Goal: Information Seeking & Learning: Learn about a topic

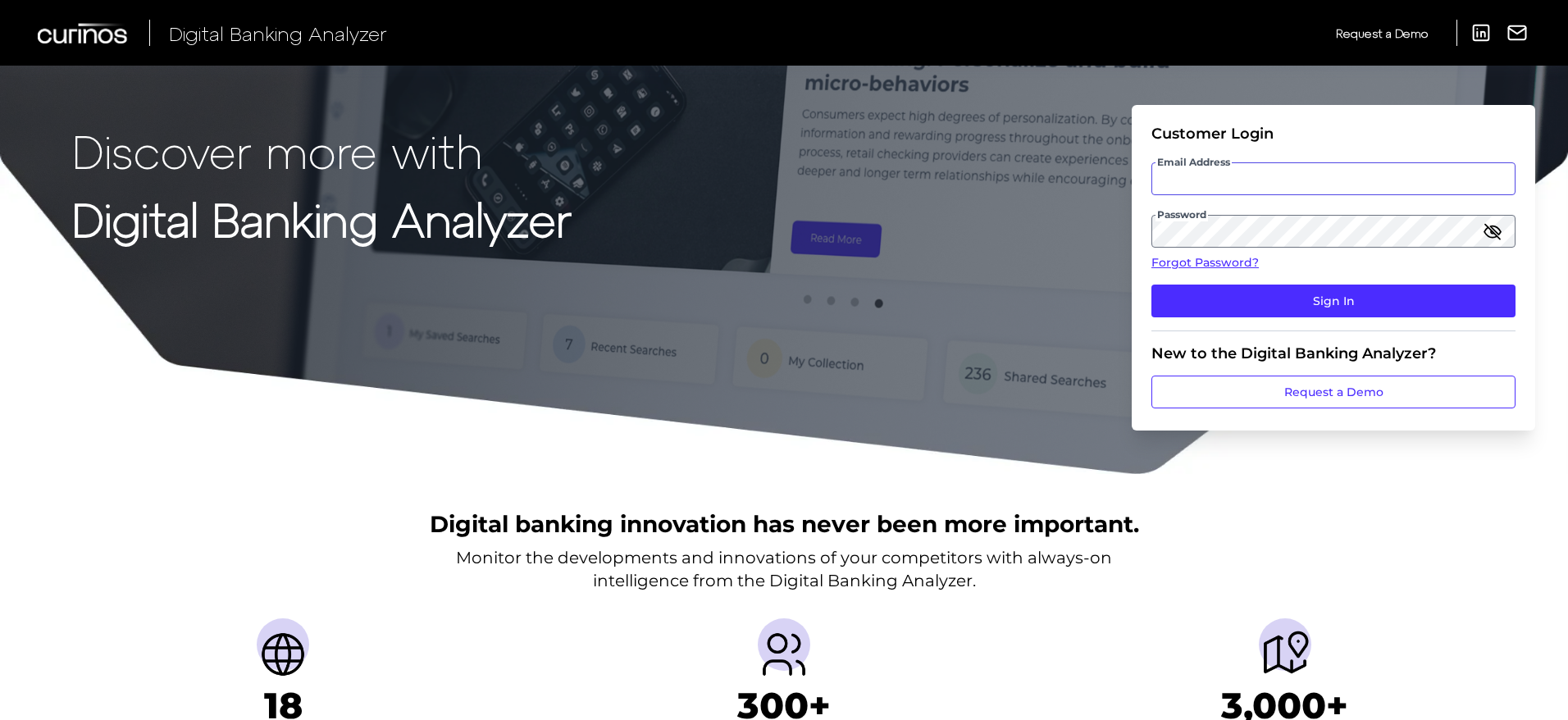
type input "[PERSON_NAME][EMAIL_ADDRESS][DOMAIN_NAME]"
click at [1207, 278] on fieldset "Customer Login Email Address [EMAIL_ADDRESS][DOMAIN_NAME] Password Forgot Passw…" at bounding box center [1333, 228] width 364 height 207
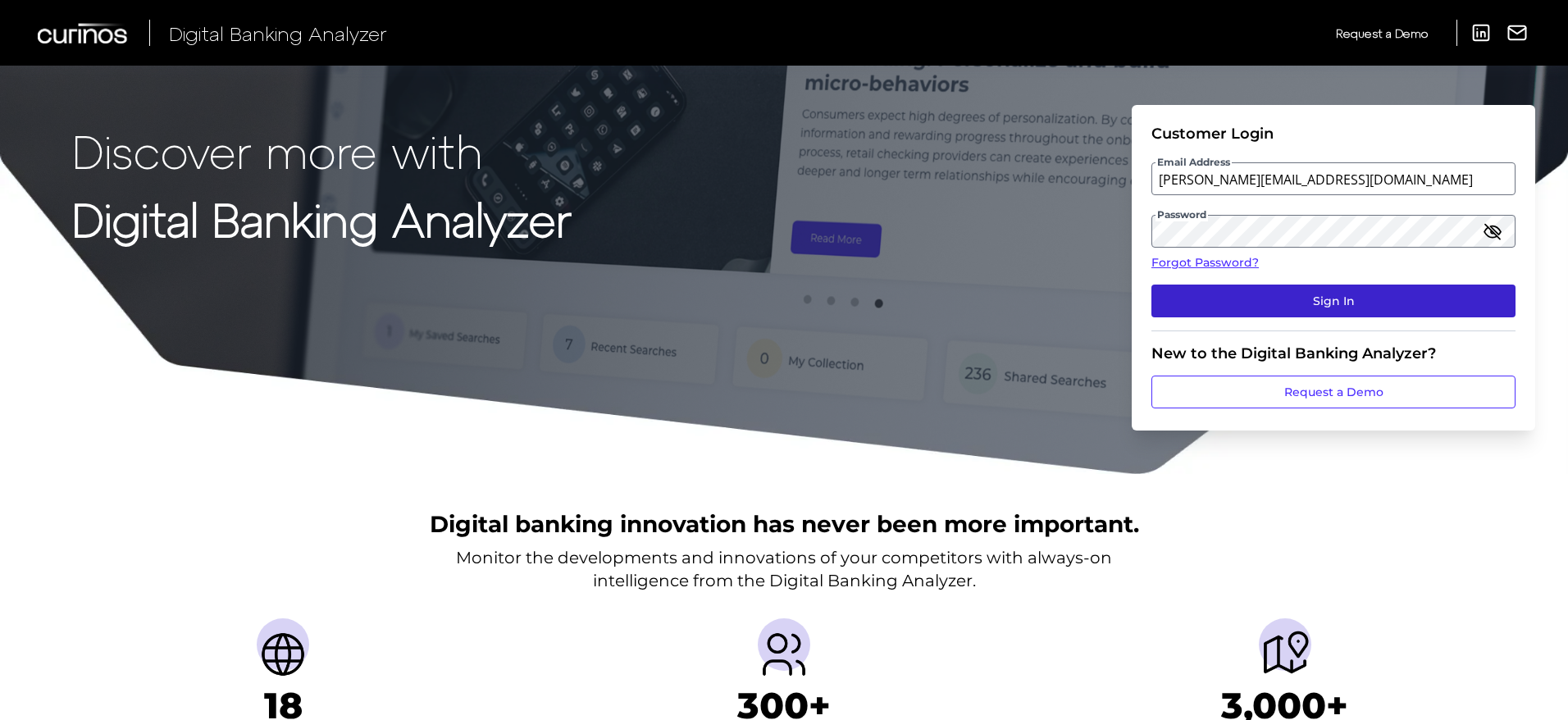
click at [1207, 285] on button "Sign In" at bounding box center [1333, 300] width 364 height 32
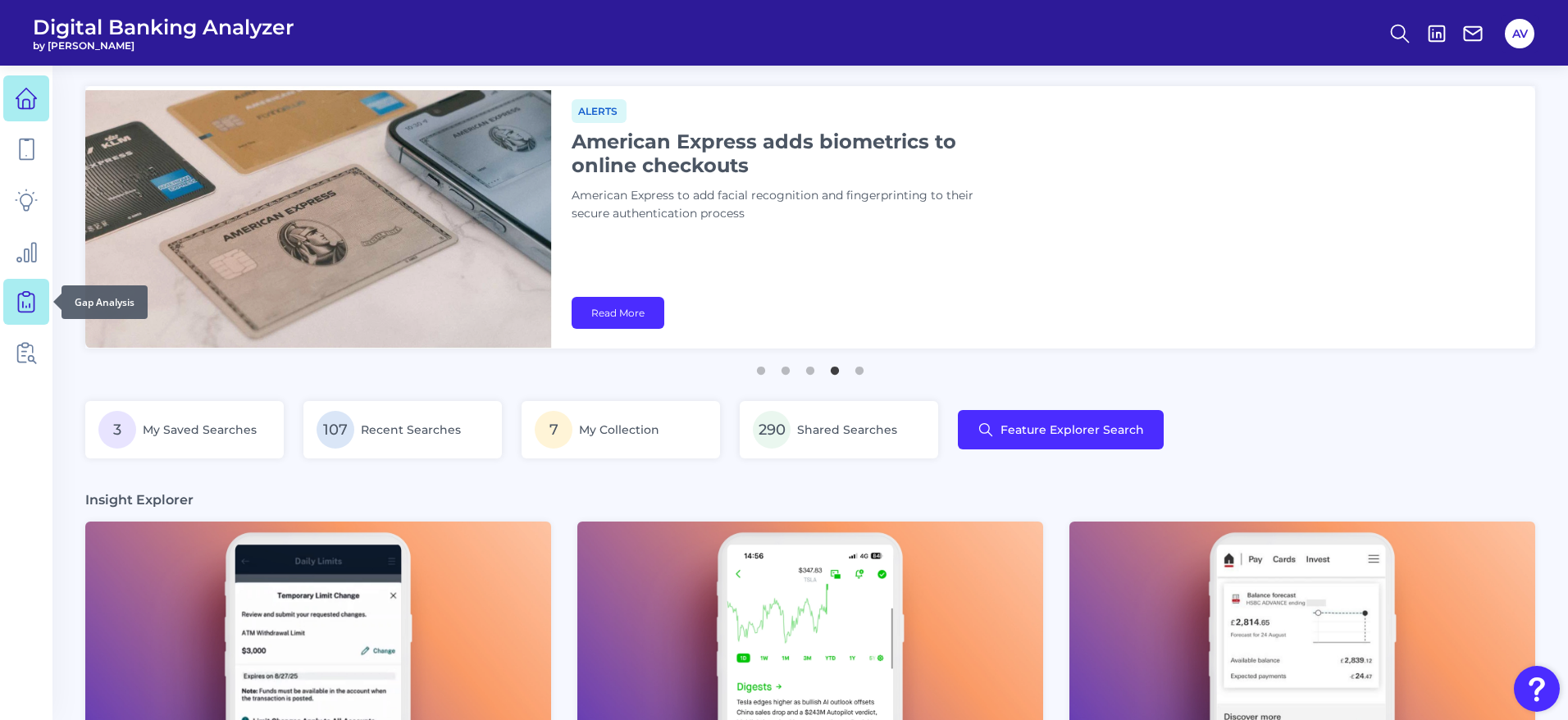
click at [30, 295] on icon at bounding box center [26, 299] width 7 height 15
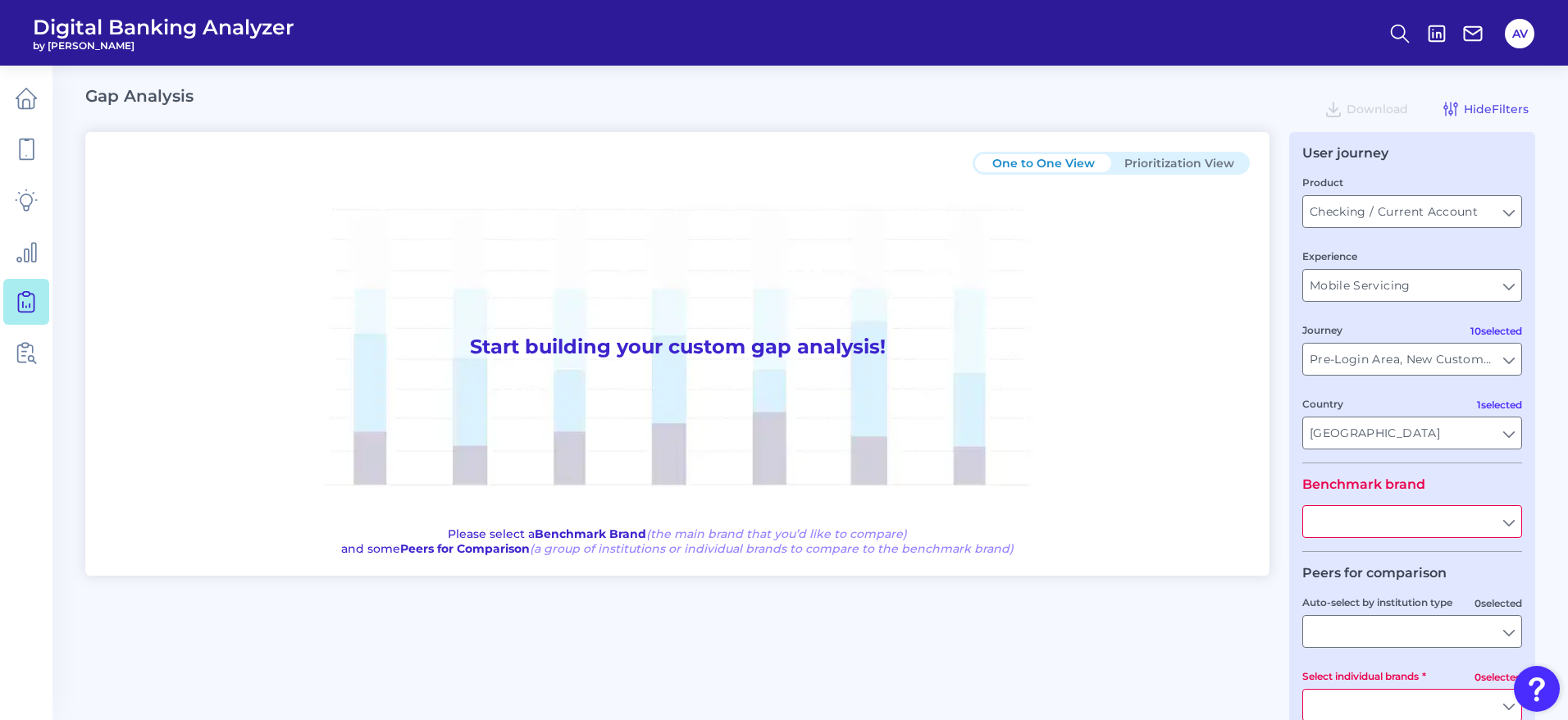
type input "All Journeys"
click at [1452, 230] on fieldset "Product Checking / Current Account Checking / Current Account Experience Mobile…" at bounding box center [1412, 318] width 219 height 289
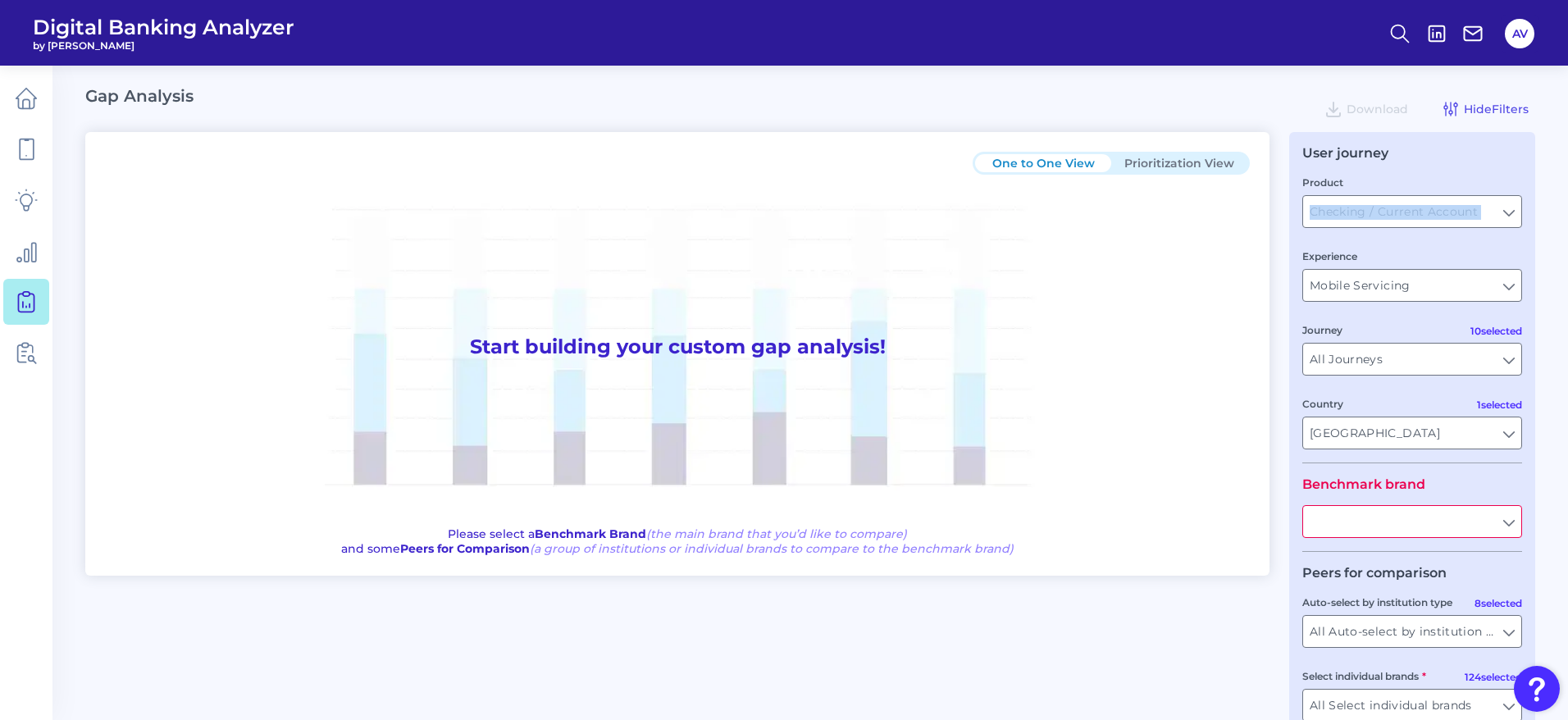
click at [1452, 230] on fieldset "Product Checking / Current Account Checking / Current Account Experience Mobile…" at bounding box center [1412, 318] width 219 height 289
click at [1449, 191] on div "Product Checking / Current Account Checking / Current Account" at bounding box center [1412, 200] width 219 height 54
click at [1486, 208] on input "Checking / Current Account" at bounding box center [1412, 211] width 218 height 31
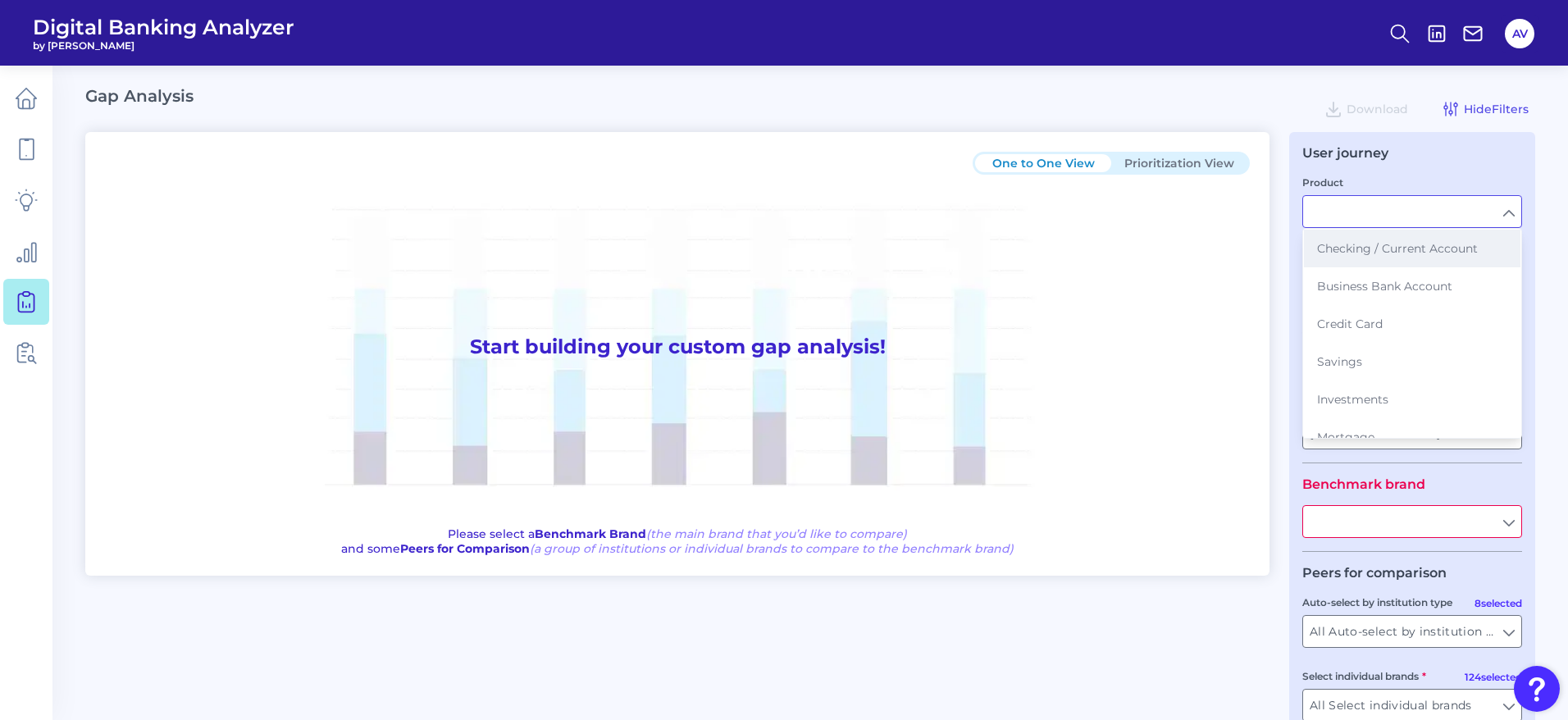
click at [1422, 249] on span "Checking / Current Account" at bounding box center [1397, 248] width 160 height 14
type input "Checking / Current Account"
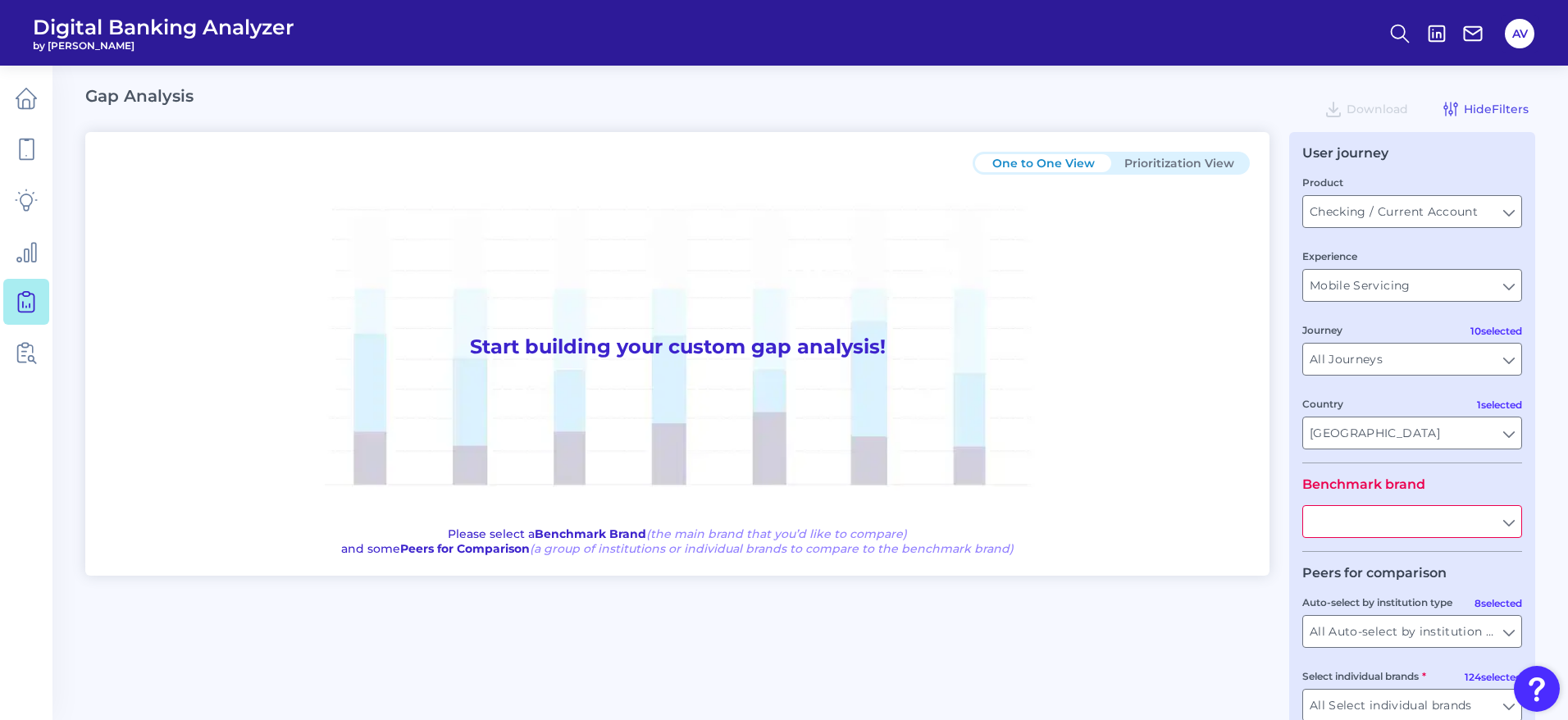
click at [1448, 155] on div "User journey" at bounding box center [1412, 153] width 219 height 15
click at [1435, 291] on input "Mobile Servicing" at bounding box center [1412, 285] width 218 height 31
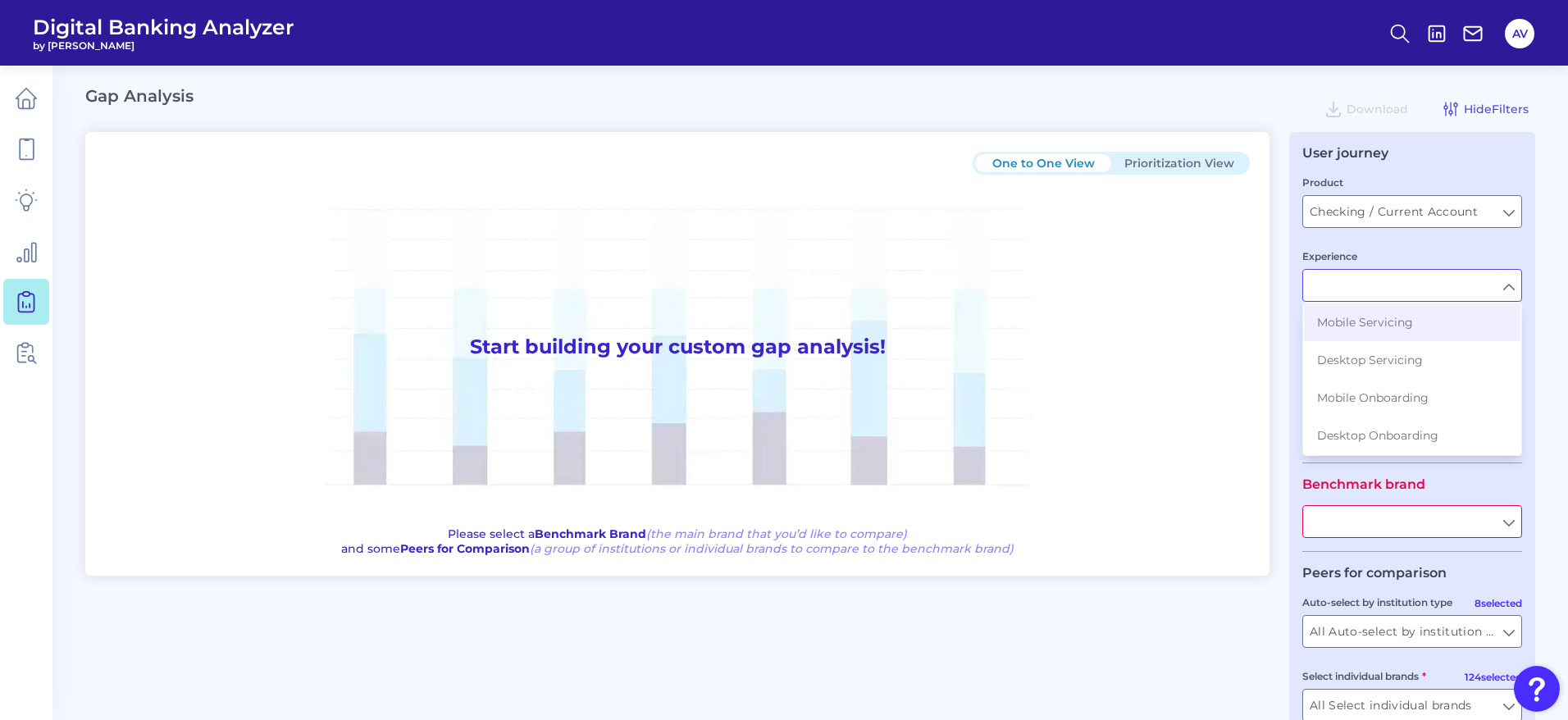
click at [1428, 260] on div "Experience" at bounding box center [1412, 275] width 219 height 54
click at [1536, 245] on main "Gap Analysis Download Hide Filters One to One View Prioritization View Start bu…" at bounding box center [784, 407] width 1568 height 814
type input "Mobile Servicing"
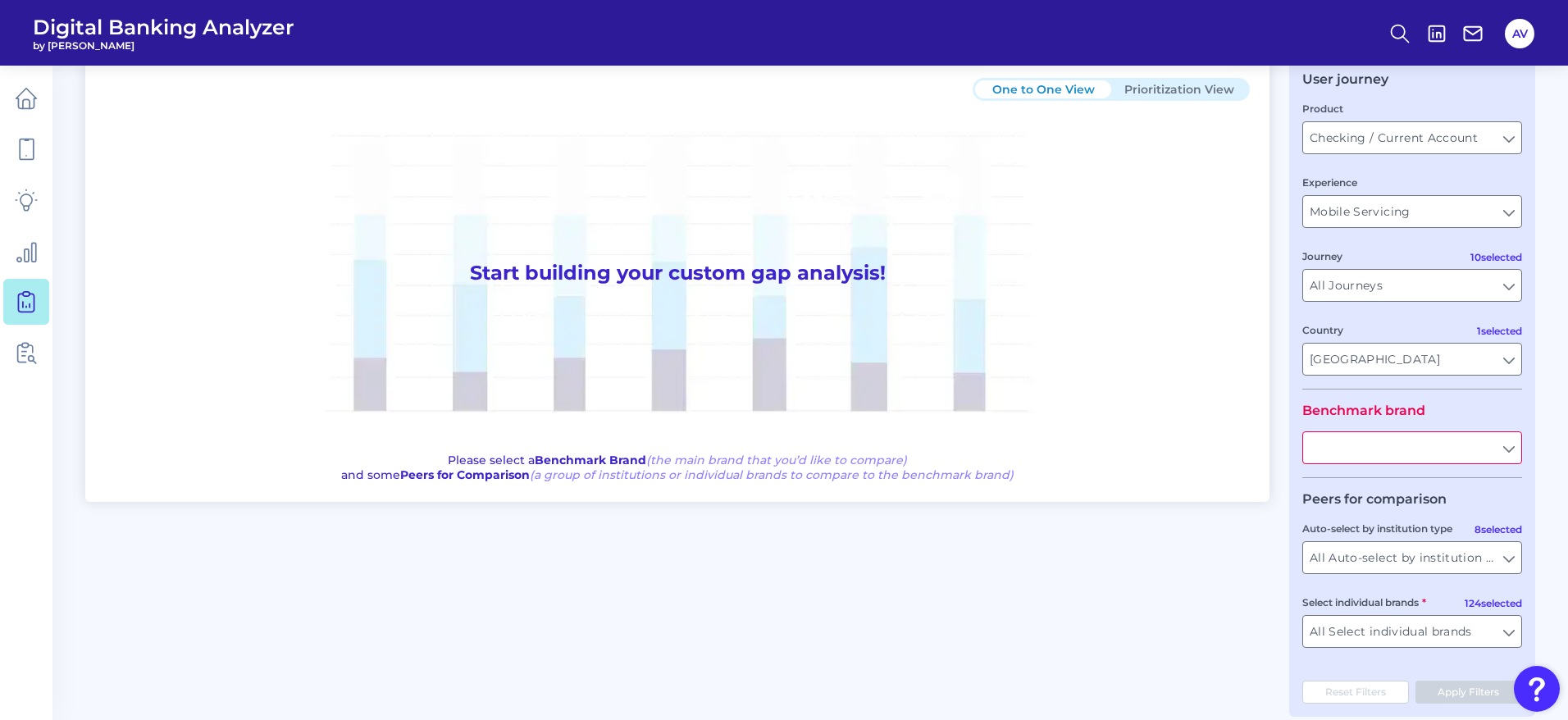
scroll to position [95, 0]
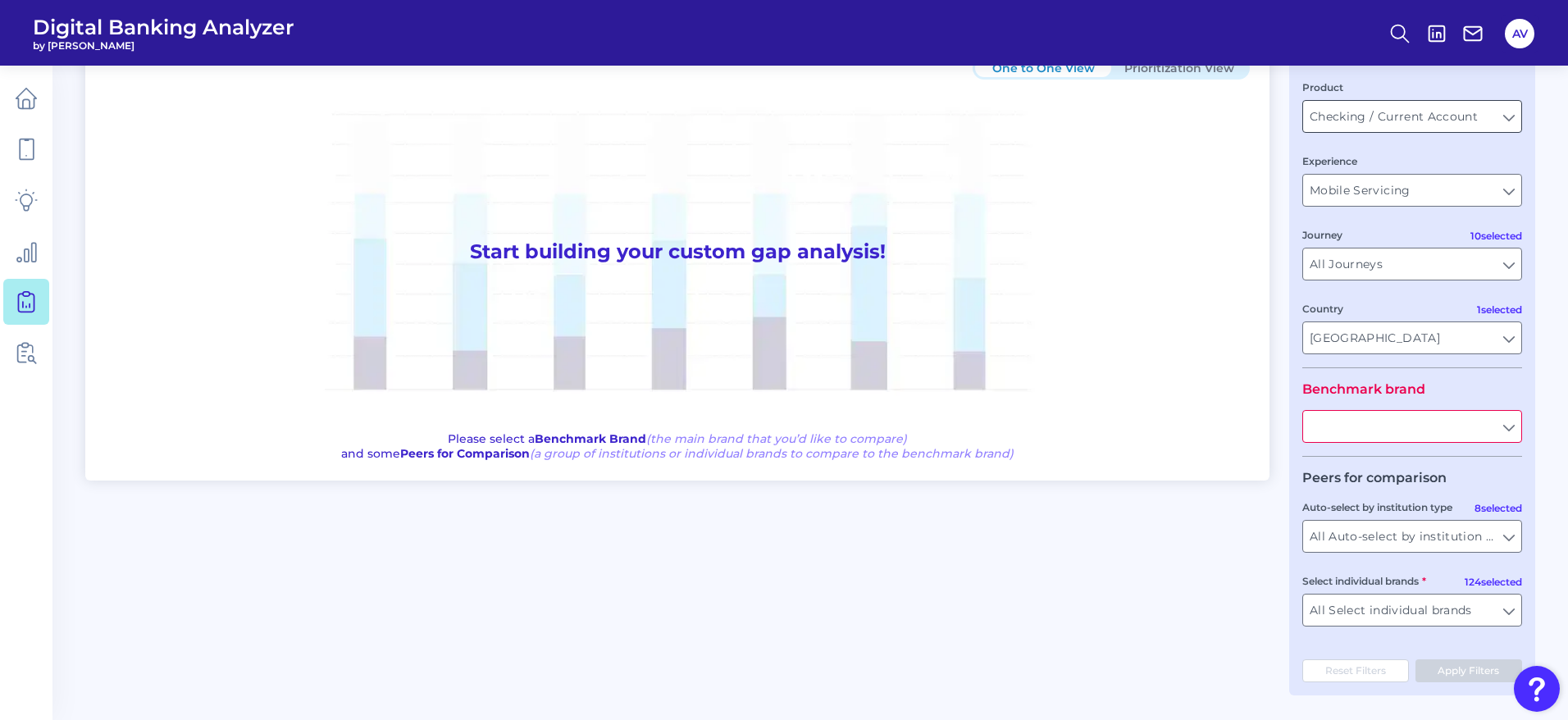
click at [1434, 123] on input "Checking / Current Account" at bounding box center [1412, 116] width 218 height 31
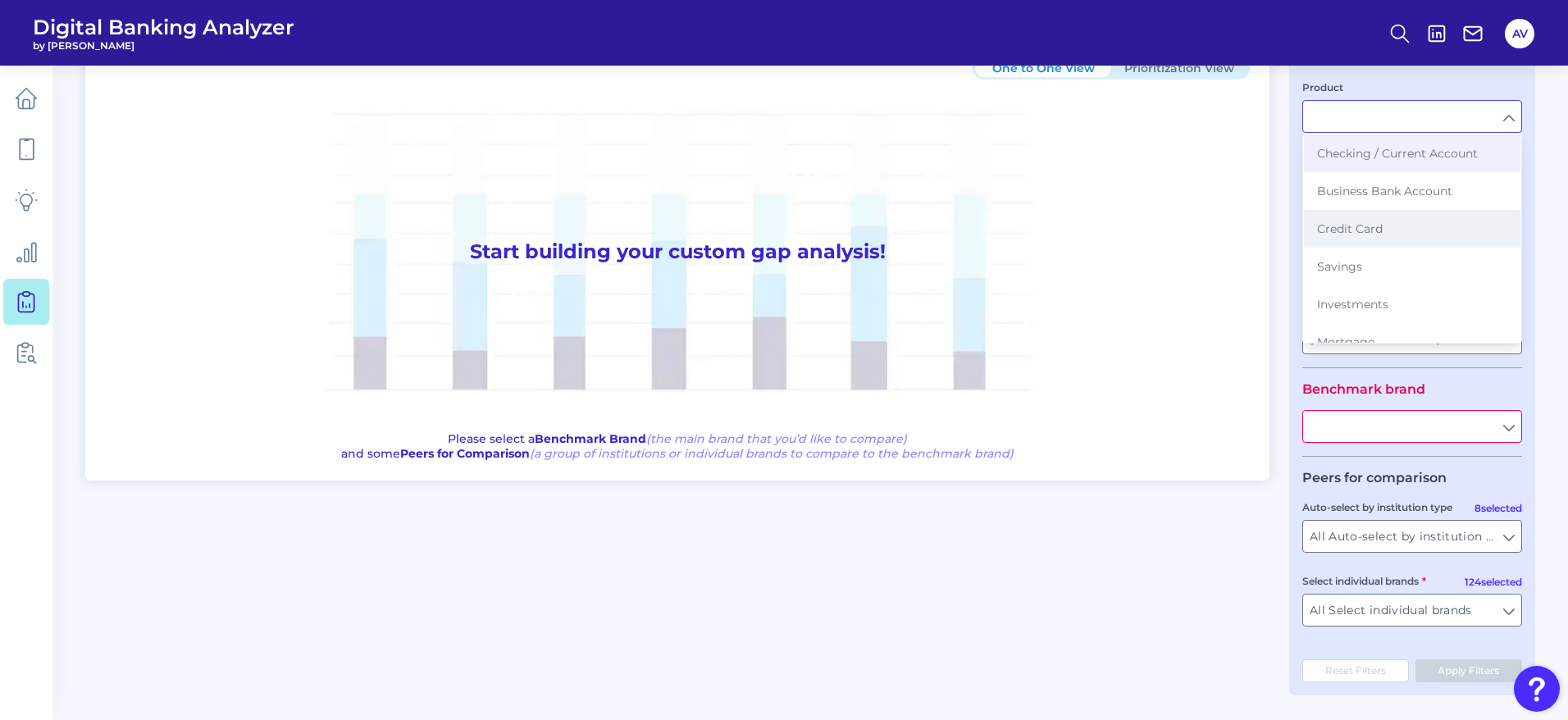
click at [1405, 226] on button "Credit Card" at bounding box center [1412, 229] width 217 height 38
type input "Credit Card"
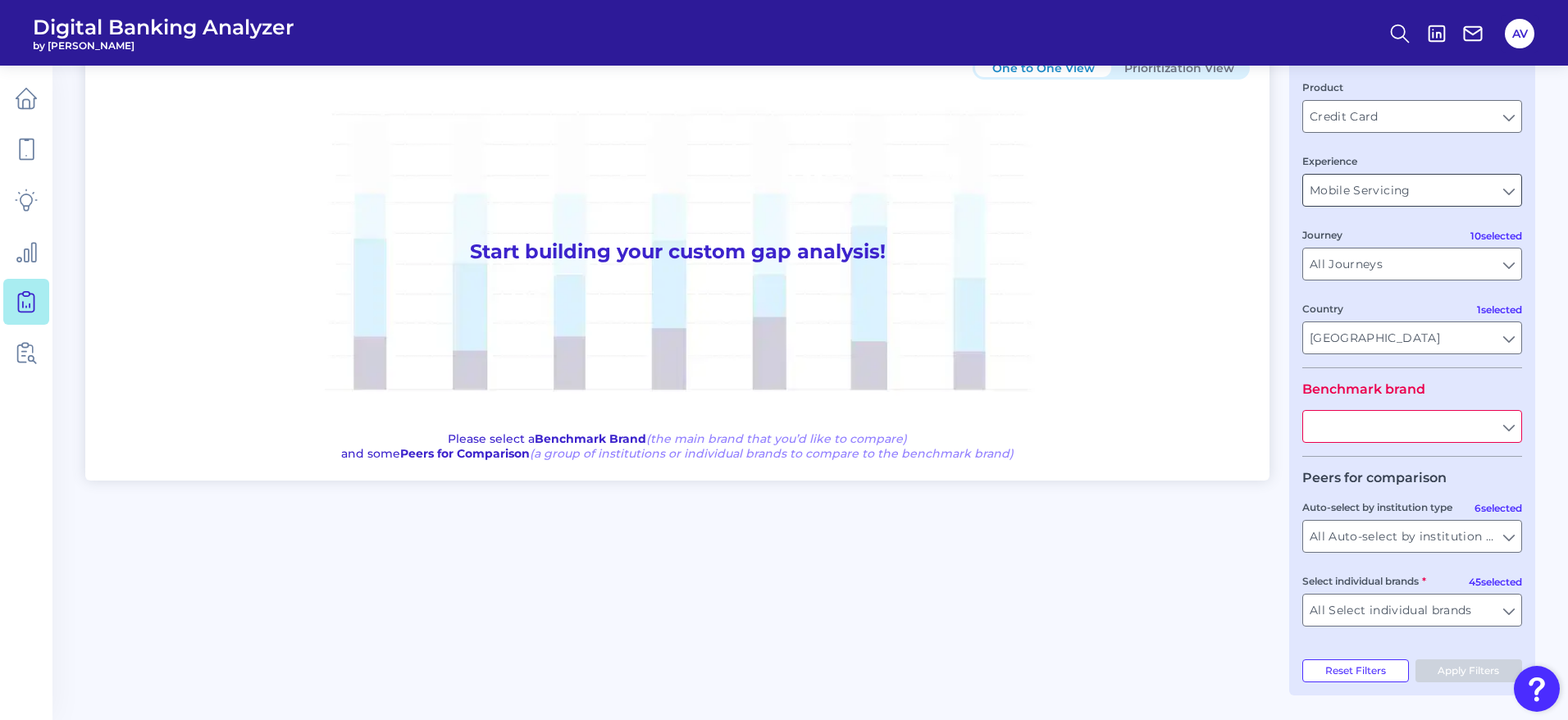
click at [1444, 194] on input "Mobile Servicing" at bounding box center [1412, 190] width 218 height 31
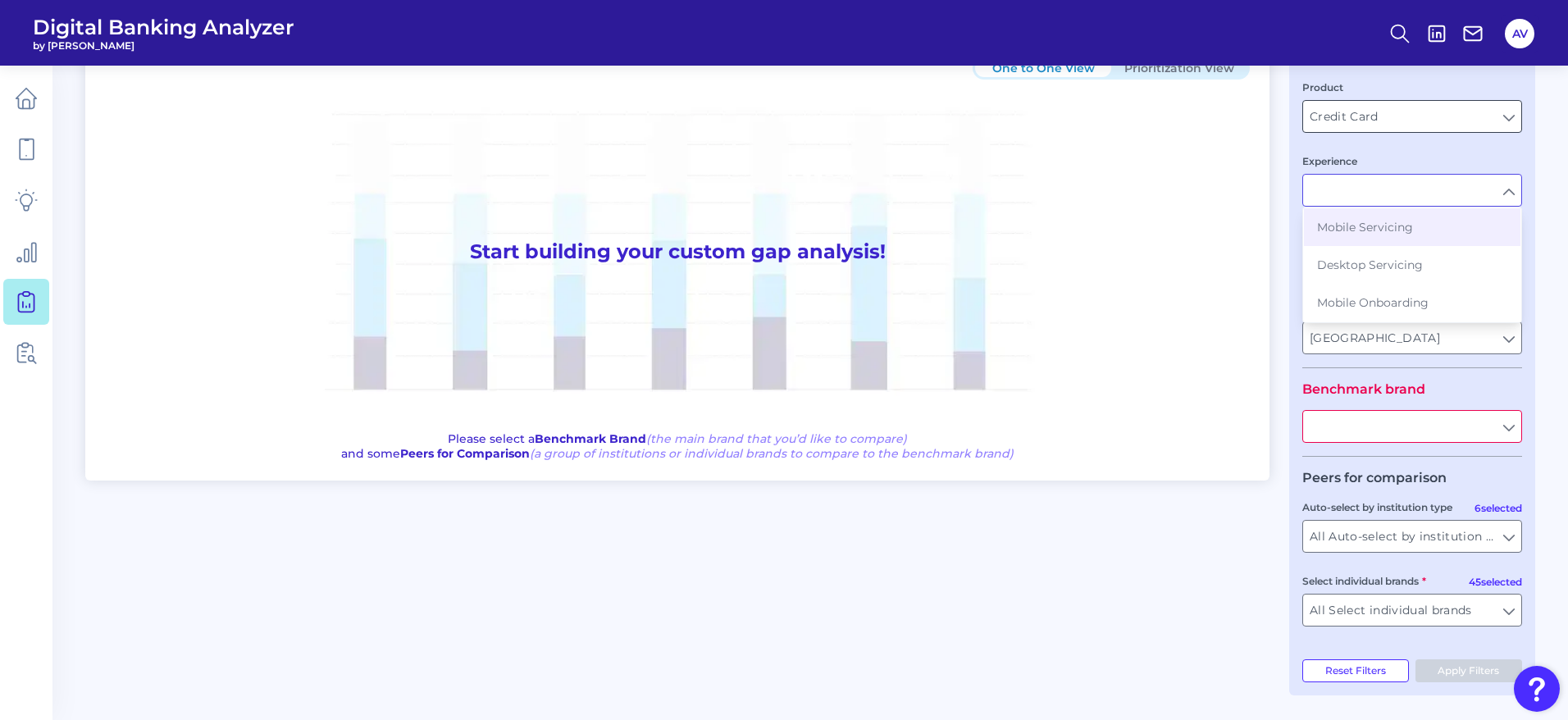
click at [1424, 122] on input "Credit Card" at bounding box center [1412, 116] width 218 height 31
type input "Mobile Servicing"
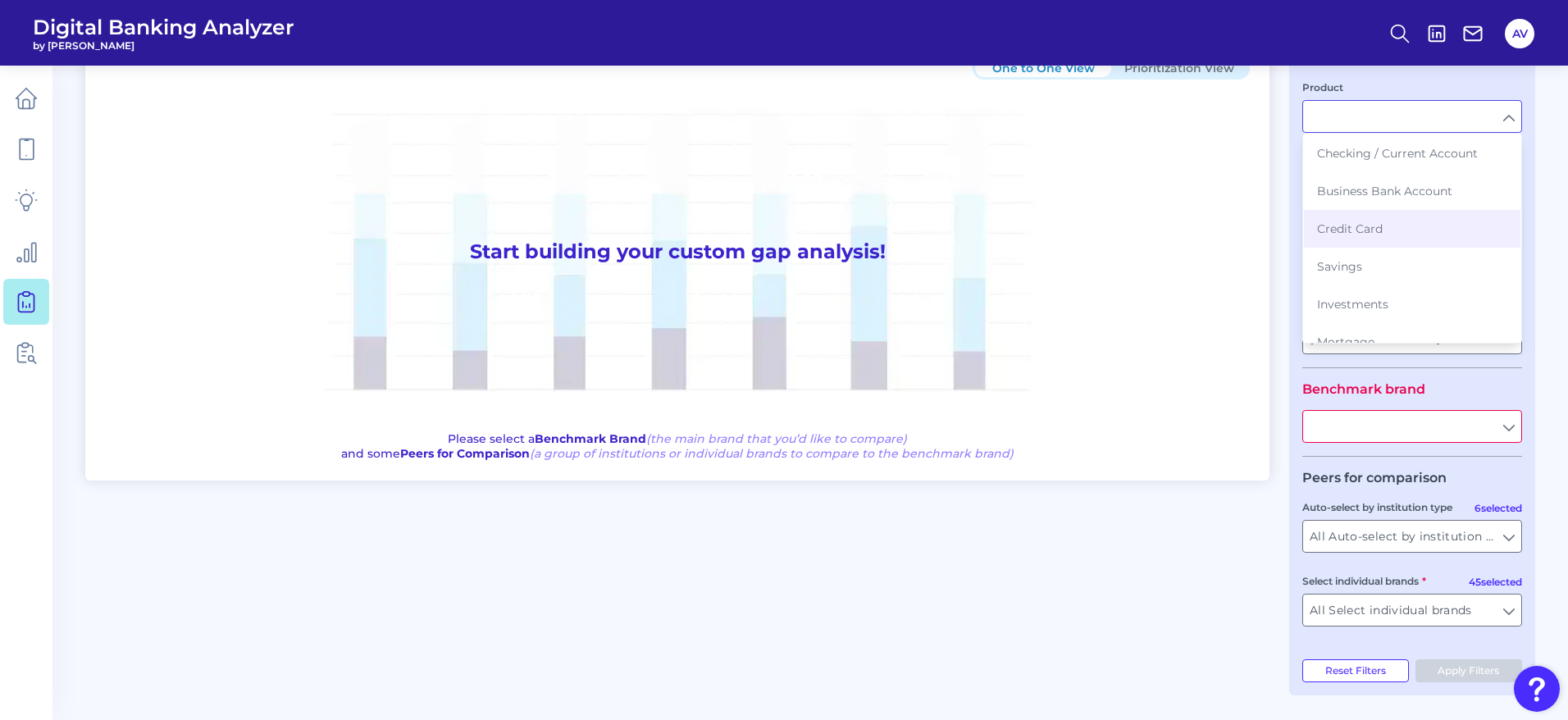
click at [1528, 139] on div "User journey Product Checking / Current Account Business Bank Account Credit Ca…" at bounding box center [1412, 366] width 246 height 658
type input "Credit Card"
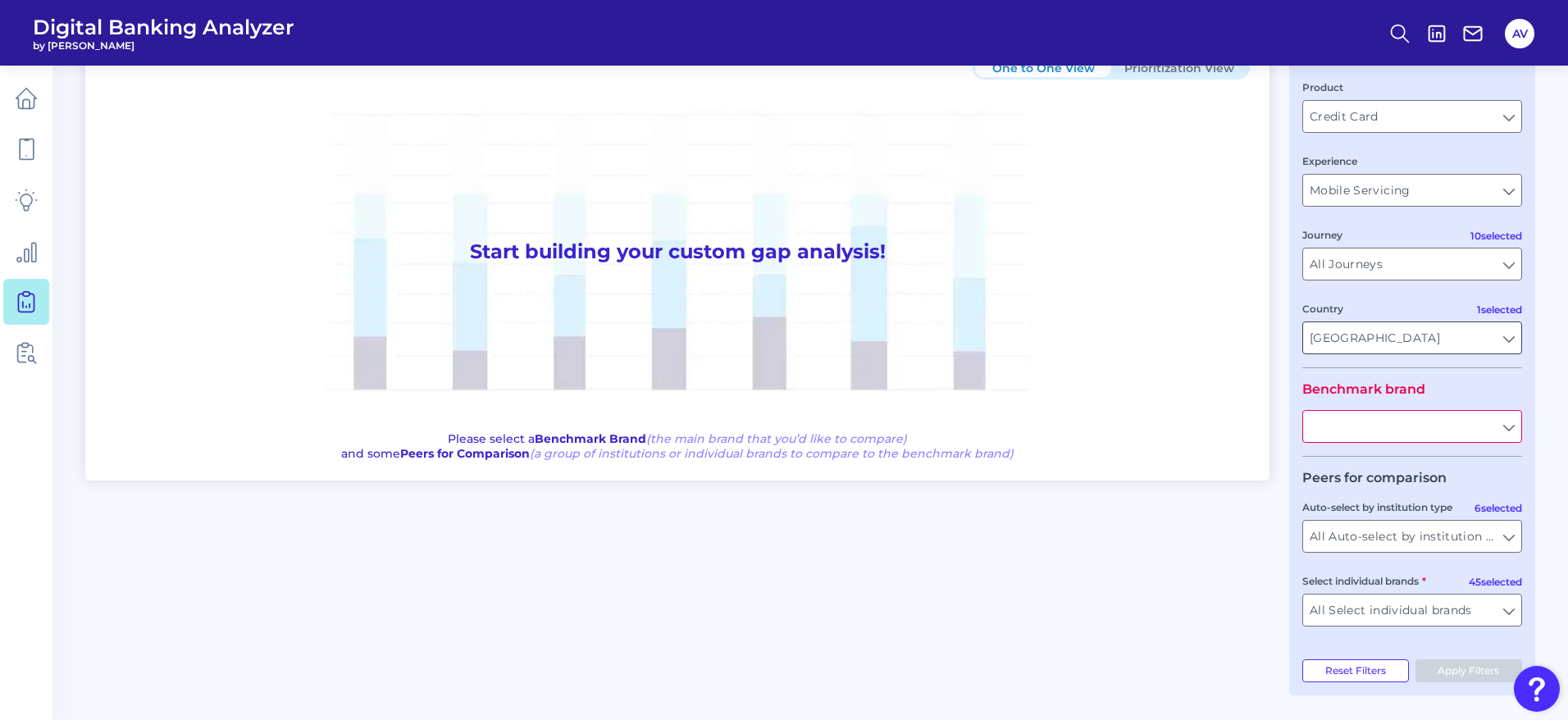
click at [1467, 329] on input "[GEOGRAPHIC_DATA]" at bounding box center [1412, 338] width 218 height 31
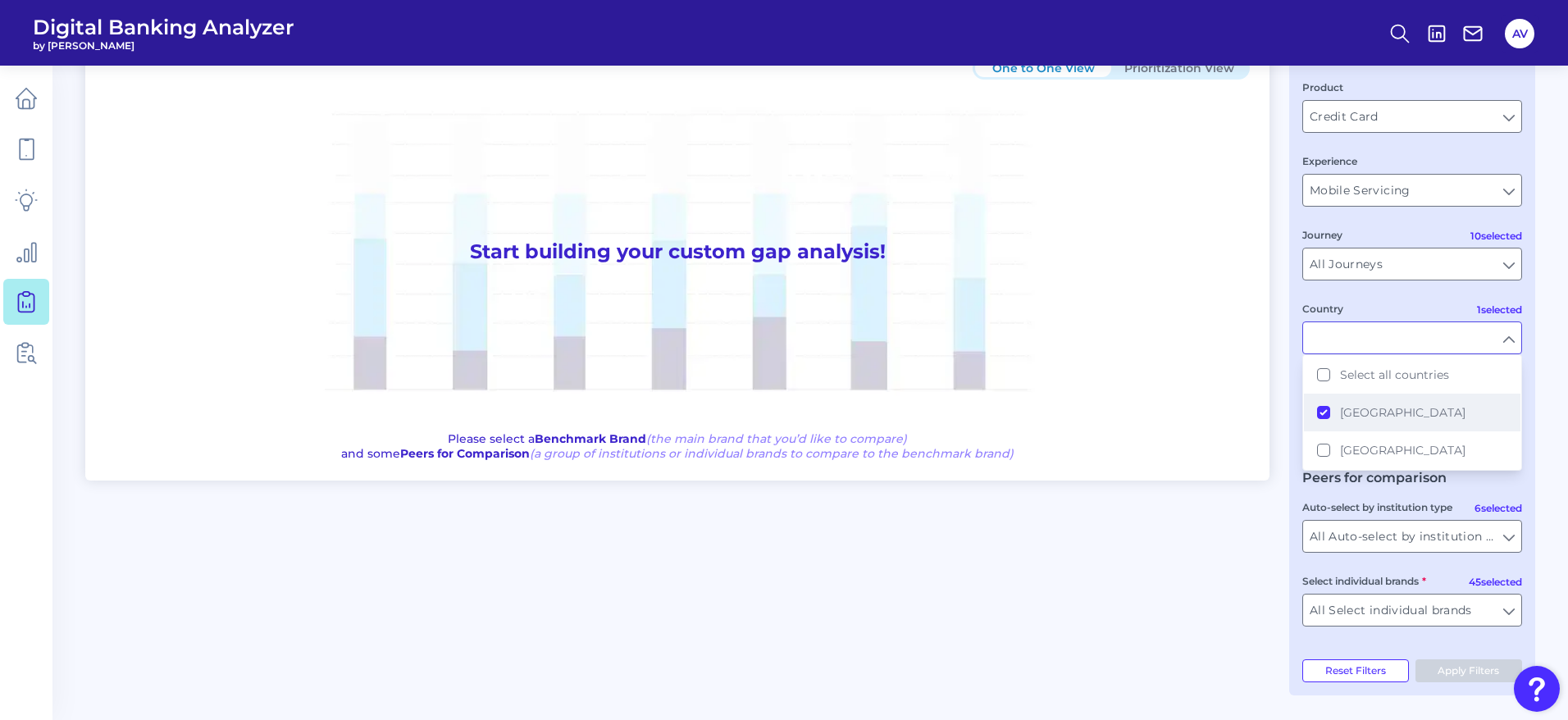
click at [1319, 416] on button "[GEOGRAPHIC_DATA]" at bounding box center [1412, 413] width 217 height 38
click at [1325, 457] on button "[GEOGRAPHIC_DATA]" at bounding box center [1412, 450] width 217 height 38
click at [1551, 248] on main "Gap Analysis Download Hide Filters One to One View Prioritization View Start bu…" at bounding box center [784, 312] width 1568 height 814
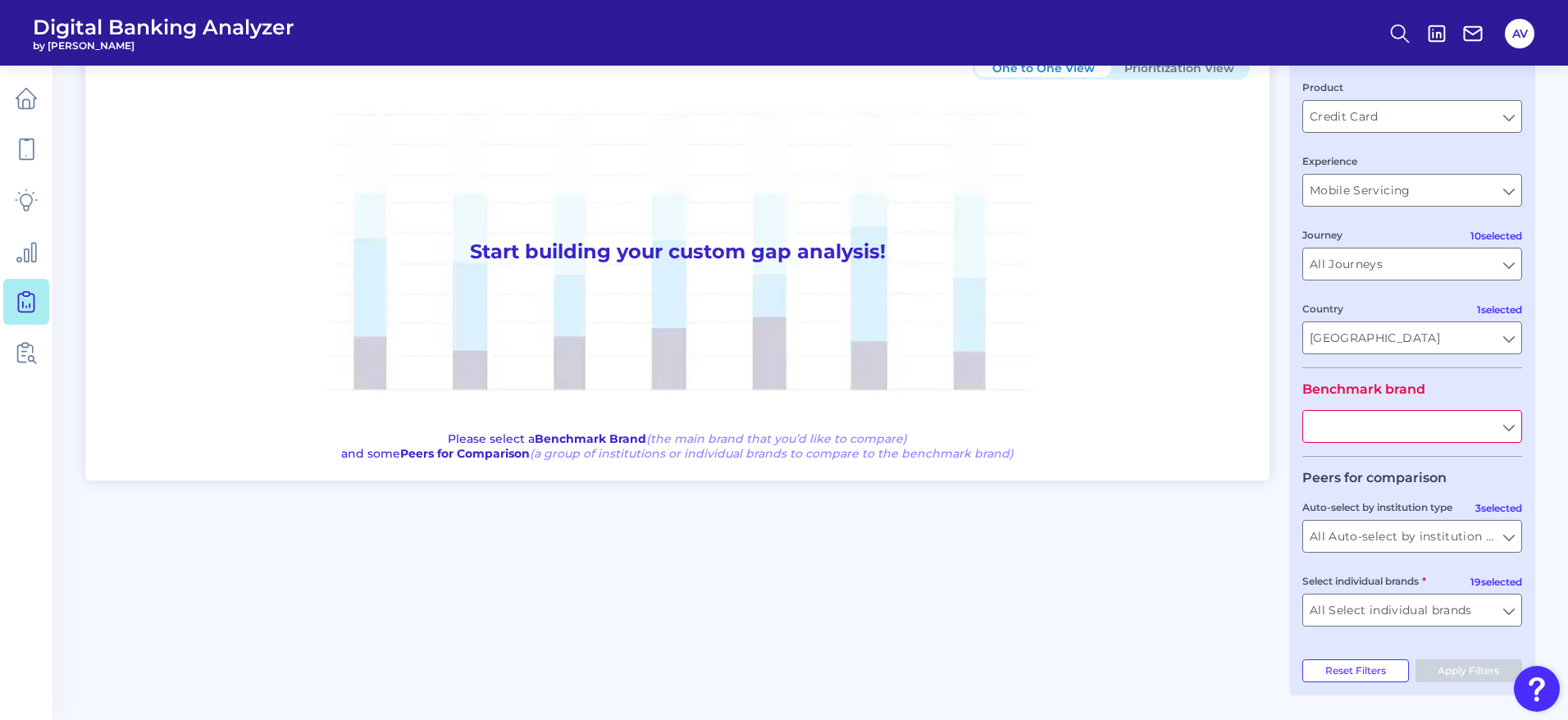
type input "[GEOGRAPHIC_DATA]"
click at [1489, 436] on input "text" at bounding box center [1412, 426] width 218 height 31
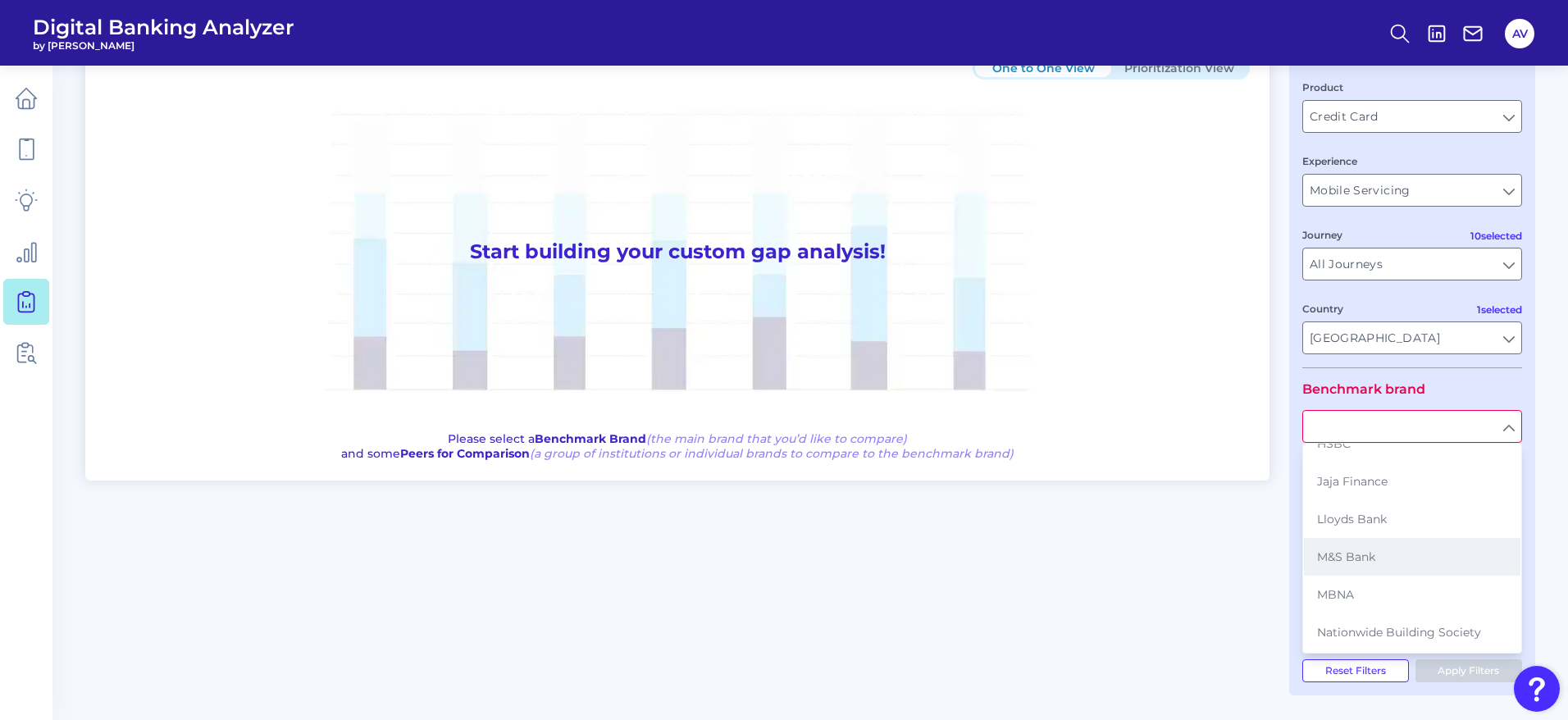
scroll to position [369, 0]
click at [1426, 560] on button "NatWest" at bounding box center [1412, 547] width 217 height 38
type input "NatWest"
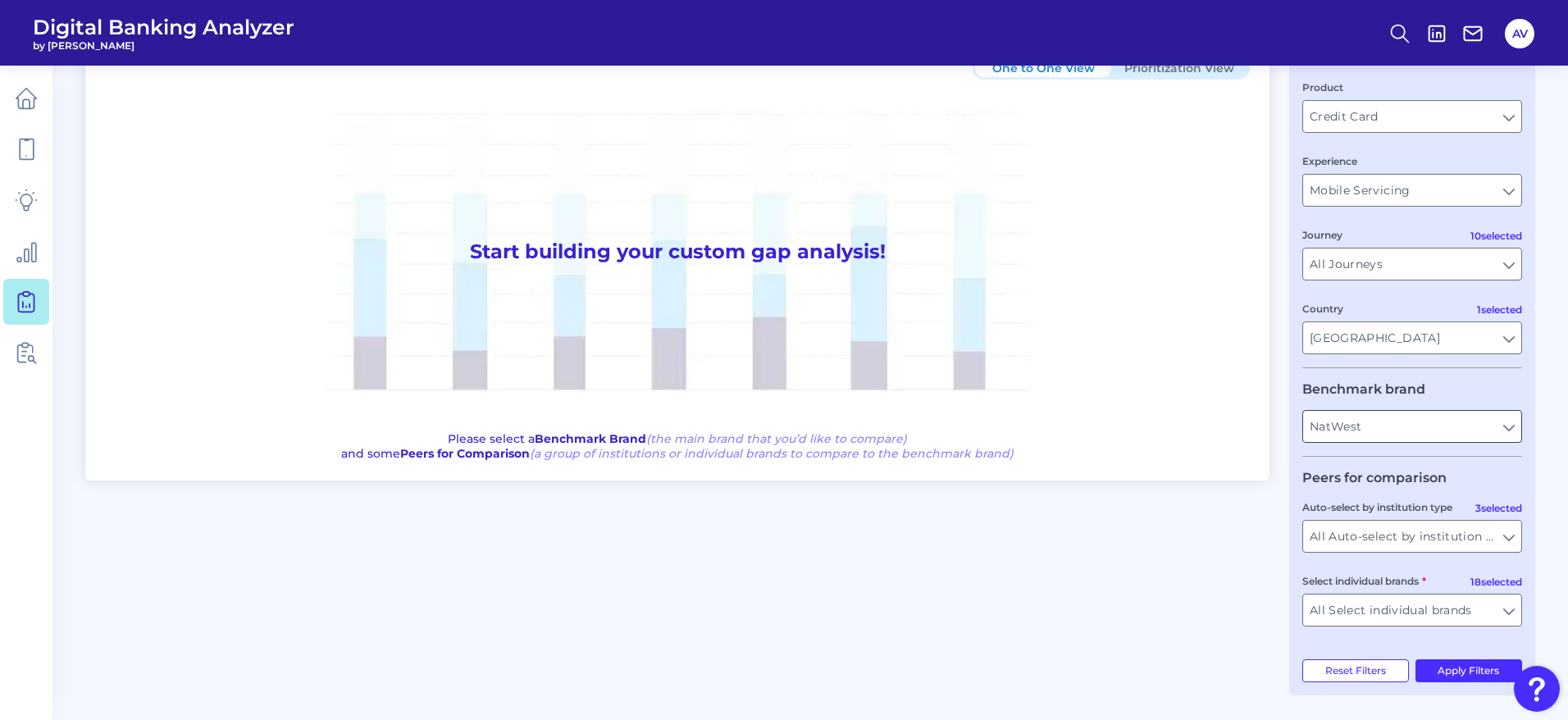
click at [1450, 428] on input "NatWest" at bounding box center [1412, 426] width 218 height 31
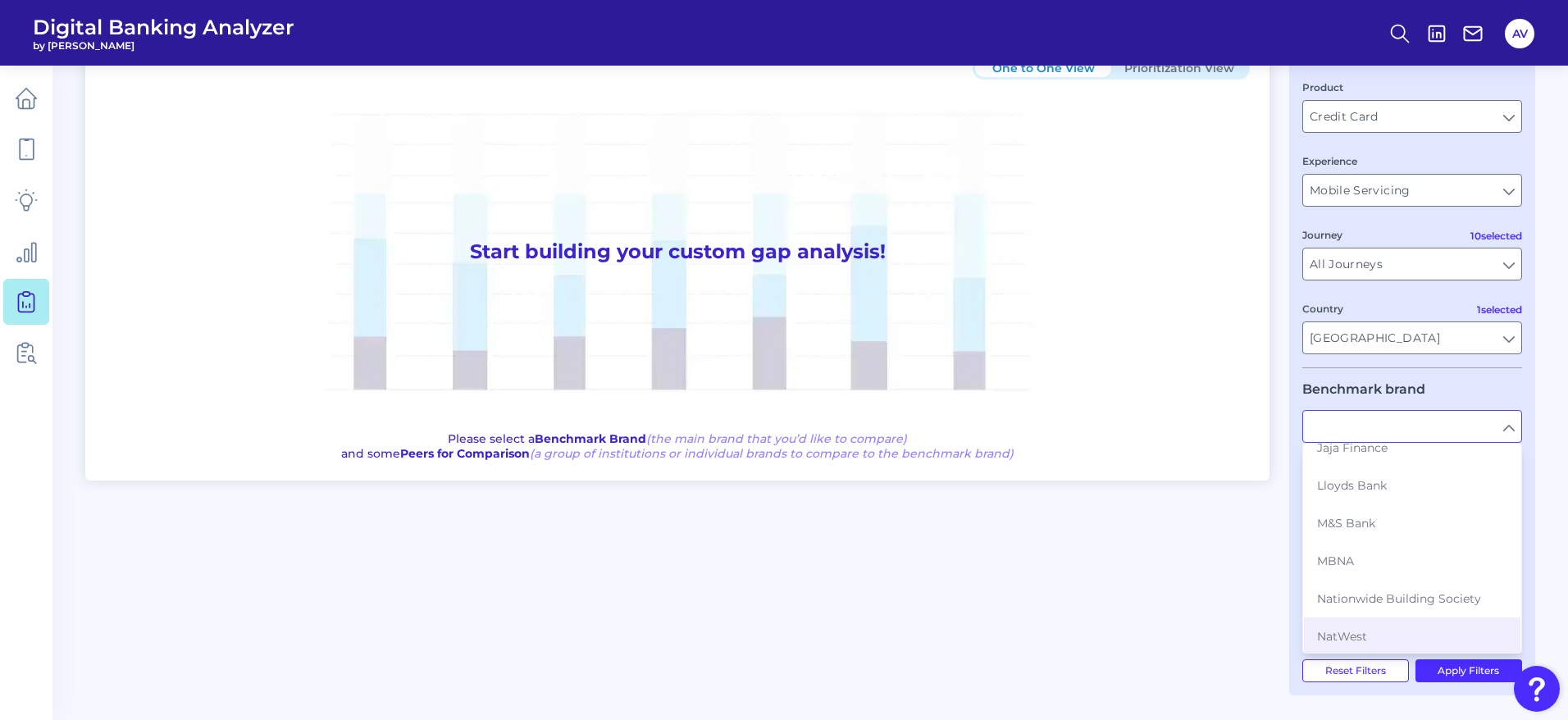
scroll to position [509, 0]
click at [1461, 381] on fieldset "Benchmark brand American Express Aqua Barclaycard Capital One First Direct Hali…" at bounding box center [1412, 419] width 219 height 75
type input "NatWest"
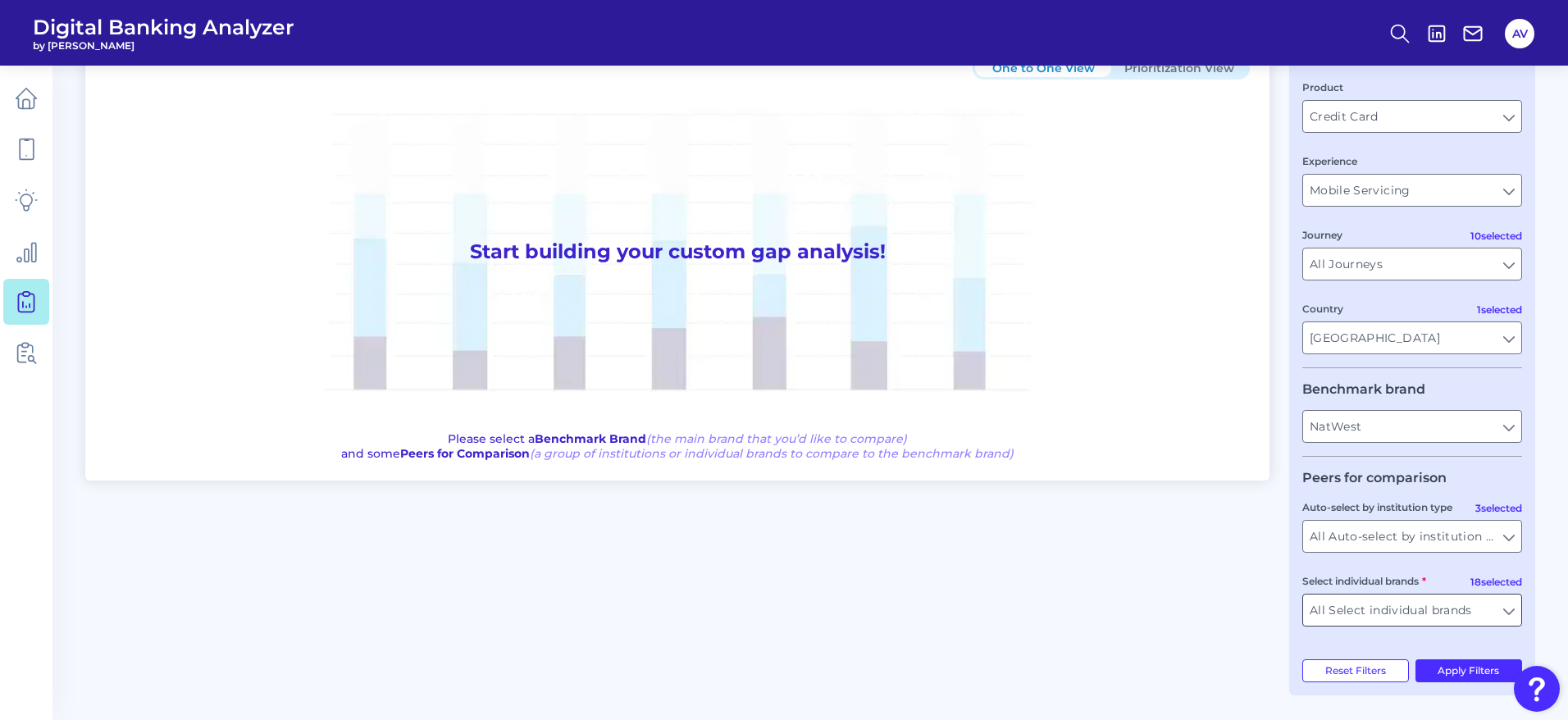
click at [1434, 614] on input "All Select individual brands" at bounding box center [1412, 609] width 218 height 31
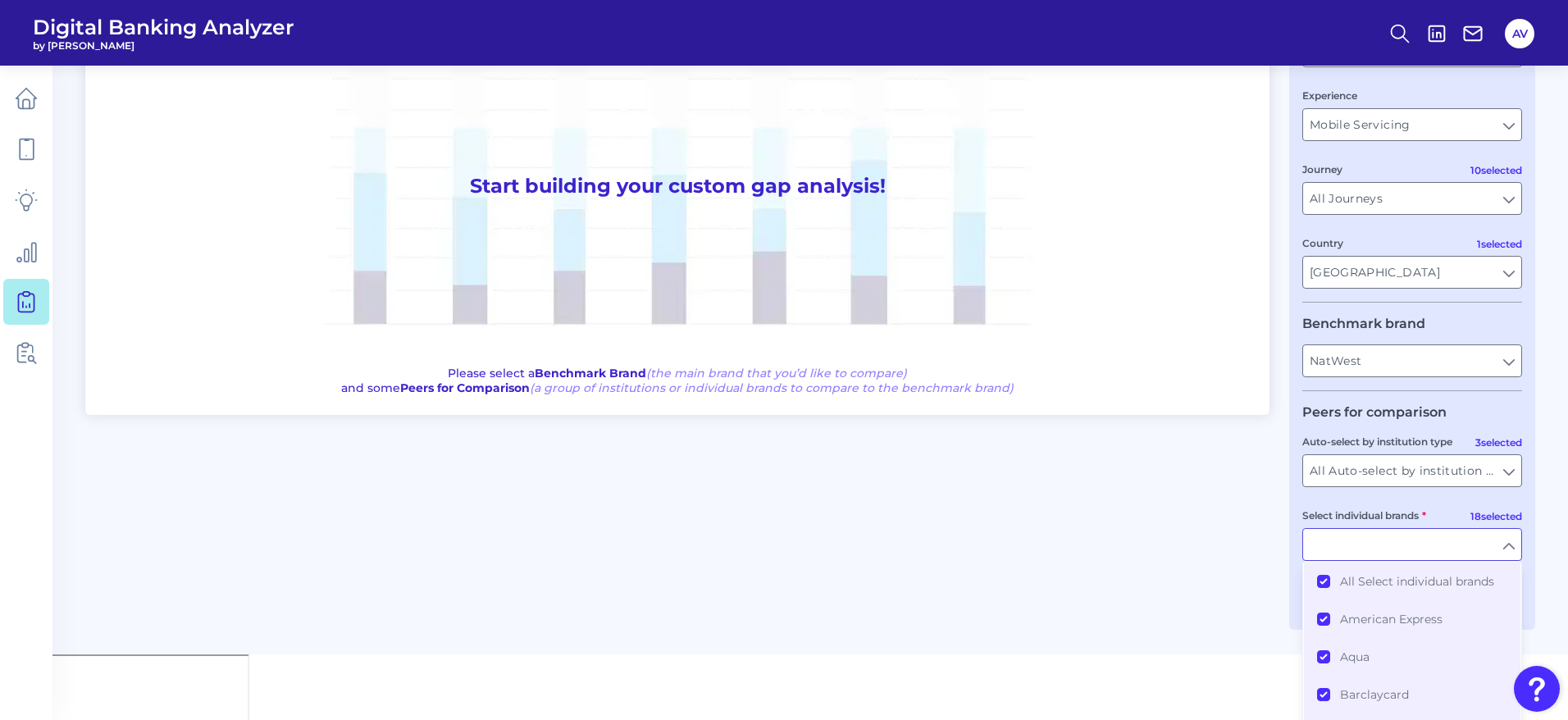
scroll to position [213, 0]
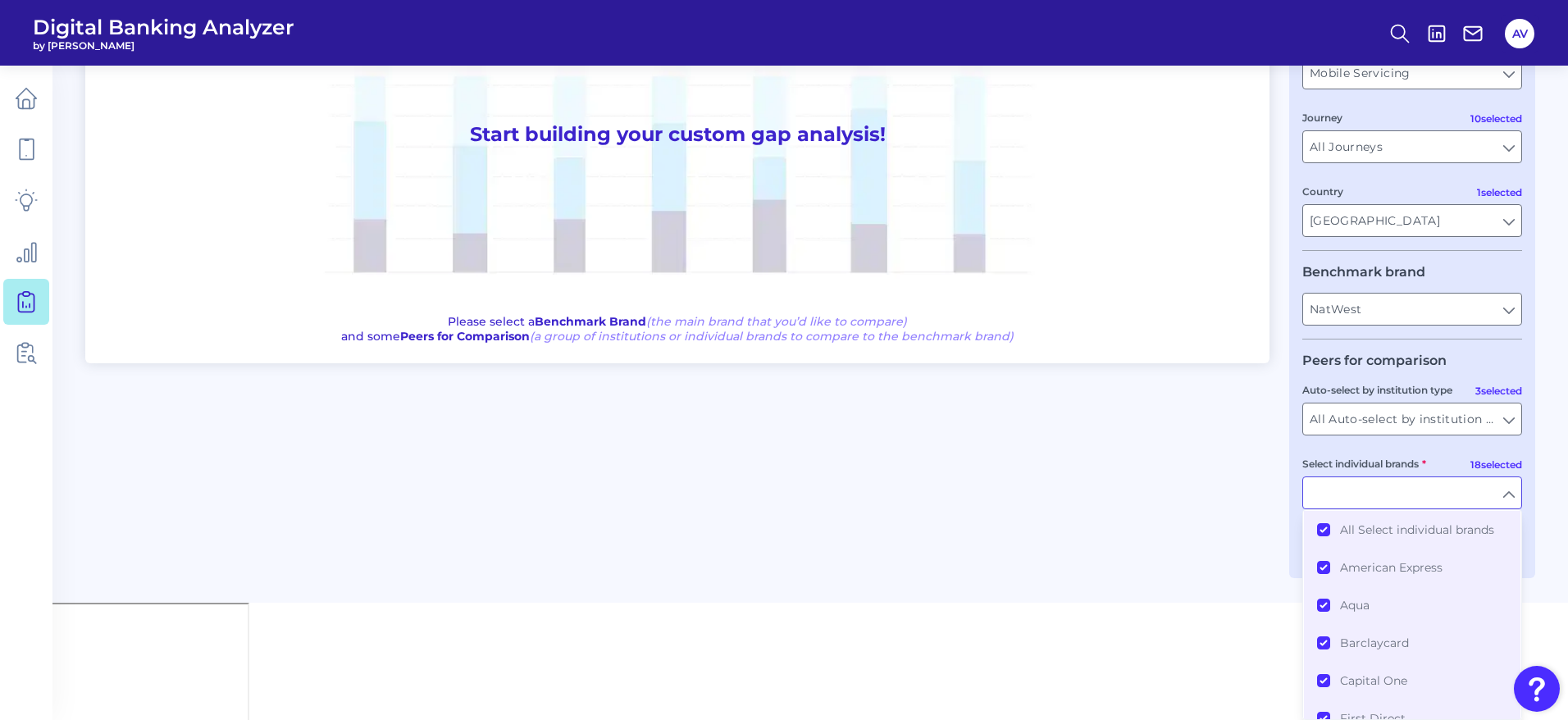
click at [1235, 442] on div "One to One View Prioritization View Start building your custom gap analysis! Pl…" at bounding box center [810, 249] width 1450 height 658
type input "All Select individual brands"
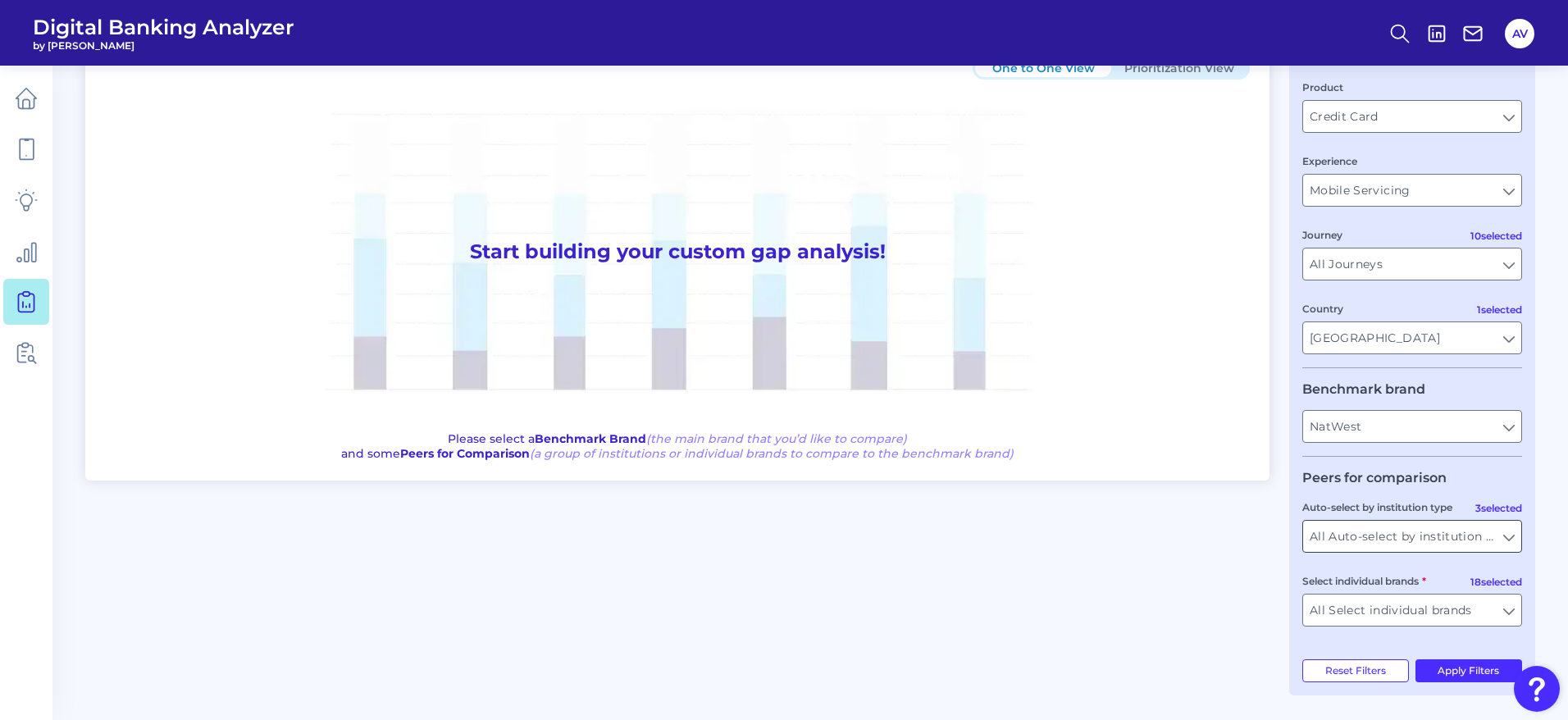
click at [1400, 528] on input "All Auto-select by institution types" at bounding box center [1412, 536] width 218 height 31
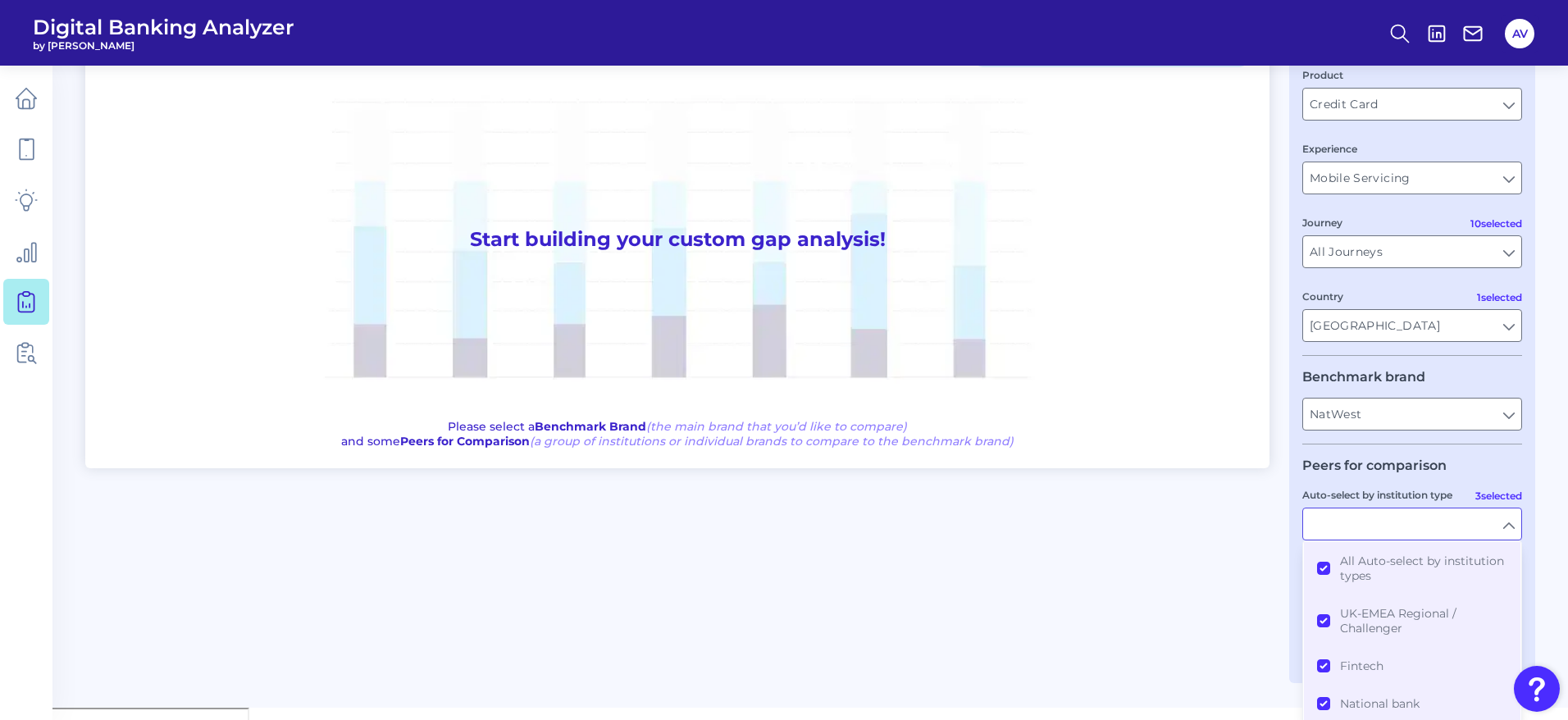
scroll to position [112, 0]
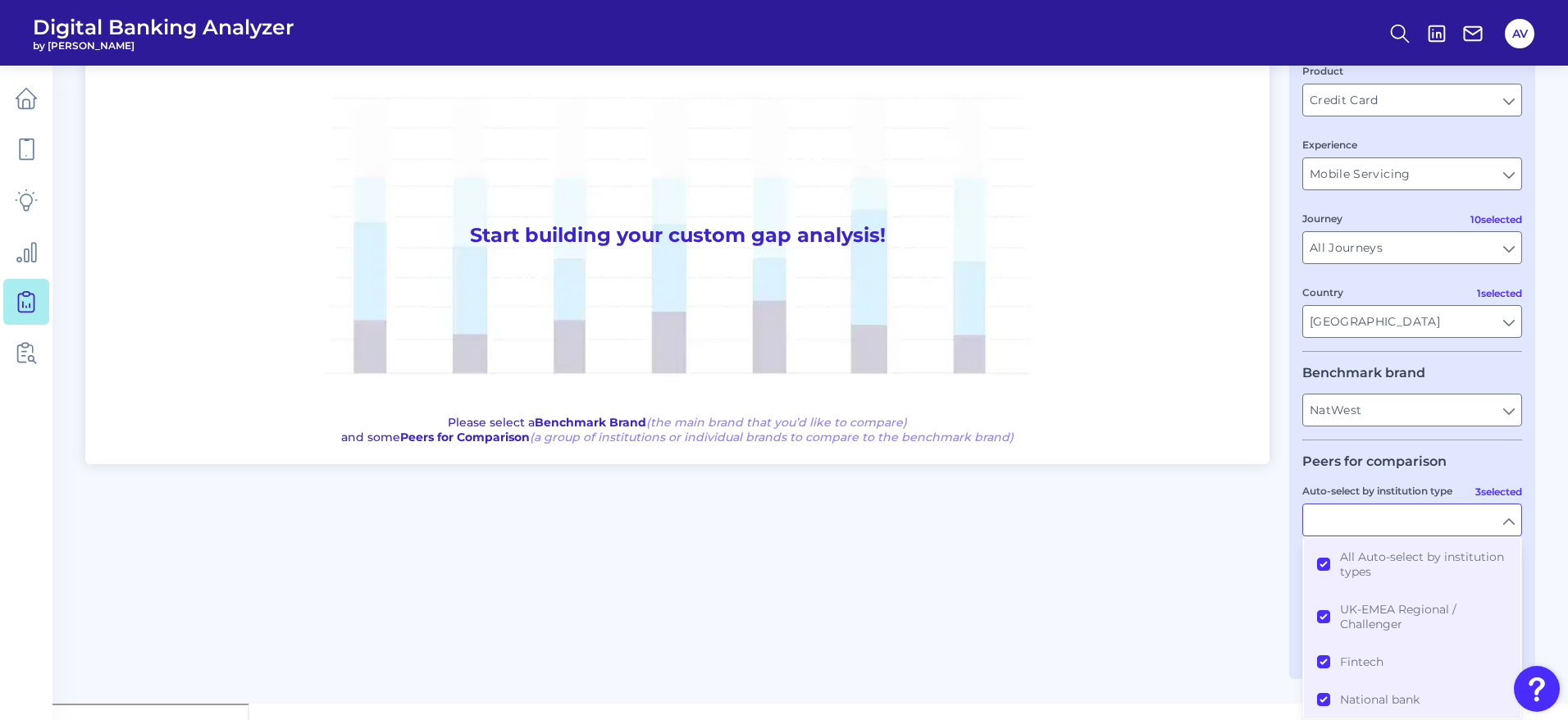
click at [1507, 467] on fieldset "Peers for comparison 3 selected Auto-select by institution type All Auto-select…" at bounding box center [1412, 538] width 219 height 170
type input "All Auto-select by institution types"
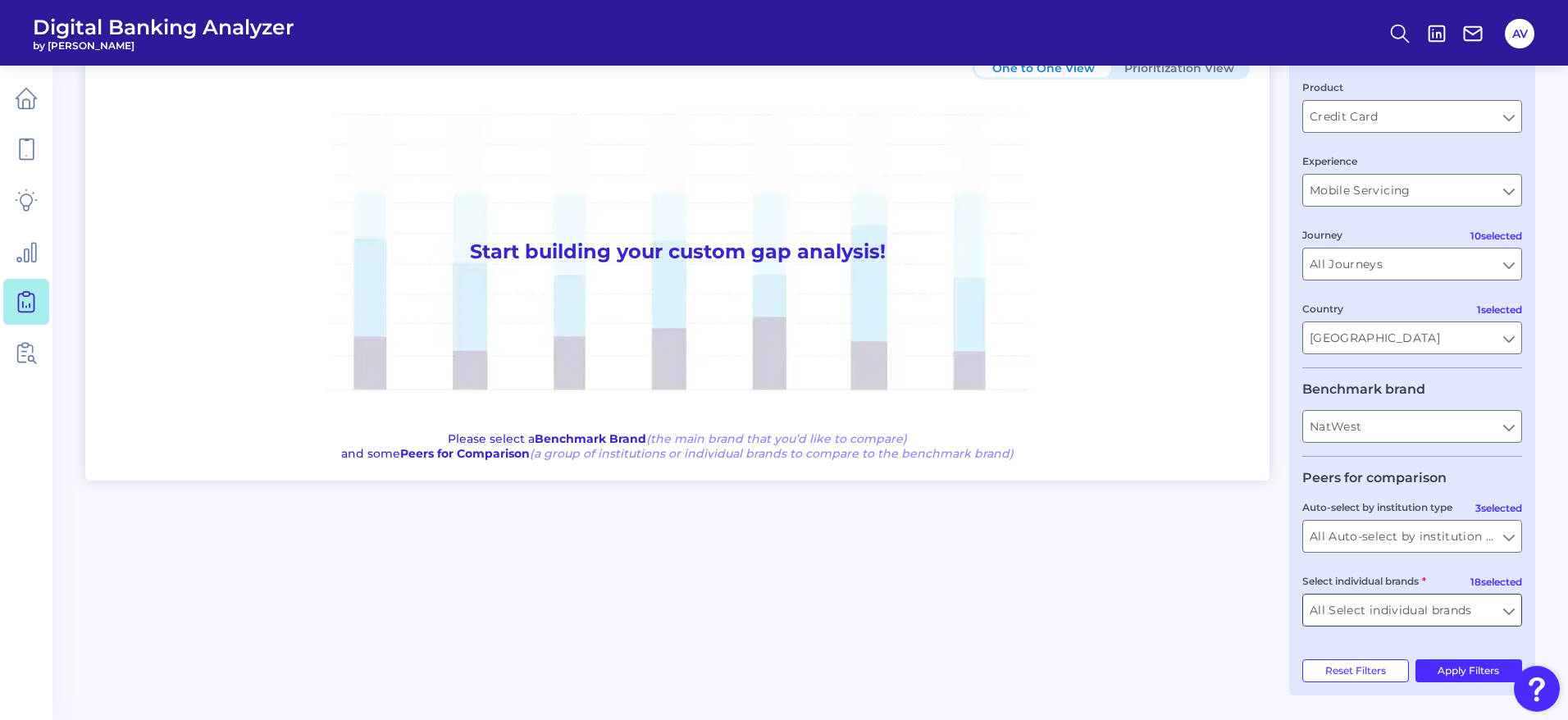
click at [1426, 622] on input "All Select individual brands" at bounding box center [1412, 609] width 218 height 31
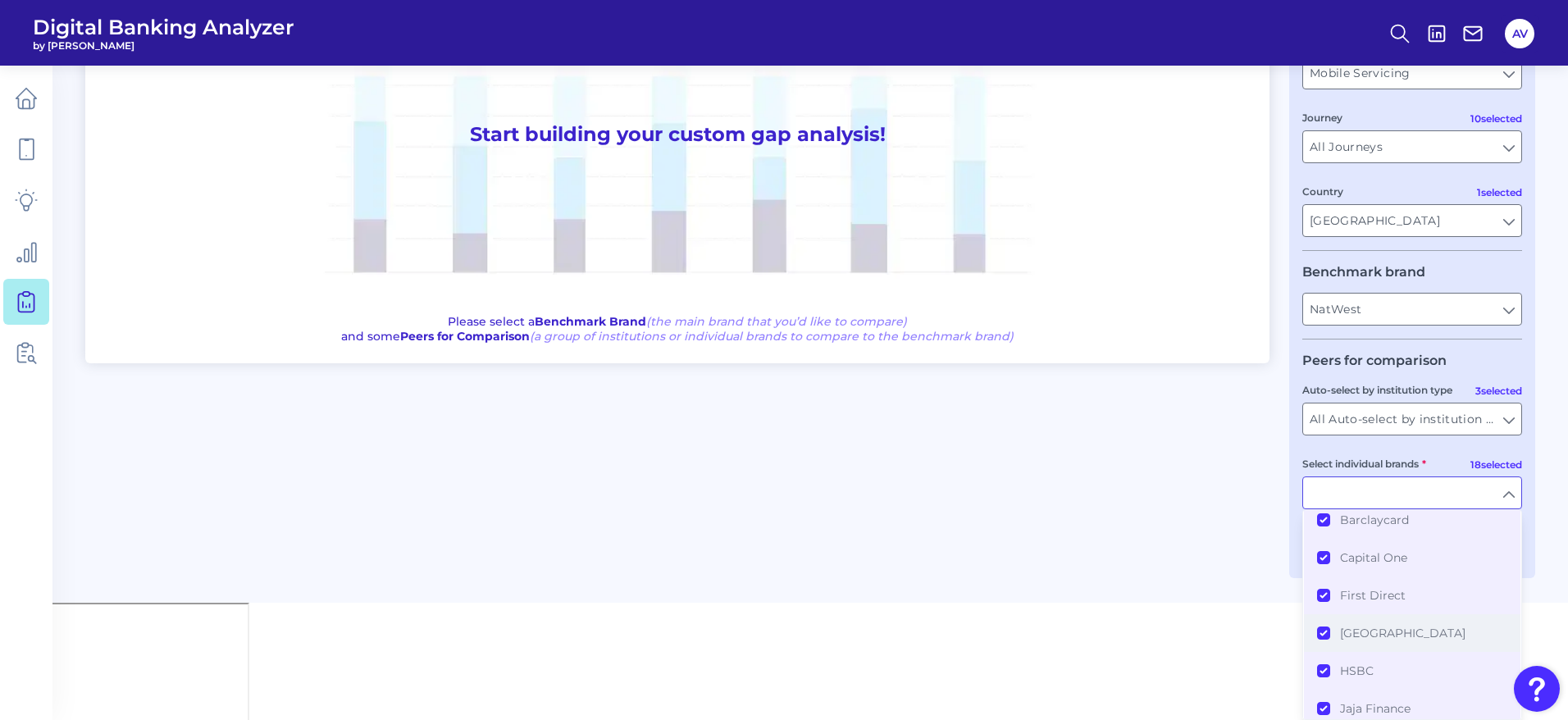
scroll to position [0, 0]
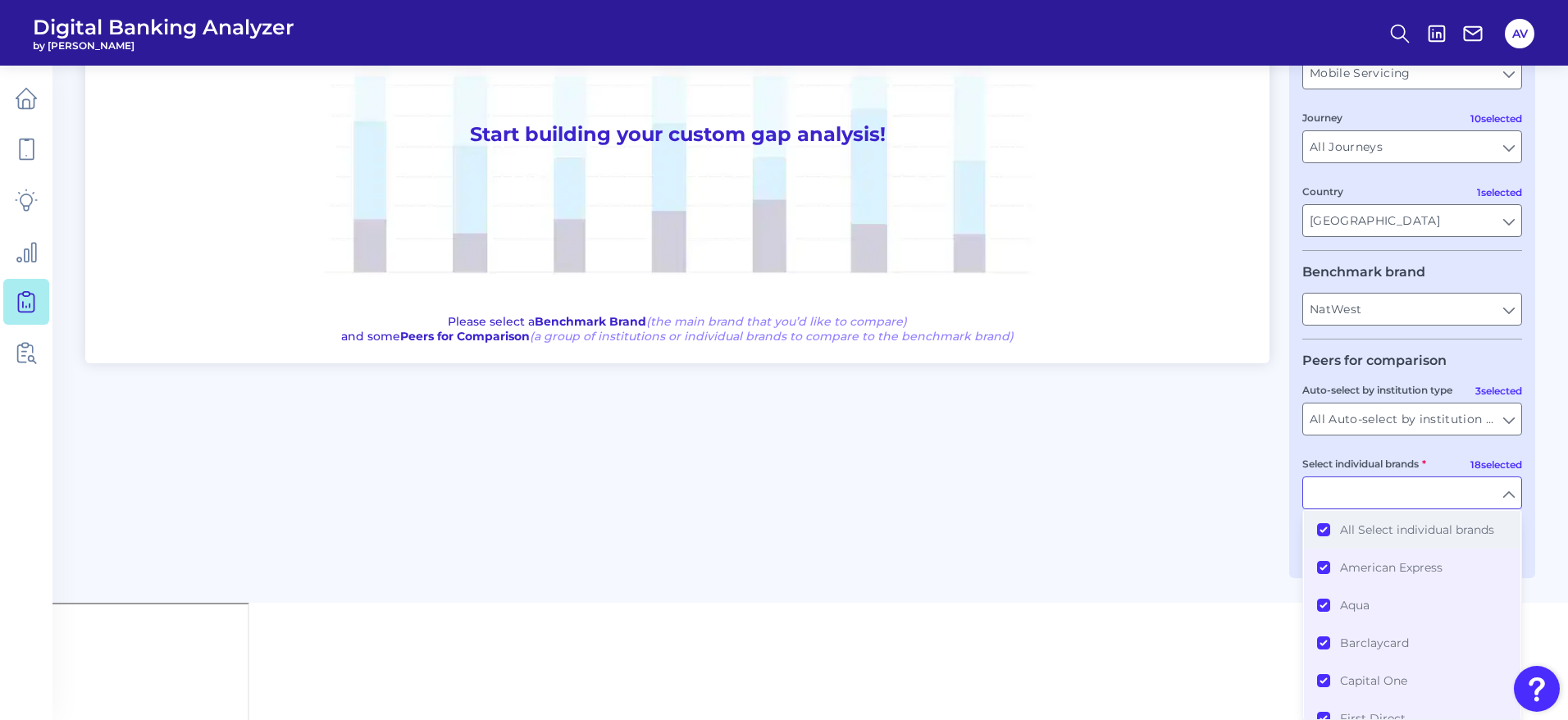
click at [1315, 535] on button "All Select individual brands" at bounding box center [1412, 530] width 217 height 38
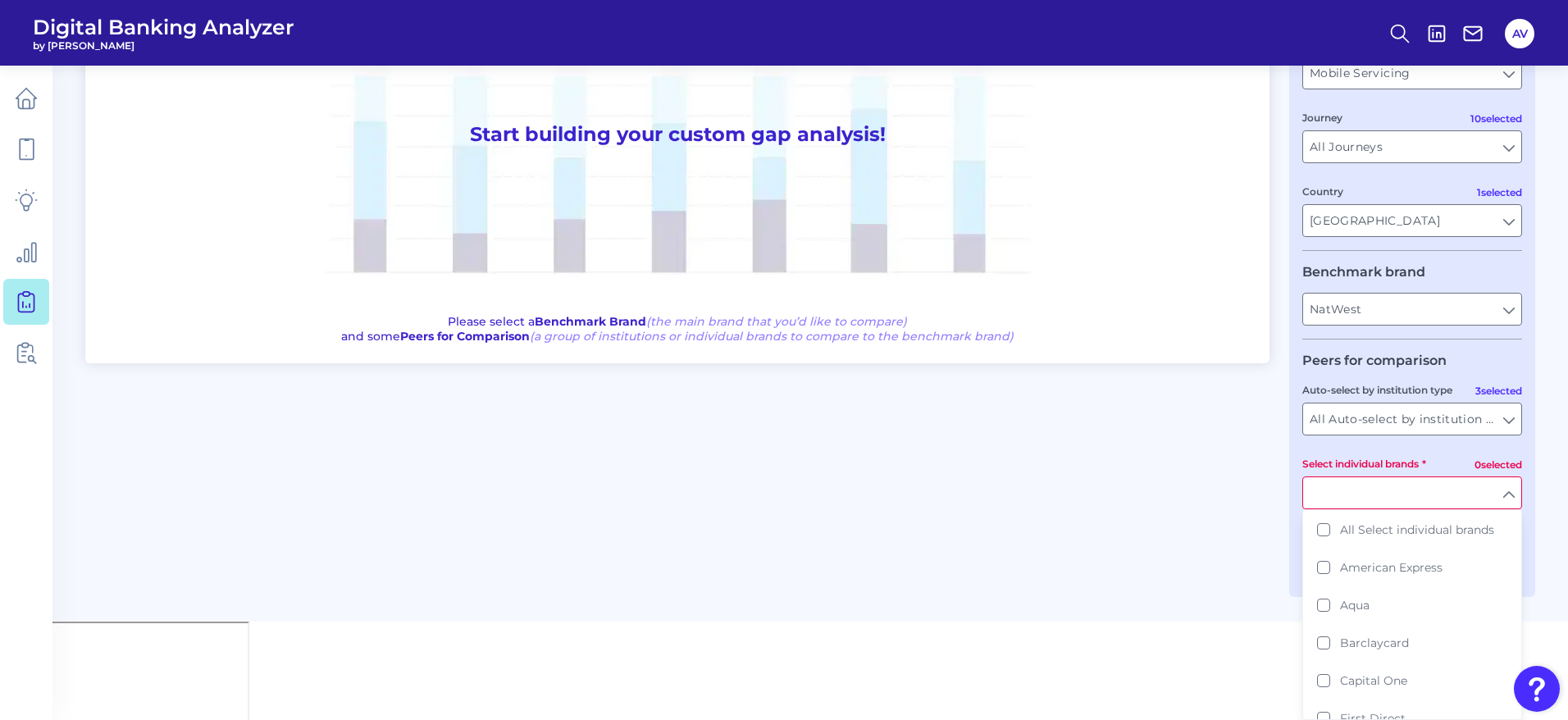
click at [1228, 510] on div "One to One View Prioritization View Start building your custom gap analysis! Pl…" at bounding box center [810, 258] width 1450 height 677
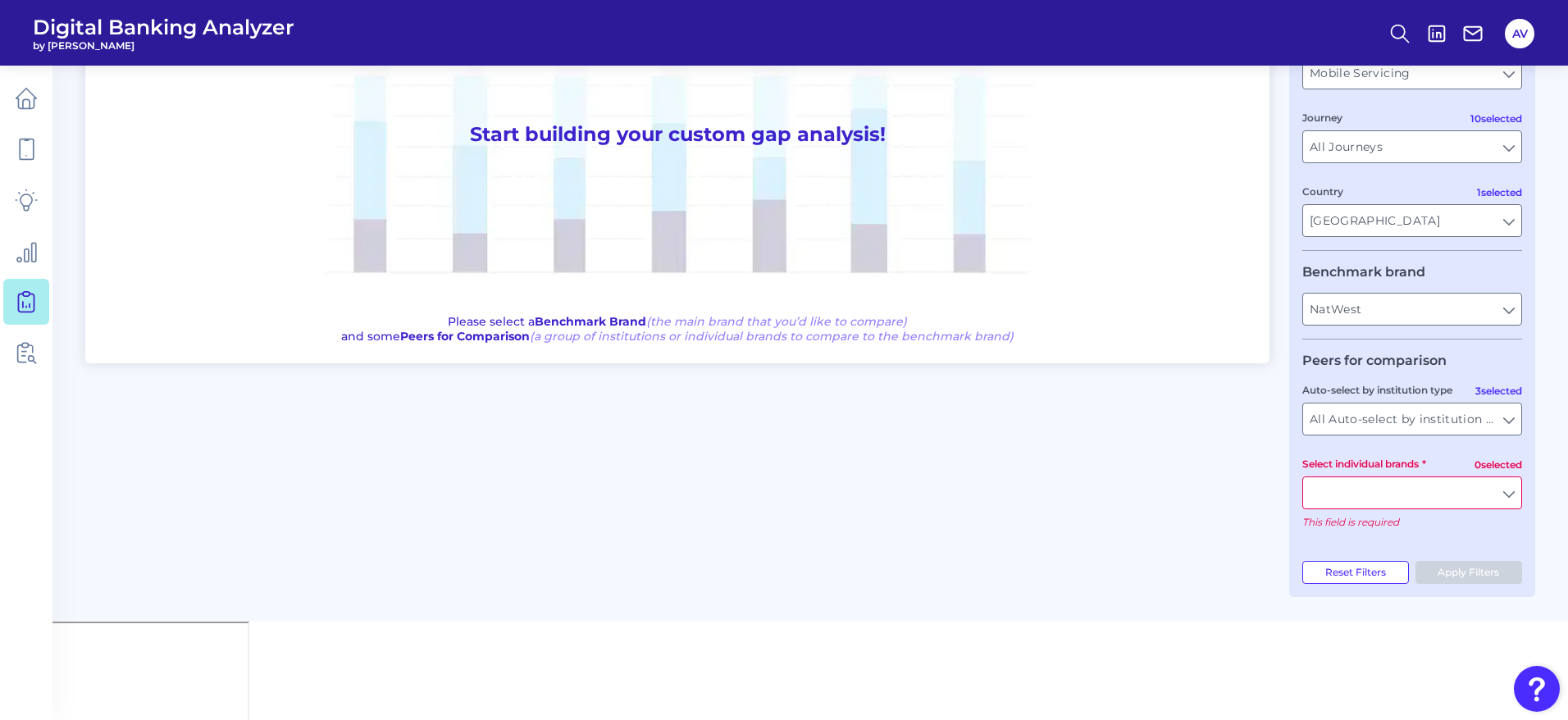
scroll to position [113, 0]
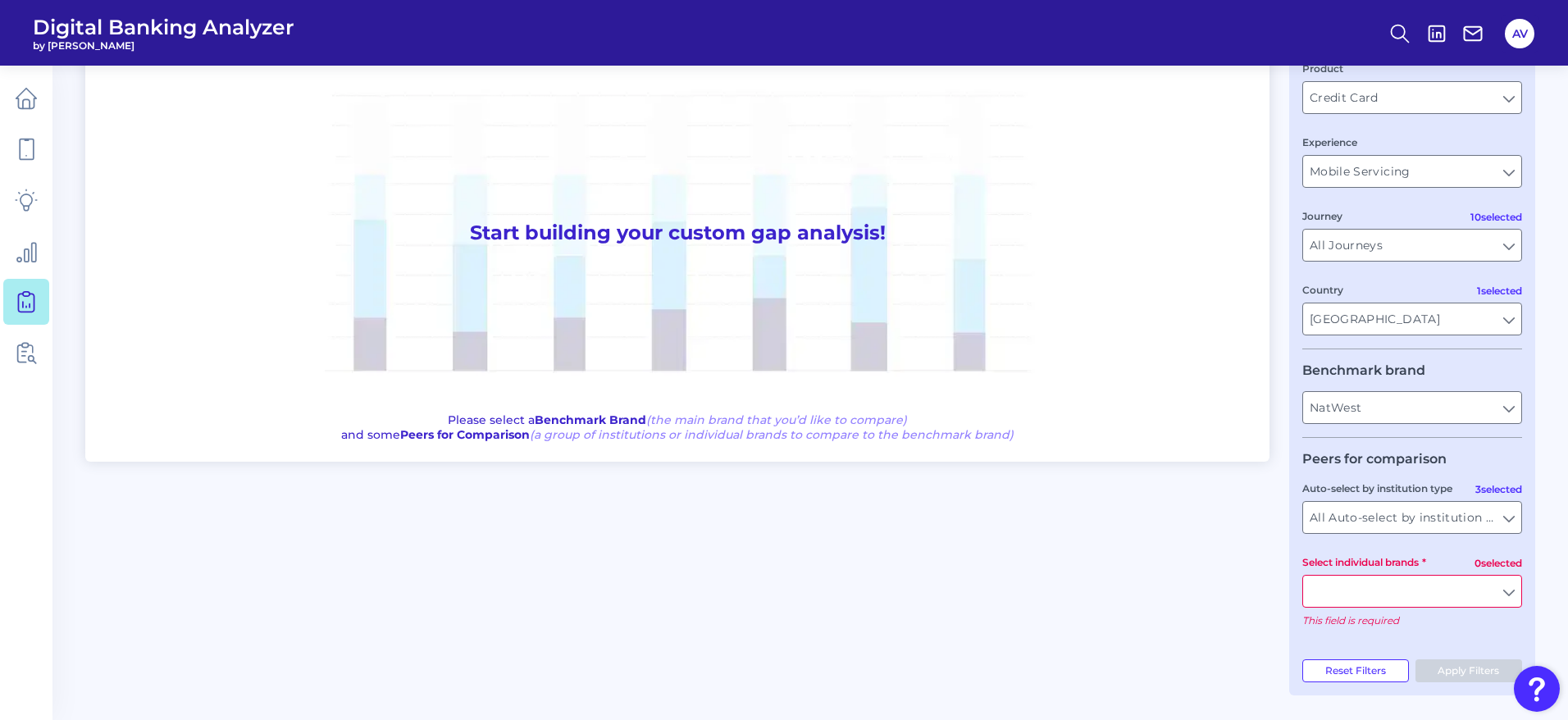
click at [1369, 577] on input "Select individual brands" at bounding box center [1412, 590] width 218 height 31
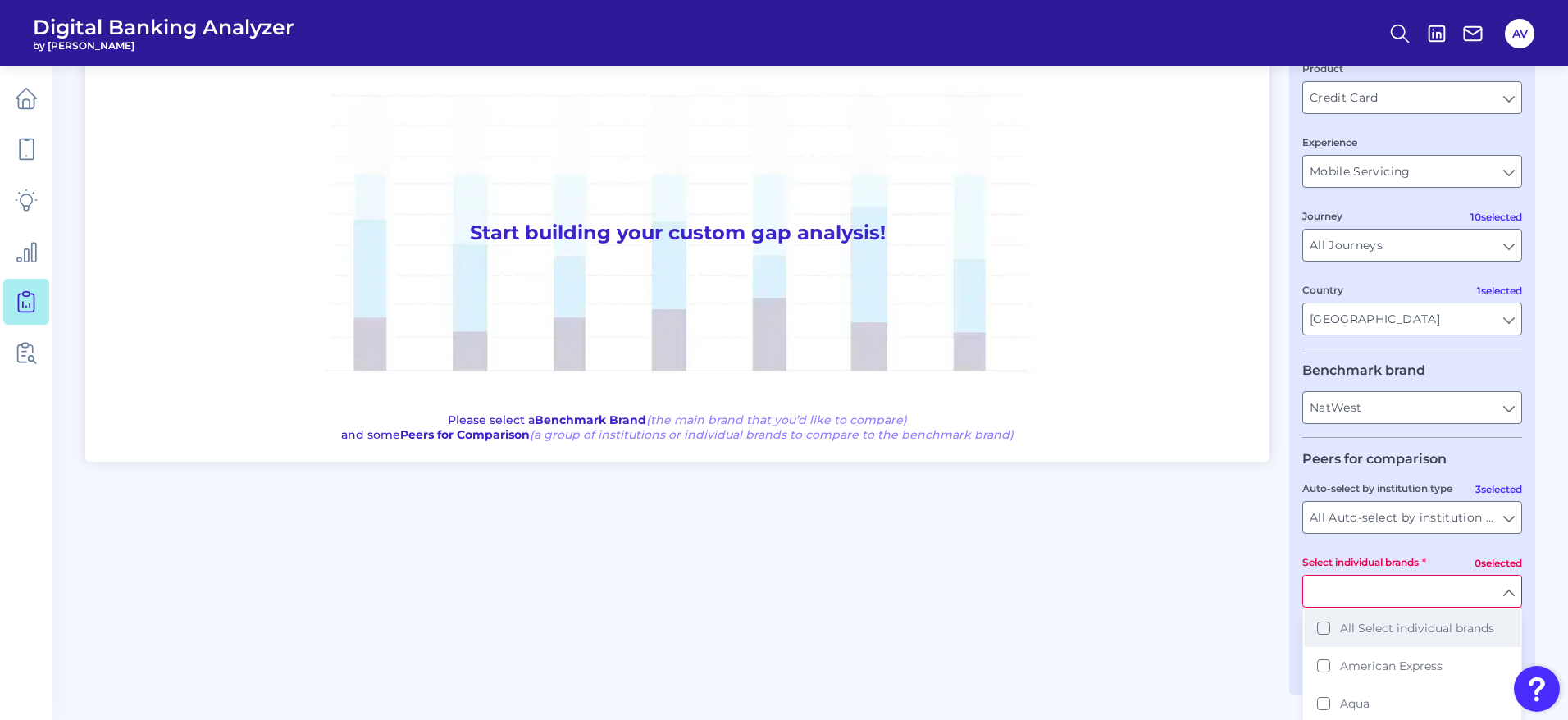
click at [1321, 627] on button "All Select individual brands" at bounding box center [1412, 628] width 217 height 38
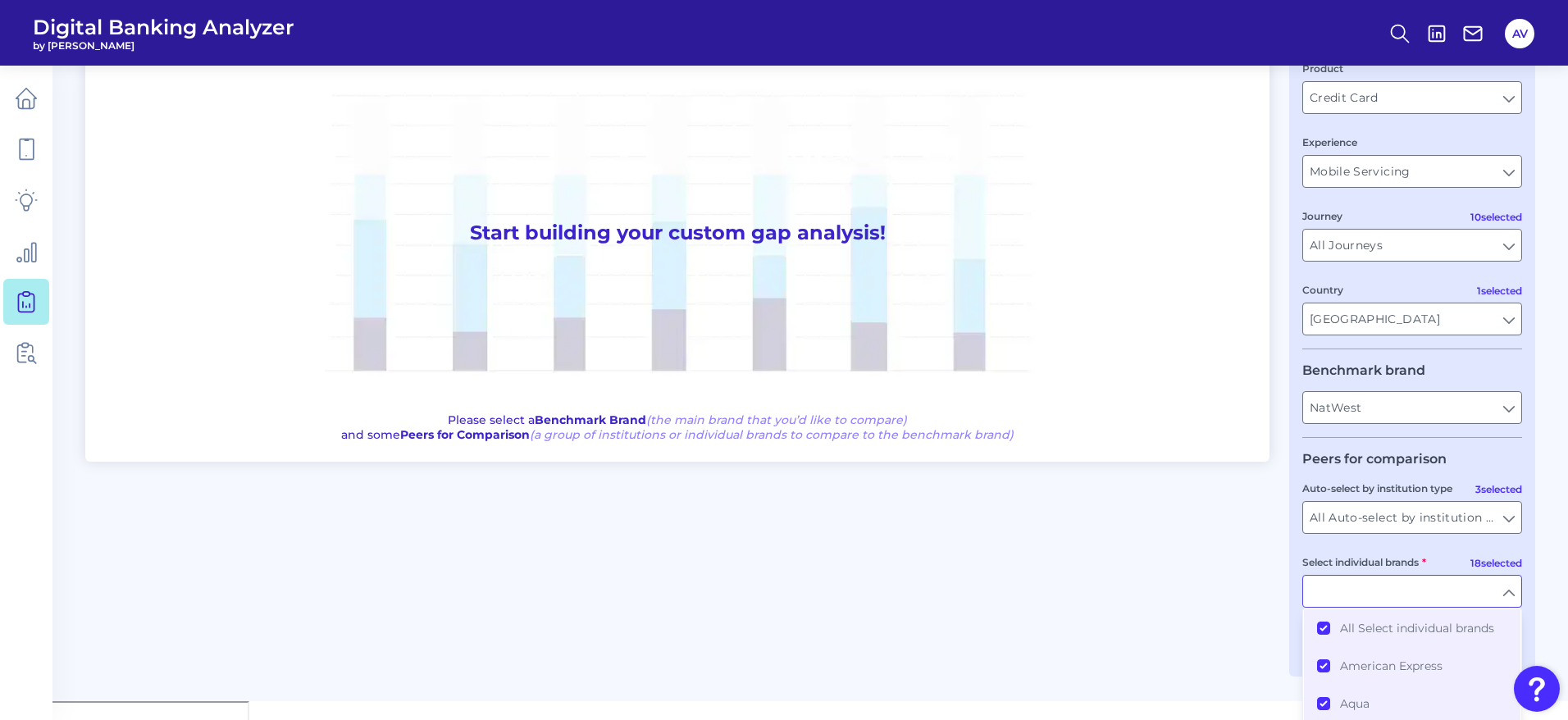
click at [1159, 617] on div "One to One View Prioritization View Start building your custom gap analysis! Pl…" at bounding box center [810, 347] width 1450 height 658
type input "All Select individual brands"
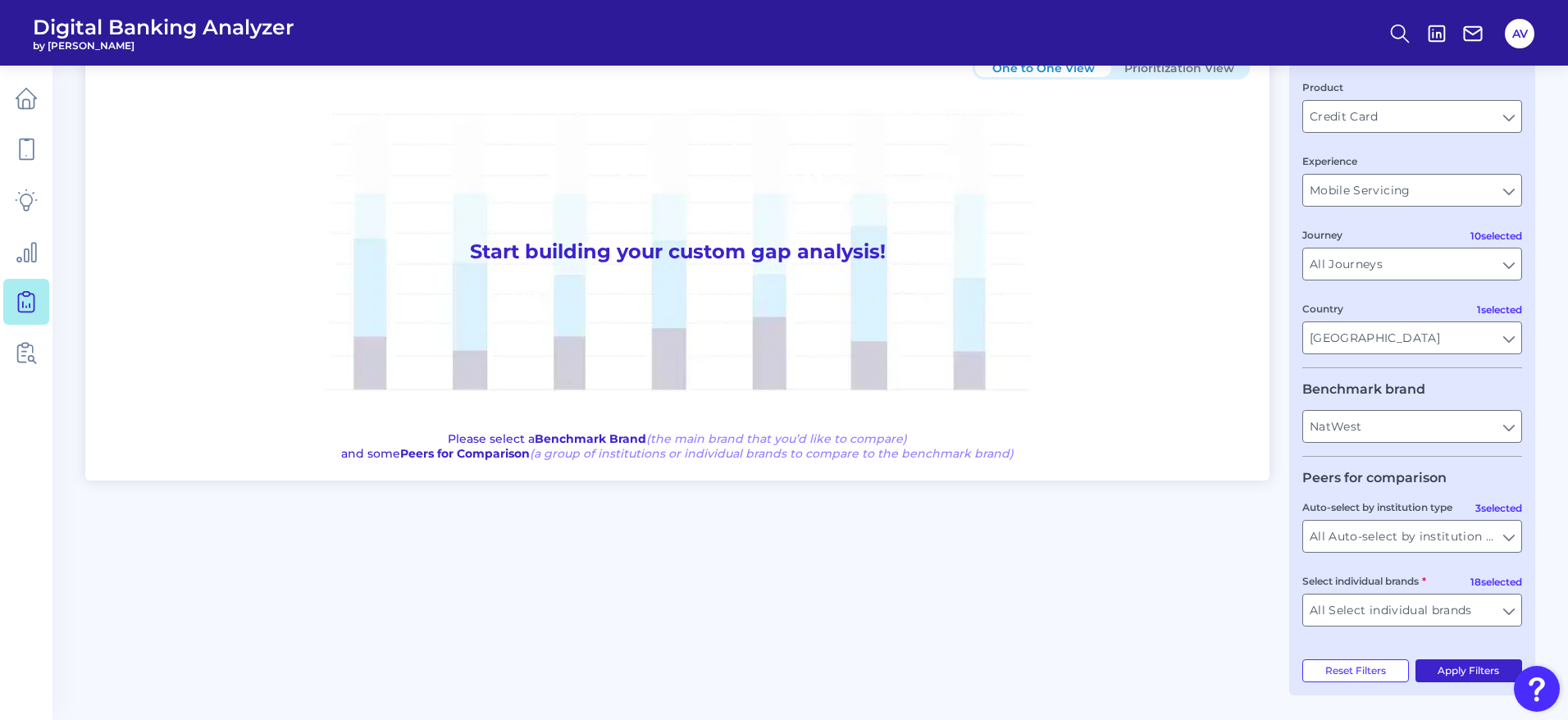
click at [1468, 680] on button "Apply Filters" at bounding box center [1469, 670] width 108 height 23
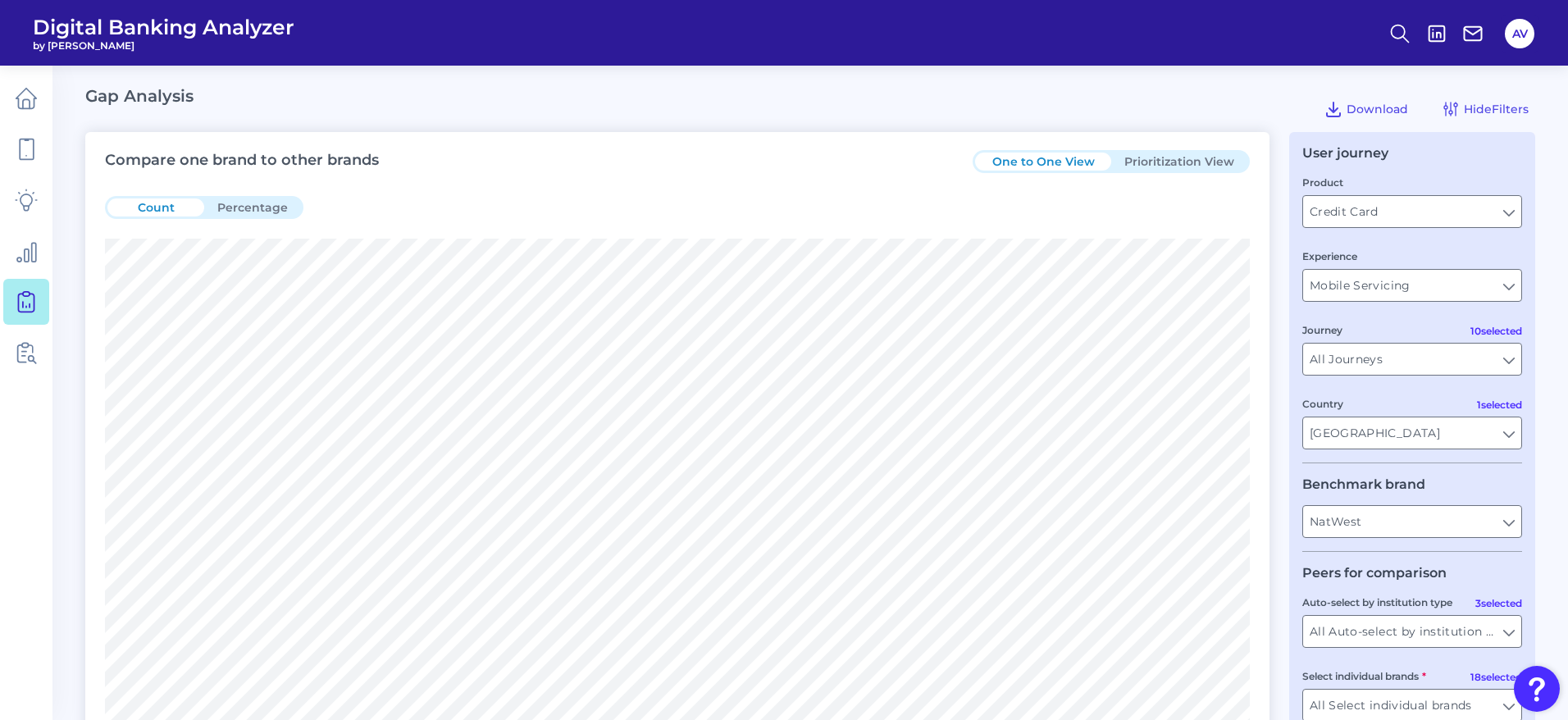
scroll to position [123, 0]
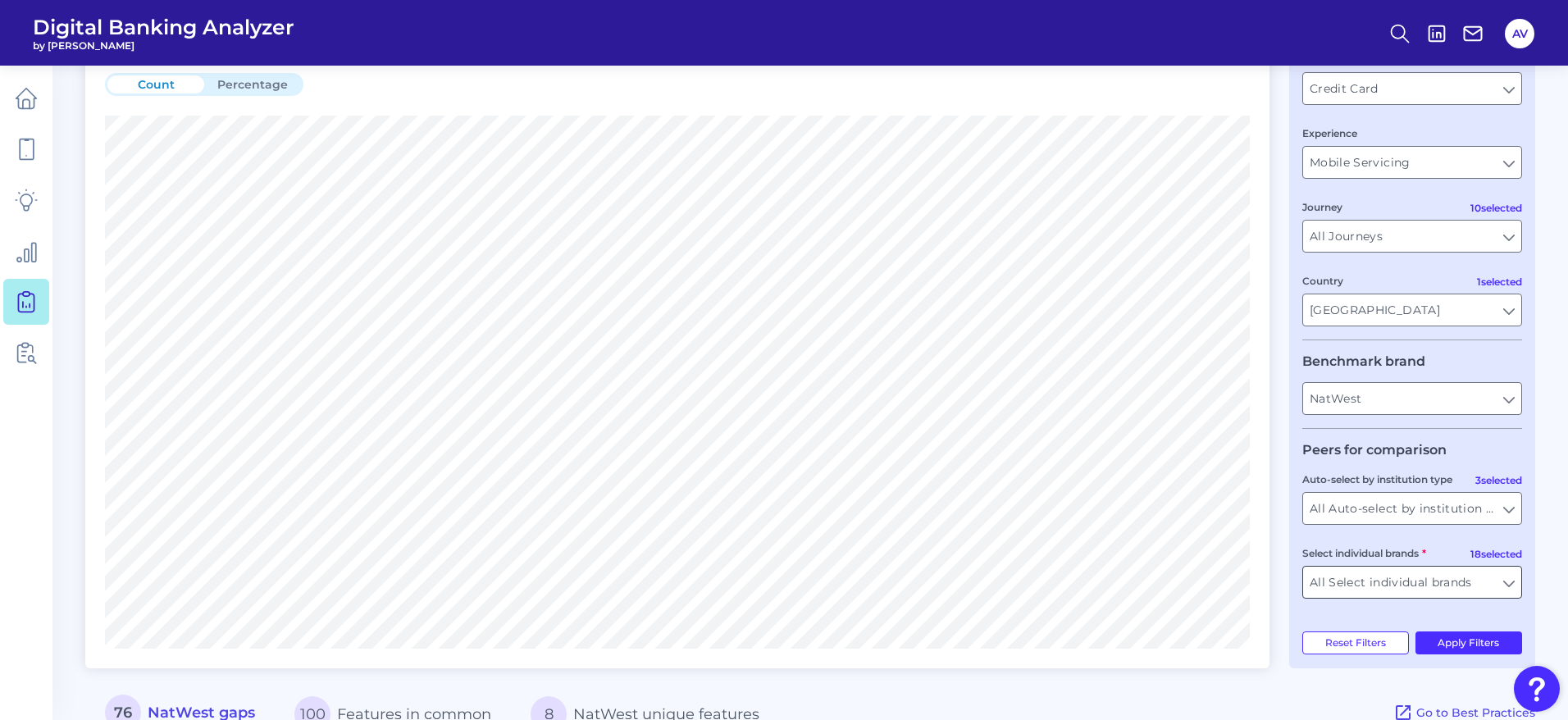
click at [1351, 574] on input "All Select individual brands" at bounding box center [1412, 582] width 218 height 31
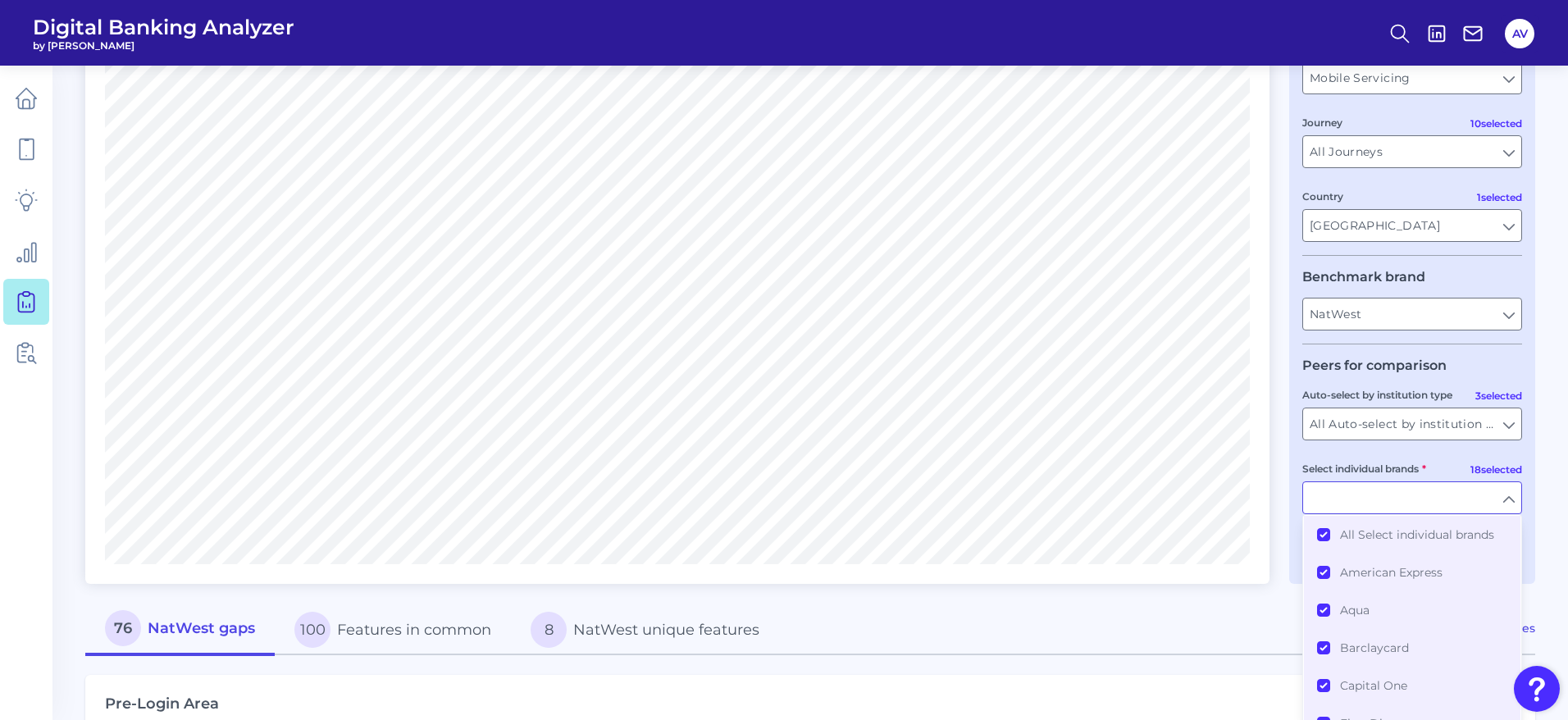
scroll to position [246, 0]
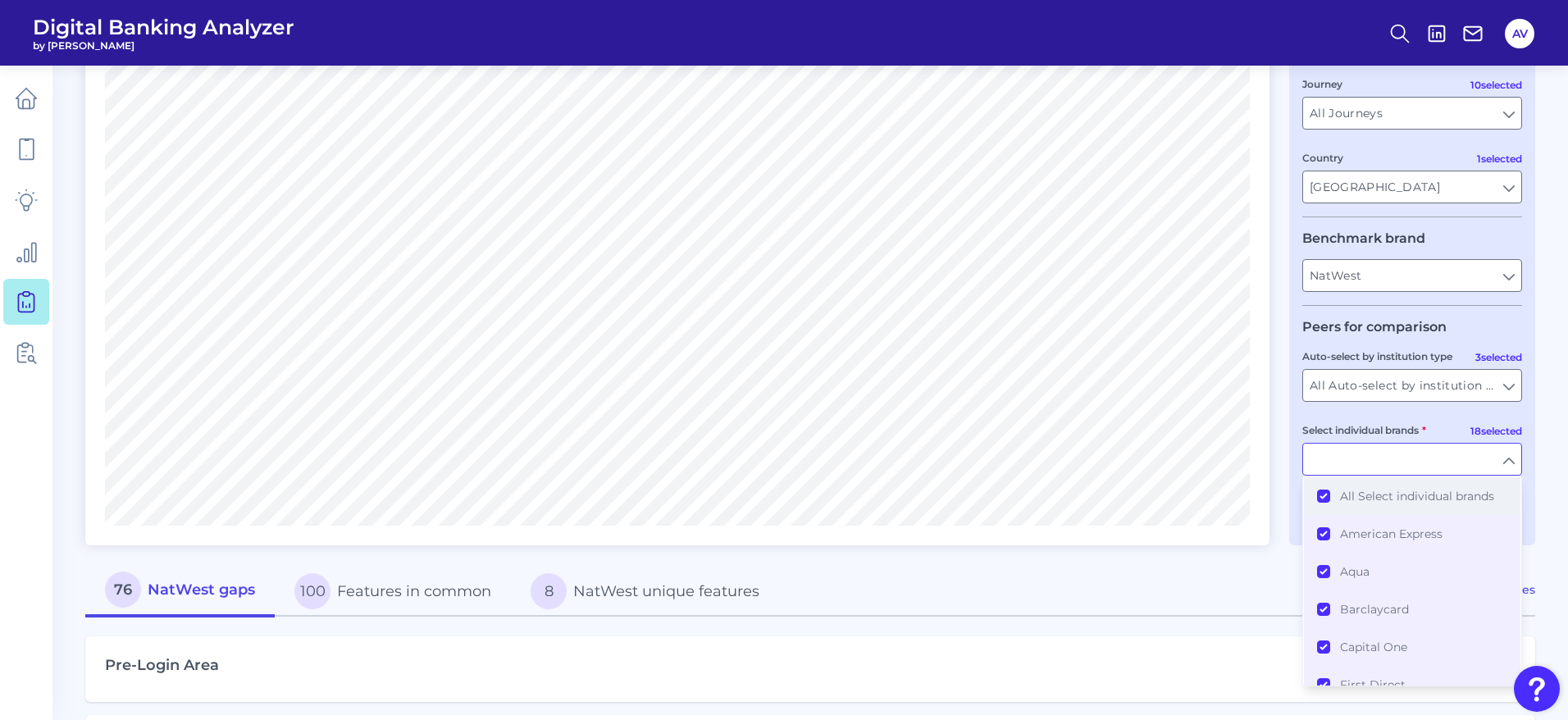
click at [1323, 497] on button "All Select individual brands" at bounding box center [1412, 496] width 217 height 38
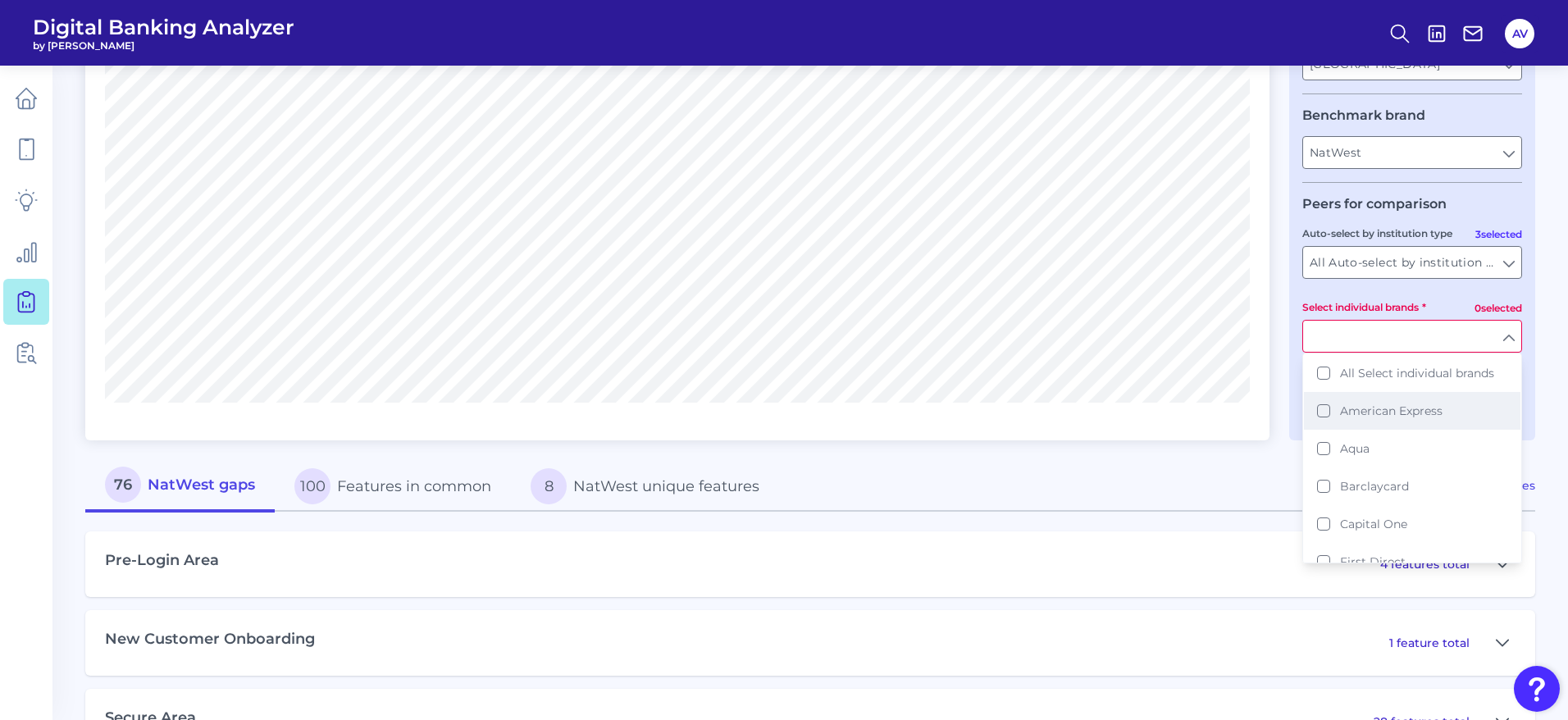
scroll to position [123, 0]
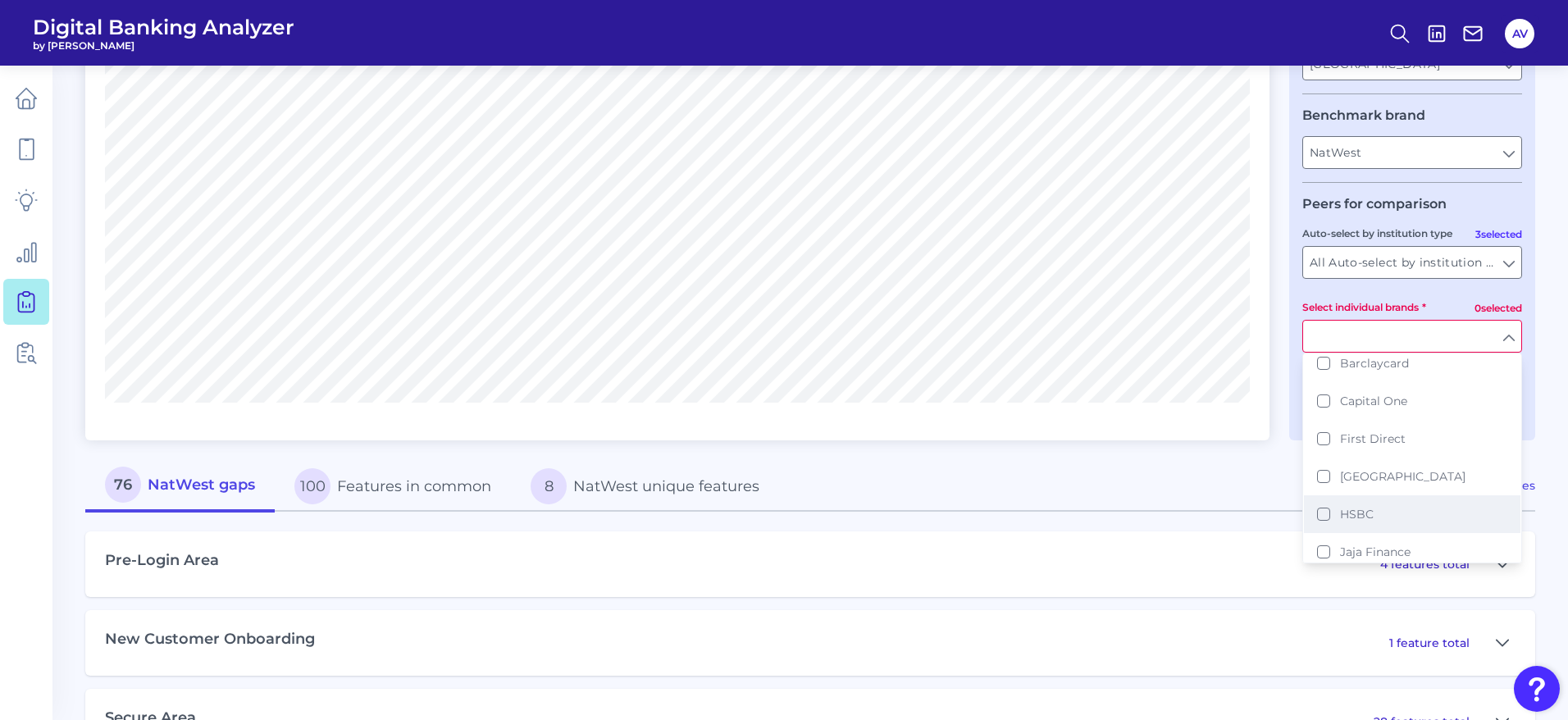
click at [1422, 507] on button "HSBC" at bounding box center [1412, 514] width 217 height 38
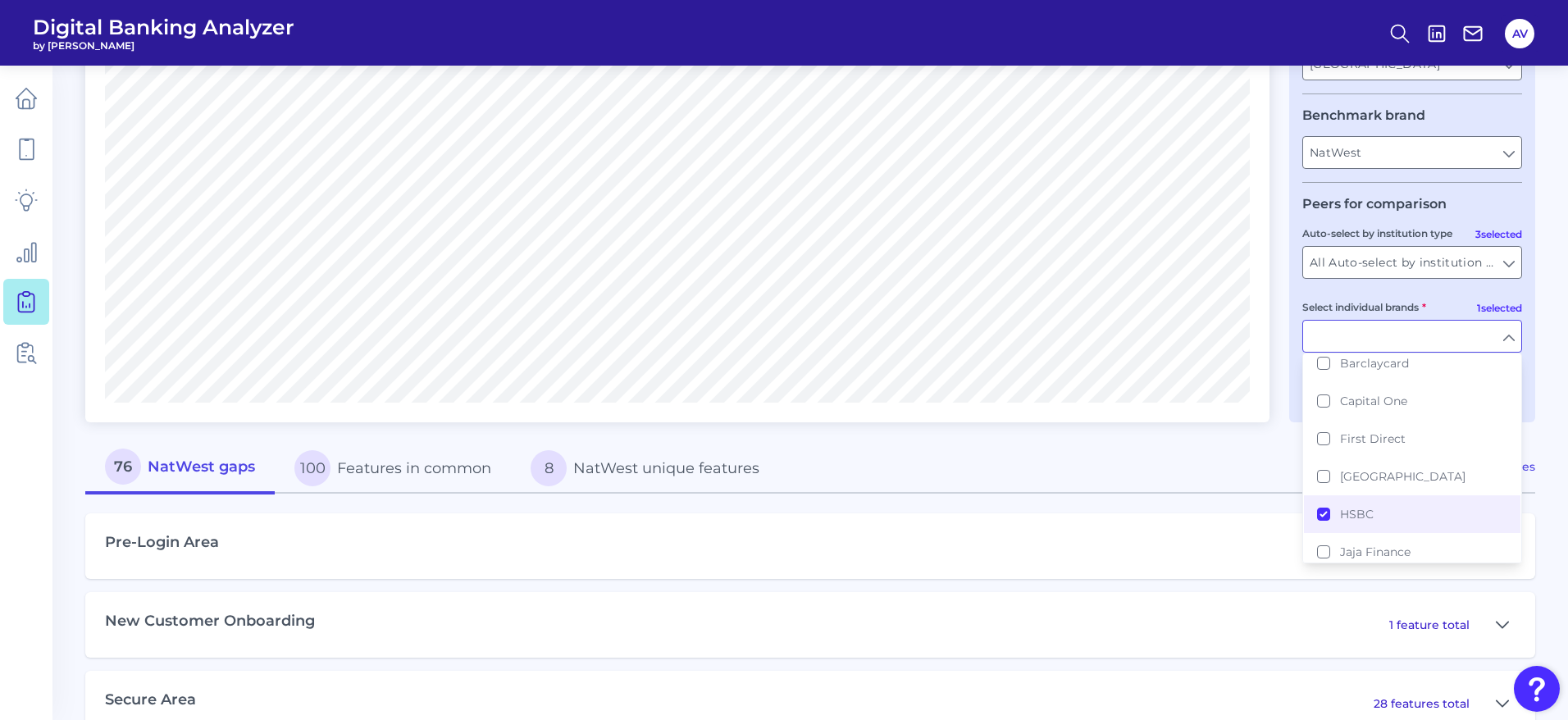
click at [1542, 251] on main "Gap Analysis Download Hide Filters Compare one brand to other brands One to One…" at bounding box center [784, 392] width 1568 height 1523
type input "HSBC"
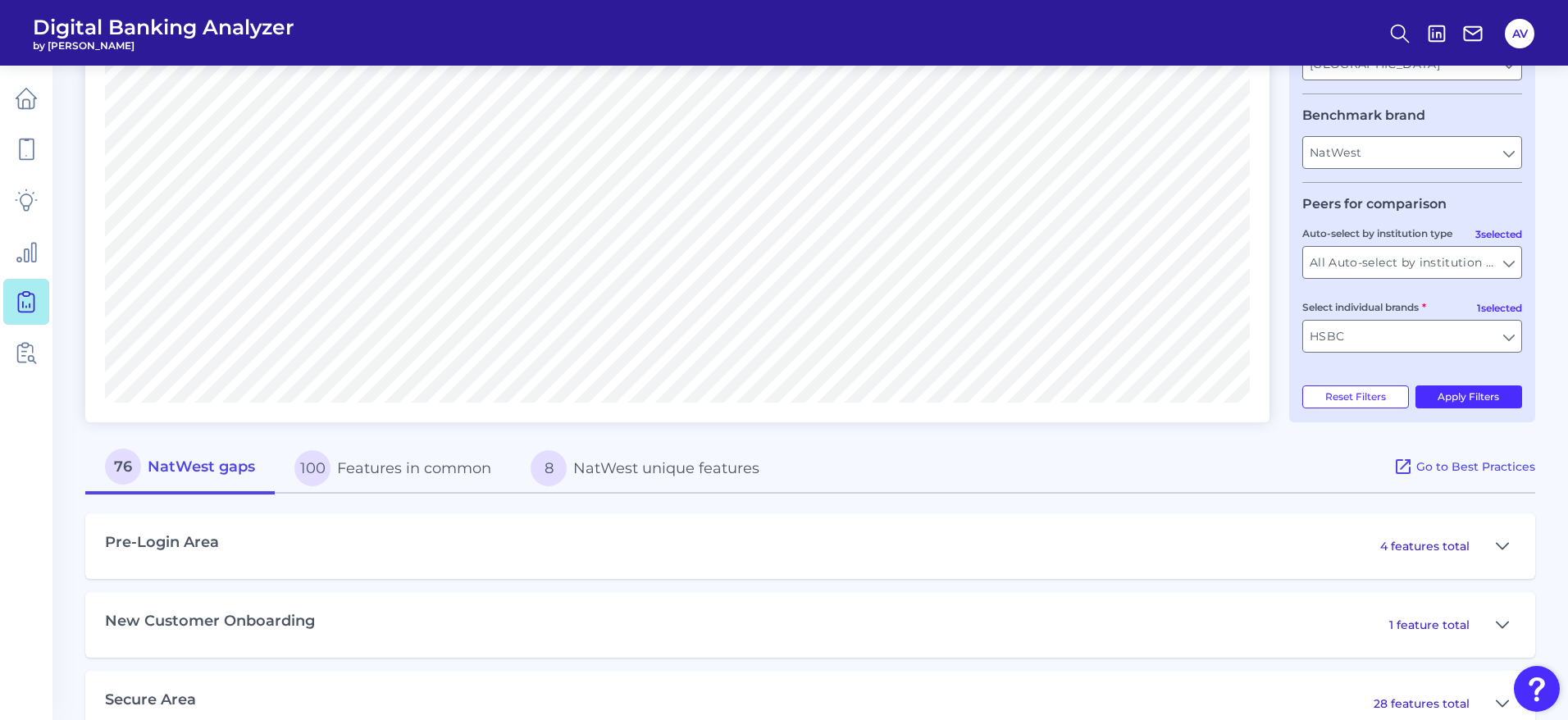
click at [1453, 408] on div "User journey Product Credit Card Credit Card Experience Mobile Servicing Mobile…" at bounding box center [1412, 93] width 246 height 659
click at [1456, 401] on button "Apply Filters" at bounding box center [1469, 397] width 108 height 23
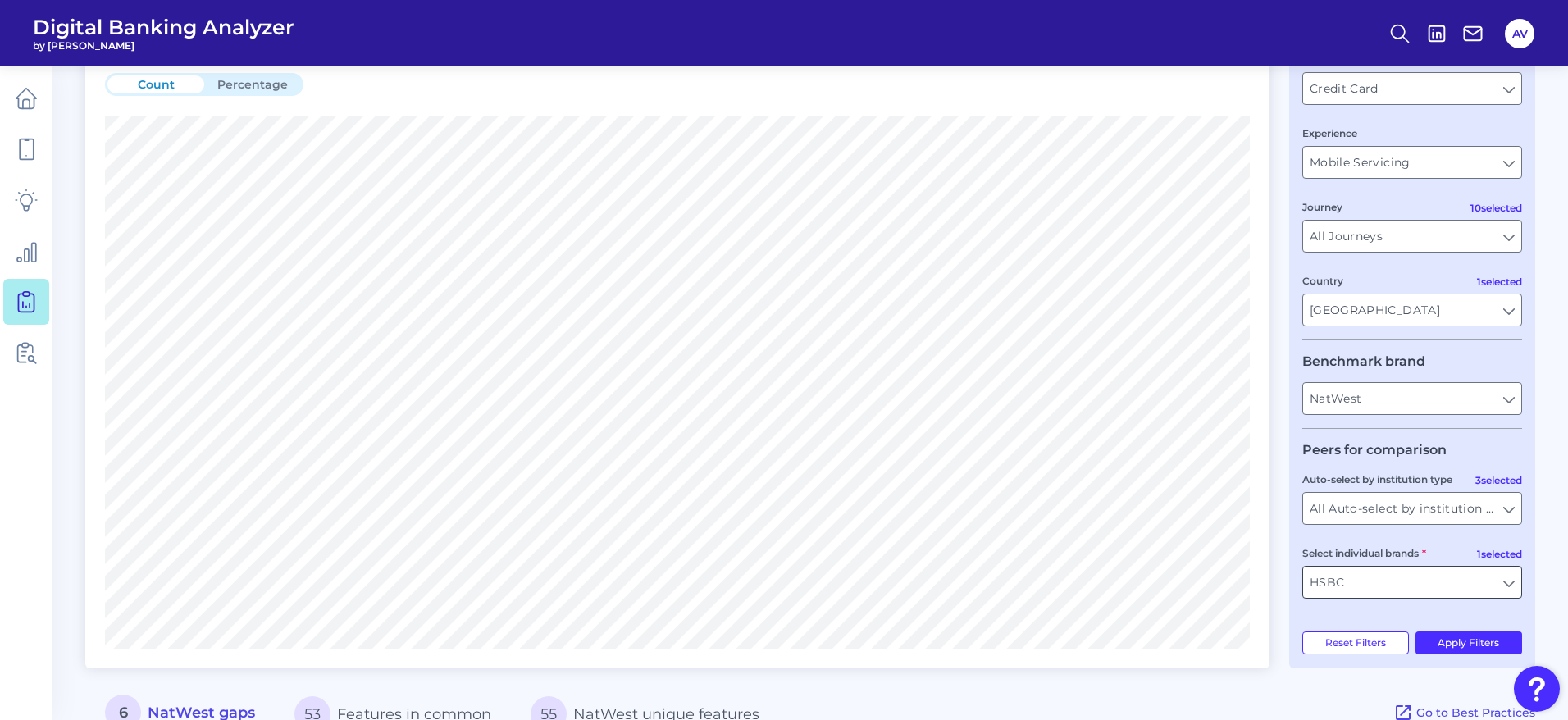
click at [1427, 580] on input "HSBC" at bounding box center [1412, 582] width 218 height 31
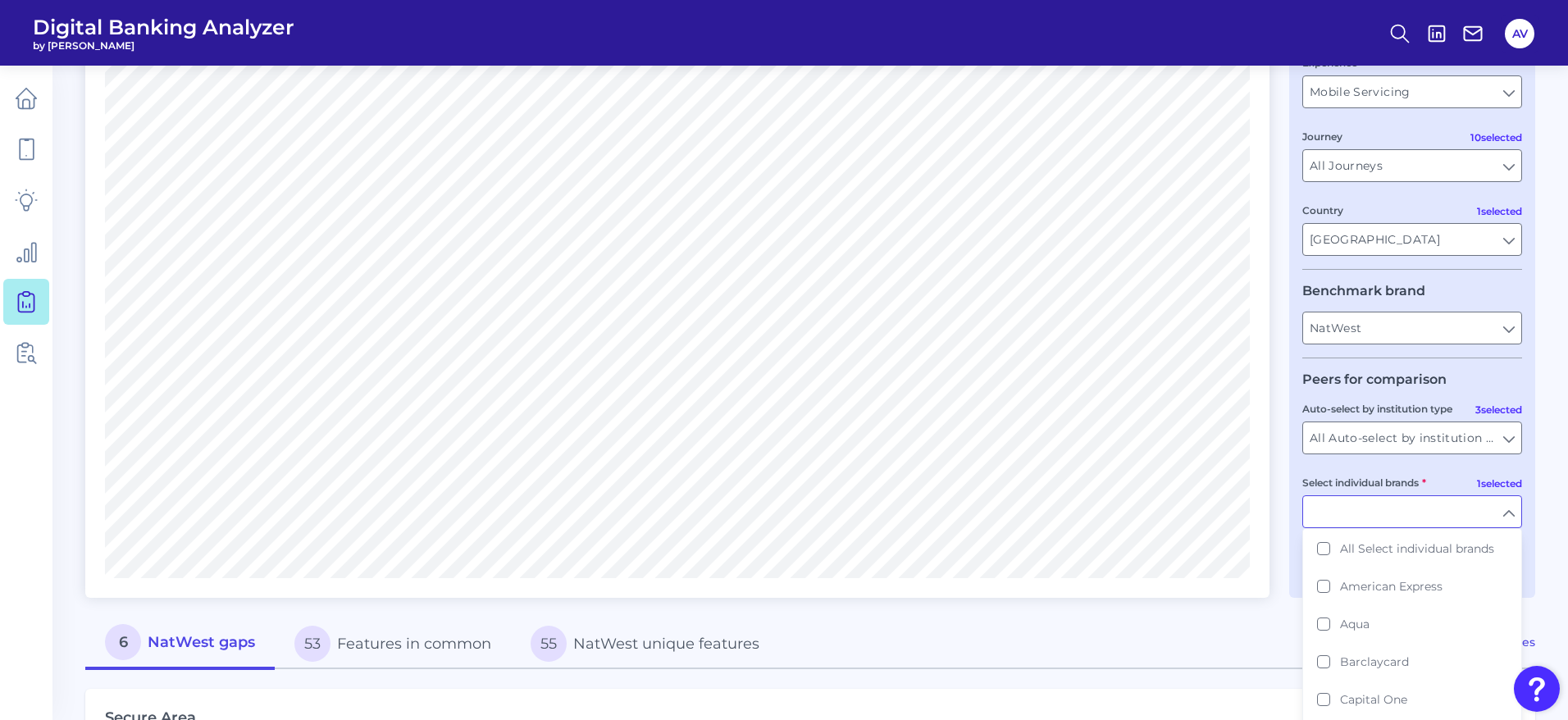
scroll to position [246, 0]
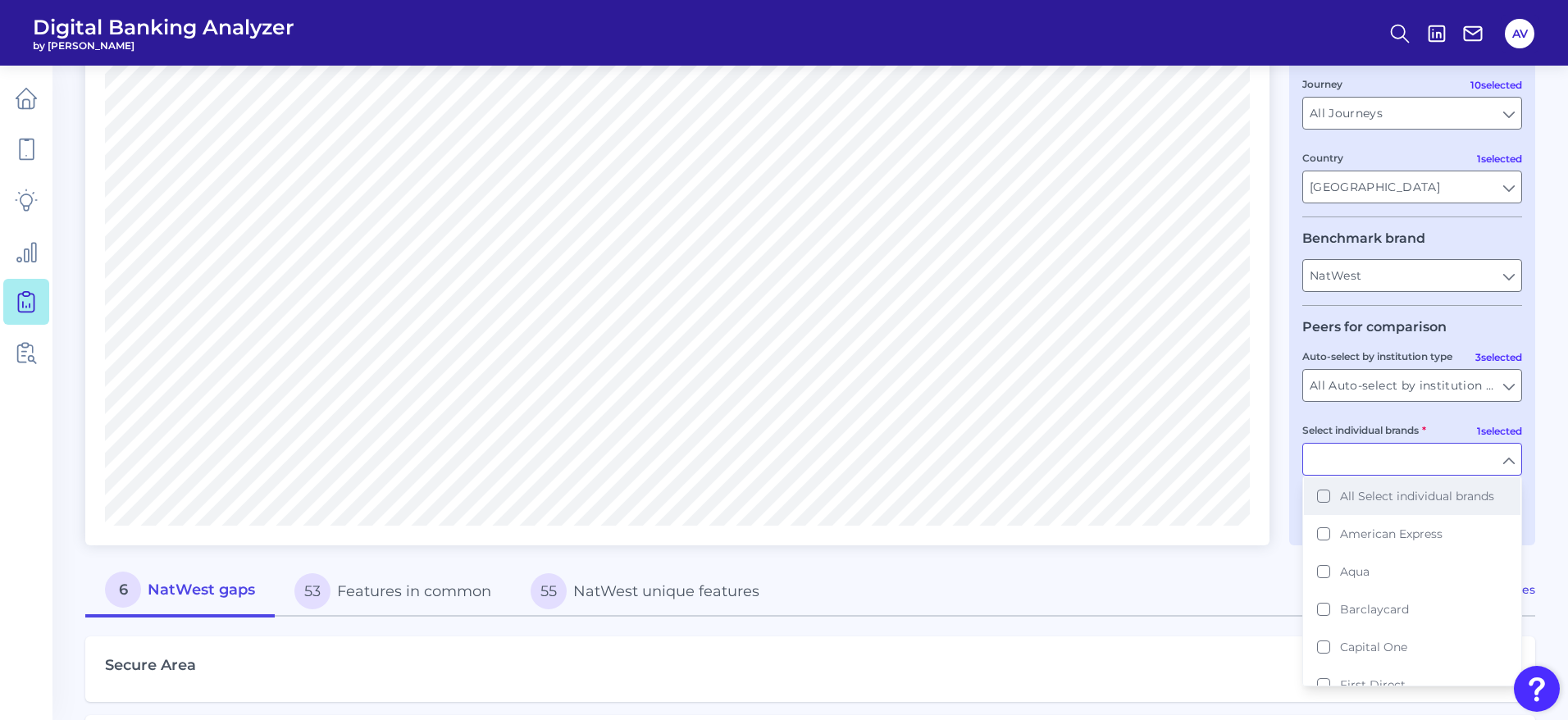
click at [1364, 495] on span "All Select individual brands" at bounding box center [1417, 495] width 155 height 14
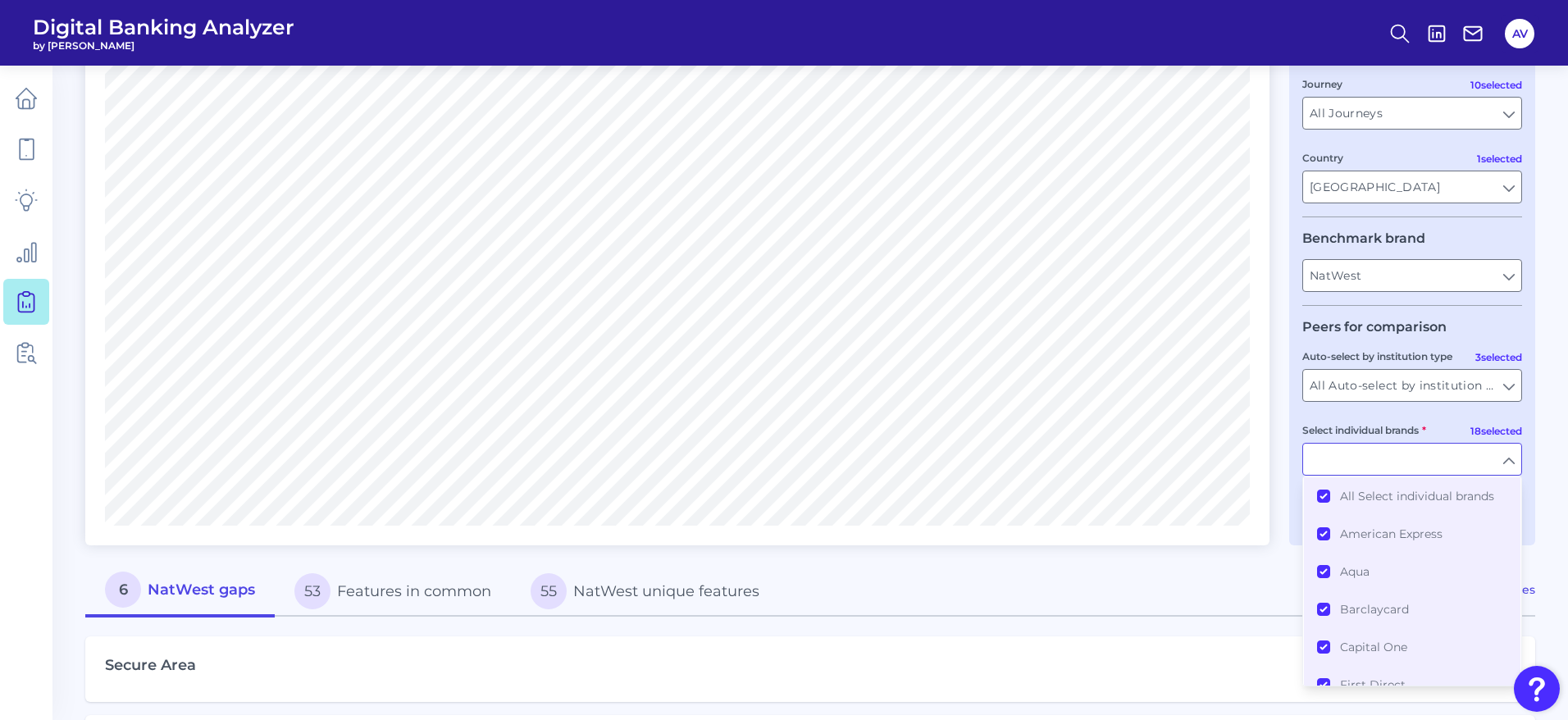
click at [1413, 429] on label "Select individual brands" at bounding box center [1364, 429] width 124 height 12
click at [1413, 443] on input "Select individual brands" at bounding box center [1412, 459] width 218 height 31
type input "All Select individual brands"
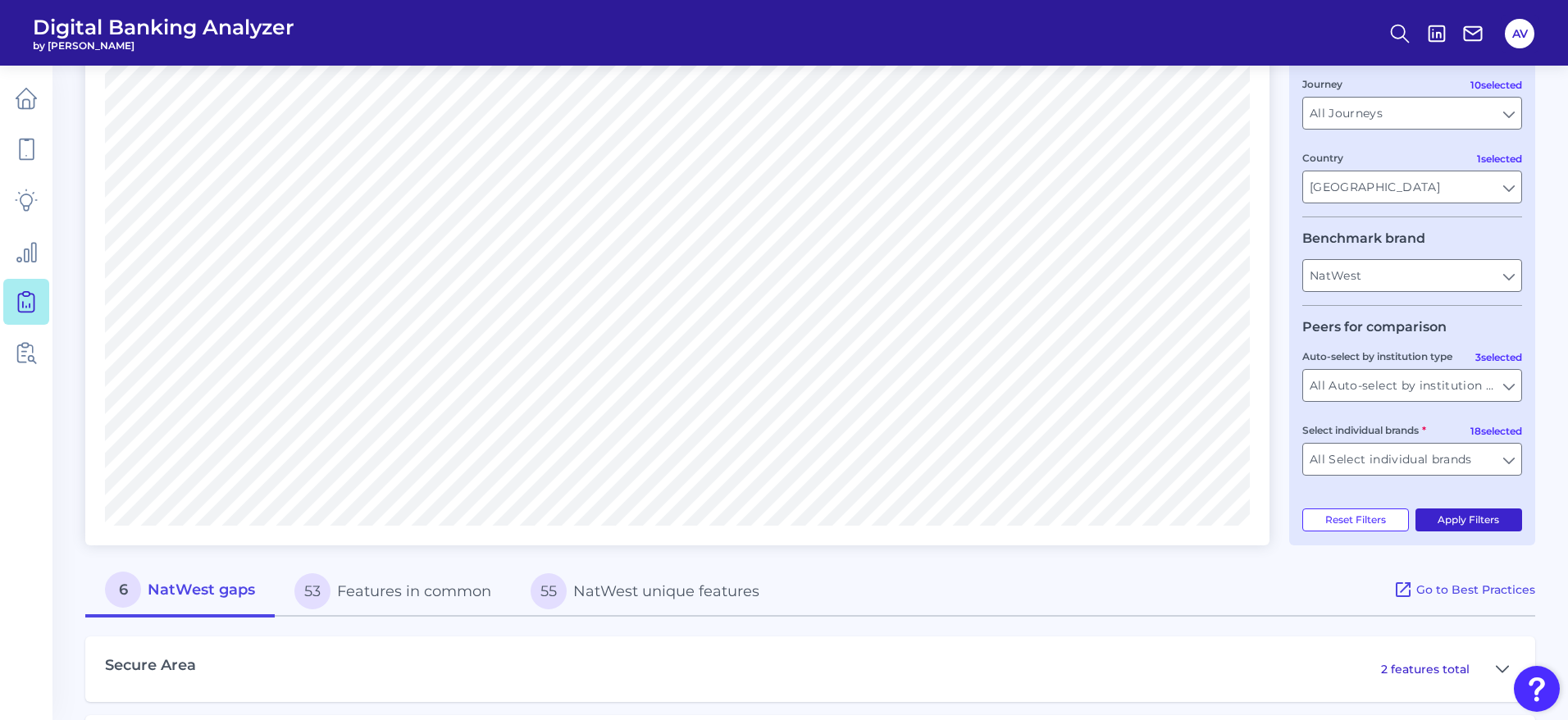
click at [1463, 521] on button "Apply Filters" at bounding box center [1469, 520] width 108 height 23
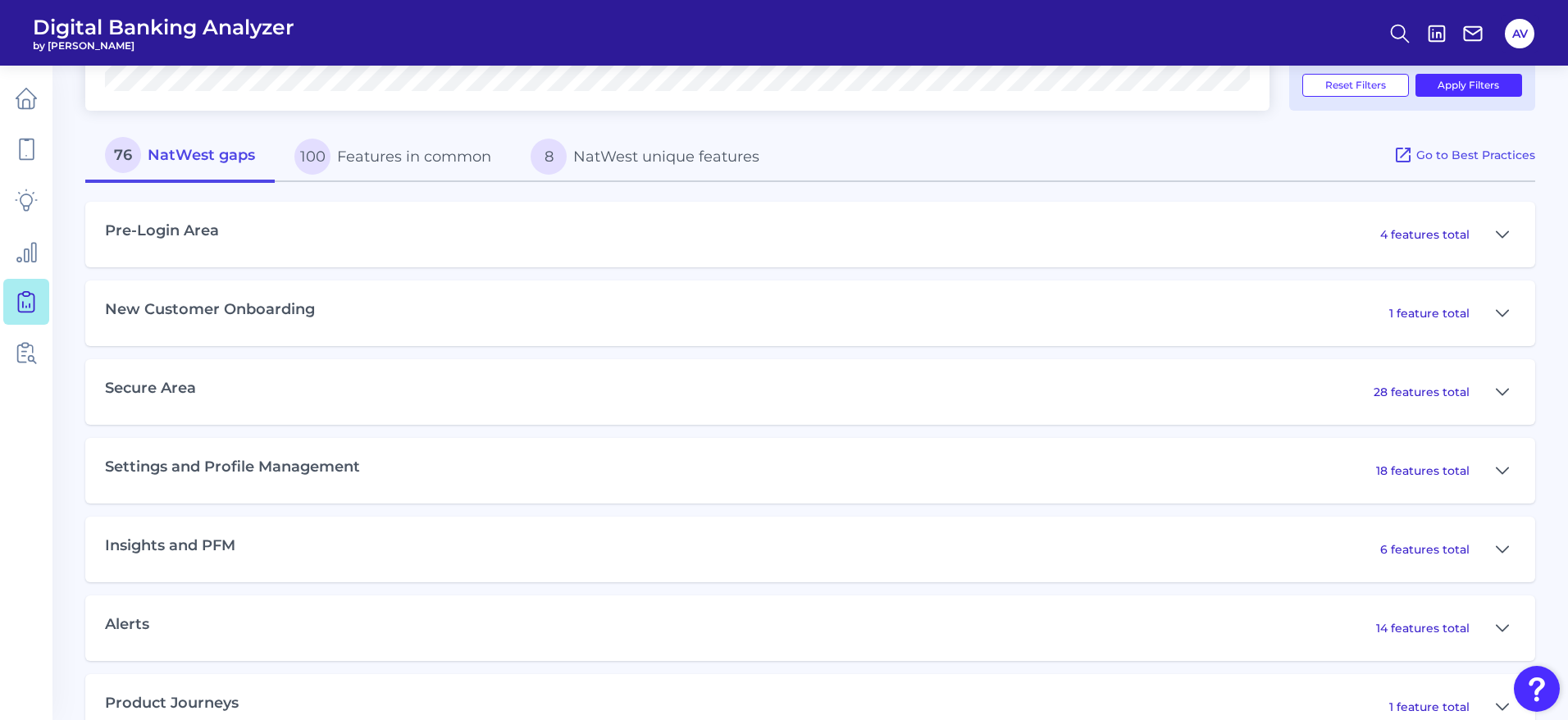
scroll to position [803, 0]
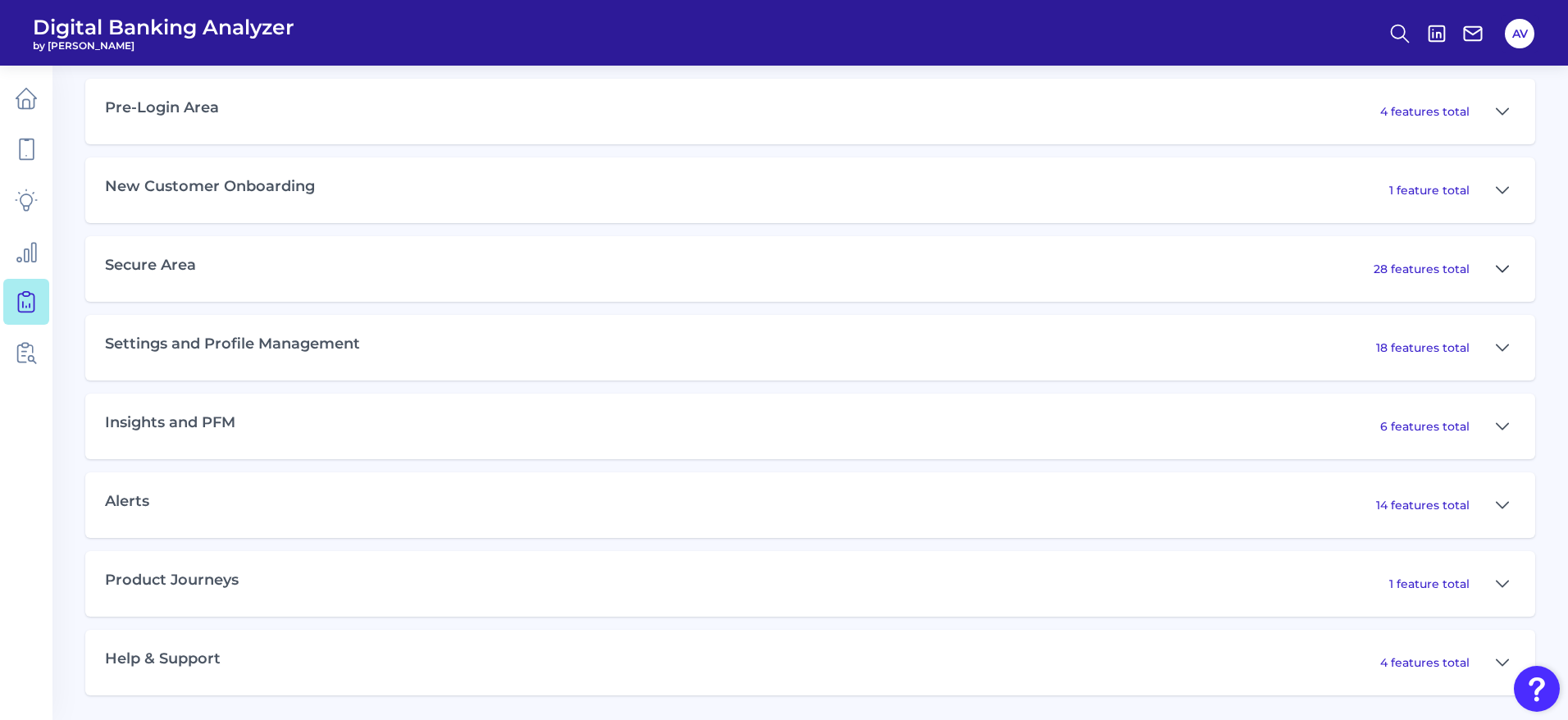
click at [1495, 265] on button at bounding box center [1502, 269] width 27 height 27
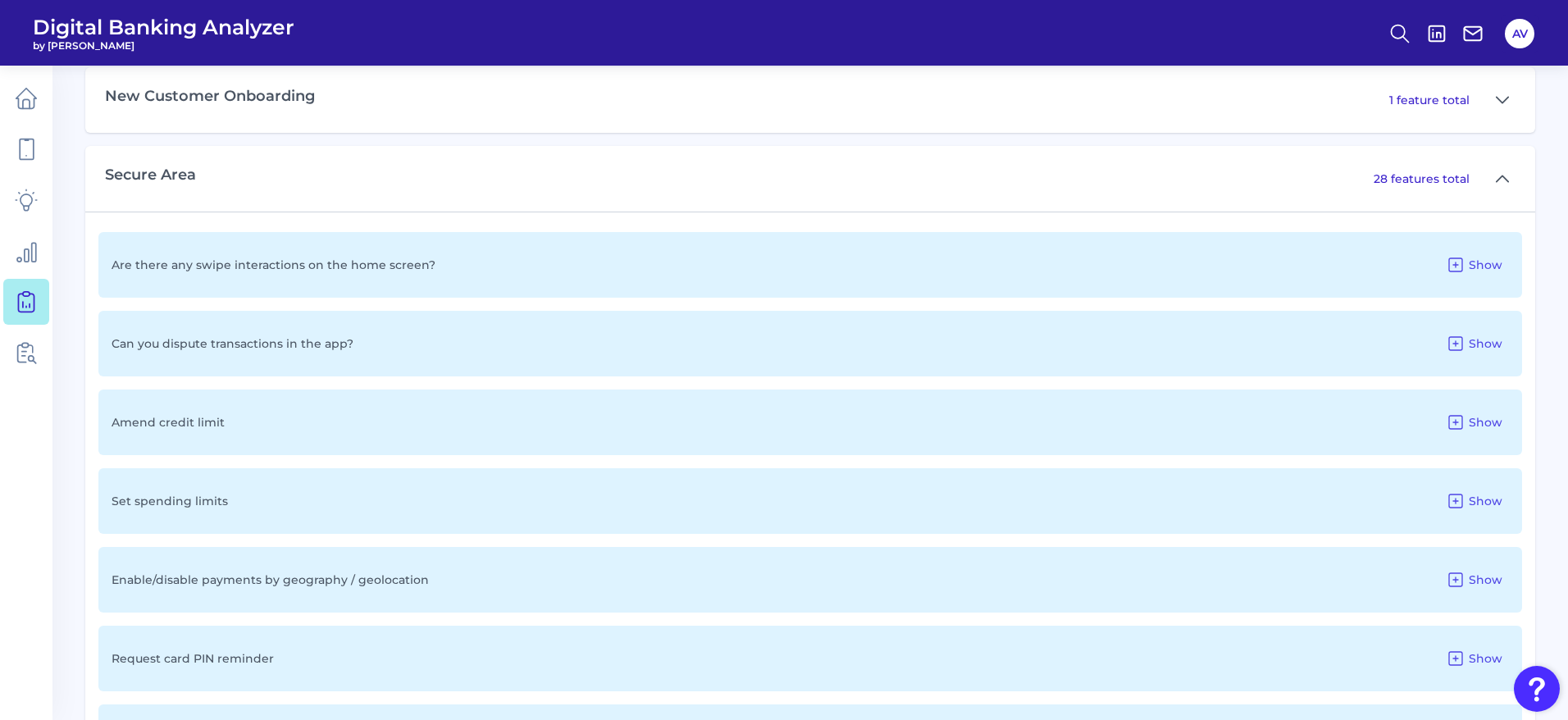
scroll to position [926, 0]
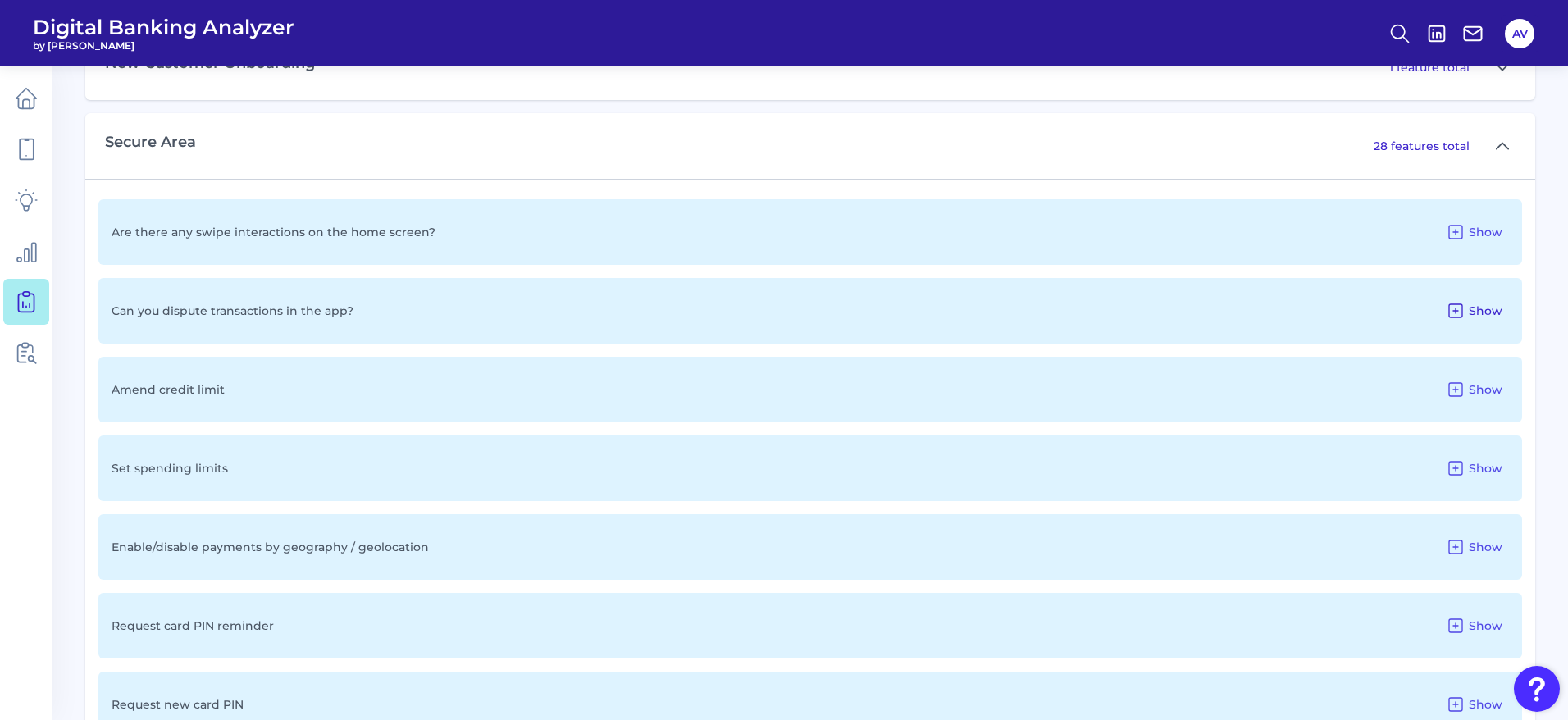
click at [1469, 308] on span "Show" at bounding box center [1485, 310] width 33 height 14
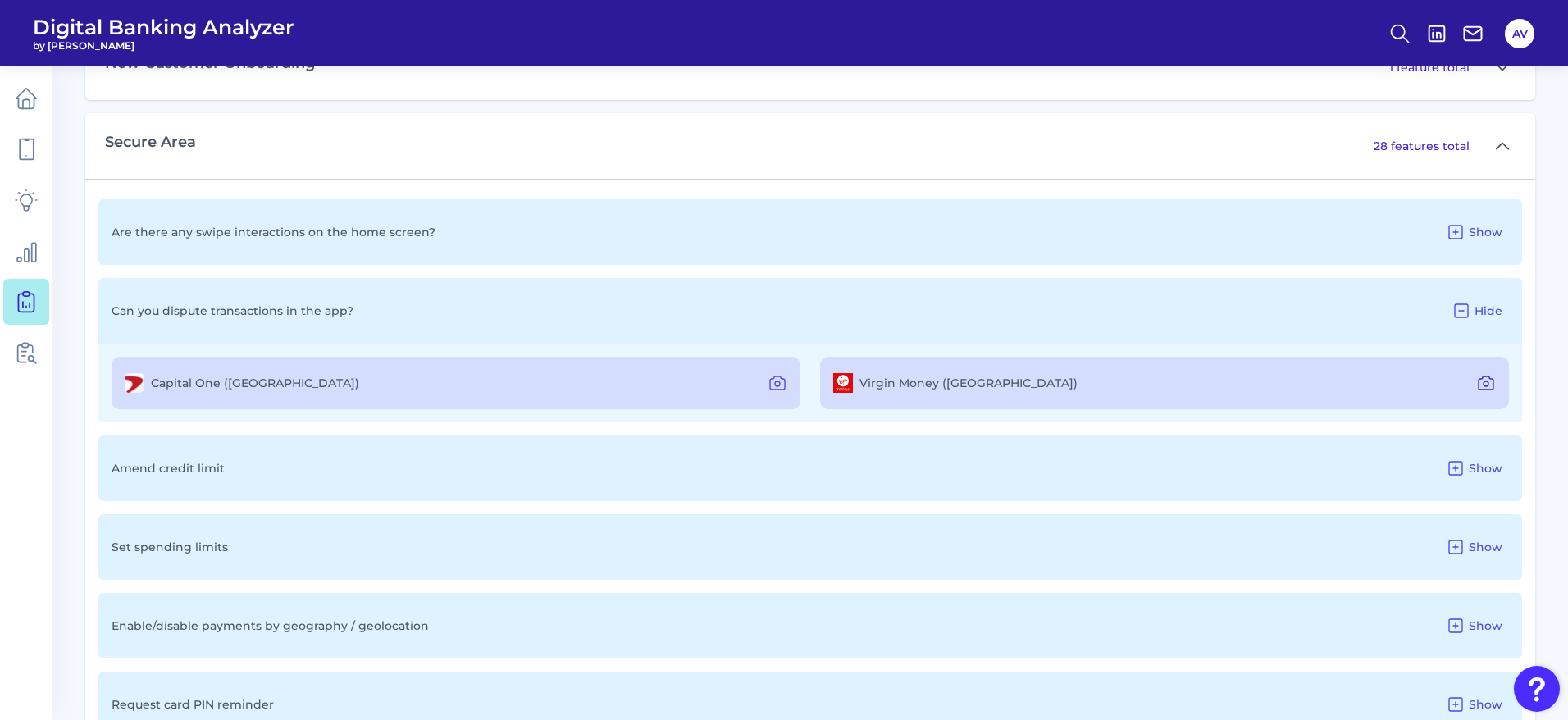
click at [1491, 381] on icon at bounding box center [1485, 382] width 20 height 20
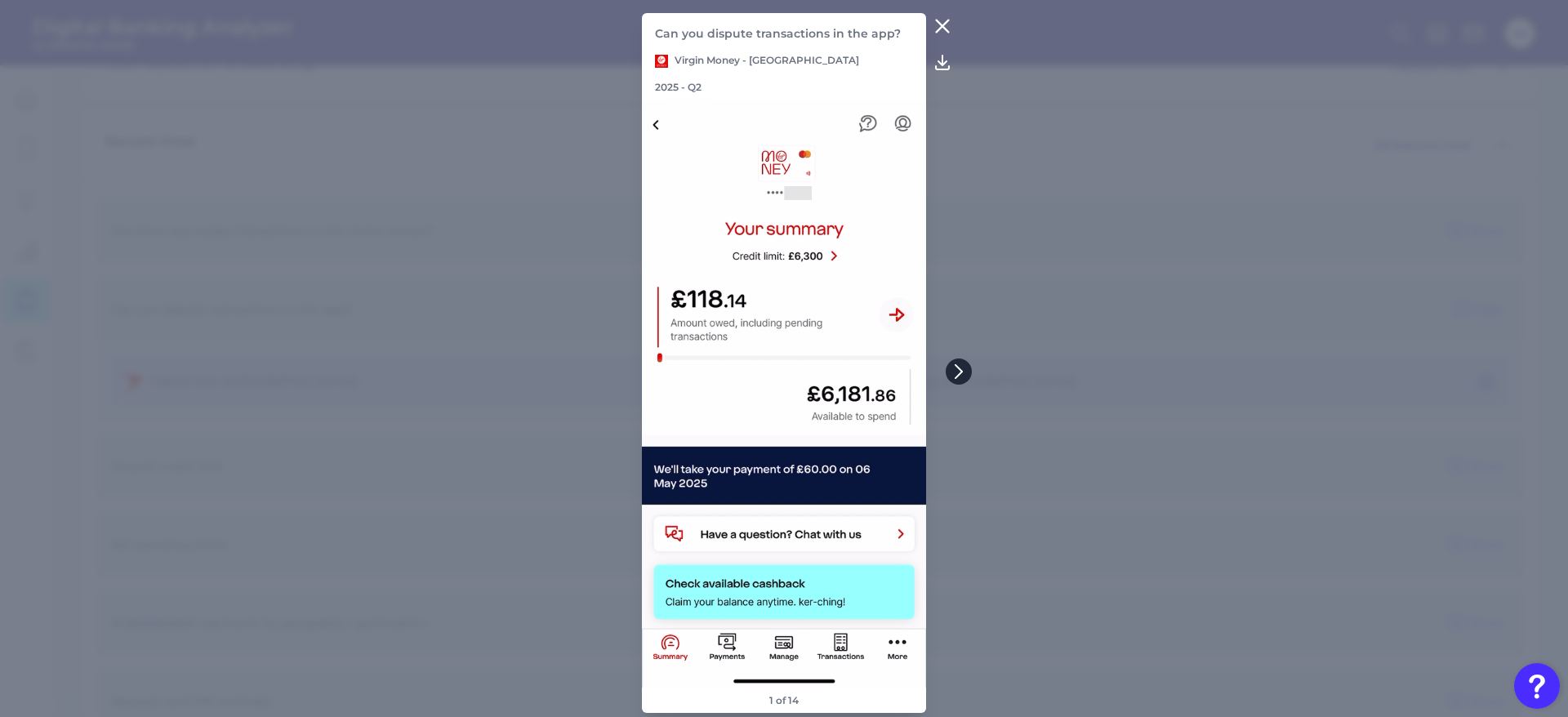
click at [963, 368] on icon at bounding box center [958, 370] width 14 height 14
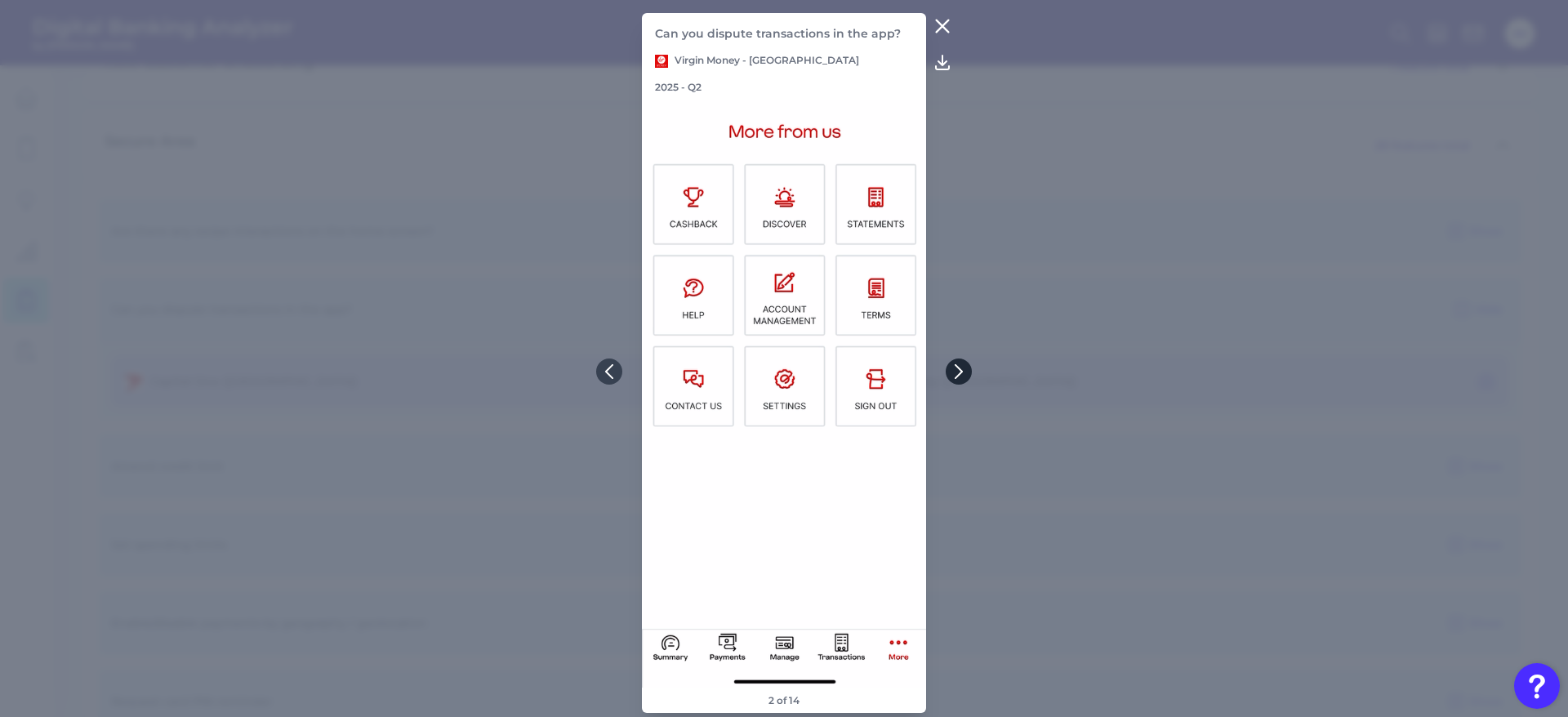
click at [963, 368] on icon at bounding box center [958, 370] width 14 height 14
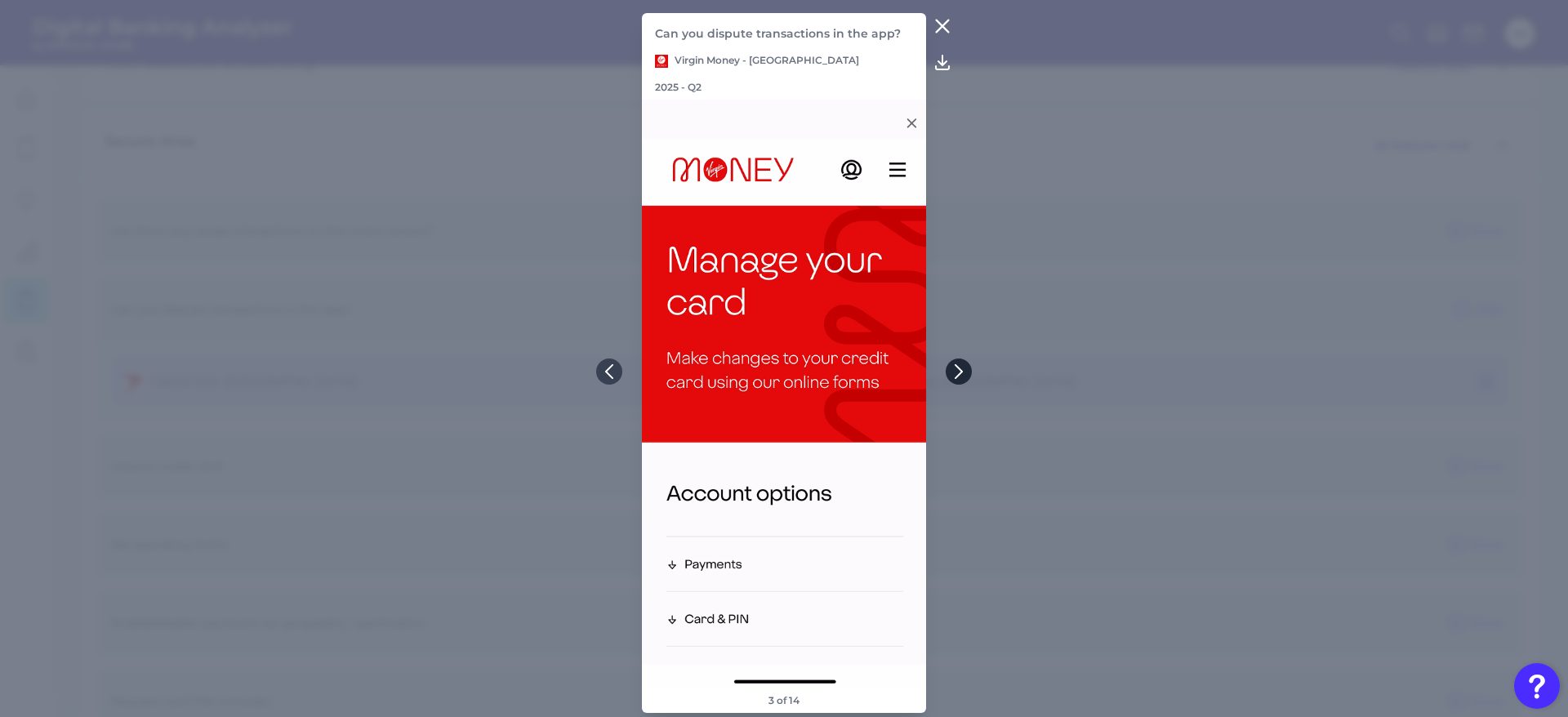
click at [963, 368] on icon at bounding box center [958, 370] width 14 height 14
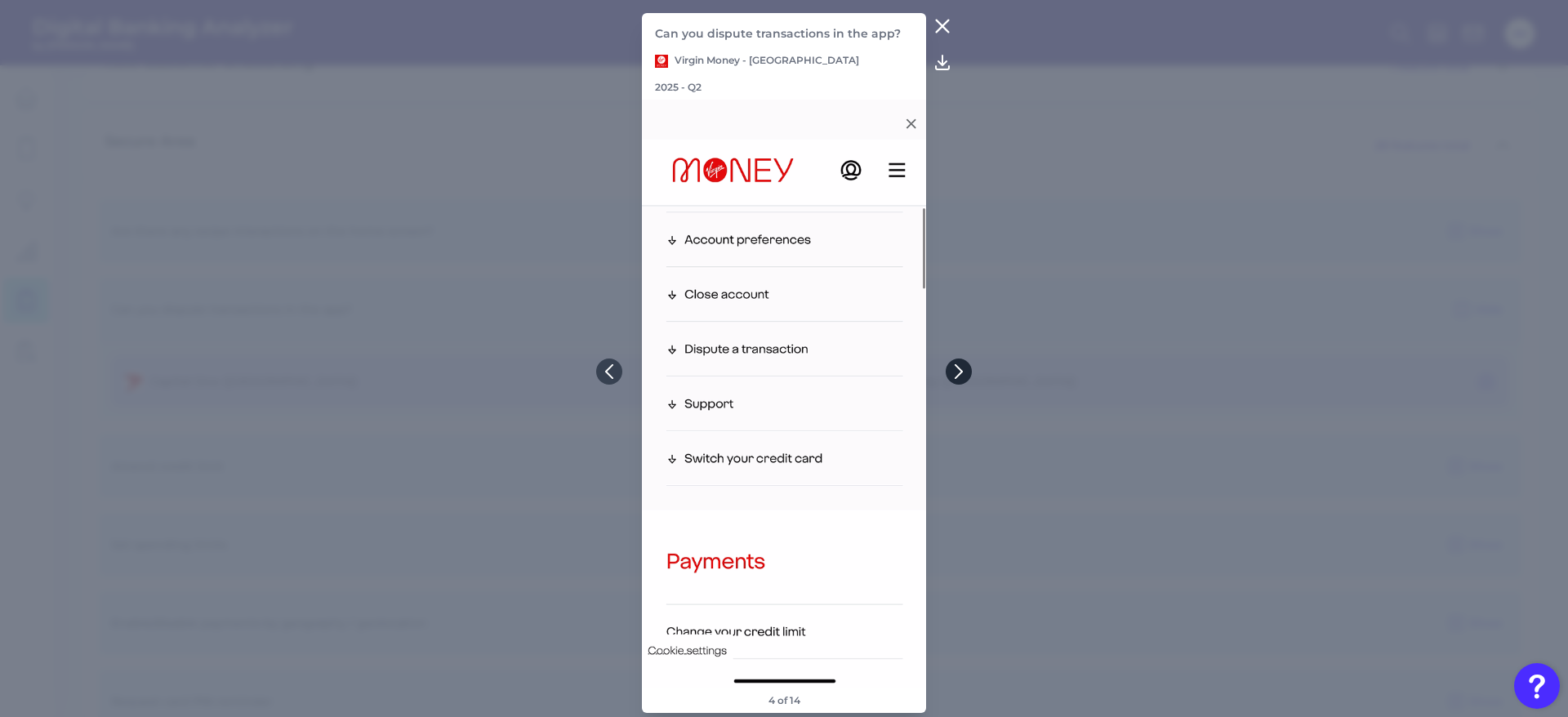
click at [963, 368] on icon at bounding box center [958, 370] width 14 height 14
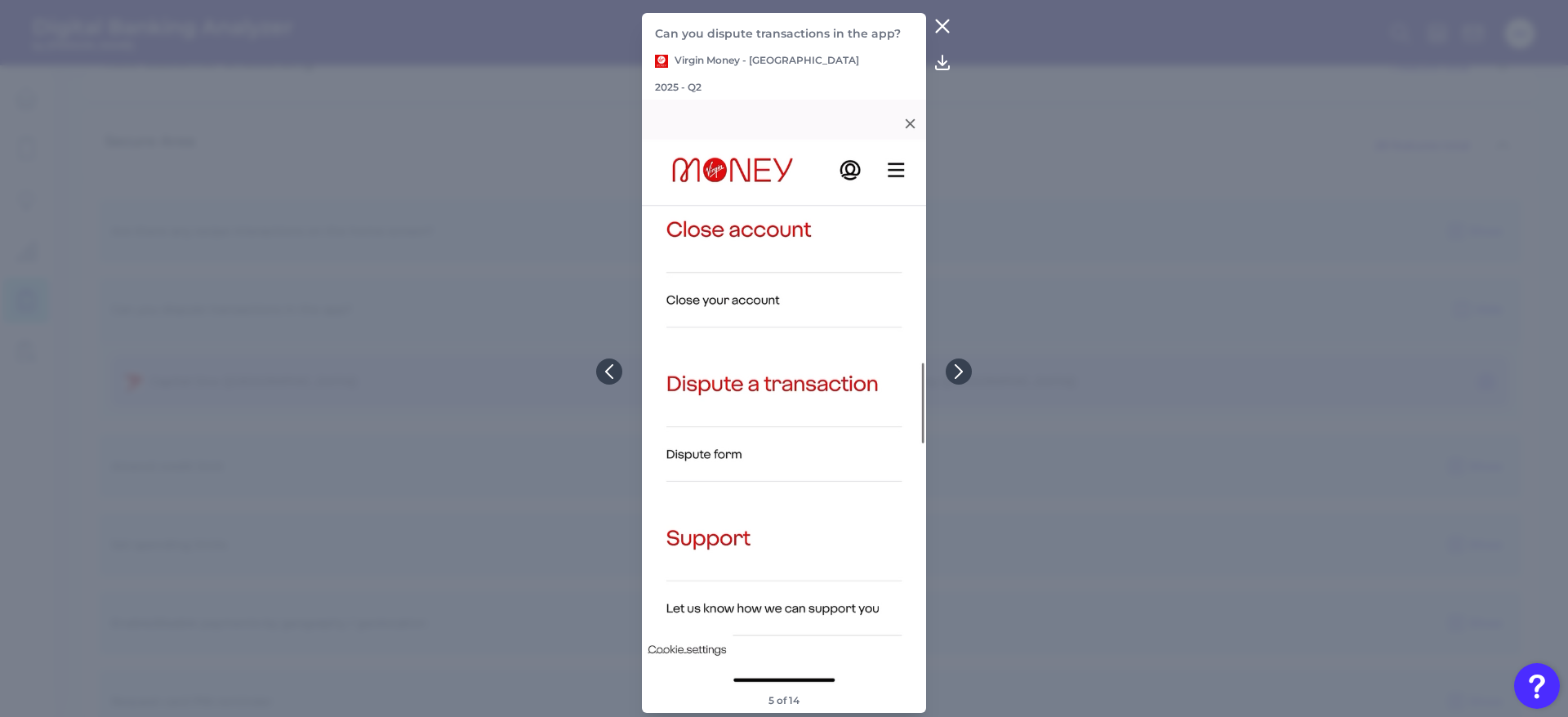
click at [950, 24] on icon at bounding box center [943, 26] width 20 height 20
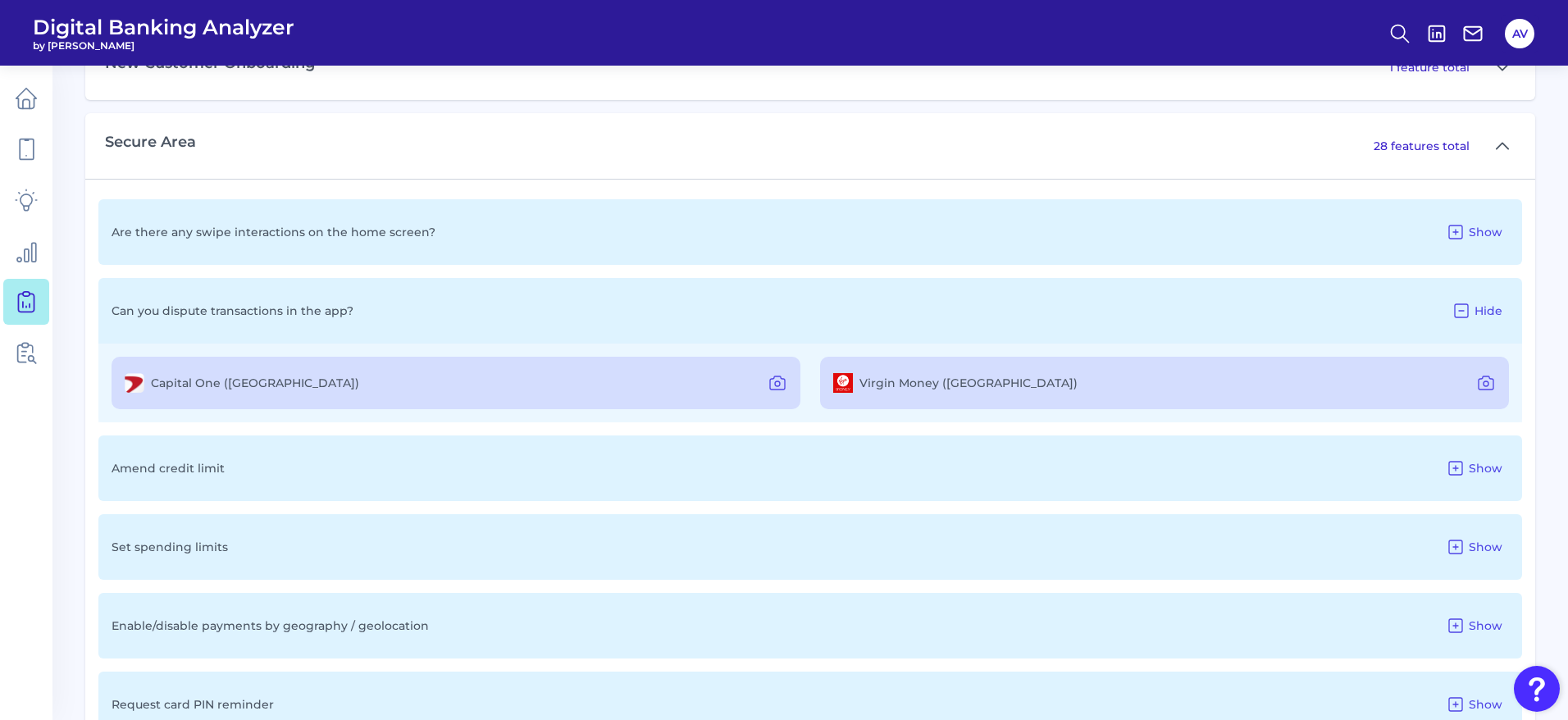
click at [1549, 698] on img "Open Resource Center" at bounding box center [1537, 689] width 46 height 46
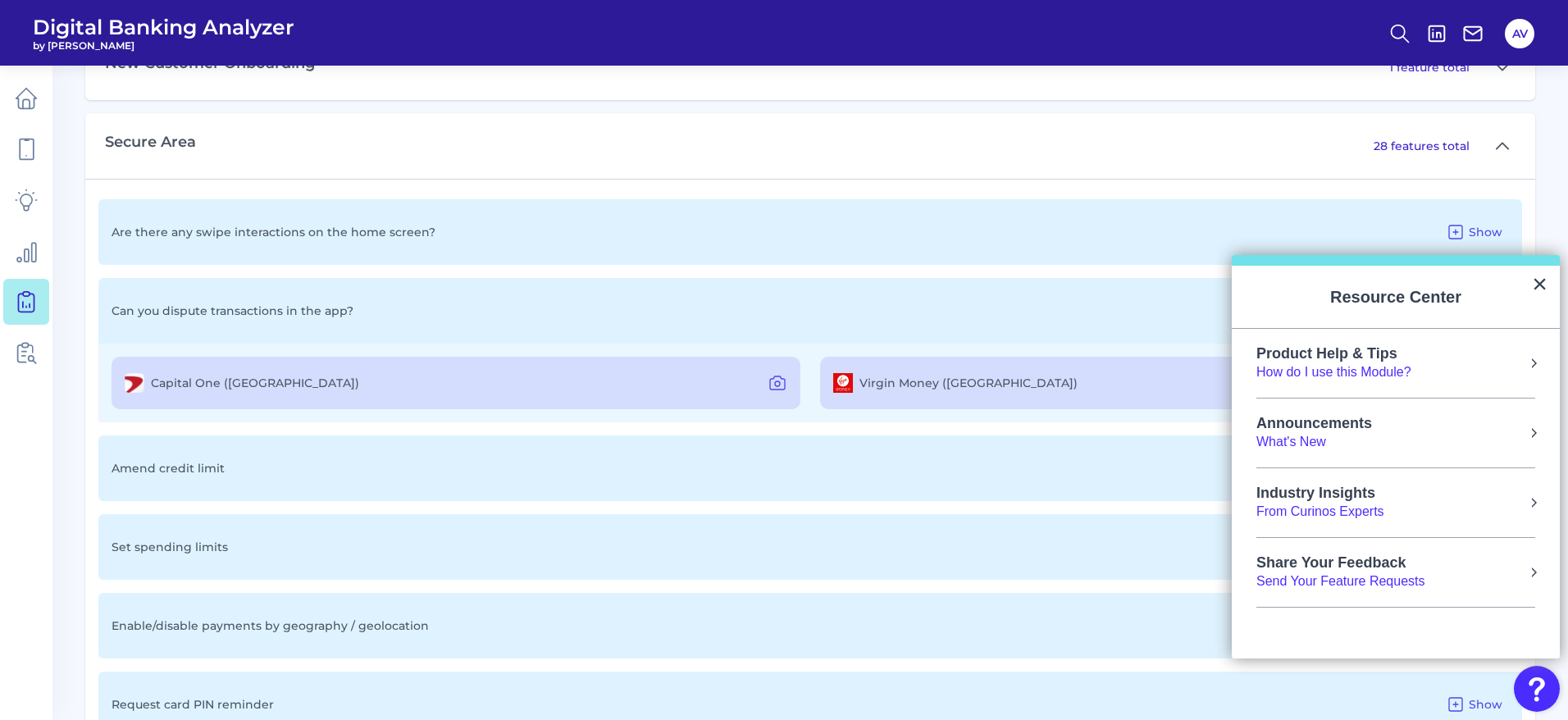
click at [1520, 362] on div "Product Help & Tips How do I use this Module?" at bounding box center [1395, 363] width 279 height 36
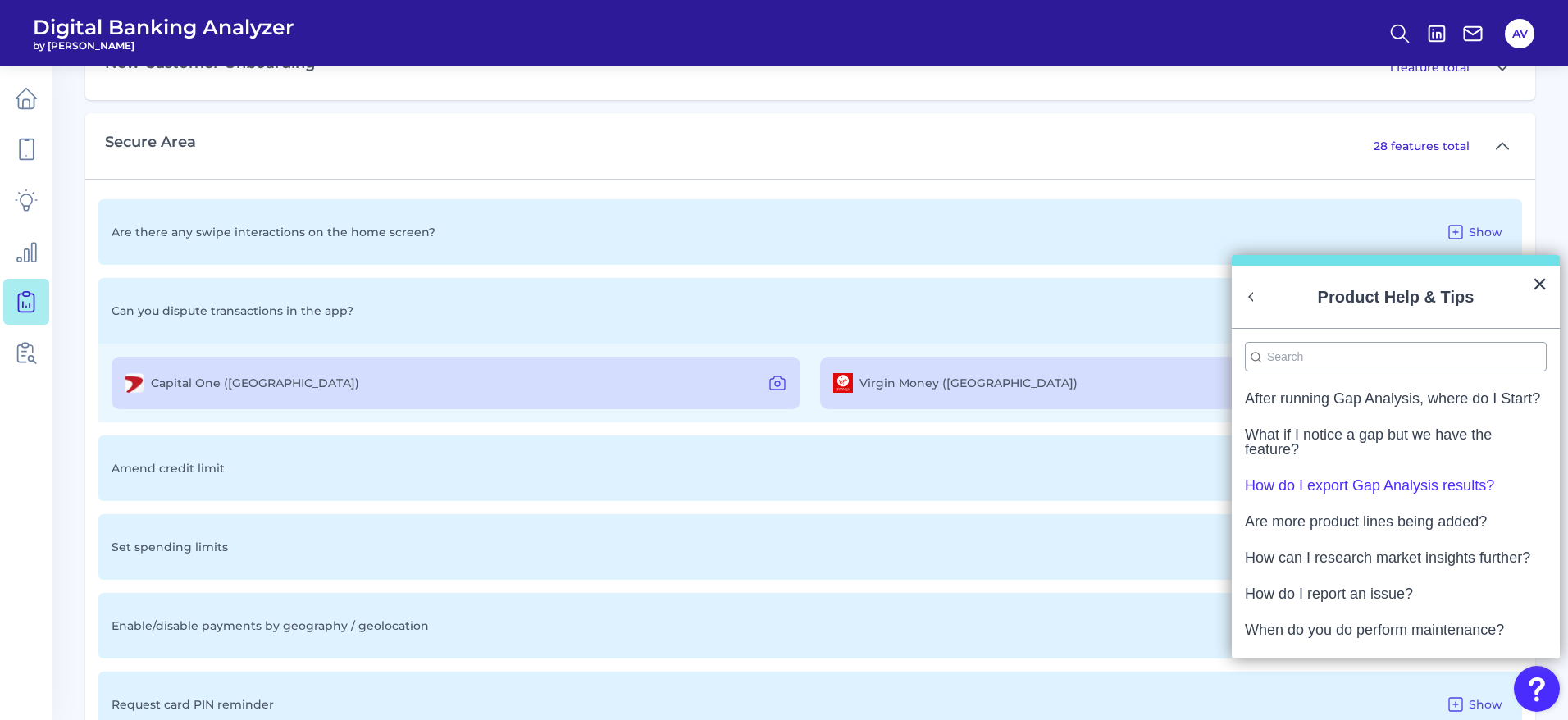
scroll to position [0, 0]
click at [1249, 295] on button "Back to Resource Center Home" at bounding box center [1250, 297] width 16 height 16
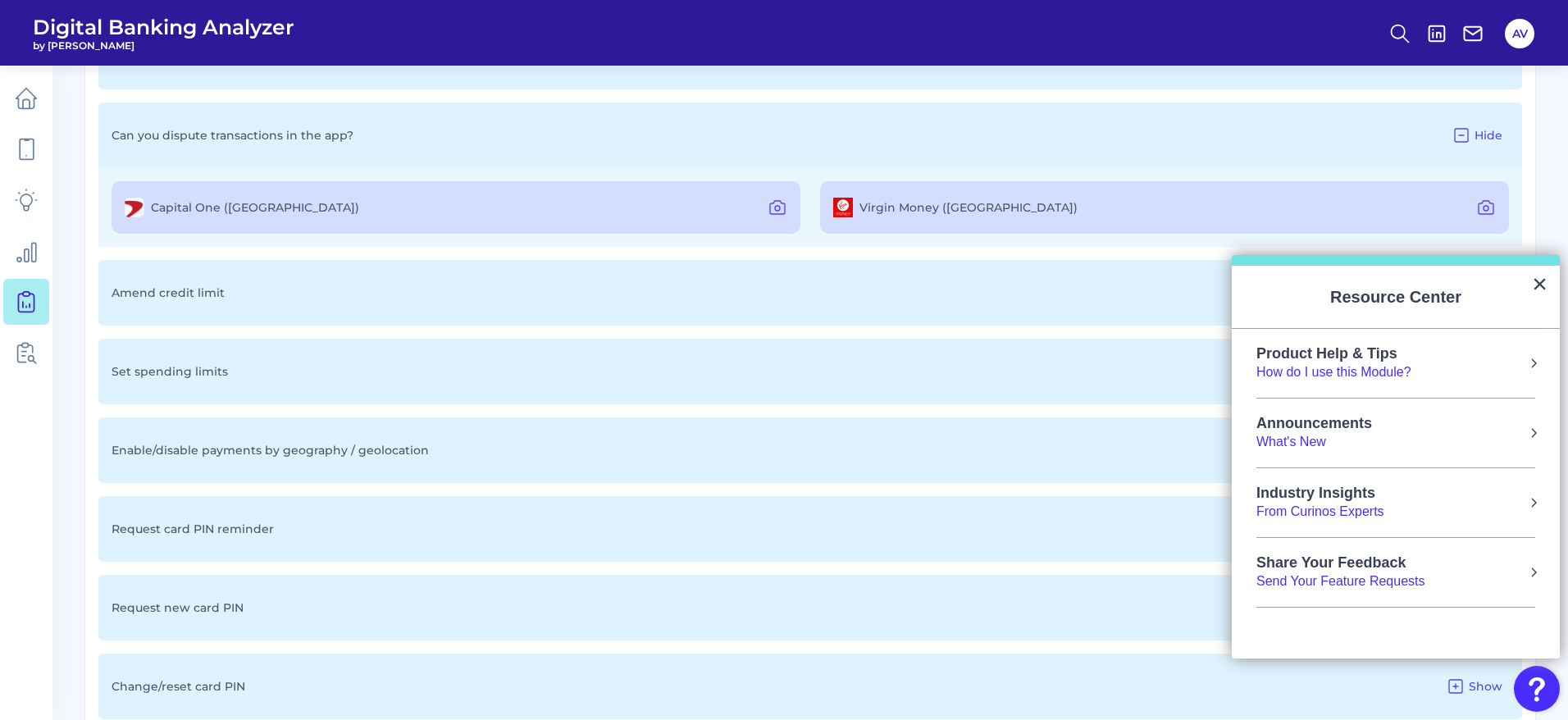
scroll to position [1049, 0]
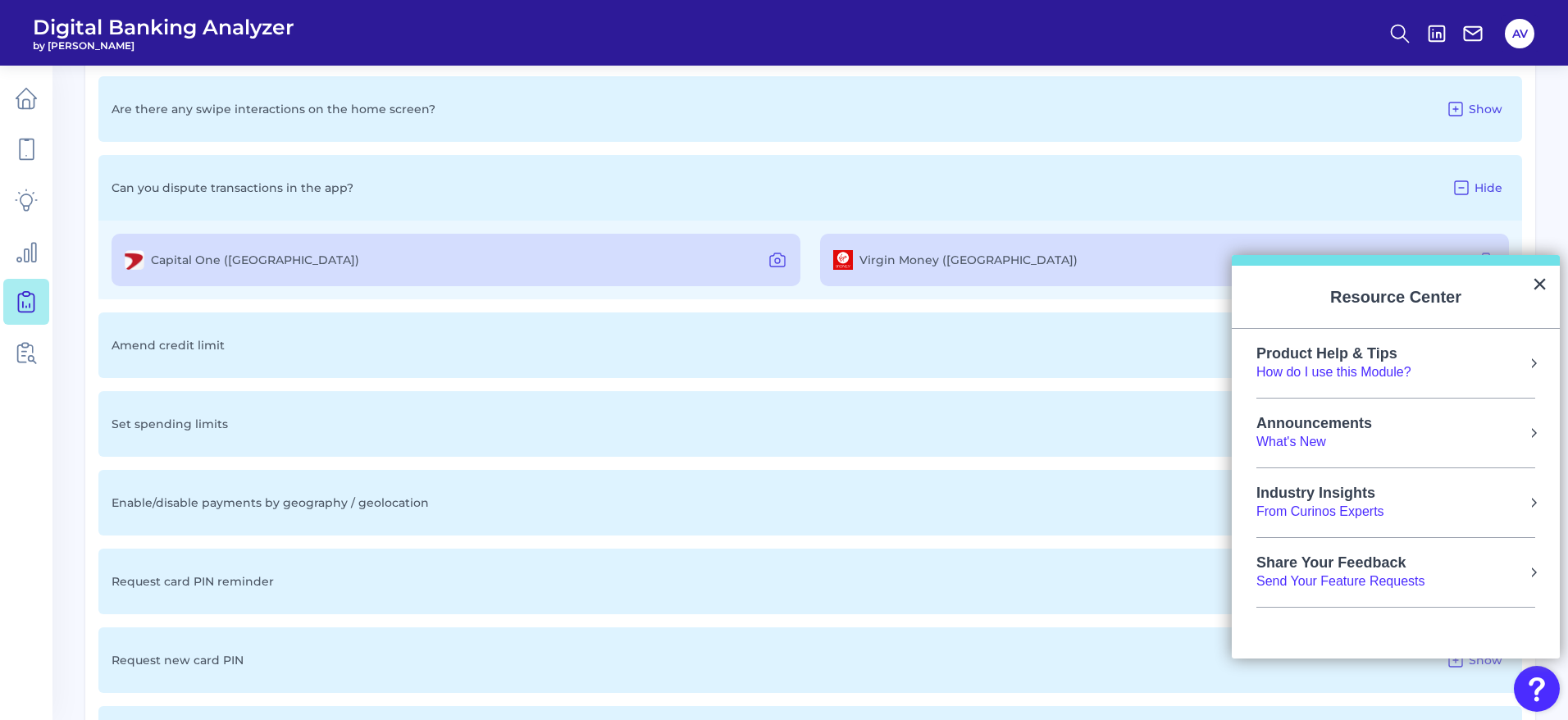
click at [1431, 360] on div "Product Help & Tips How do I use this Module?" at bounding box center [1395, 363] width 279 height 36
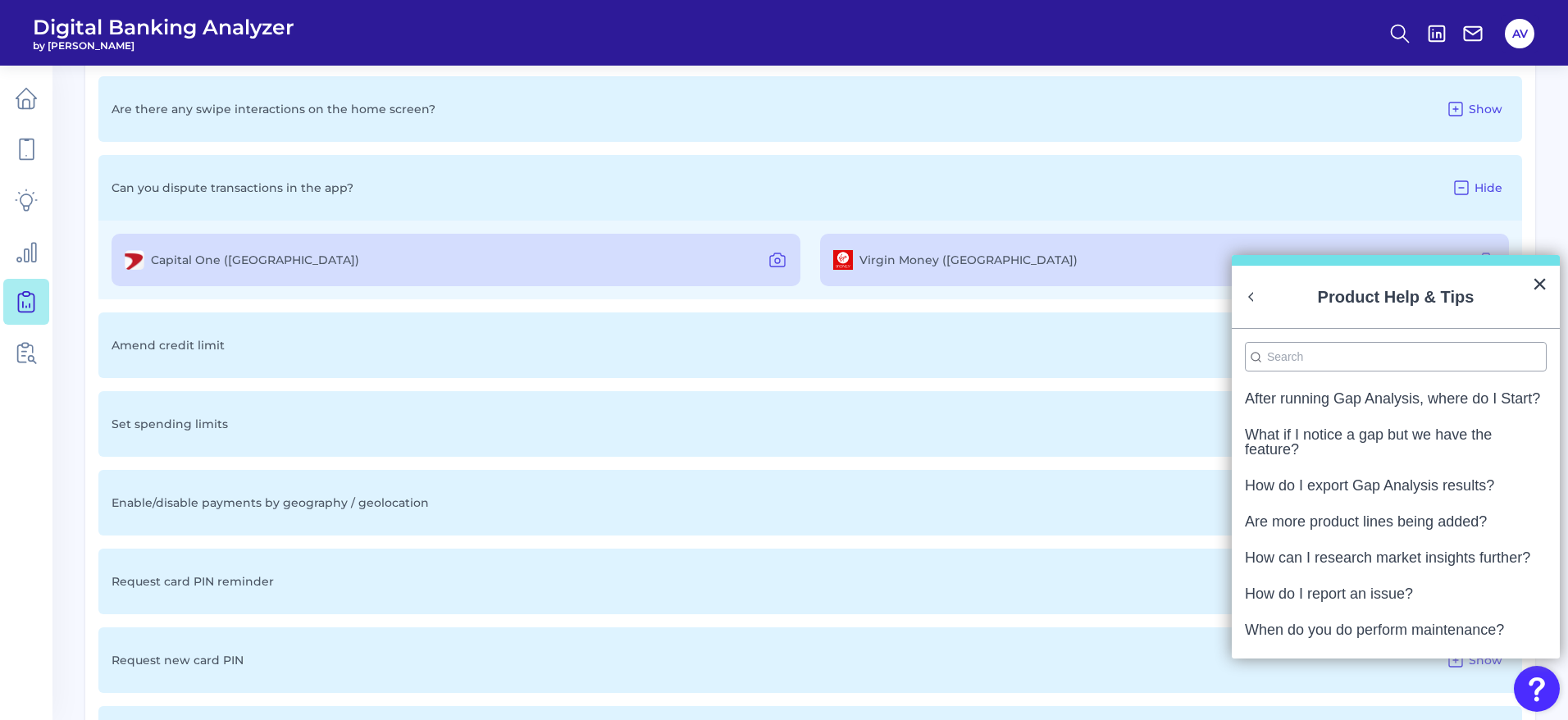
scroll to position [0, 0]
click at [1416, 512] on li "How do I export Gap Analysis results?" at bounding box center [1395, 495] width 301 height 34
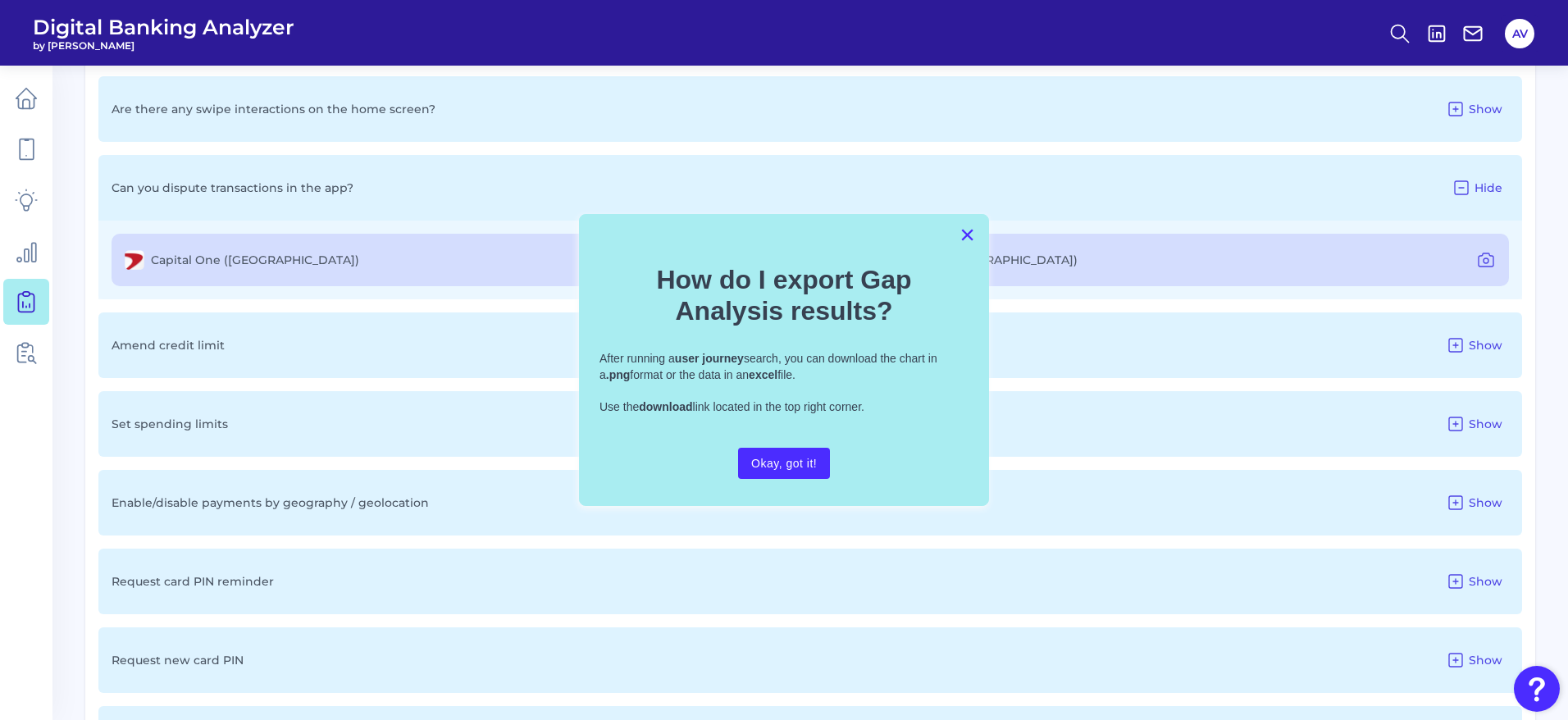
click at [966, 237] on button "×" at bounding box center [967, 235] width 15 height 27
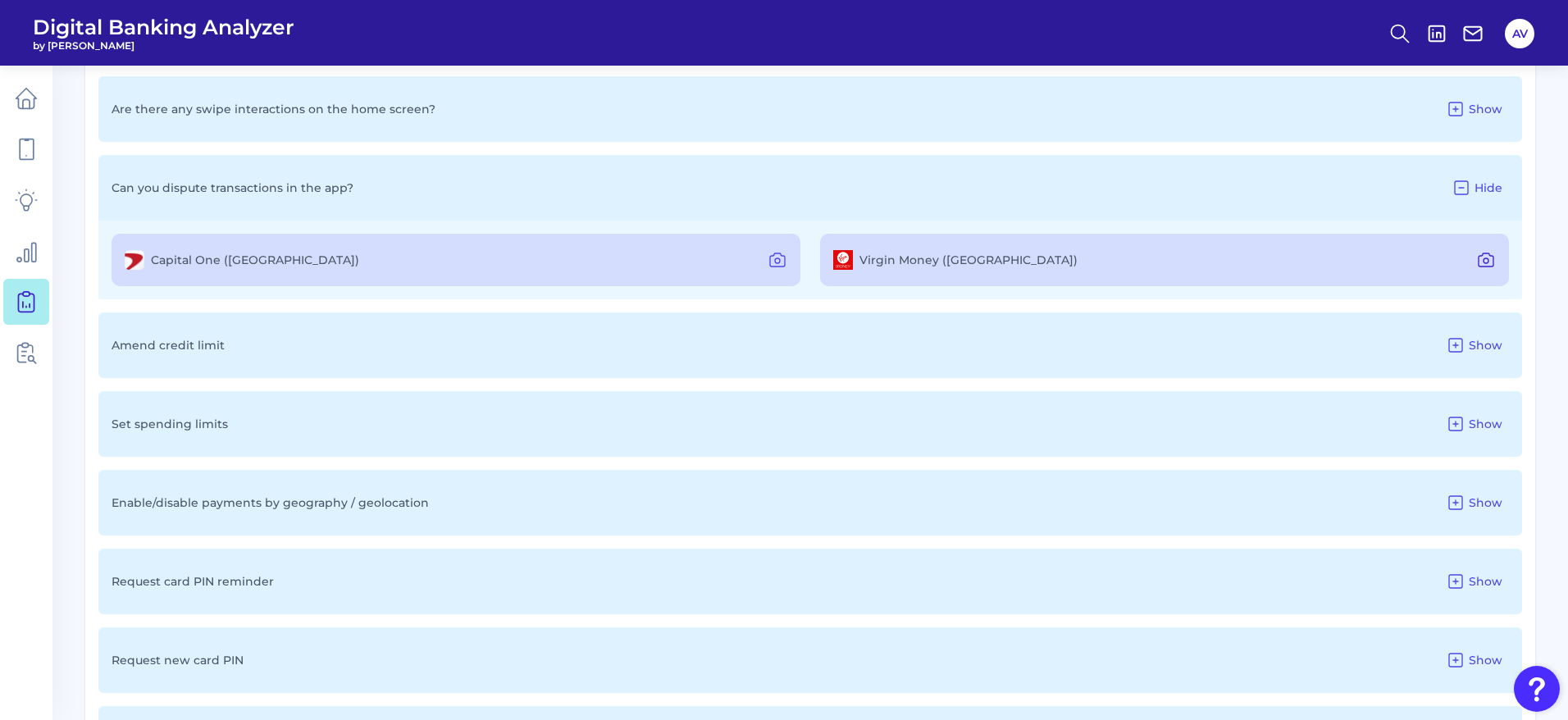
click at [1475, 261] on icon at bounding box center [1485, 259] width 20 height 20
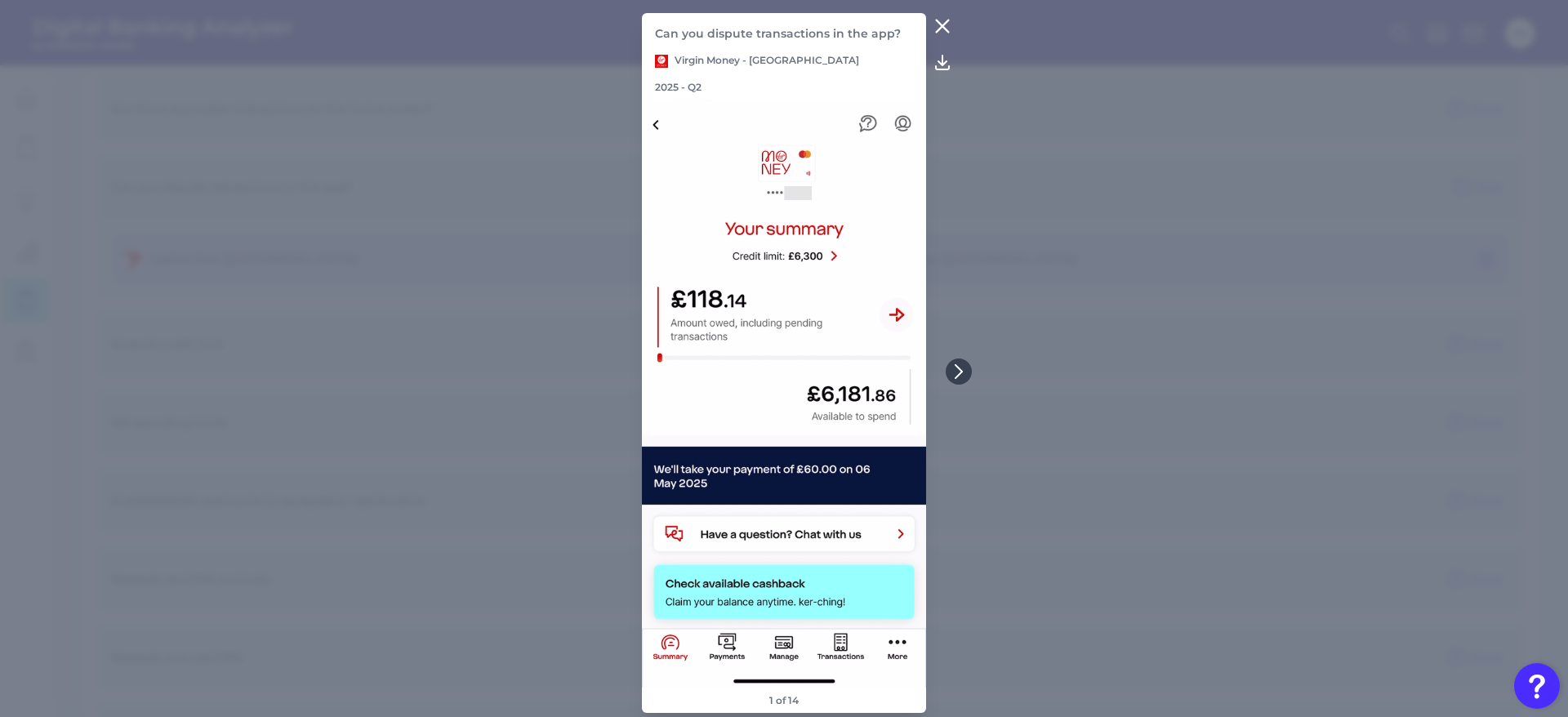
click at [894, 77] on header "Can you dispute transactions in the app? Virgin Money - UK 2025 - Q2" at bounding box center [784, 56] width 284 height 86
click at [946, 34] on icon at bounding box center [943, 26] width 20 height 20
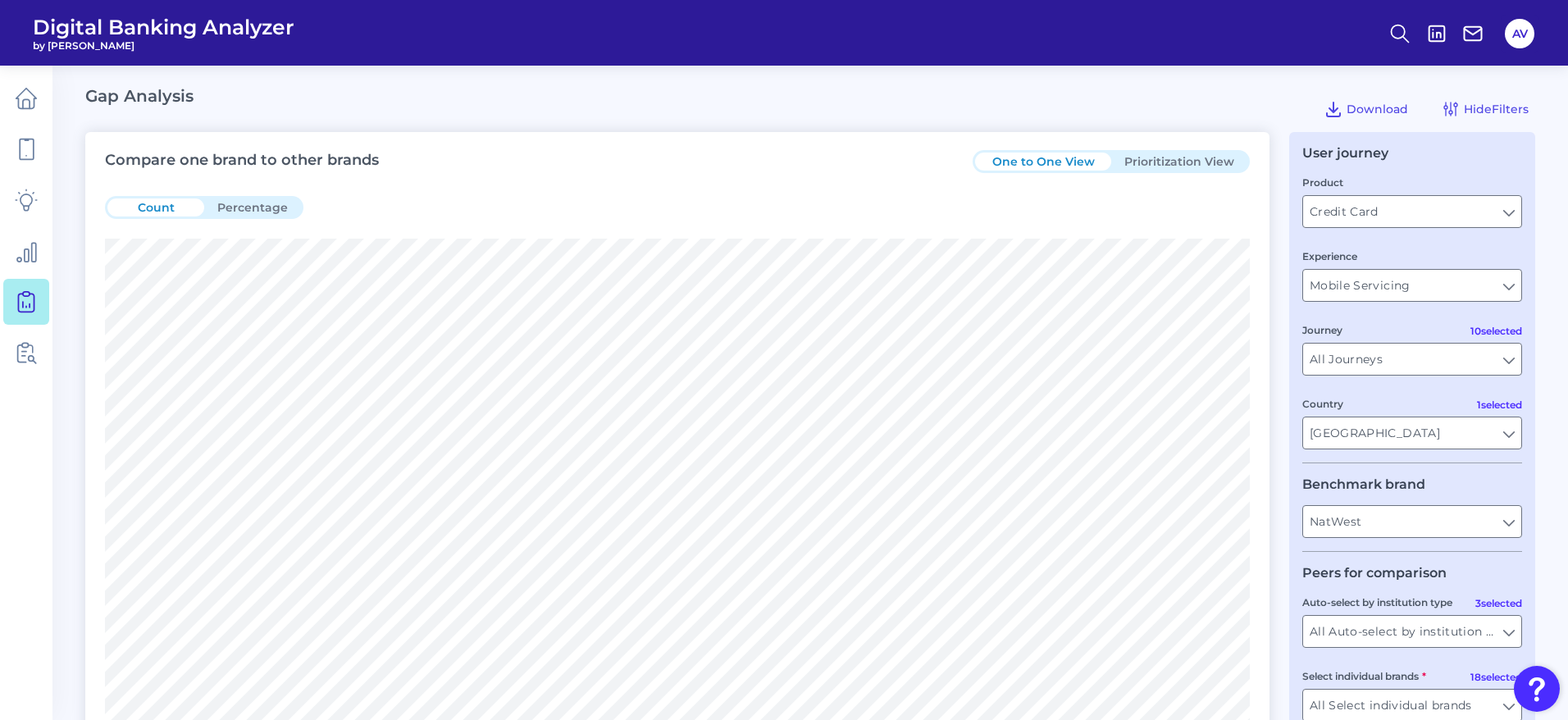
drag, startPoint x: 1095, startPoint y: 180, endPoint x: 1124, endPoint y: 175, distance: 29.4
click at [1123, 176] on div "Count Percentage" at bounding box center [677, 207] width 1145 height 62
click at [1147, 164] on button "Prioritization View" at bounding box center [1179, 161] width 136 height 18
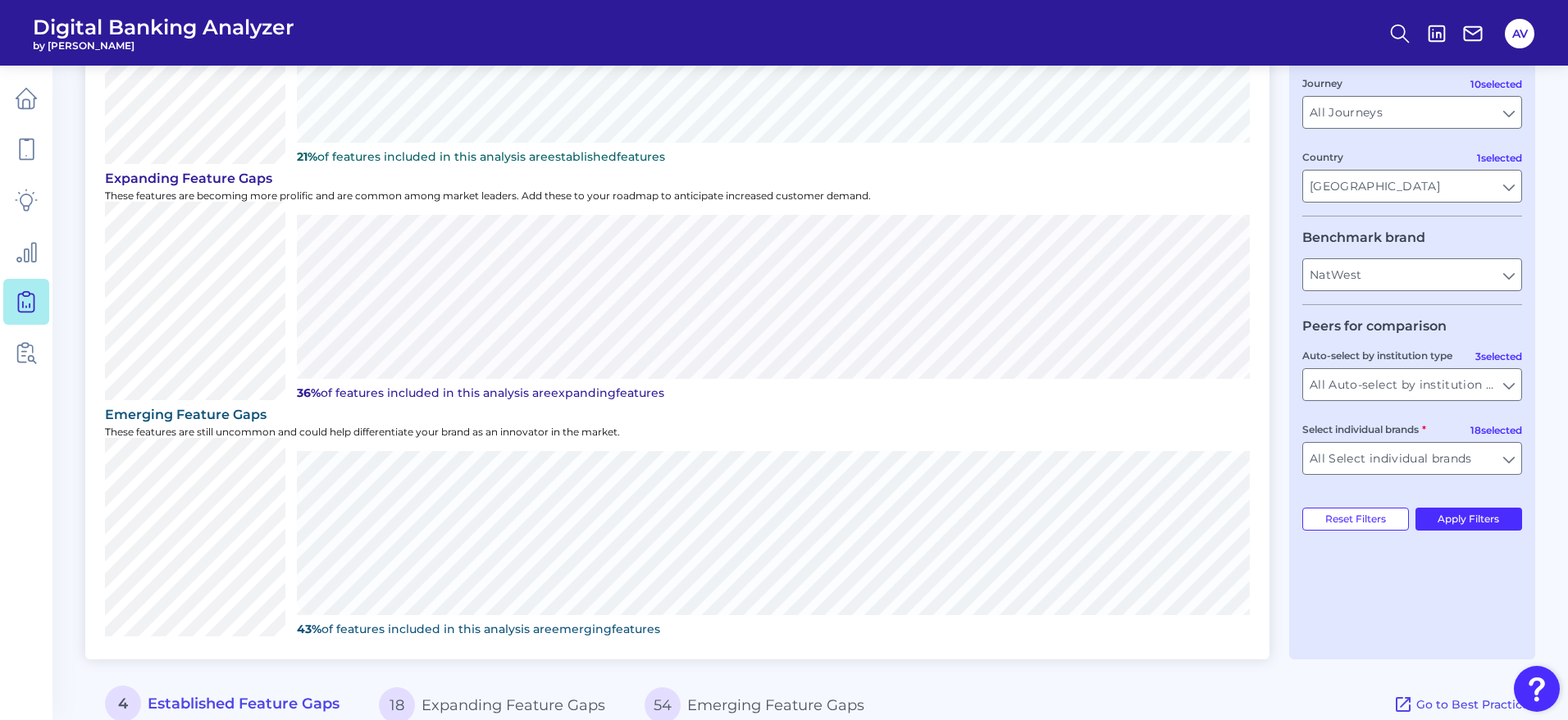
scroll to position [446, 0]
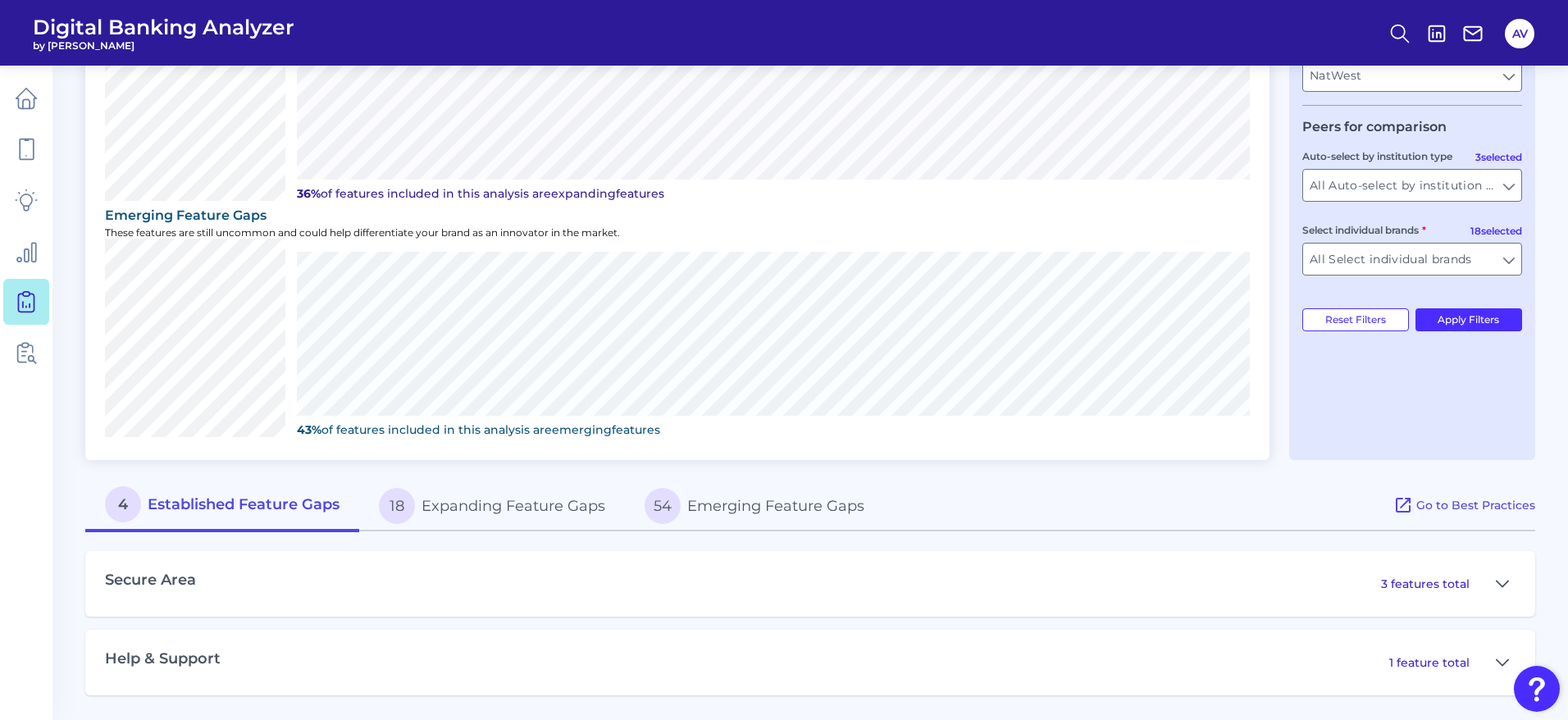
click at [1434, 588] on p "3 features total" at bounding box center [1425, 583] width 89 height 14
click at [1493, 589] on button at bounding box center [1502, 584] width 27 height 27
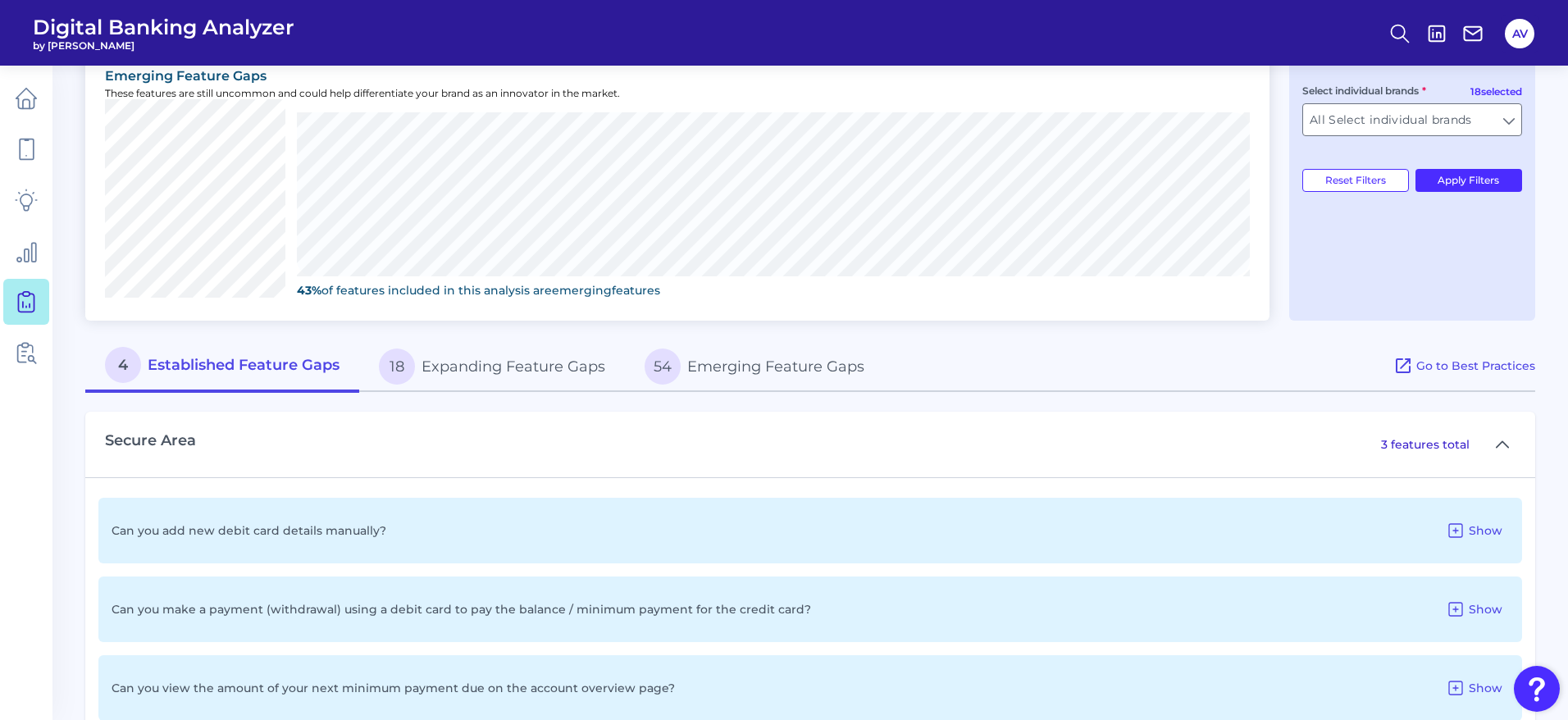
scroll to position [710, 0]
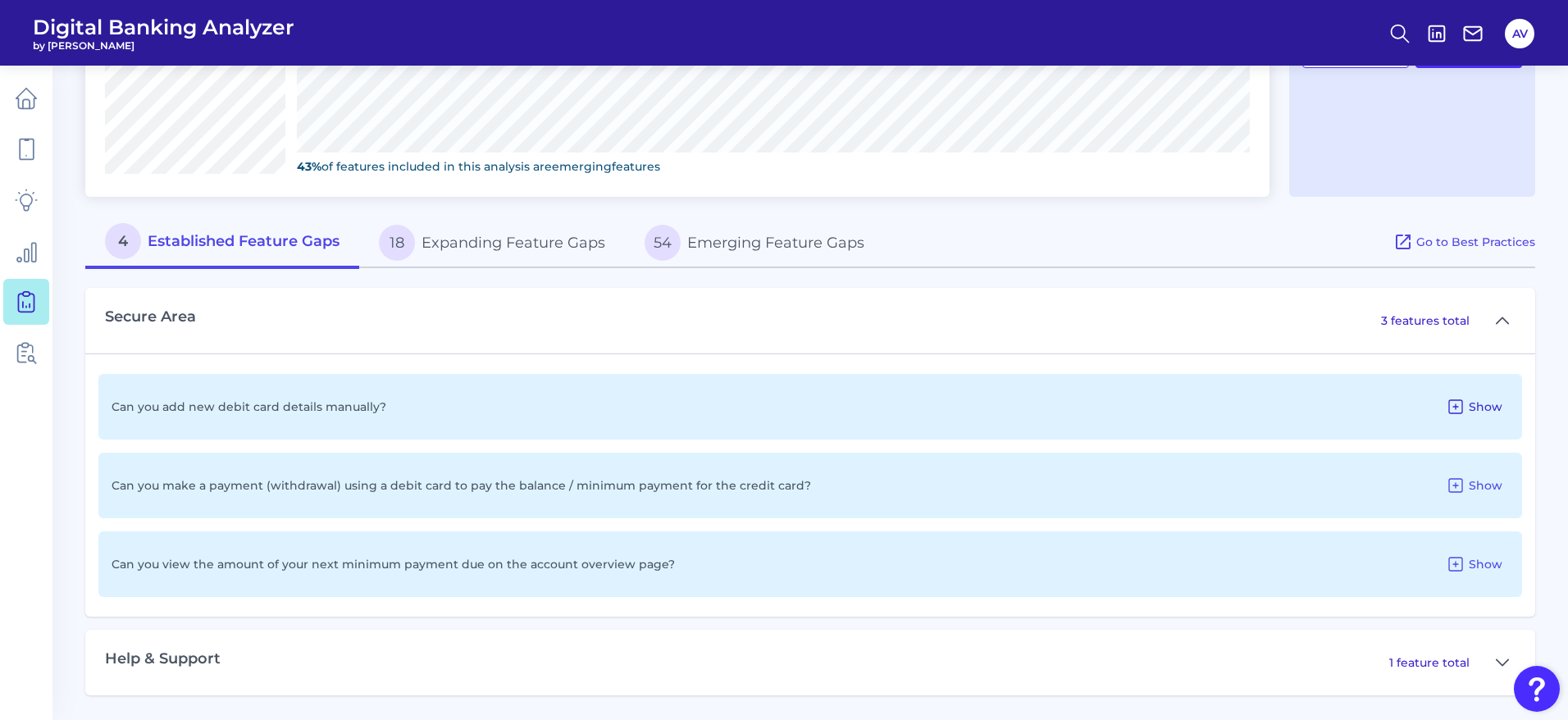
click at [1499, 400] on span "Show" at bounding box center [1485, 406] width 33 height 14
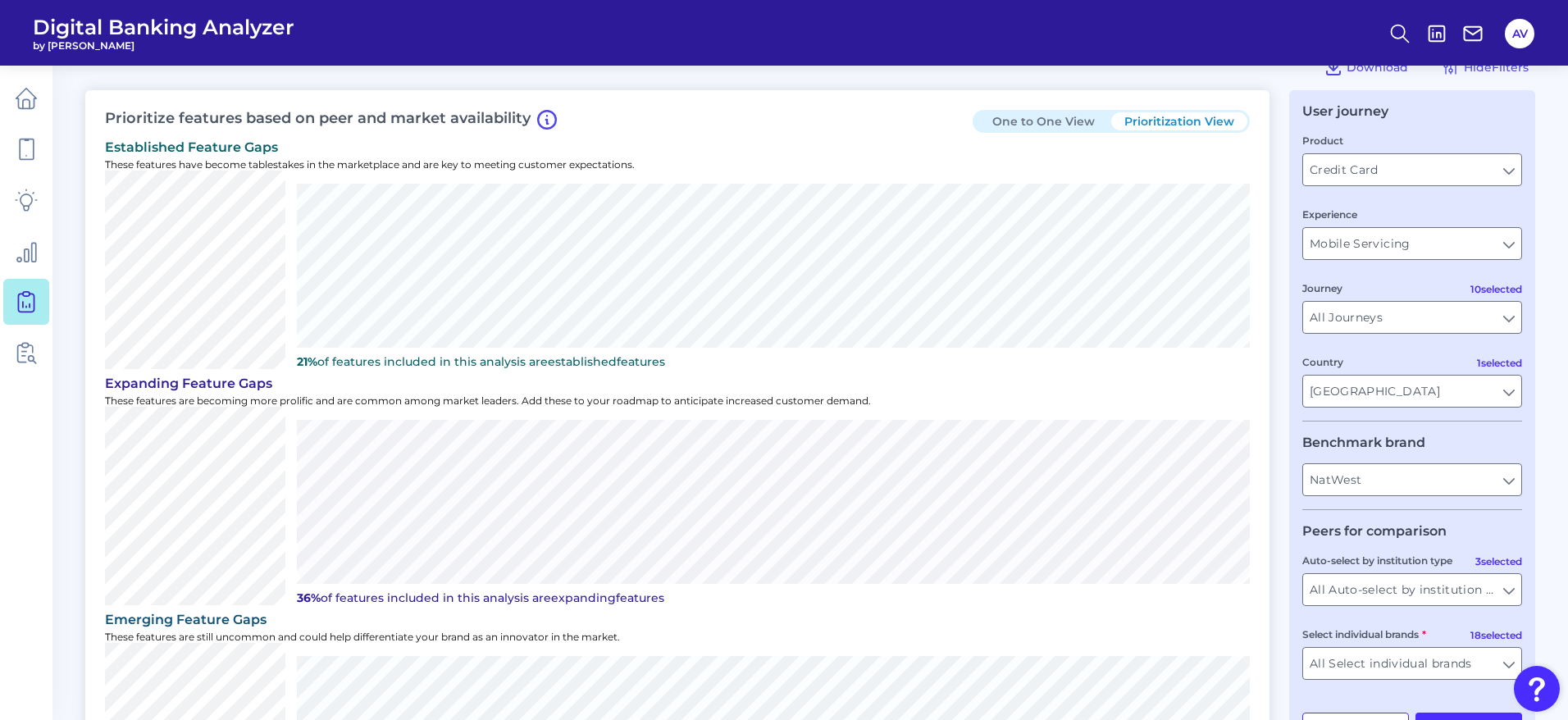
scroll to position [0, 0]
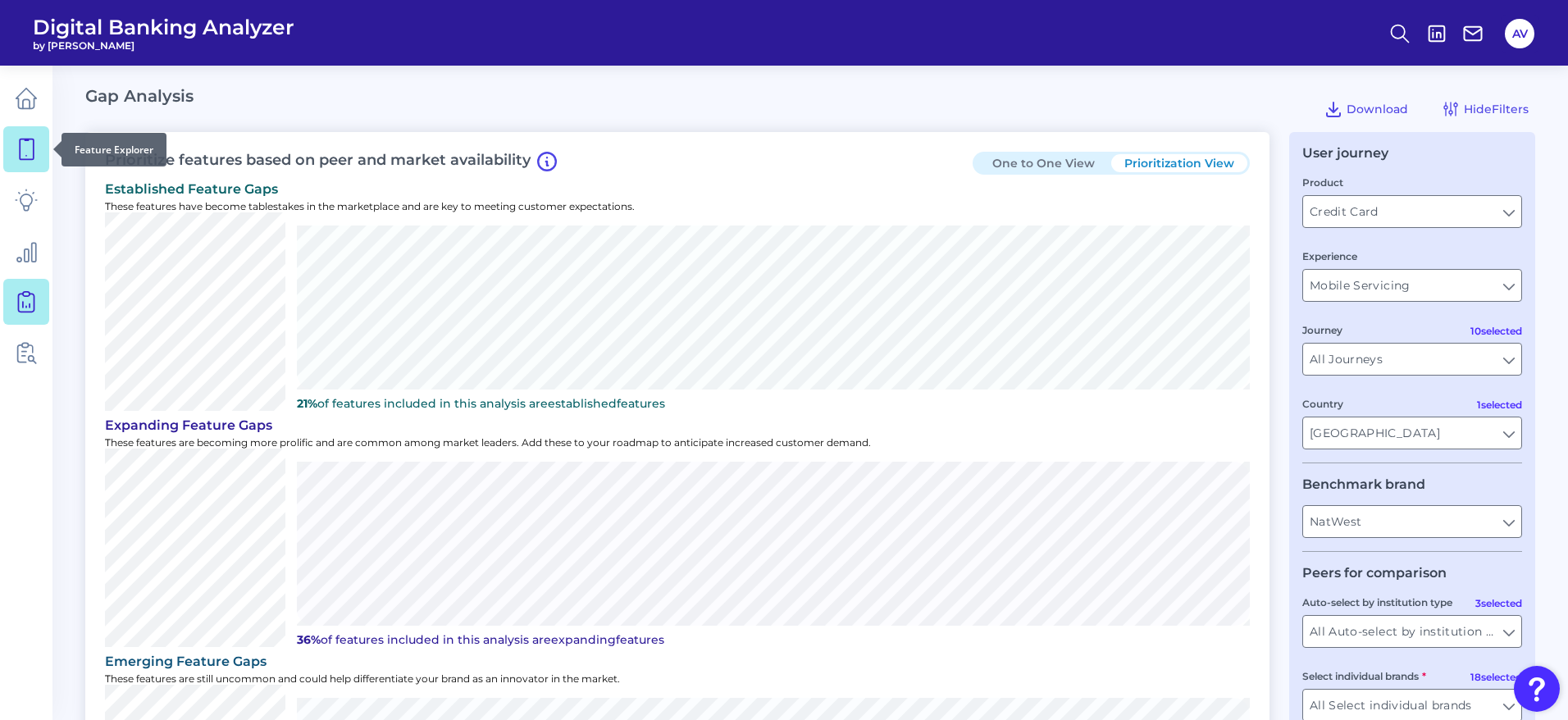
click at [20, 142] on icon at bounding box center [27, 149] width 14 height 20
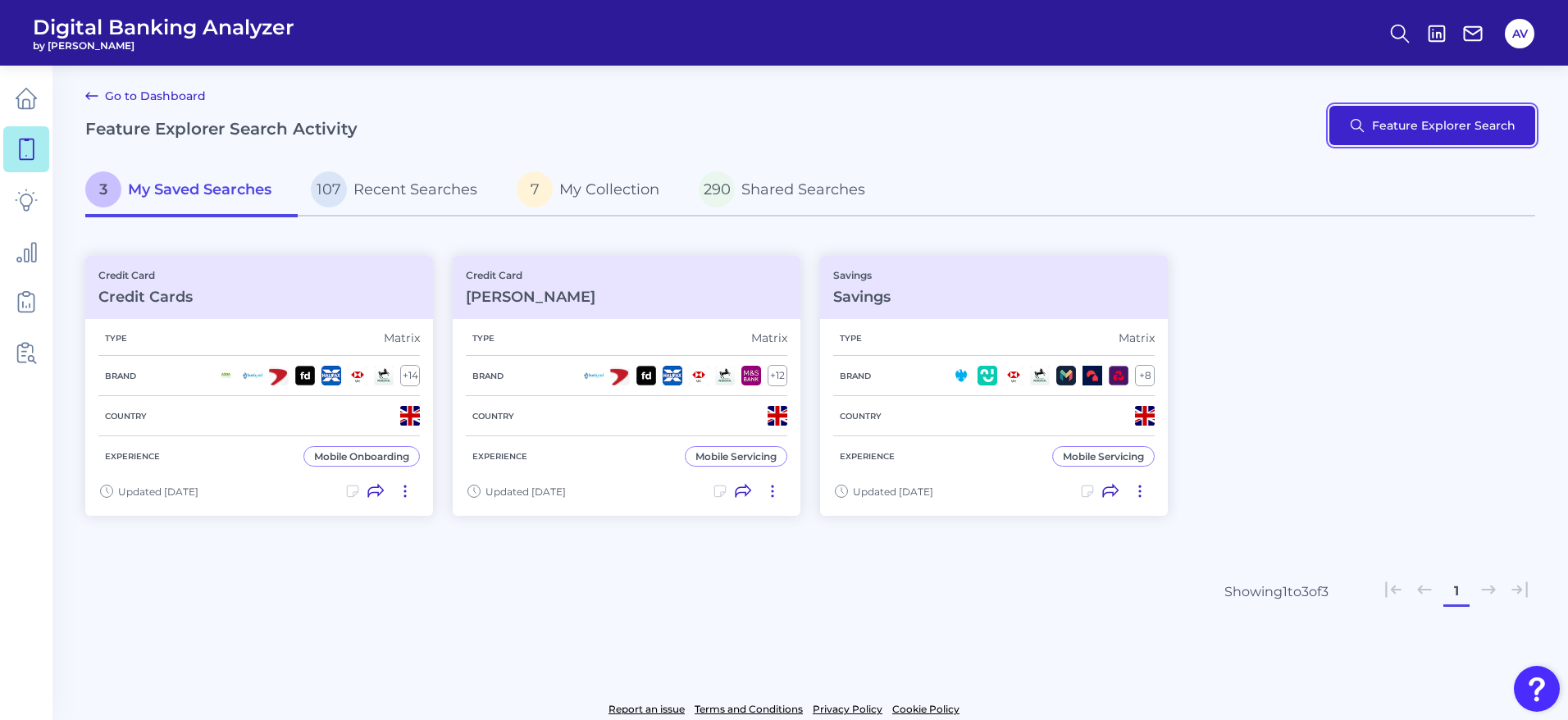
click at [1447, 125] on button "Feature Explorer Search" at bounding box center [1432, 125] width 206 height 39
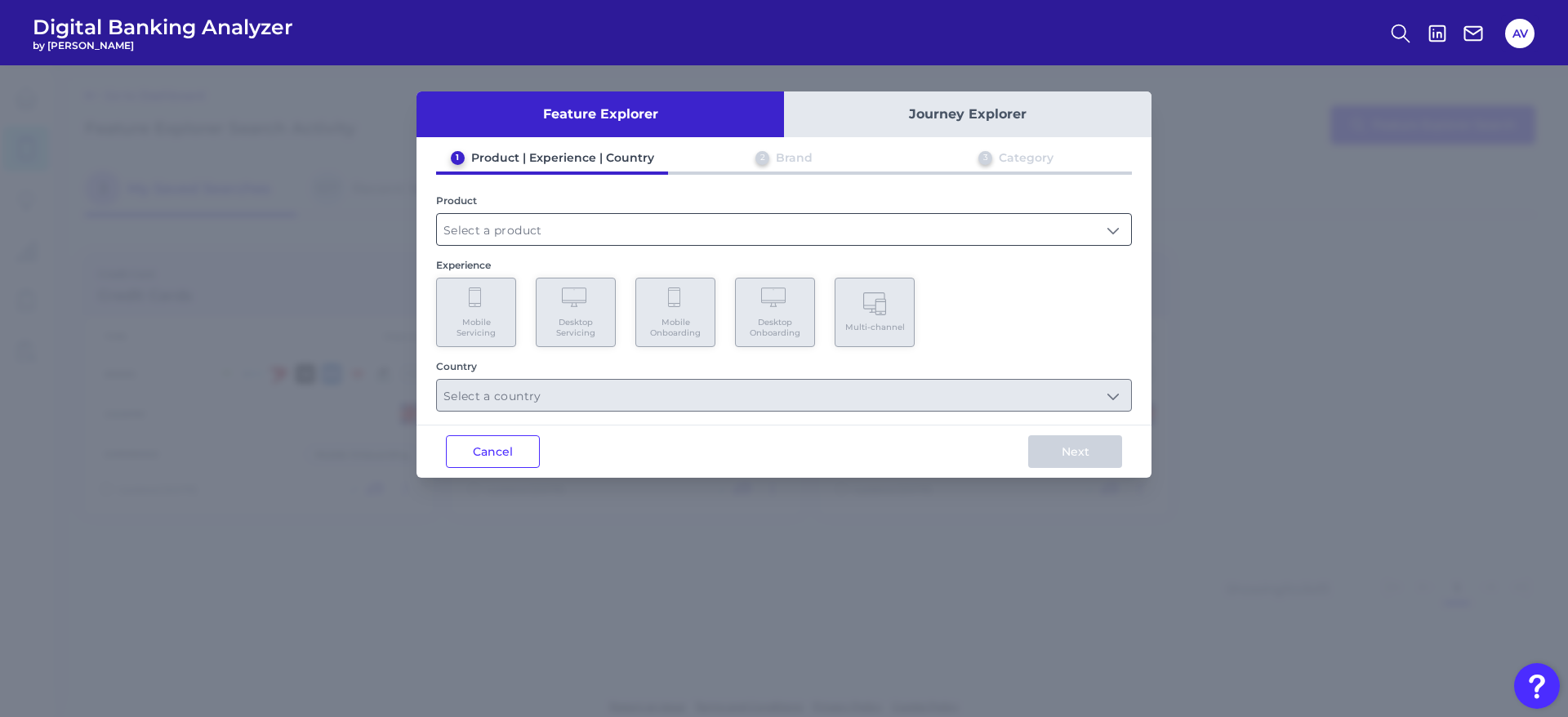
click at [547, 226] on input "text" at bounding box center [784, 229] width 695 height 31
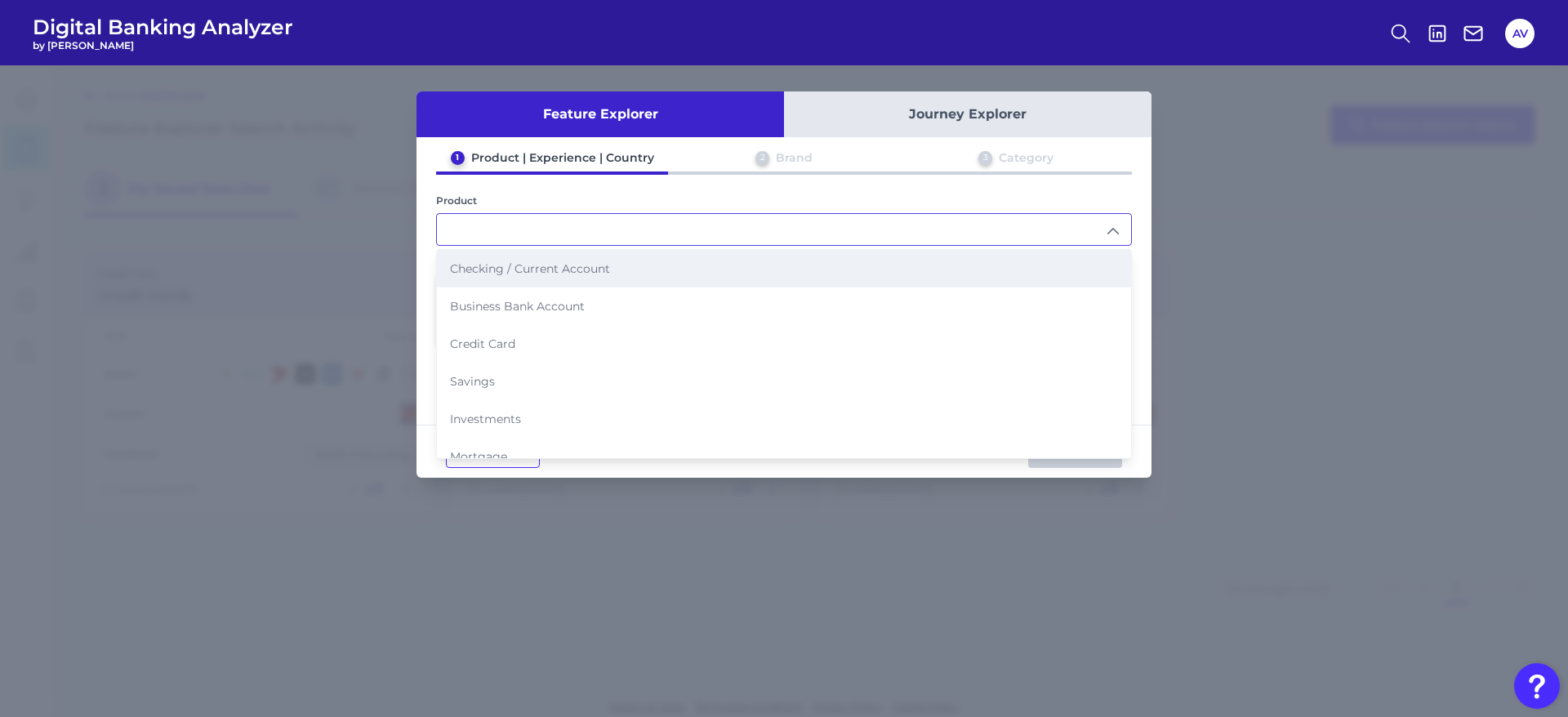
click at [603, 266] on span "Checking / Current Account" at bounding box center [530, 268] width 160 height 14
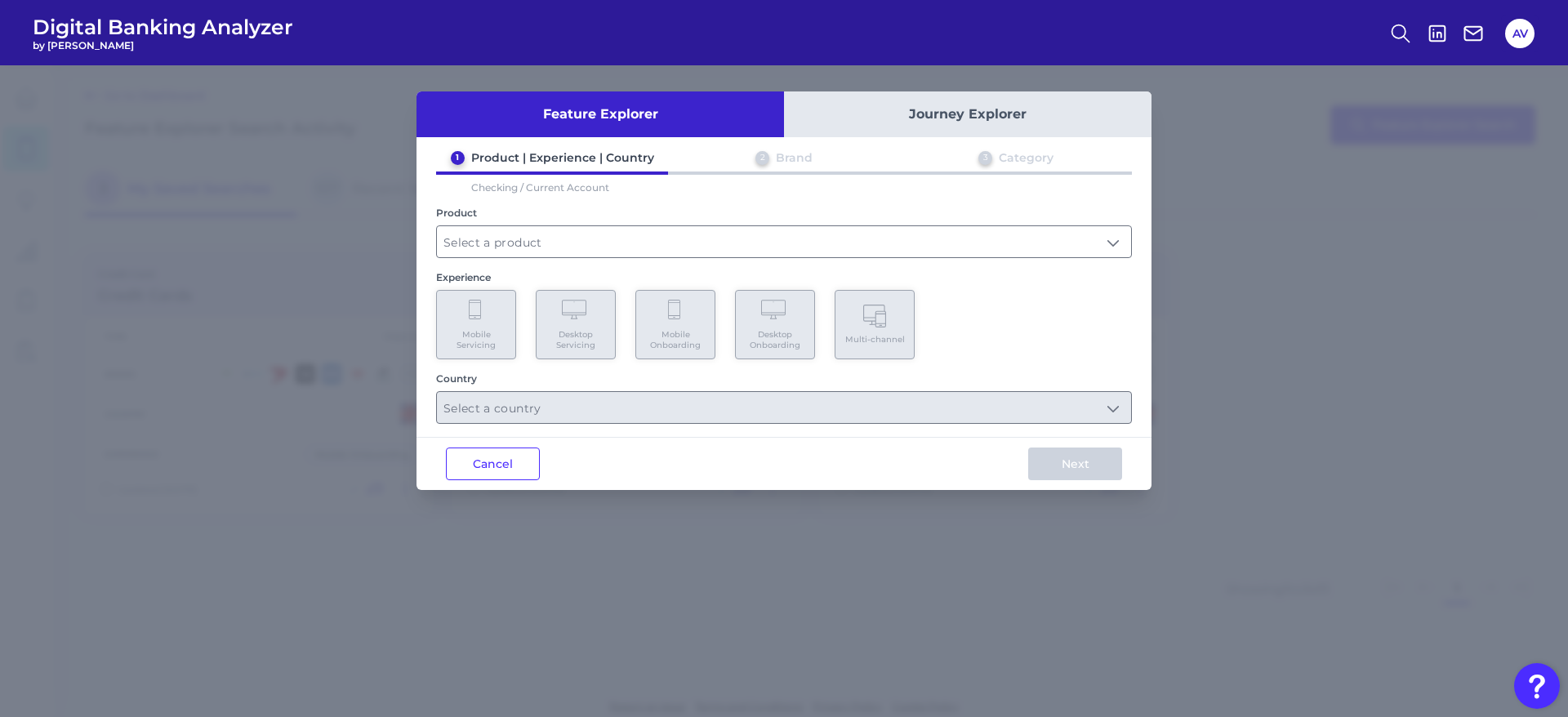
type input "Checking / Current Account"
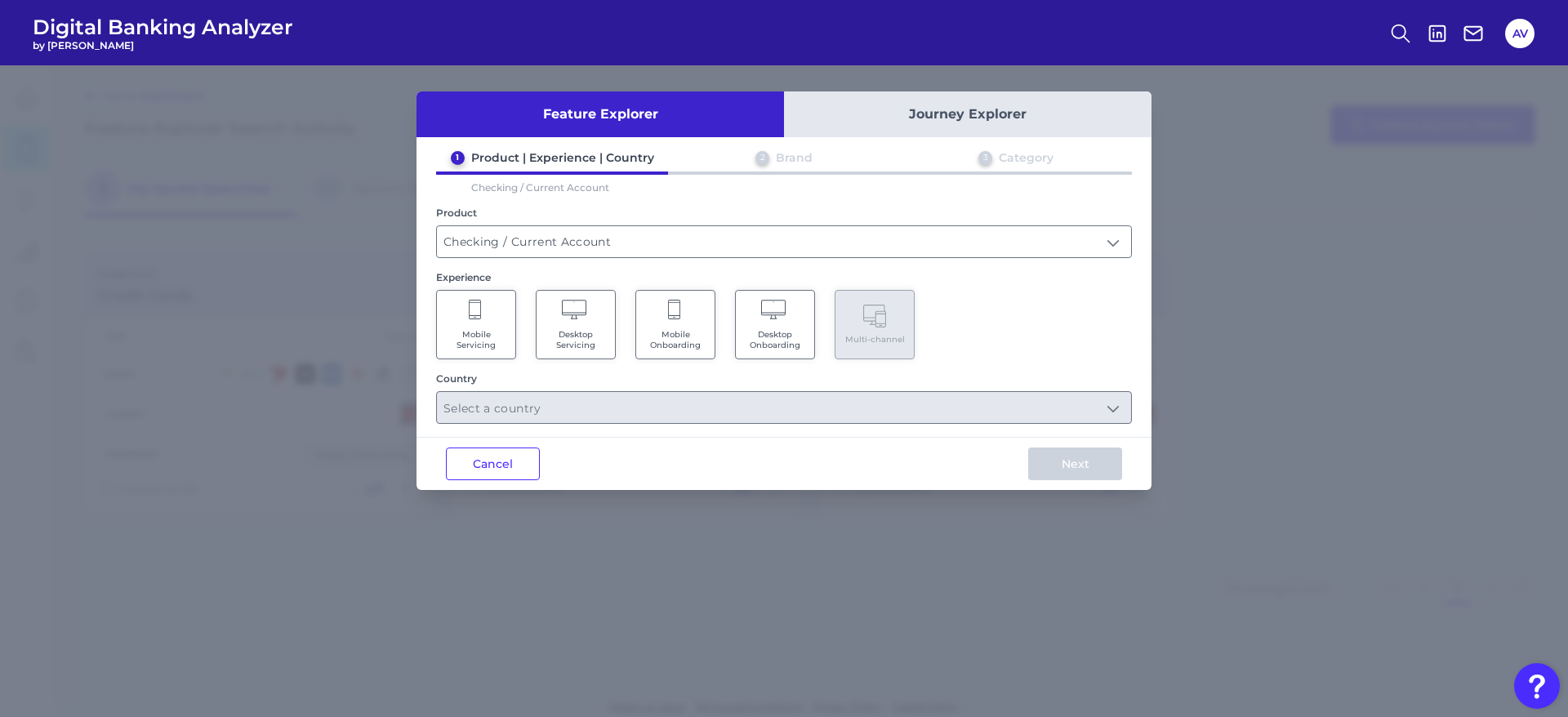
click at [786, 321] on icon at bounding box center [775, 311] width 29 height 23
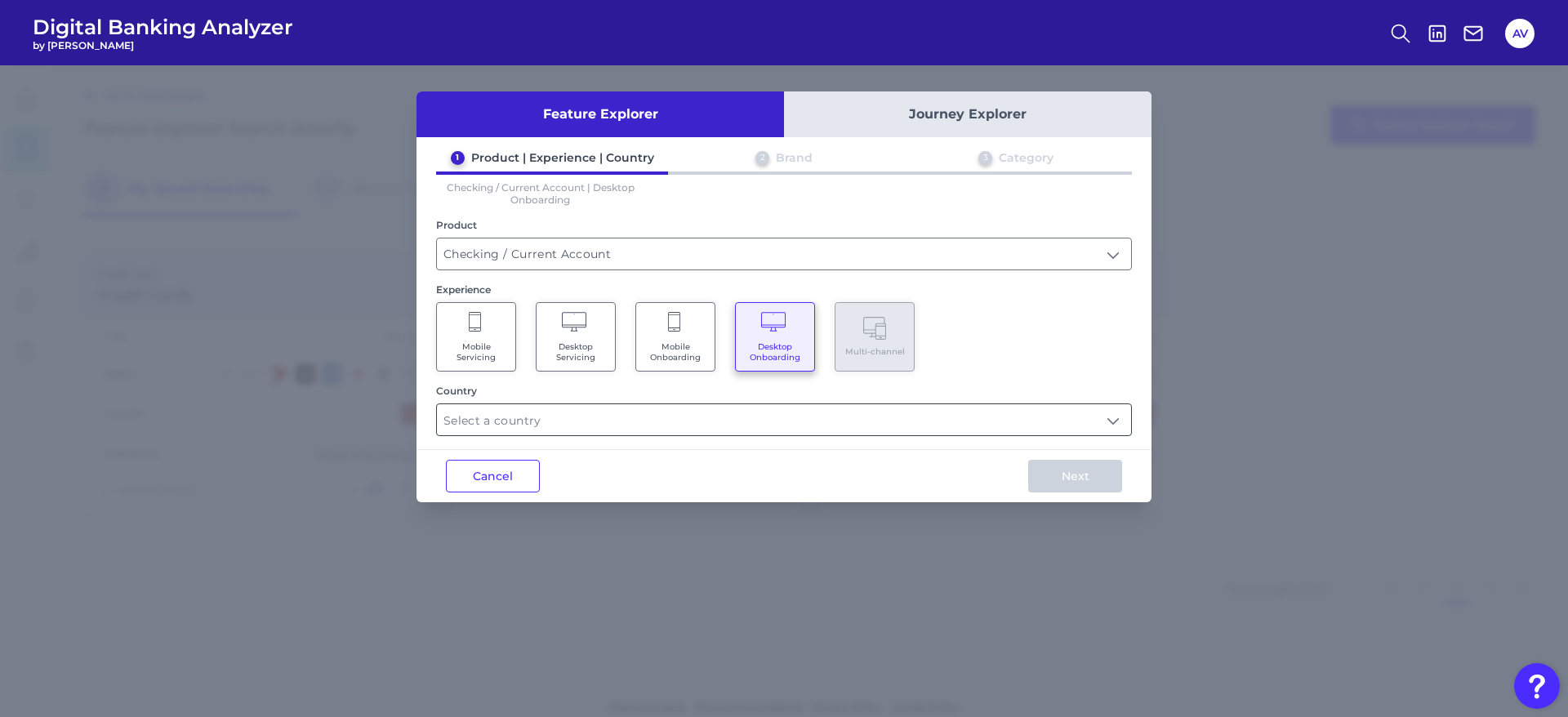
click at [759, 425] on input "text" at bounding box center [784, 420] width 695 height 31
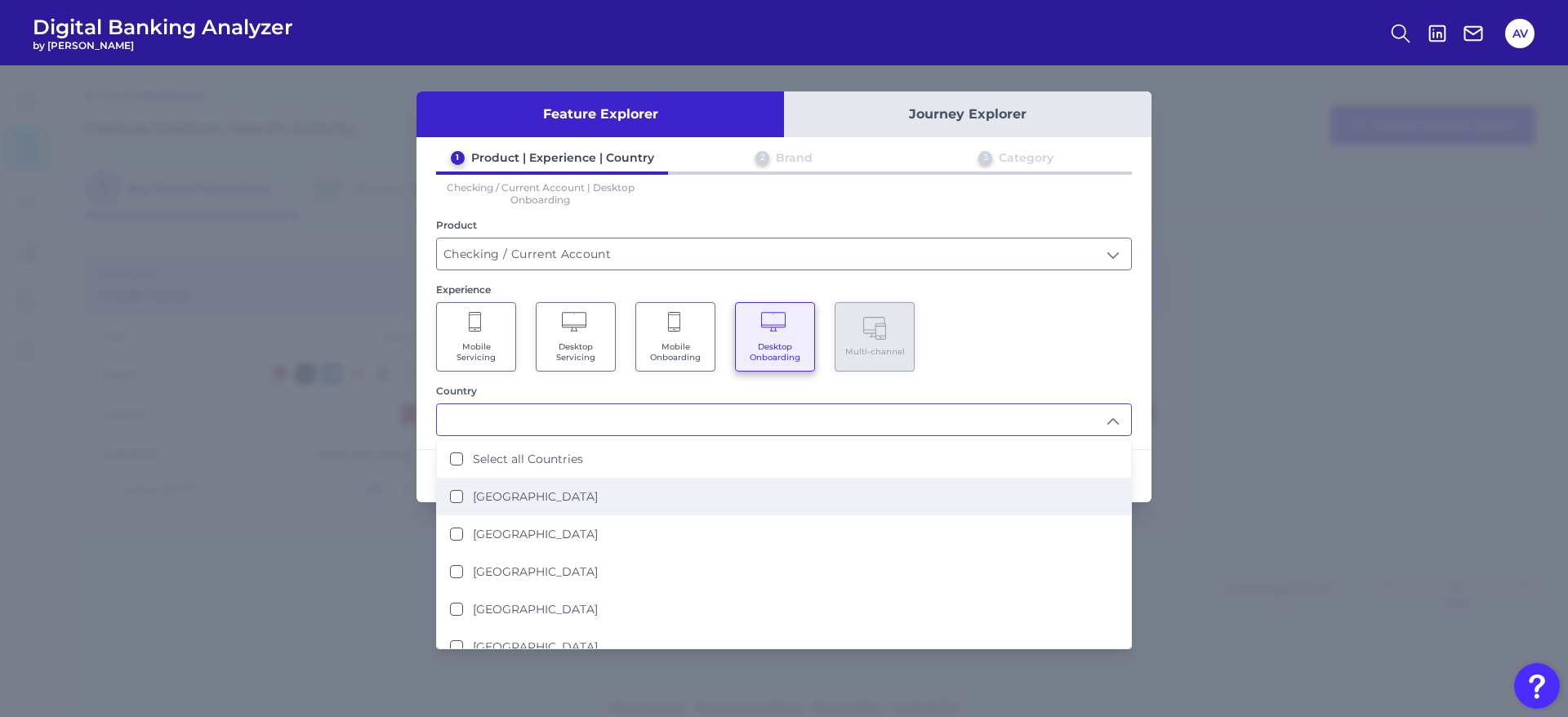
click at [674, 492] on li "[GEOGRAPHIC_DATA]" at bounding box center [784, 497] width 695 height 38
type input "[GEOGRAPHIC_DATA]"
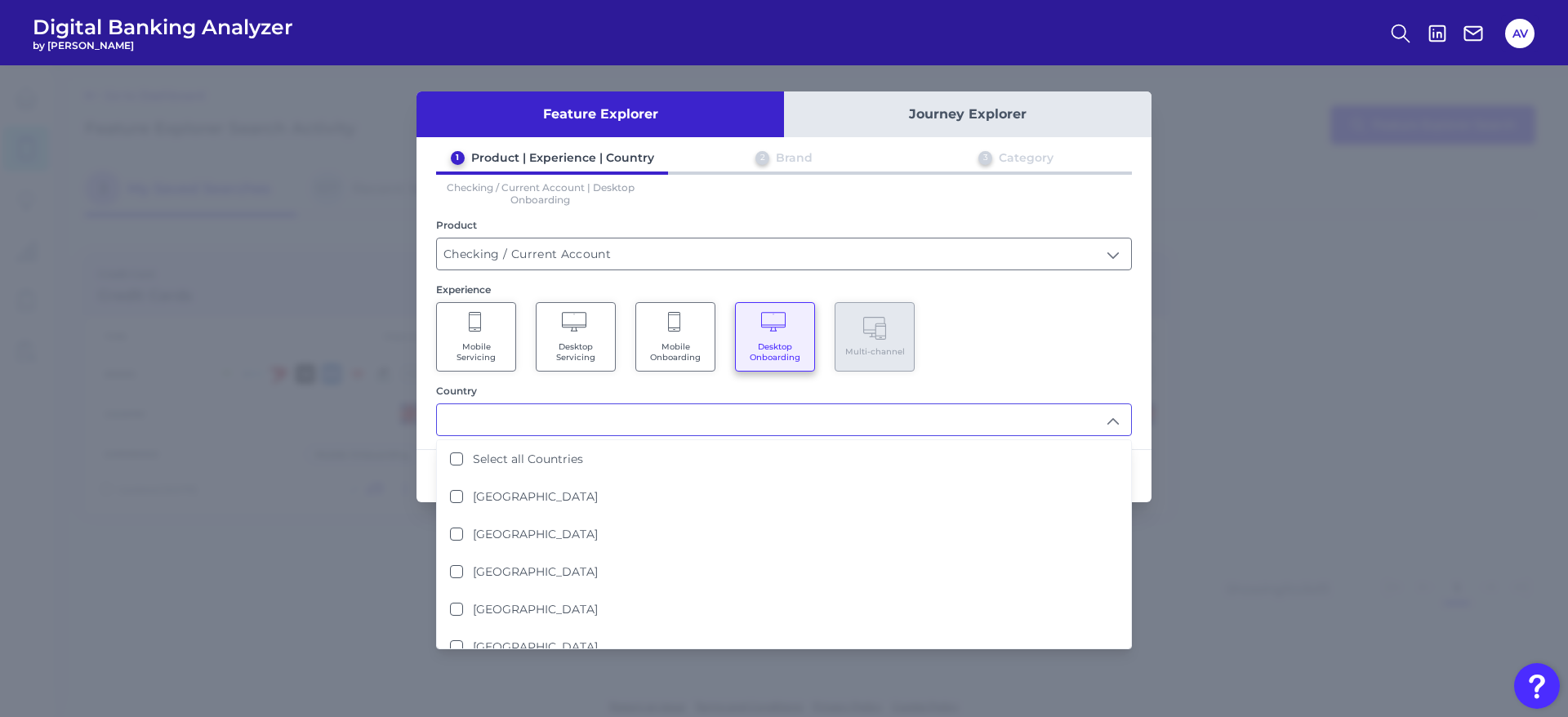
scroll to position [1, 0]
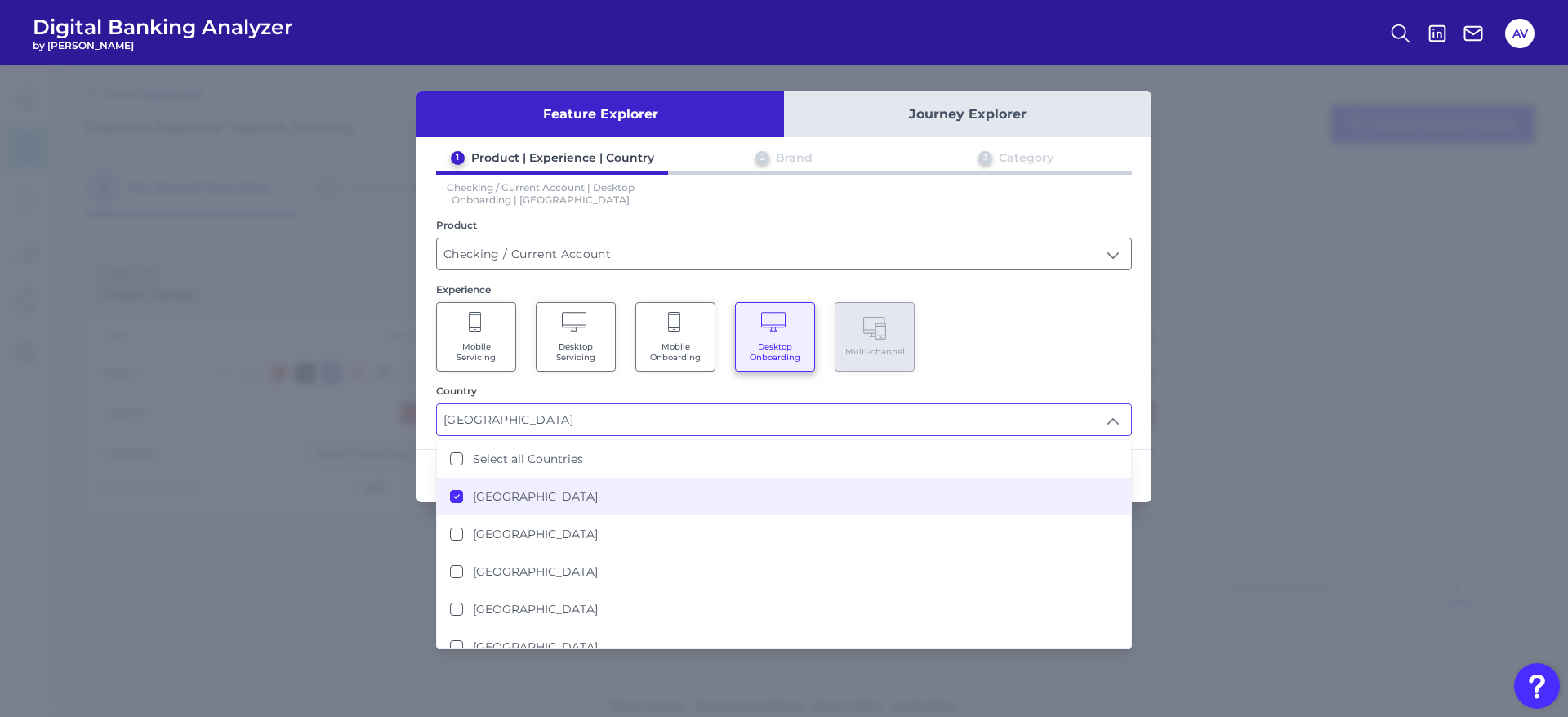
click at [1016, 385] on div "Country" at bounding box center [784, 390] width 696 height 12
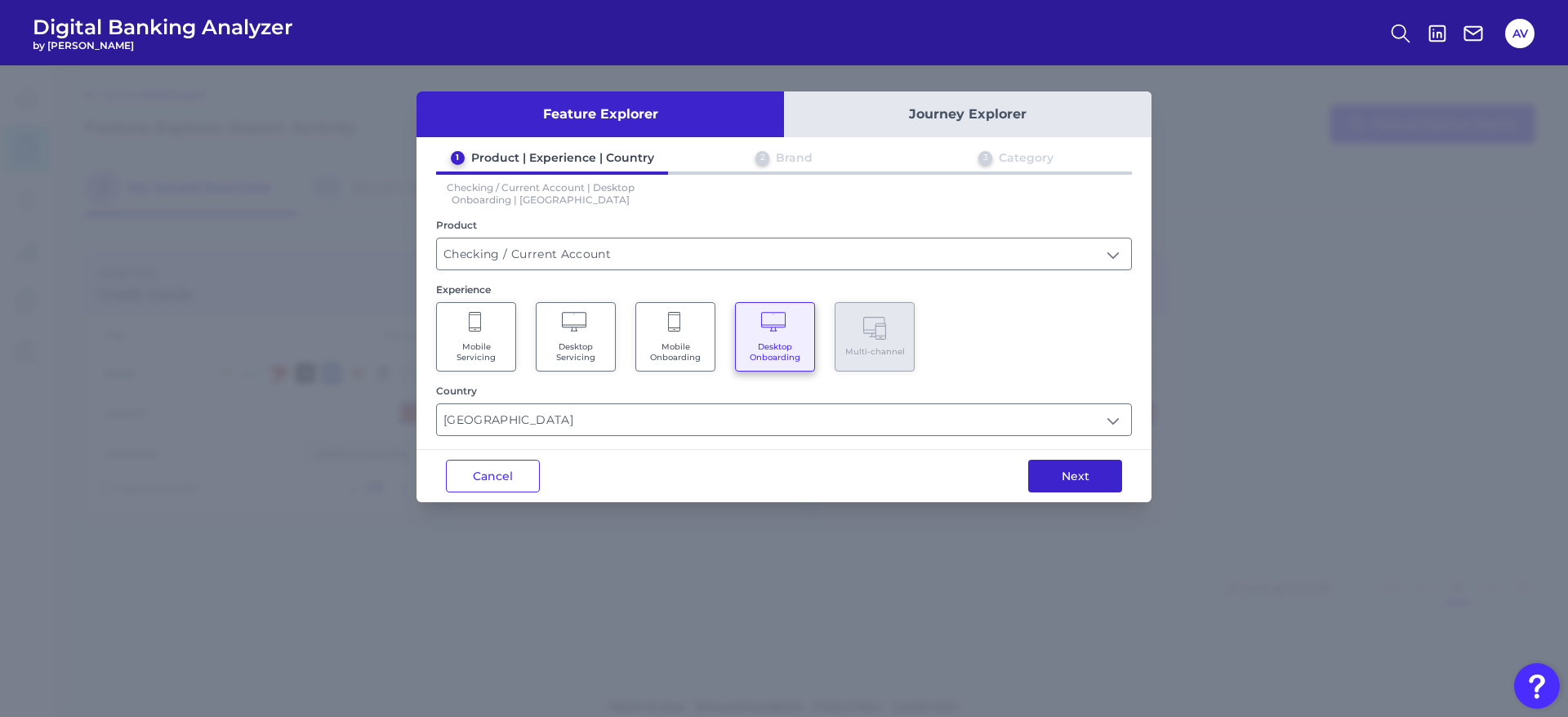
click at [1061, 484] on button "Next" at bounding box center [1075, 476] width 94 height 32
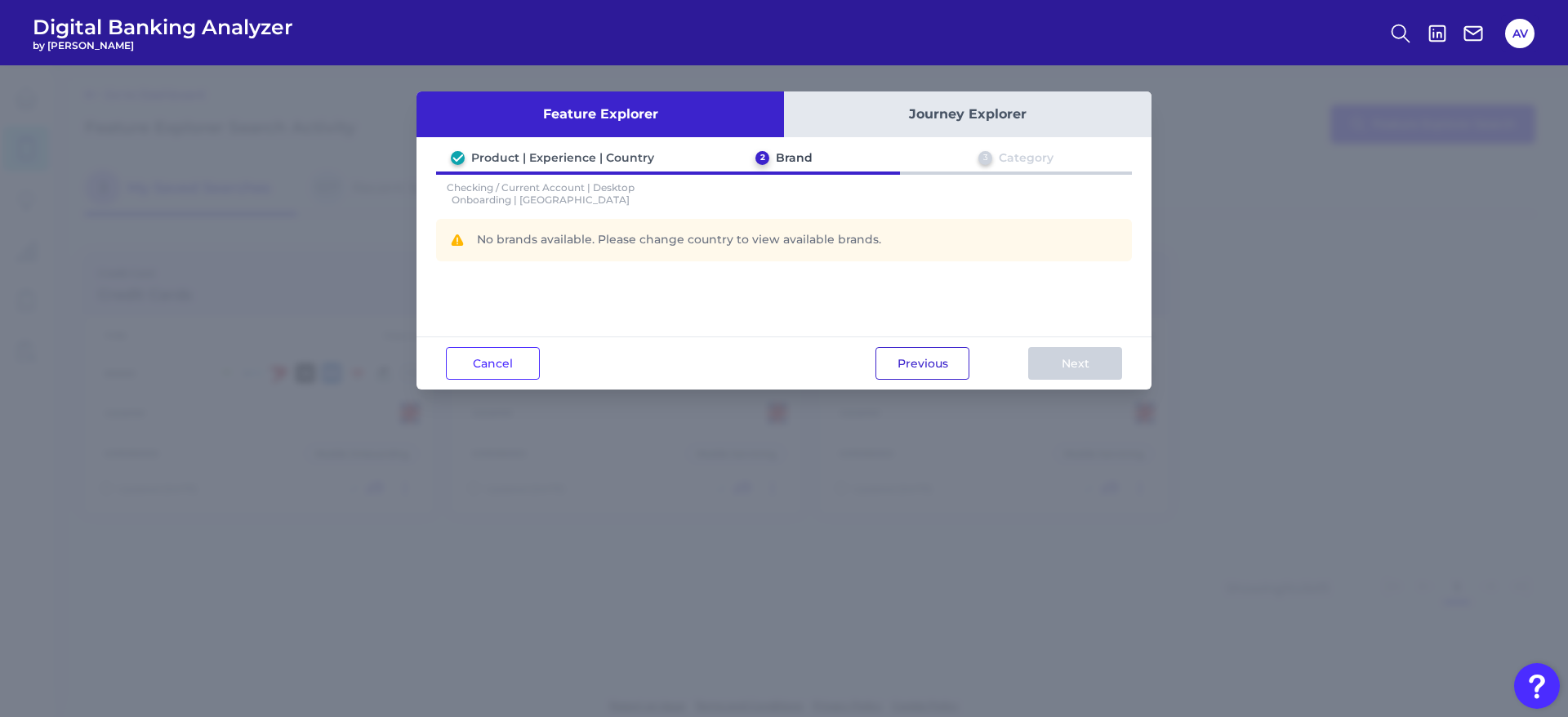
click at [893, 370] on button "Previous" at bounding box center [923, 363] width 94 height 32
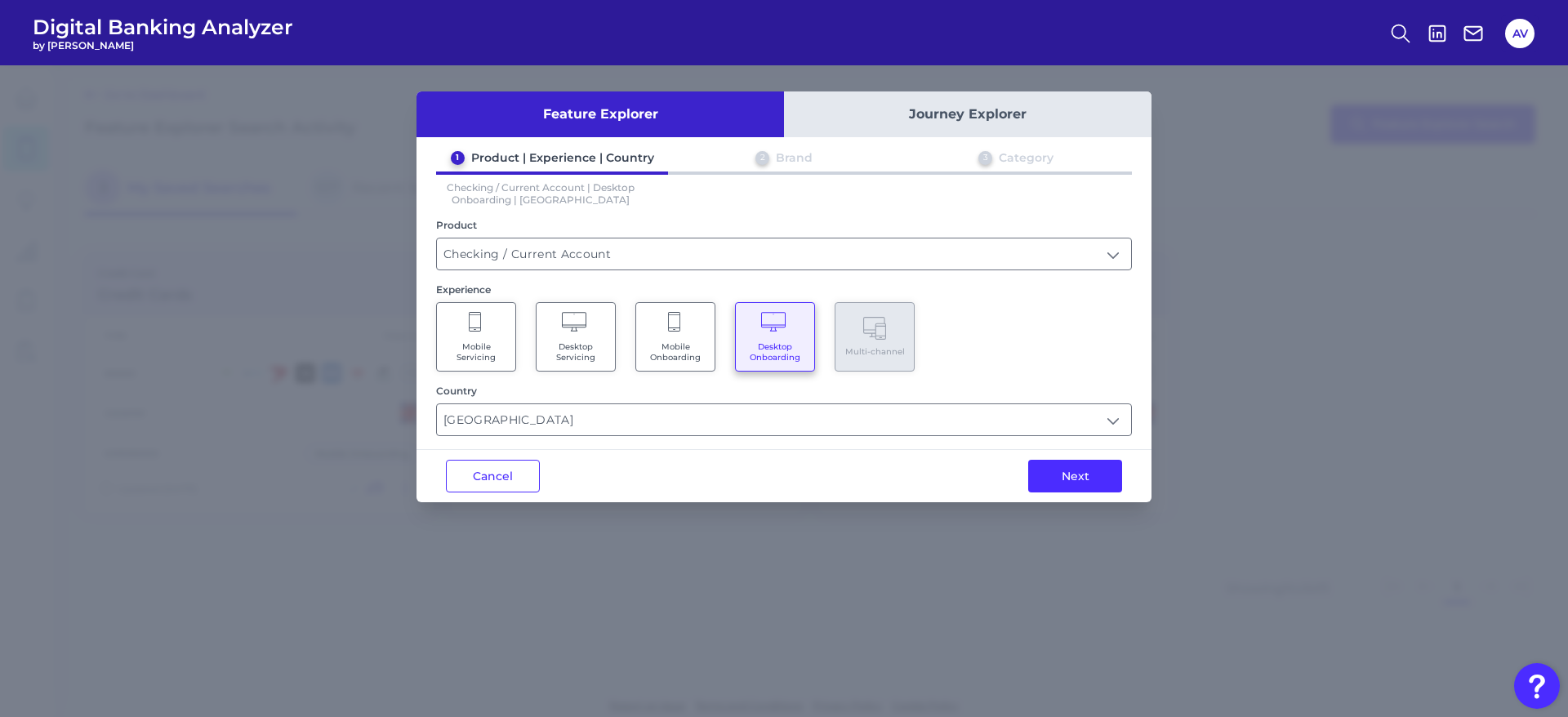
click at [482, 320] on icon at bounding box center [475, 323] width 14 height 23
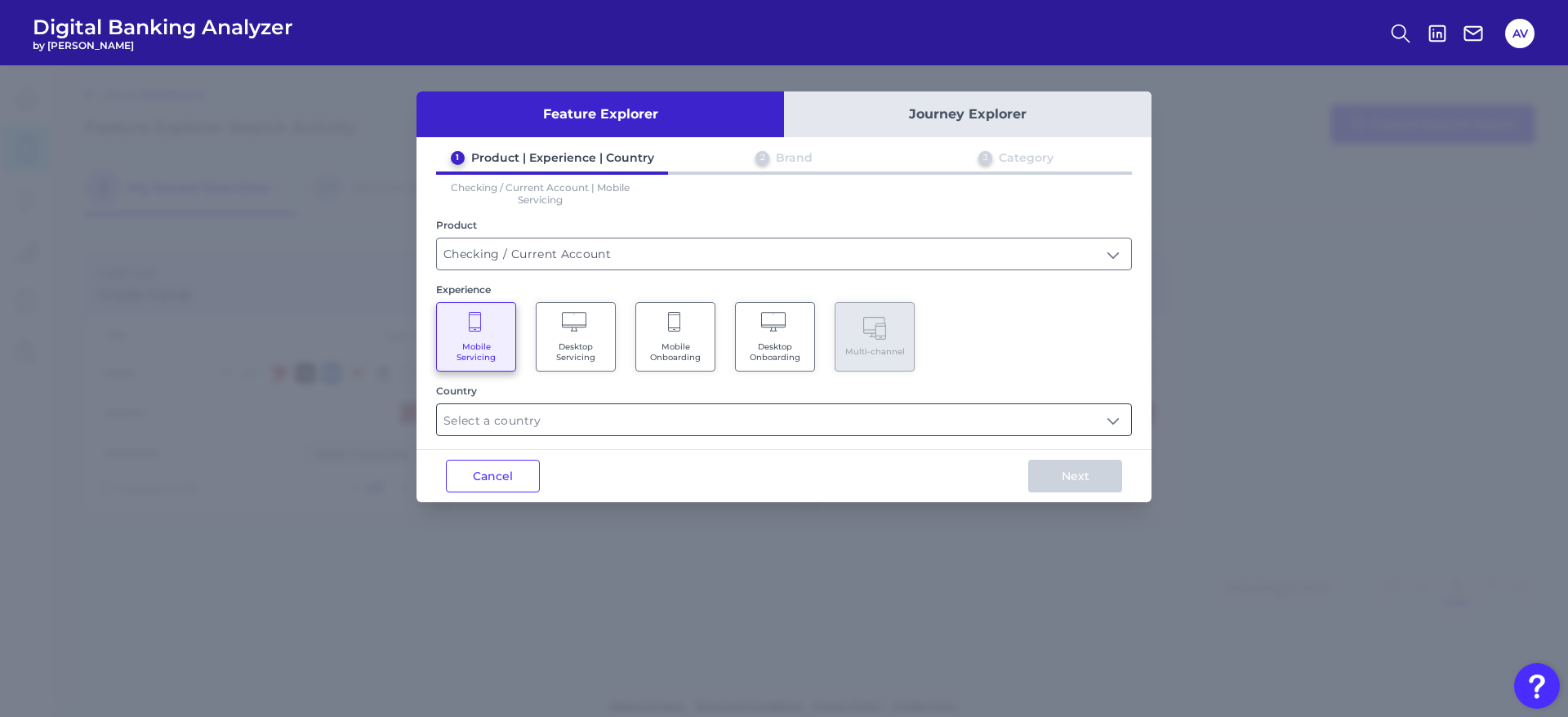
click at [581, 427] on input "text" at bounding box center [784, 420] width 695 height 31
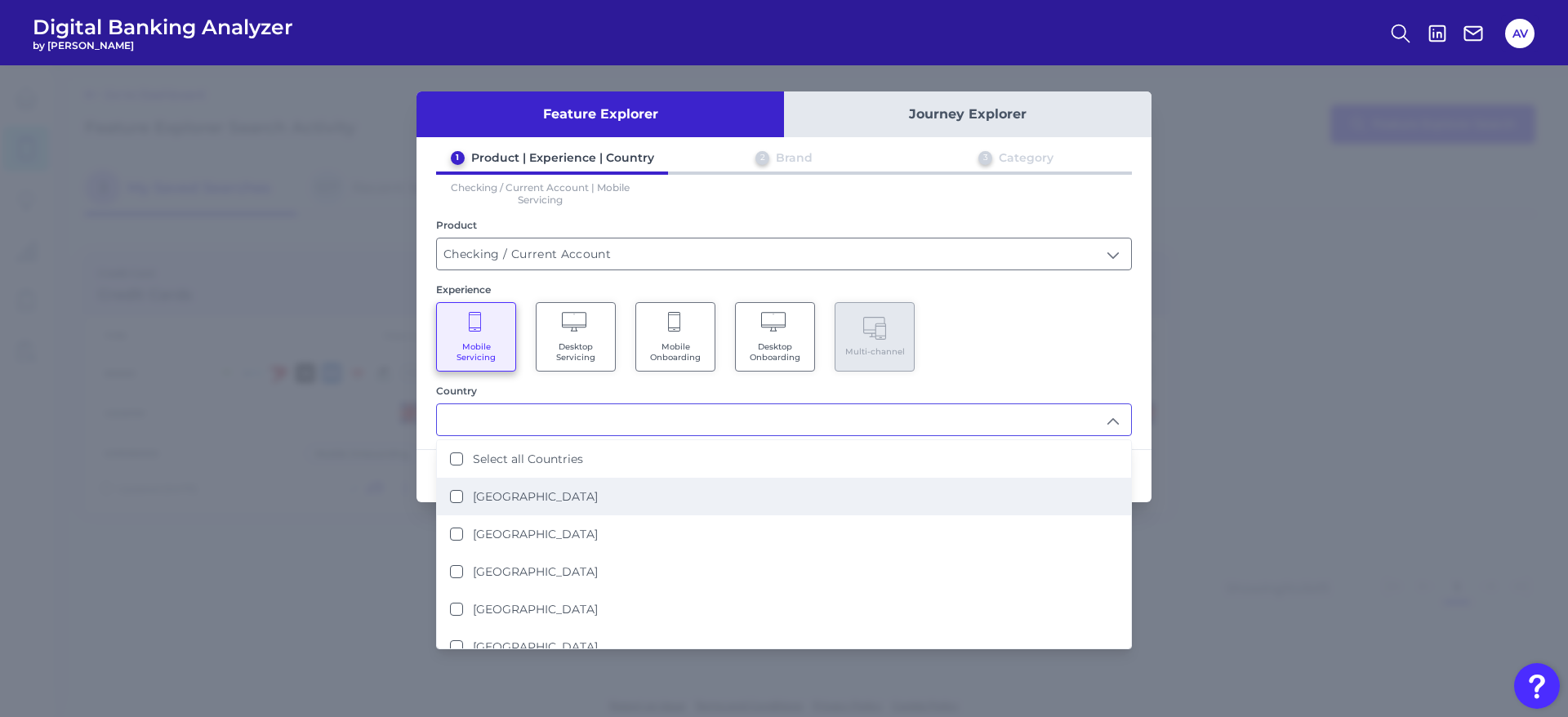
click at [588, 493] on li "[GEOGRAPHIC_DATA]" at bounding box center [784, 497] width 695 height 38
type input "[GEOGRAPHIC_DATA]"
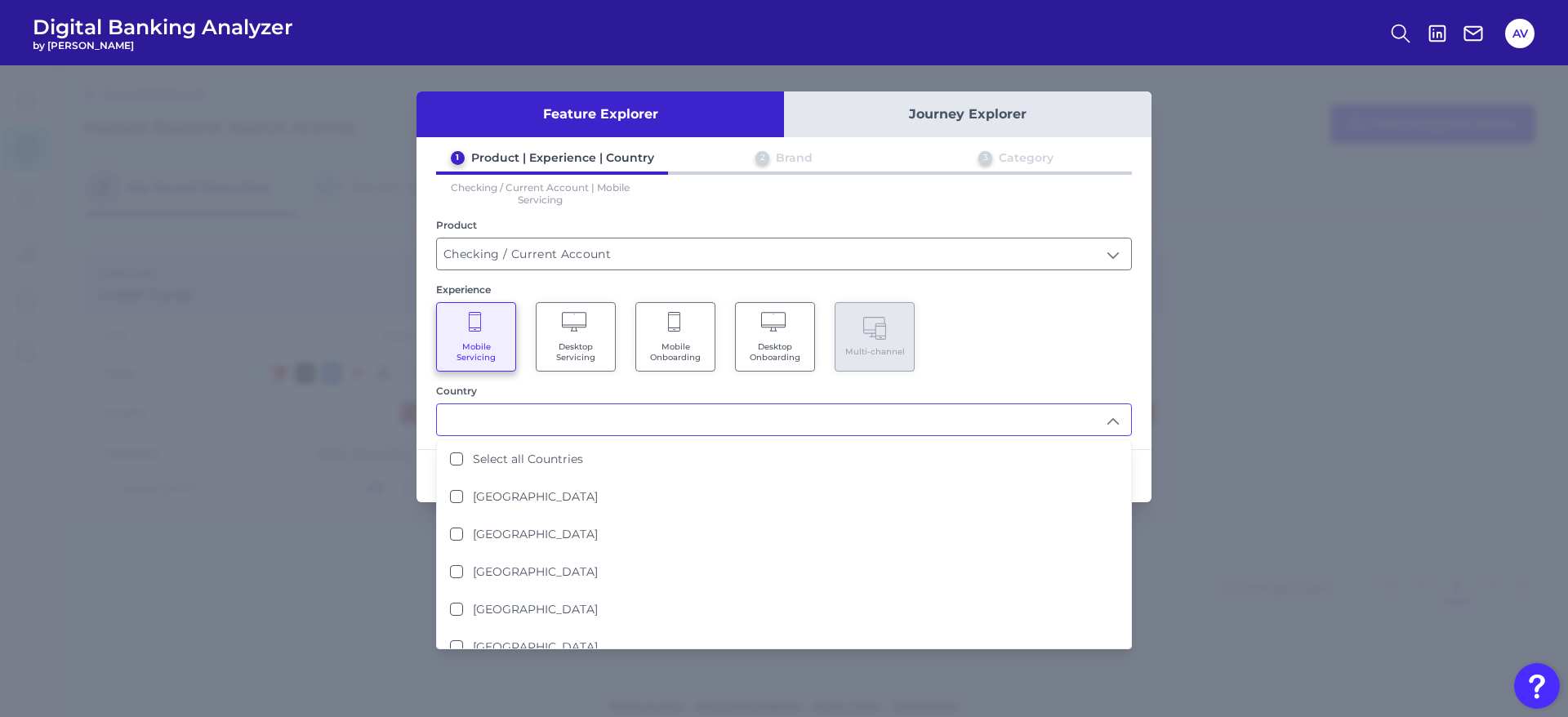
scroll to position [2, 0]
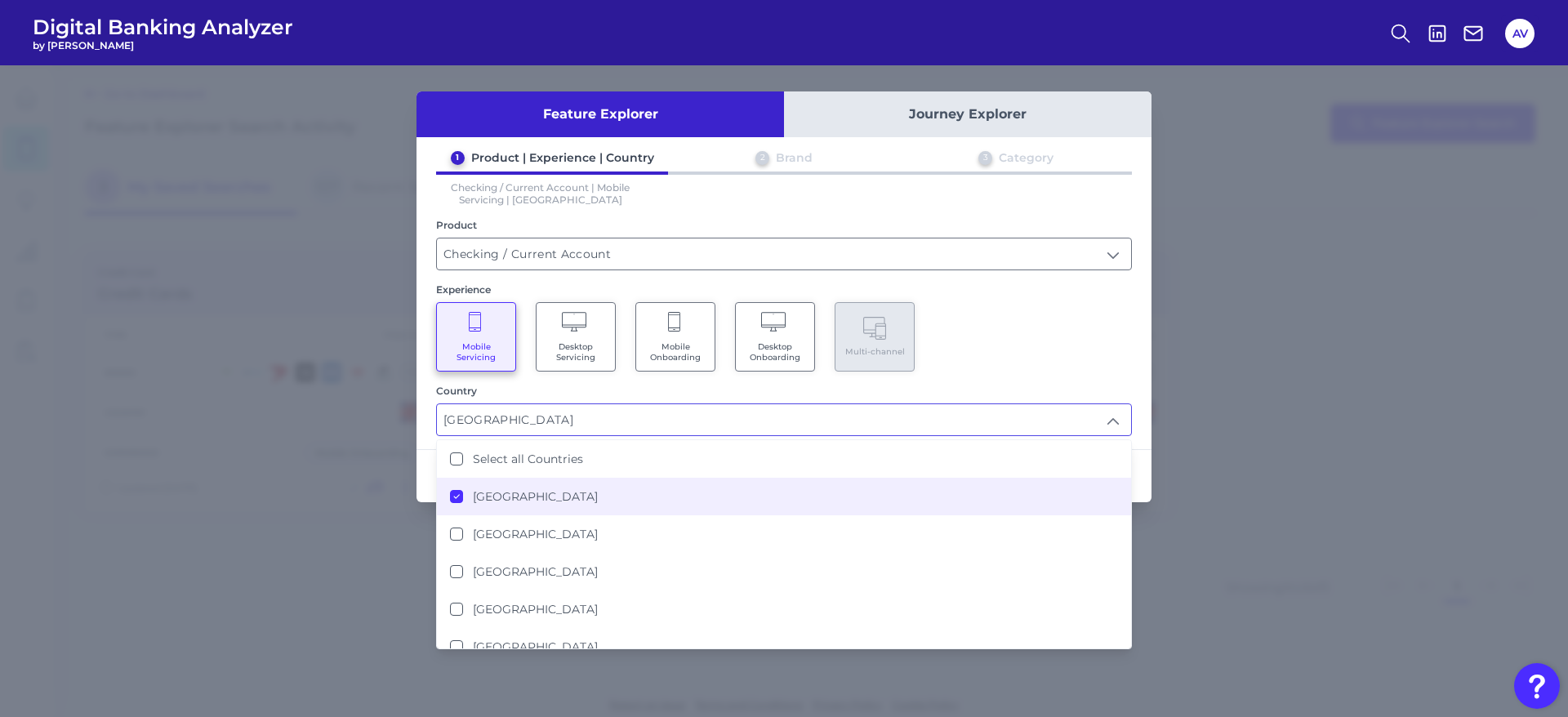
click at [1102, 305] on div "Mobile Servicing Desktop Servicing Mobile Onboarding Desktop Onboarding Multi-c…" at bounding box center [784, 336] width 696 height 69
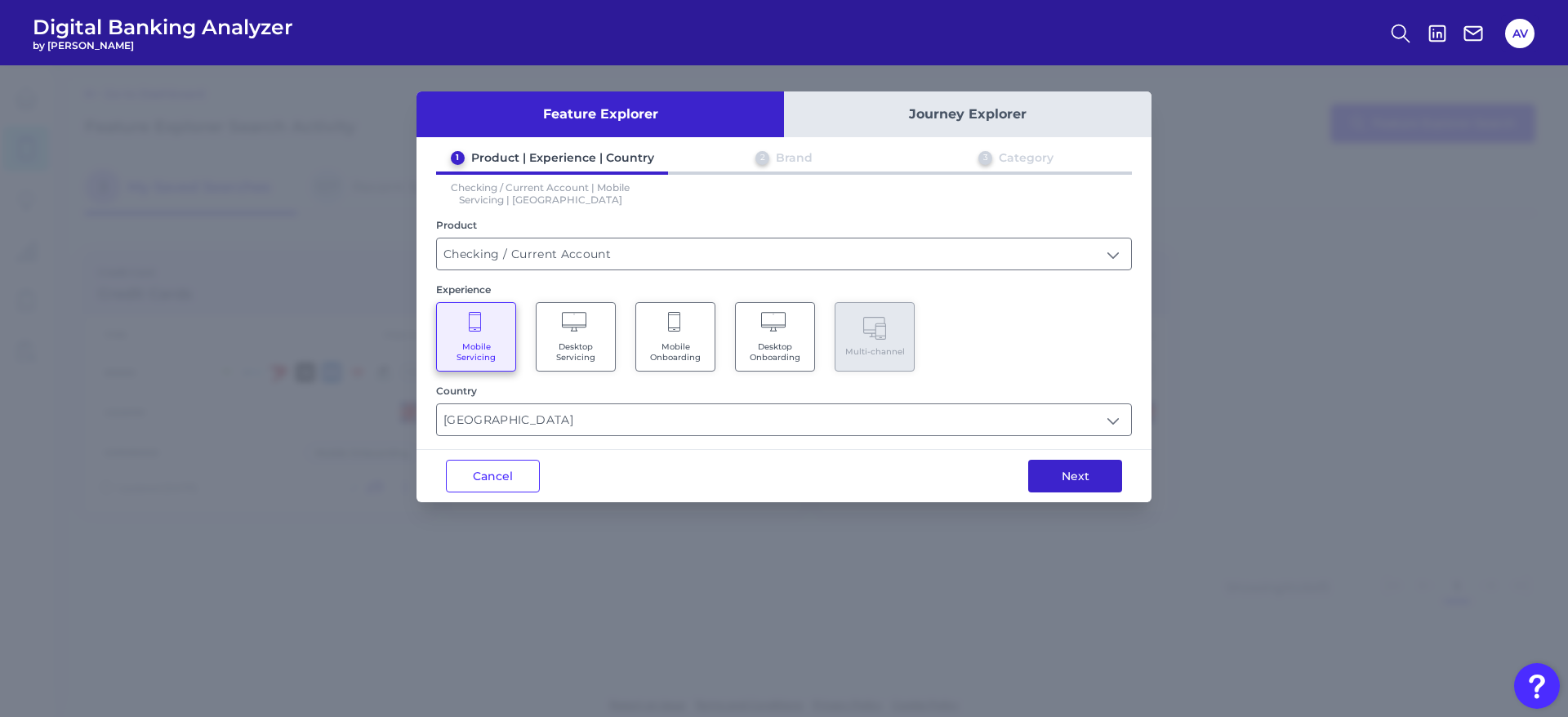
click at [1110, 462] on button "Next" at bounding box center [1075, 476] width 94 height 32
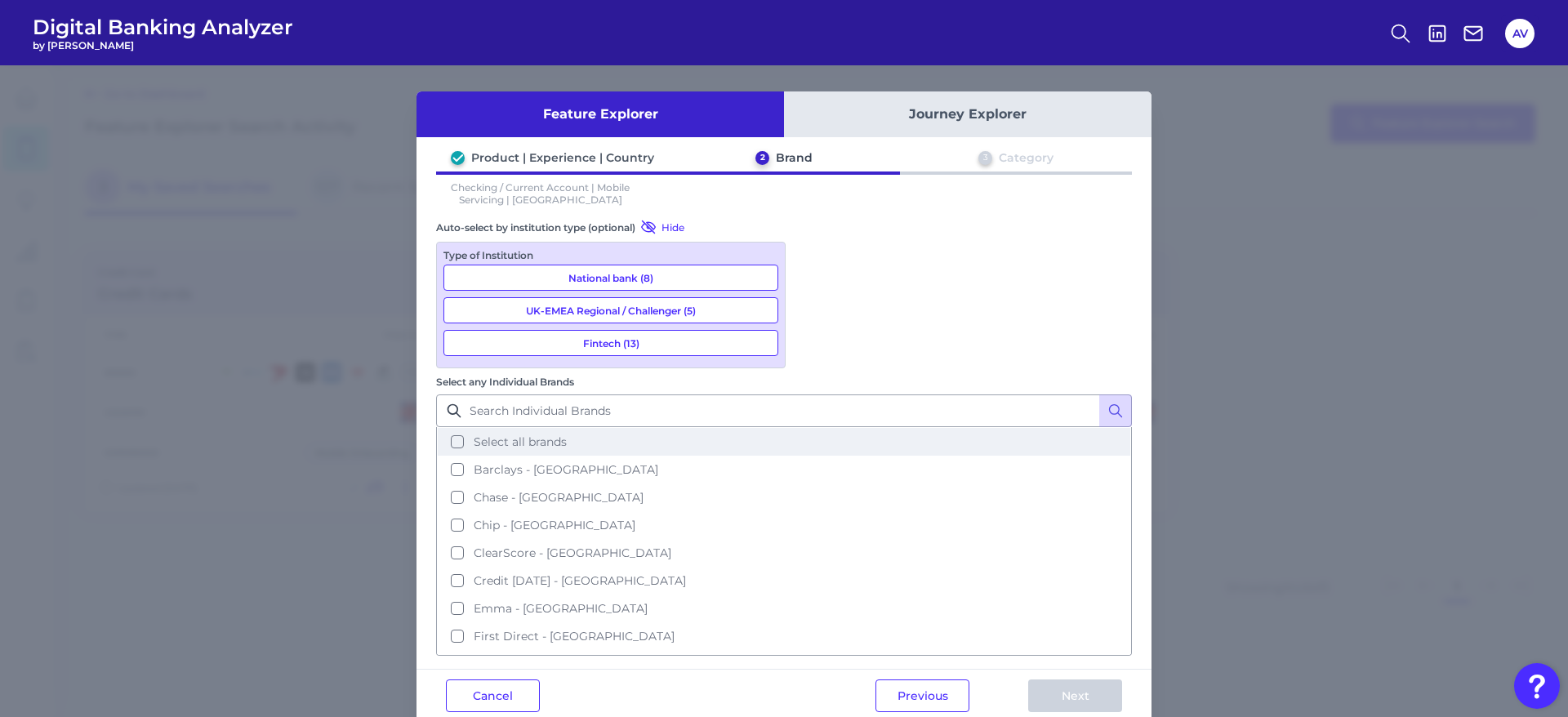
click at [567, 434] on span "Select all brands" at bounding box center [521, 441] width 93 height 14
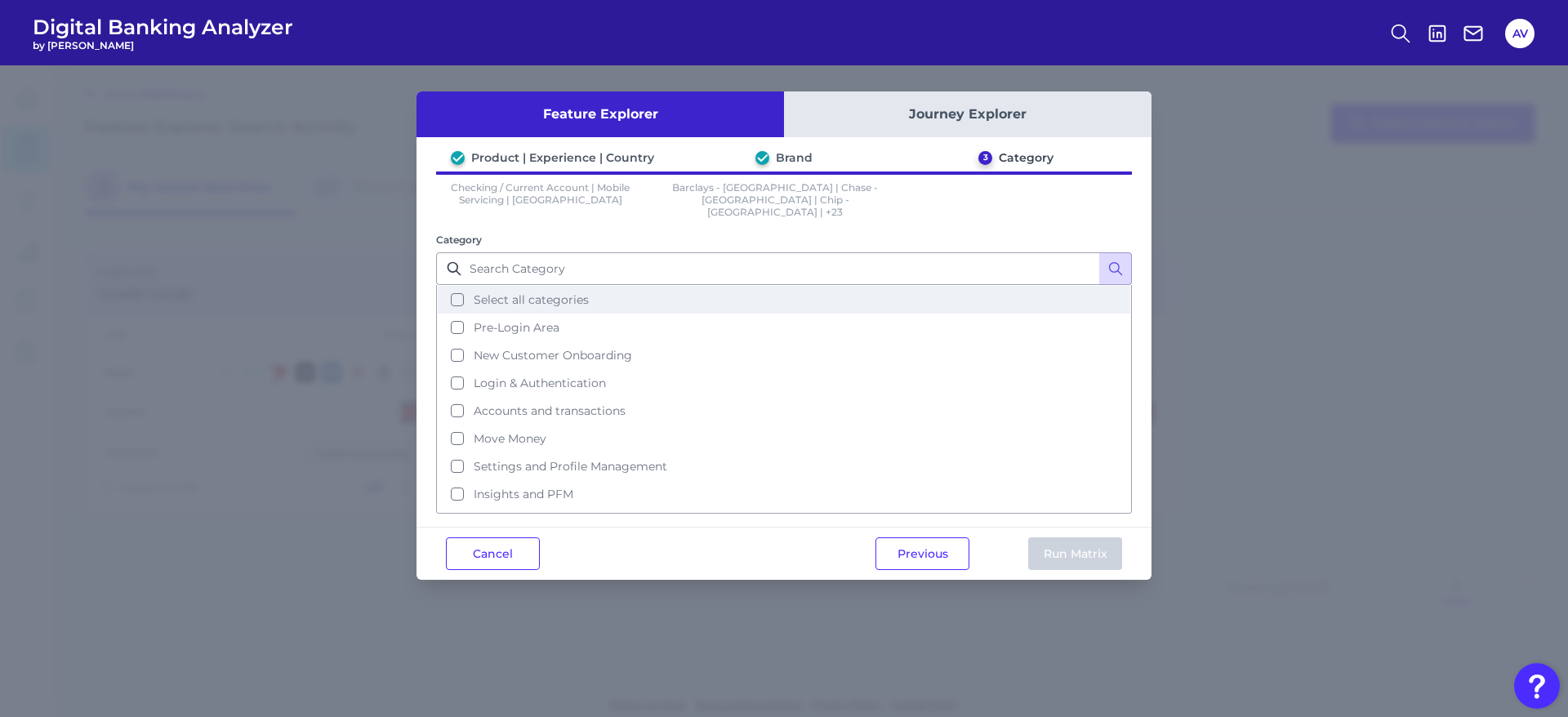
click at [564, 292] on span "Select all categories" at bounding box center [531, 299] width 115 height 14
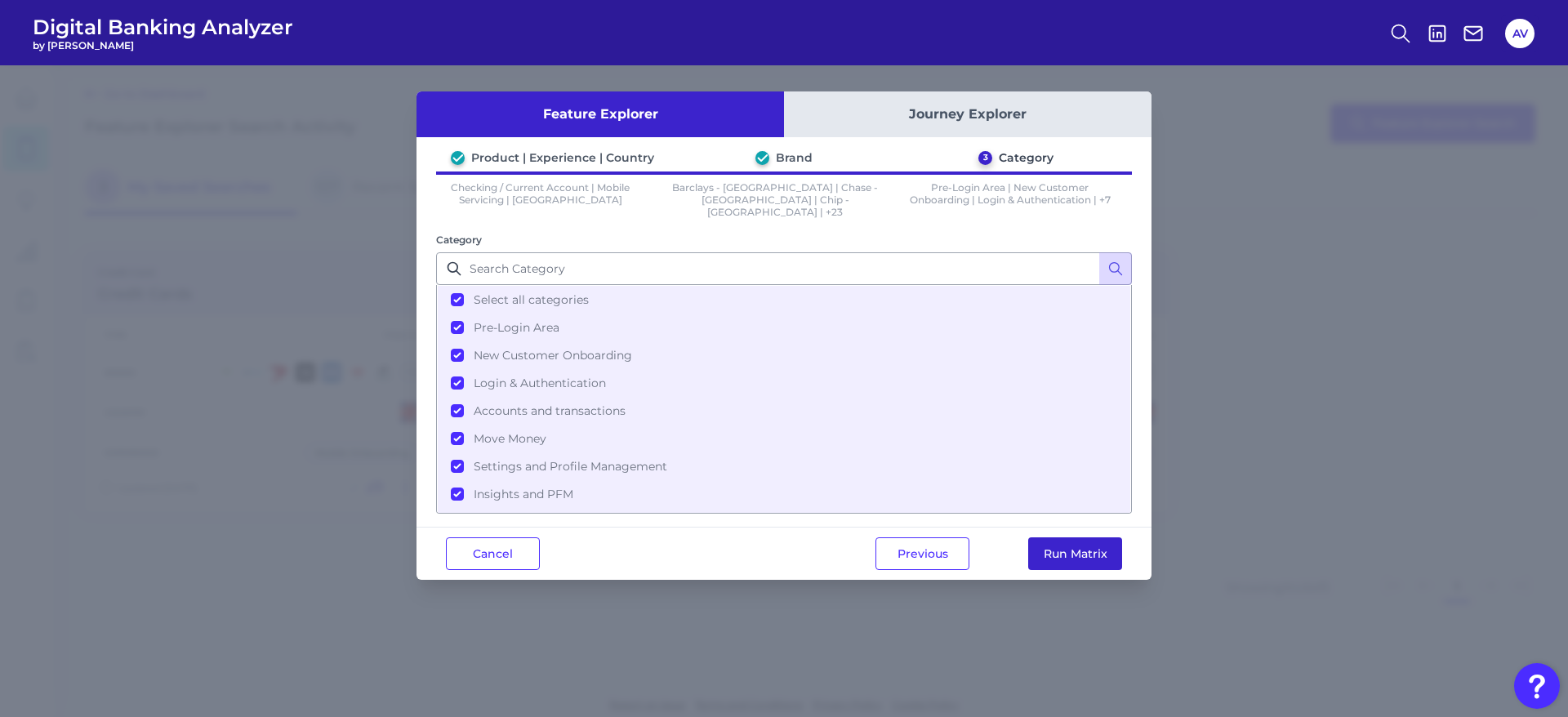
click at [1041, 546] on button "Run Matrix" at bounding box center [1075, 554] width 94 height 32
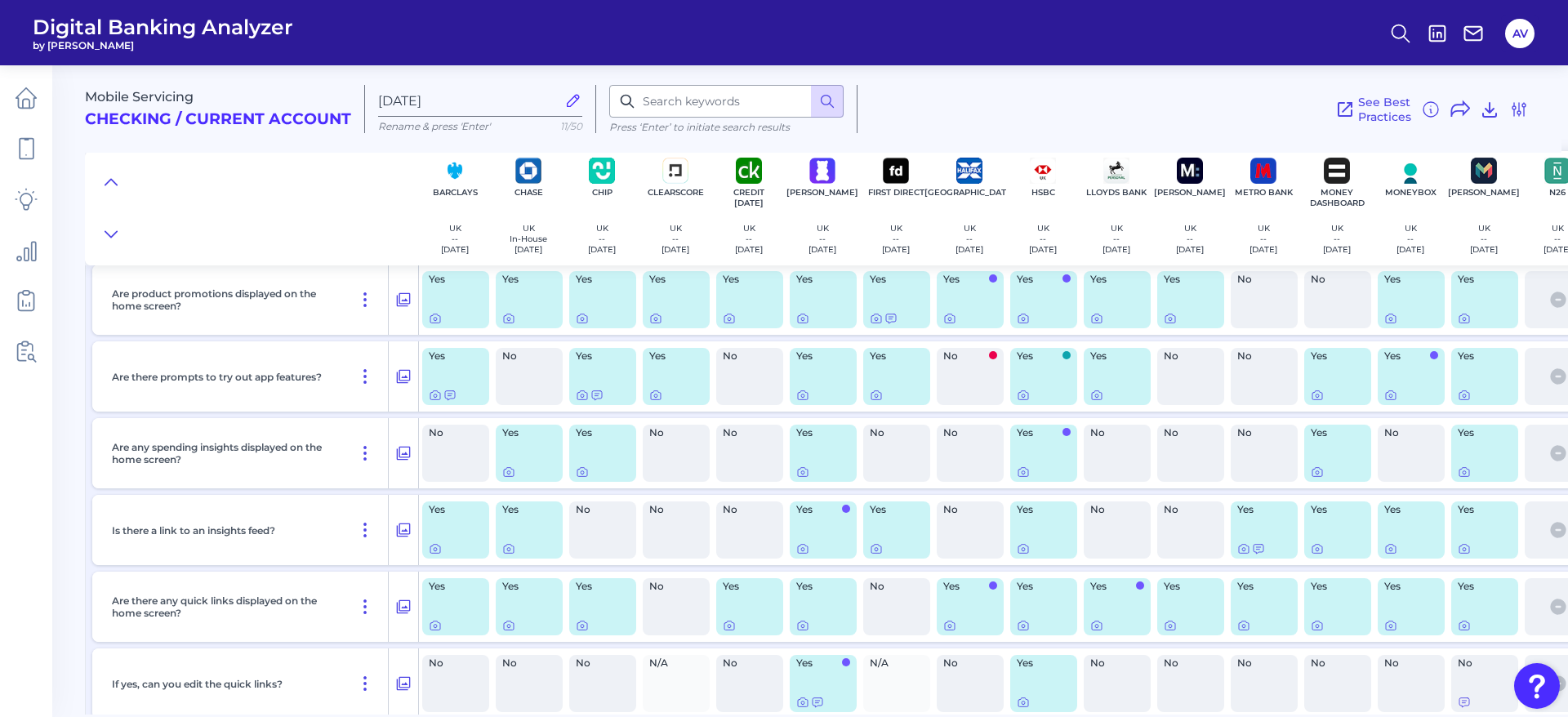
scroll to position [2694, 0]
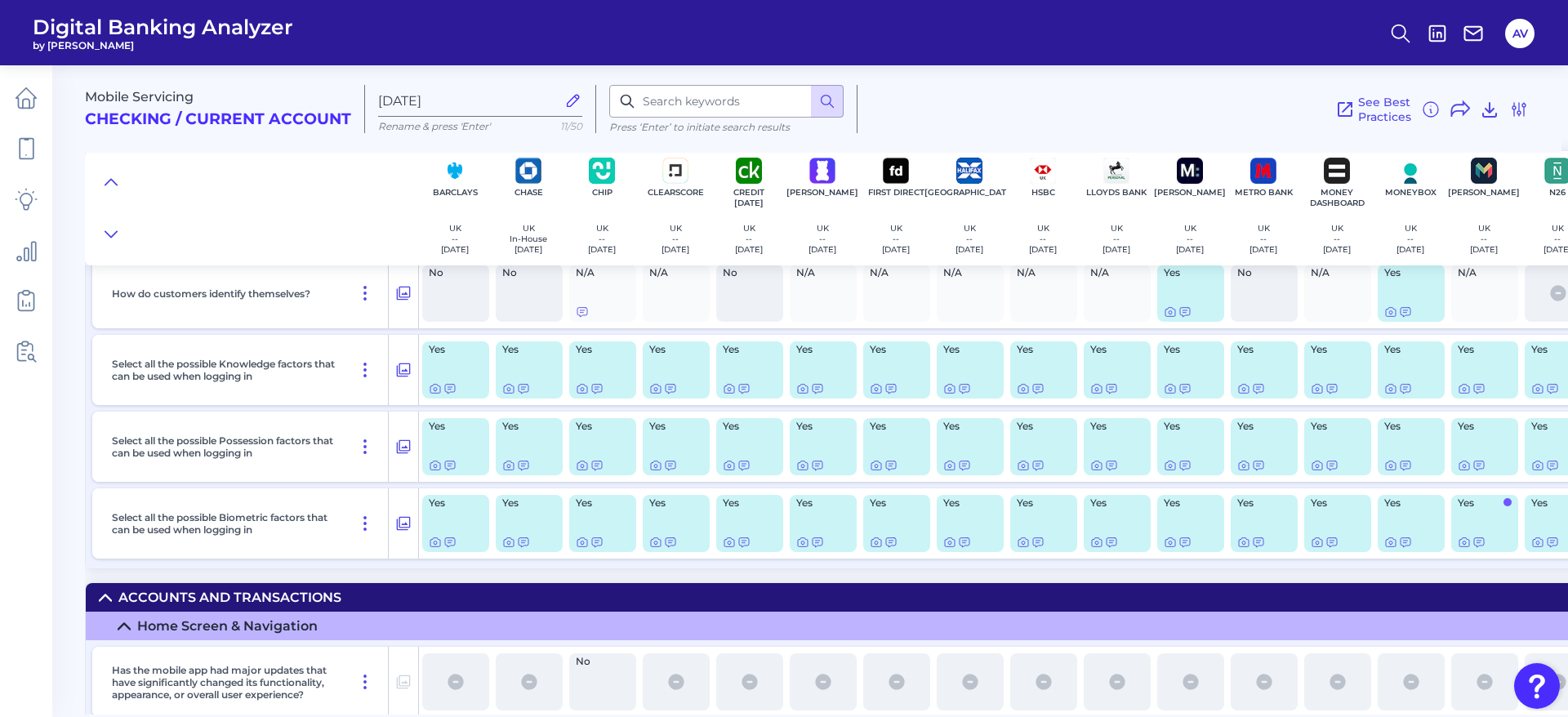
drag, startPoint x: 1005, startPoint y: 713, endPoint x: 1066, endPoint y: 716, distance: 61.1
click at [1066, 716] on main "Mobile Servicing Checking / Current Account [DATE] Rename & press 'Enter' 11/50…" at bounding box center [784, 358] width 1568 height 717
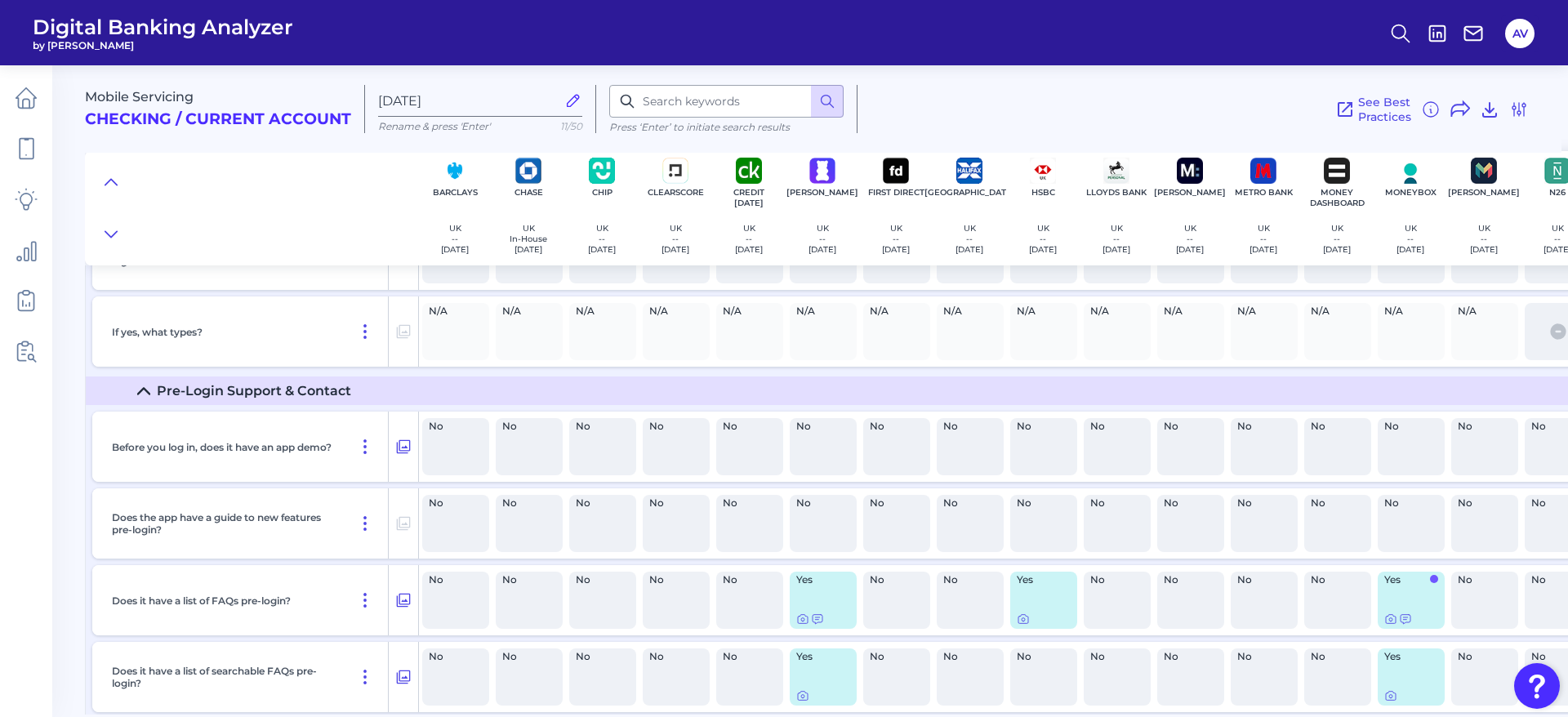
scroll to position [0, 0]
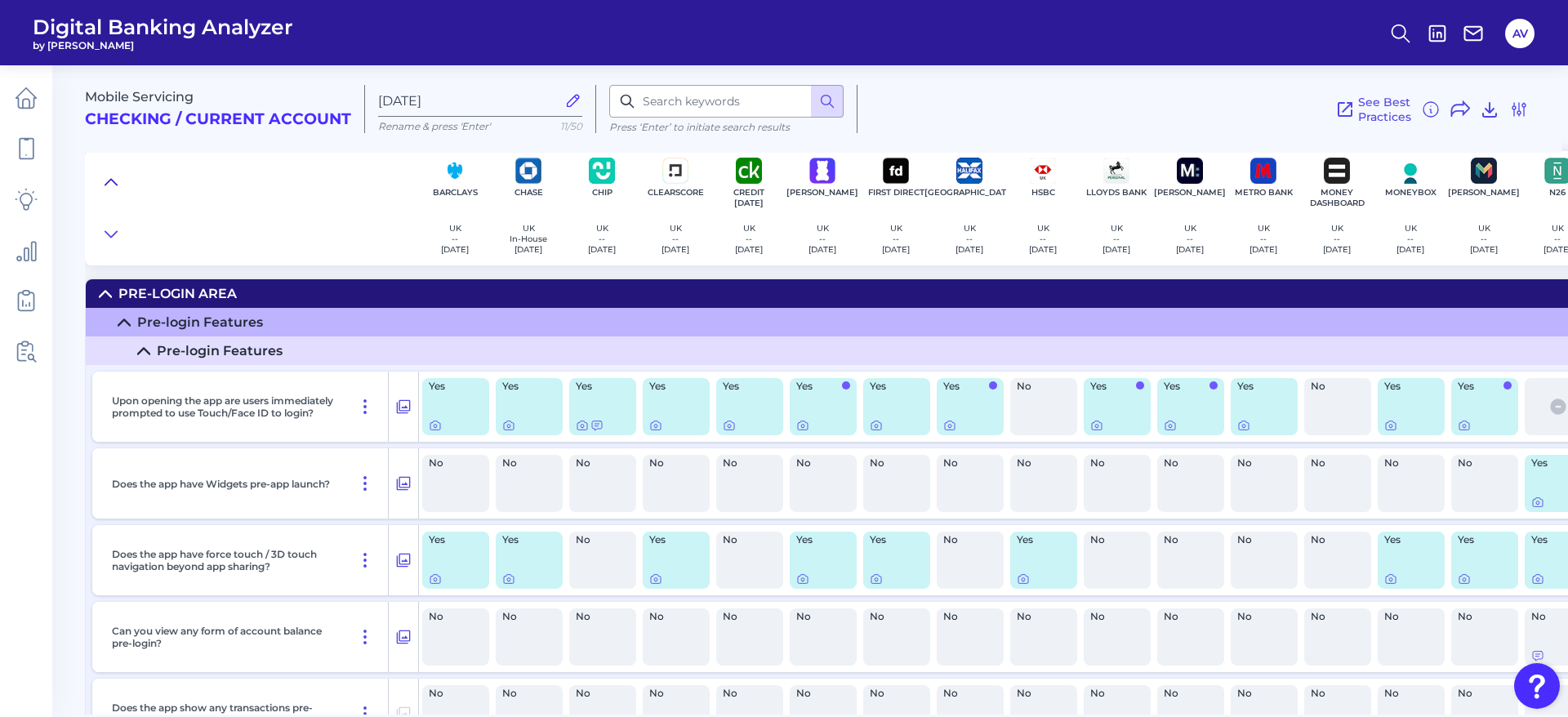
click at [107, 184] on icon at bounding box center [111, 181] width 13 height 16
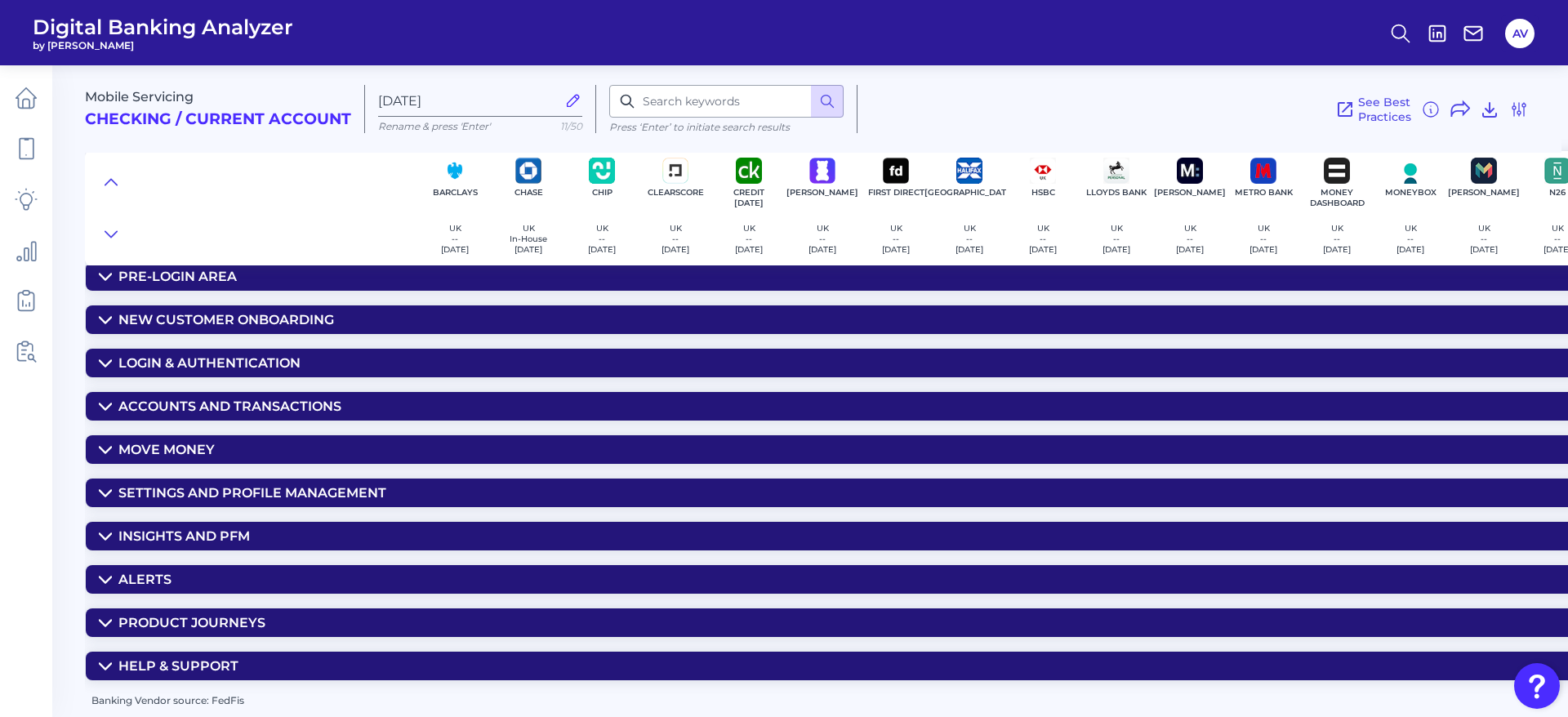
scroll to position [24, 0]
click at [227, 442] on summary "Move Money" at bounding box center [1208, 449] width 2245 height 28
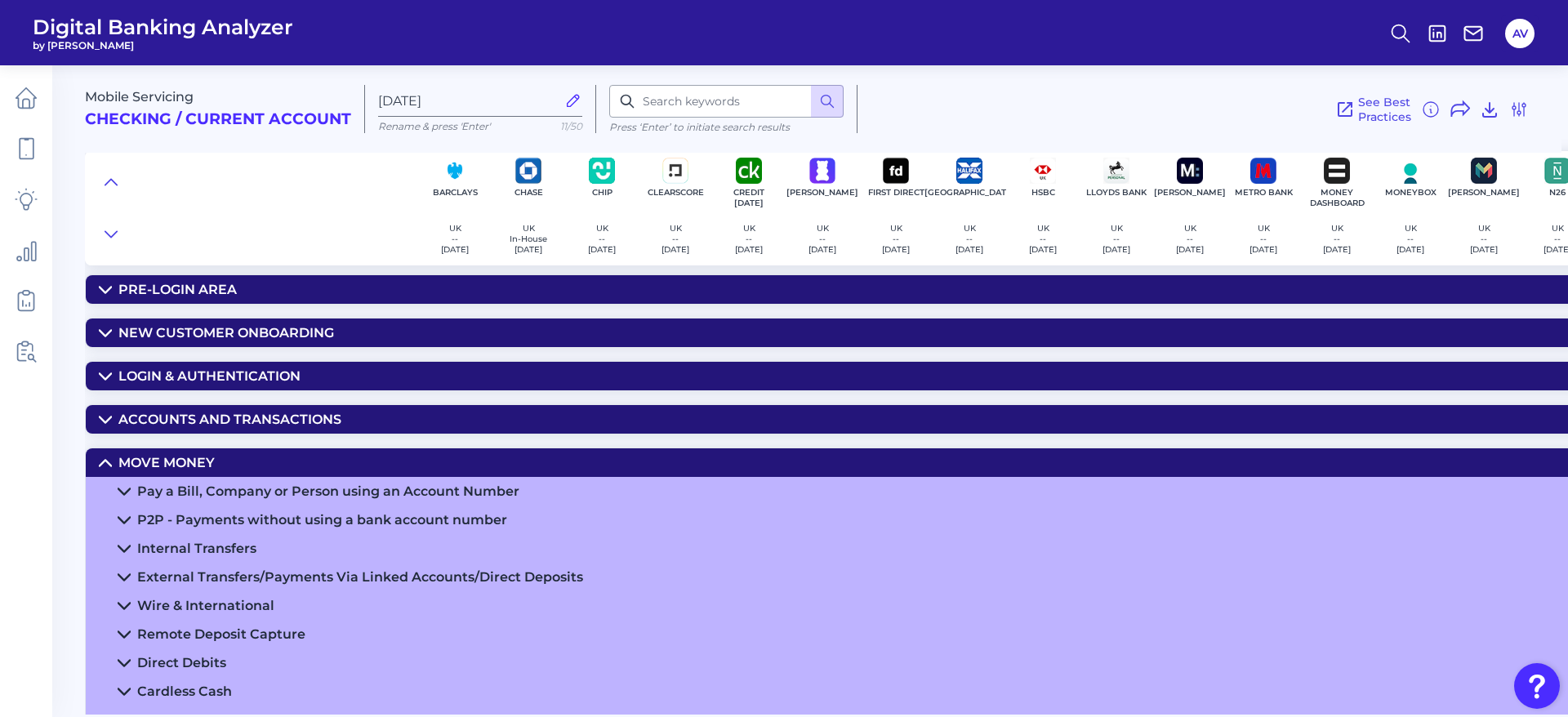
scroll to position [0, 0]
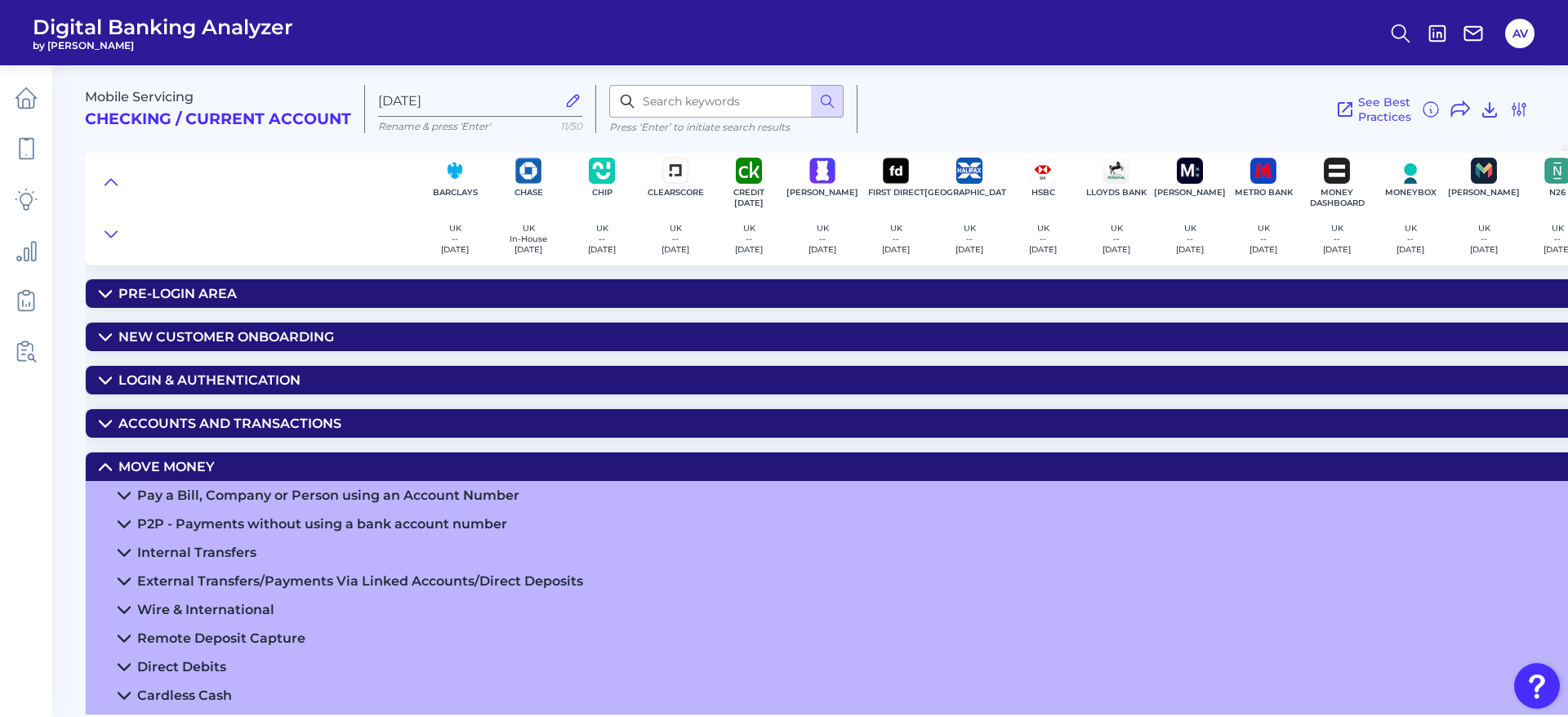
click at [413, 287] on summary "Pre-Login Area" at bounding box center [1208, 293] width 2245 height 28
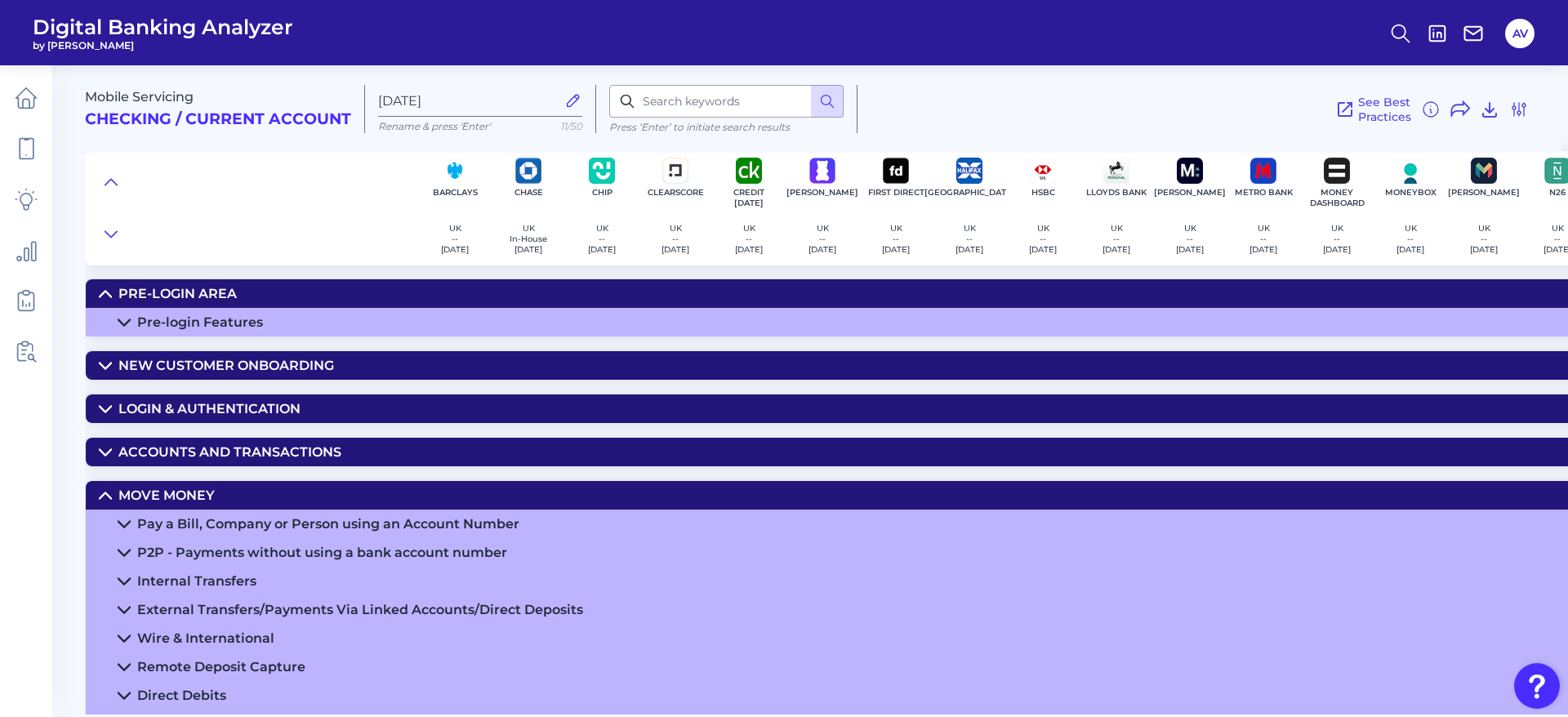
click at [264, 329] on summary "Pre-login Features" at bounding box center [1208, 322] width 2245 height 28
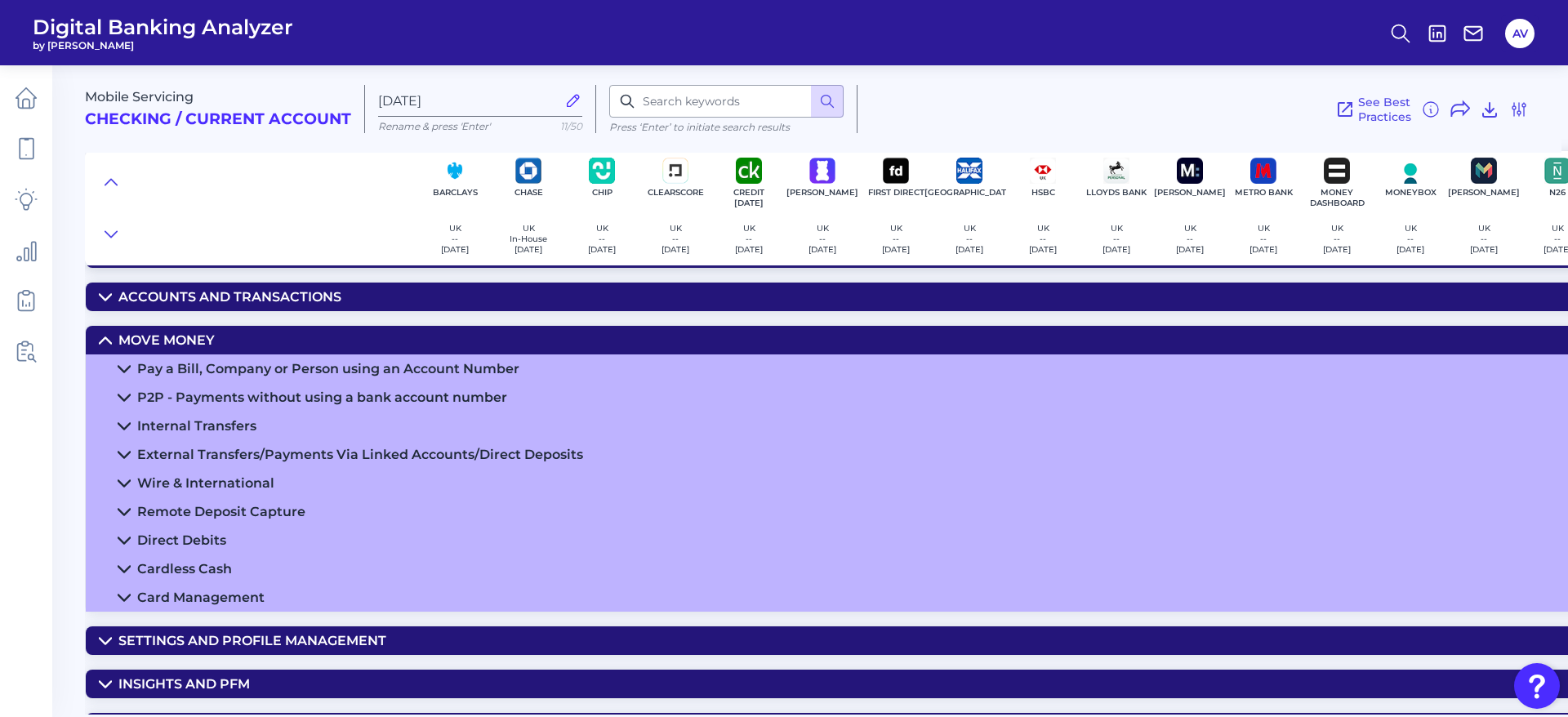
scroll to position [245, 0]
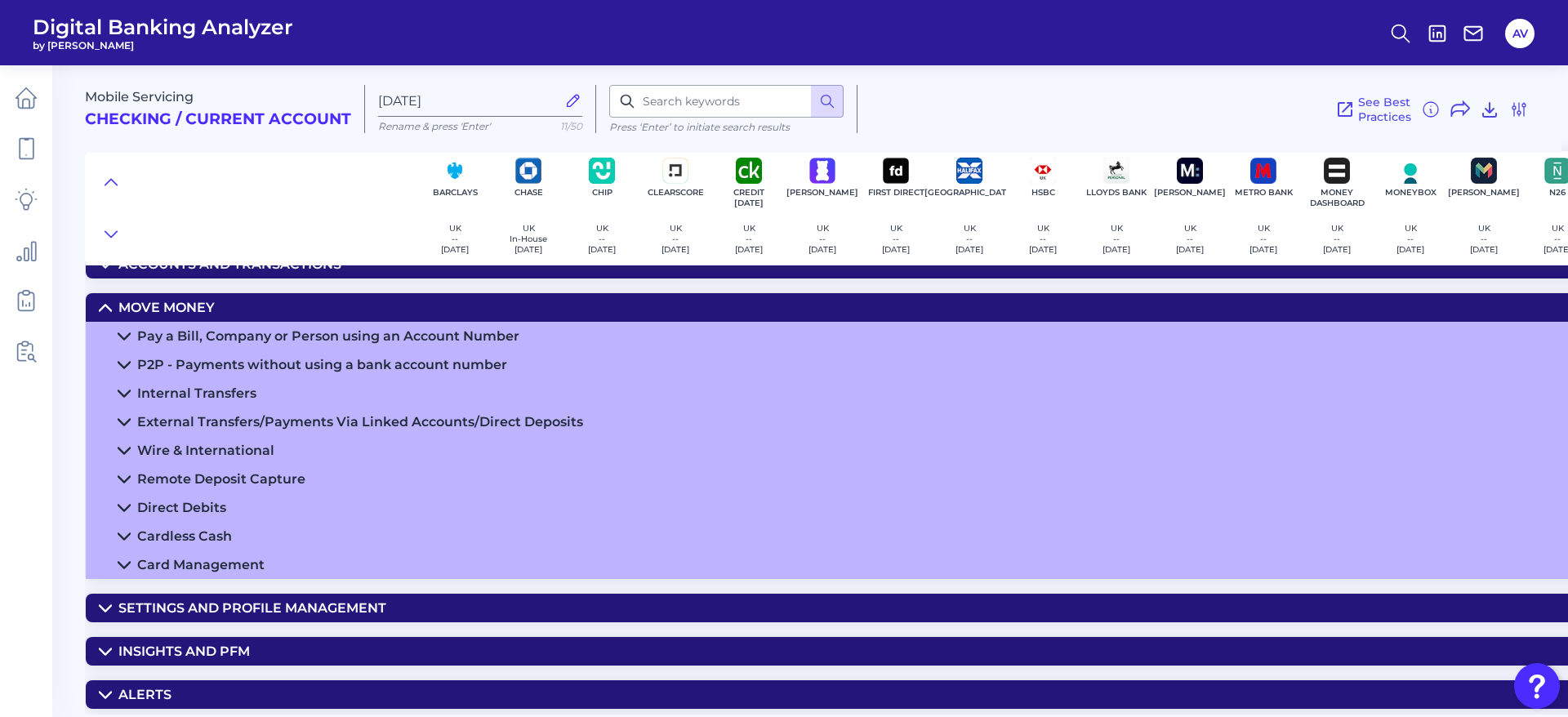
click at [200, 340] on div "Pay a Bill, Company or Person using an Account Number" at bounding box center [328, 336] width 382 height 15
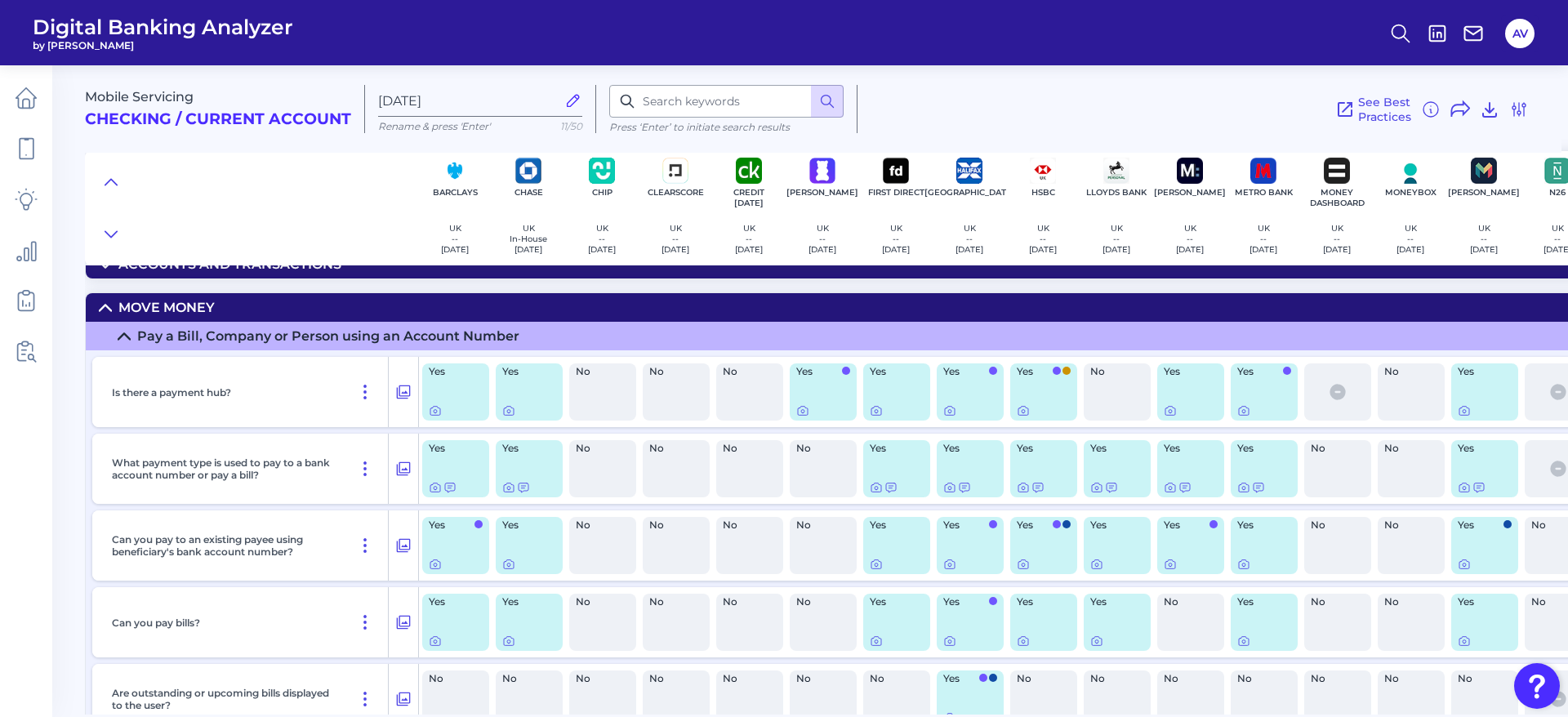
click at [486, 411] on div "Yes" at bounding box center [455, 392] width 67 height 57
click at [514, 409] on icon at bounding box center [508, 410] width 10 height 9
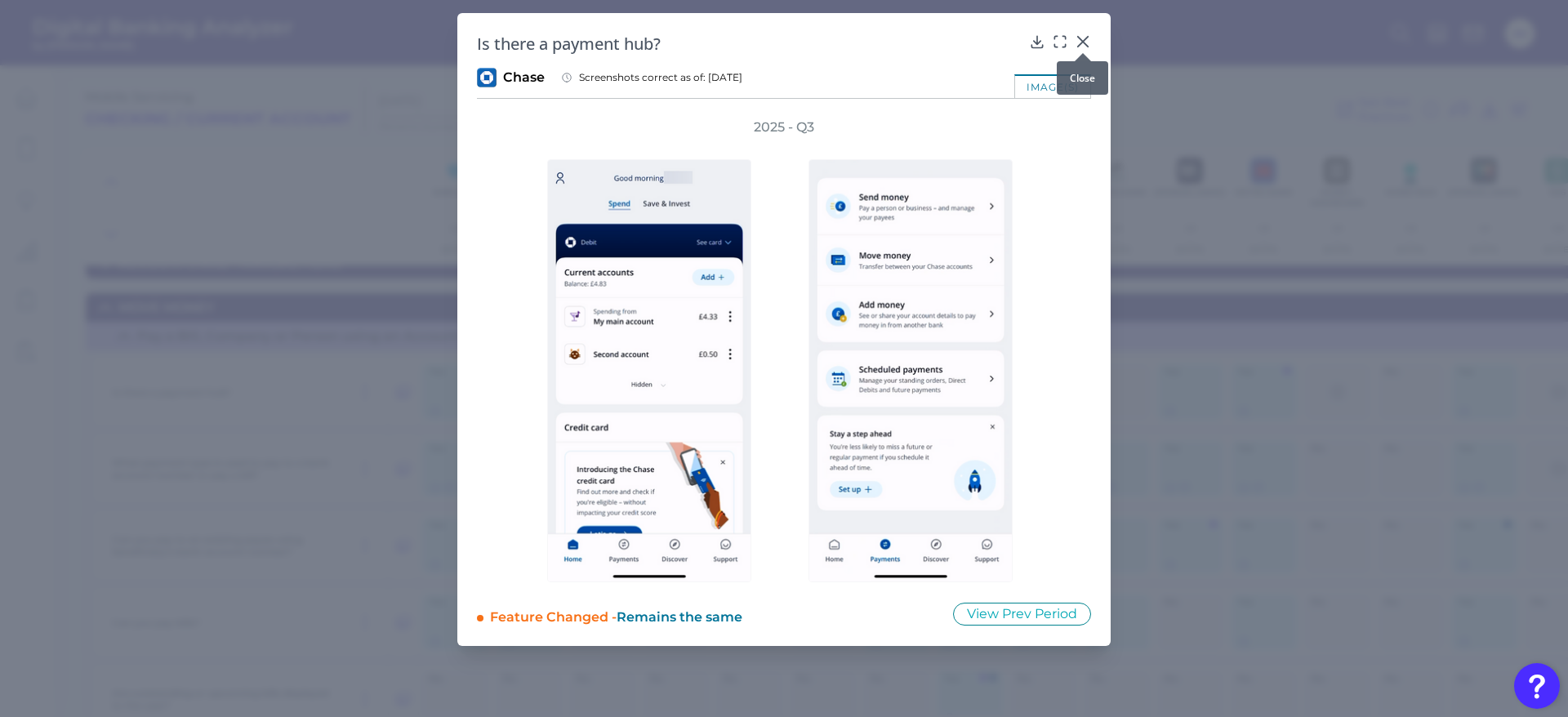
click at [1086, 36] on icon at bounding box center [1082, 41] width 16 height 16
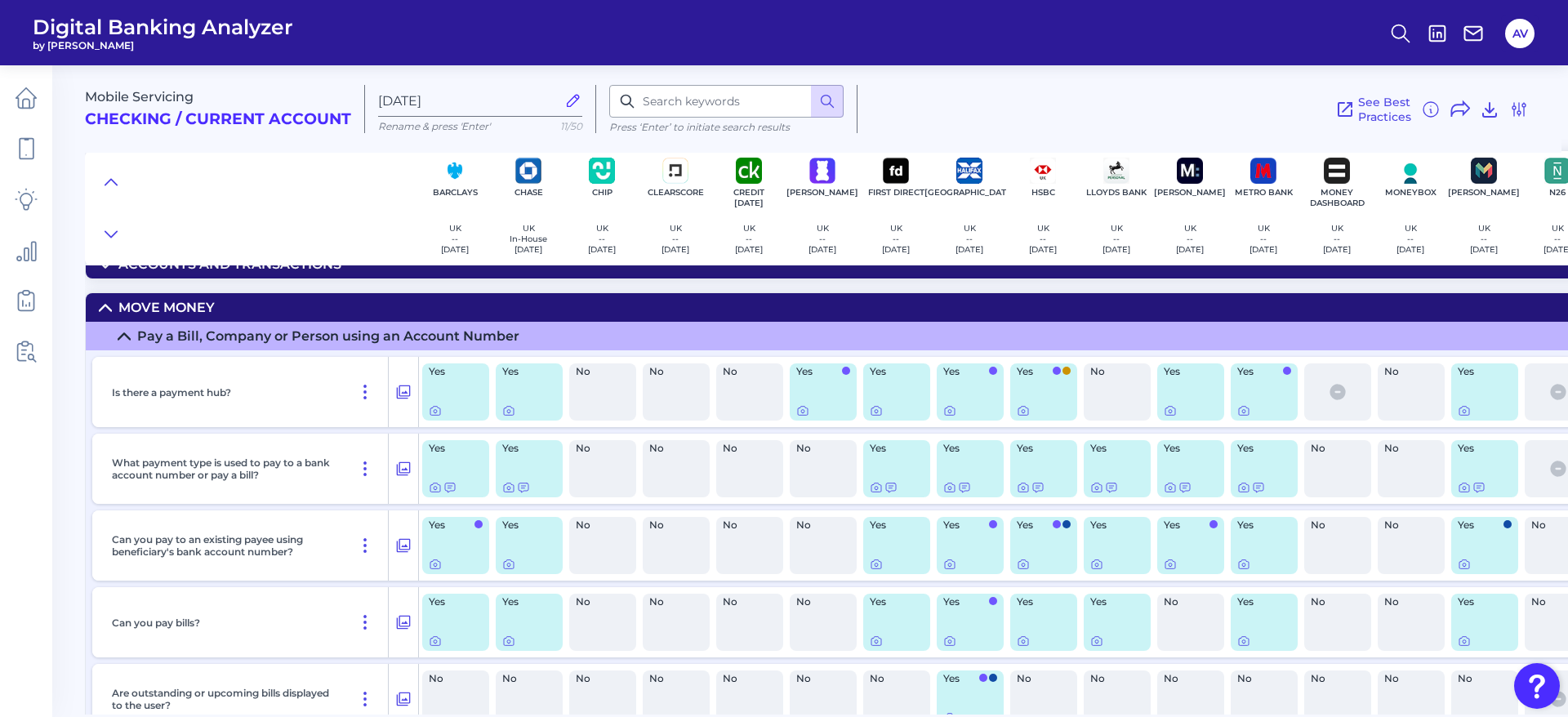
scroll to position [368, 0]
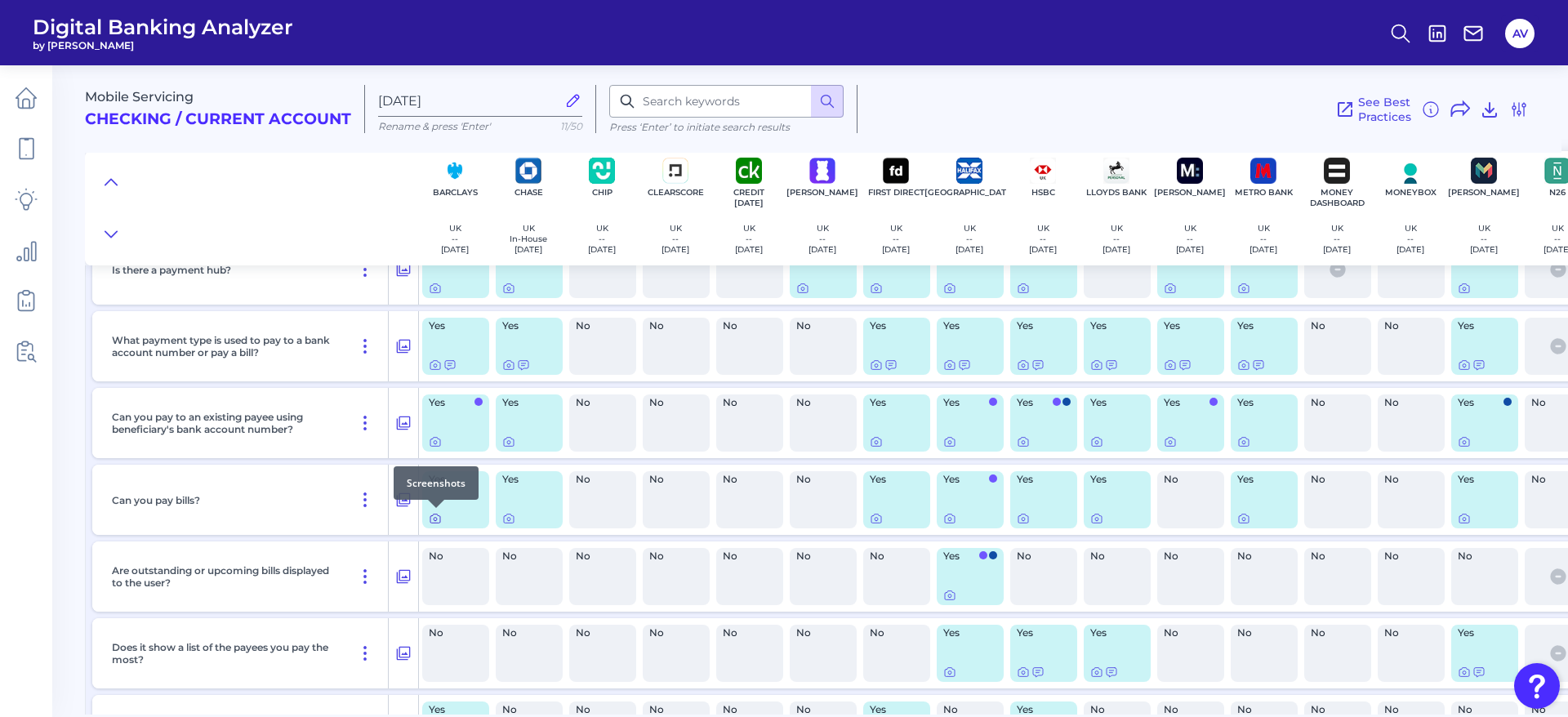
click at [430, 517] on icon at bounding box center [435, 519] width 13 height 13
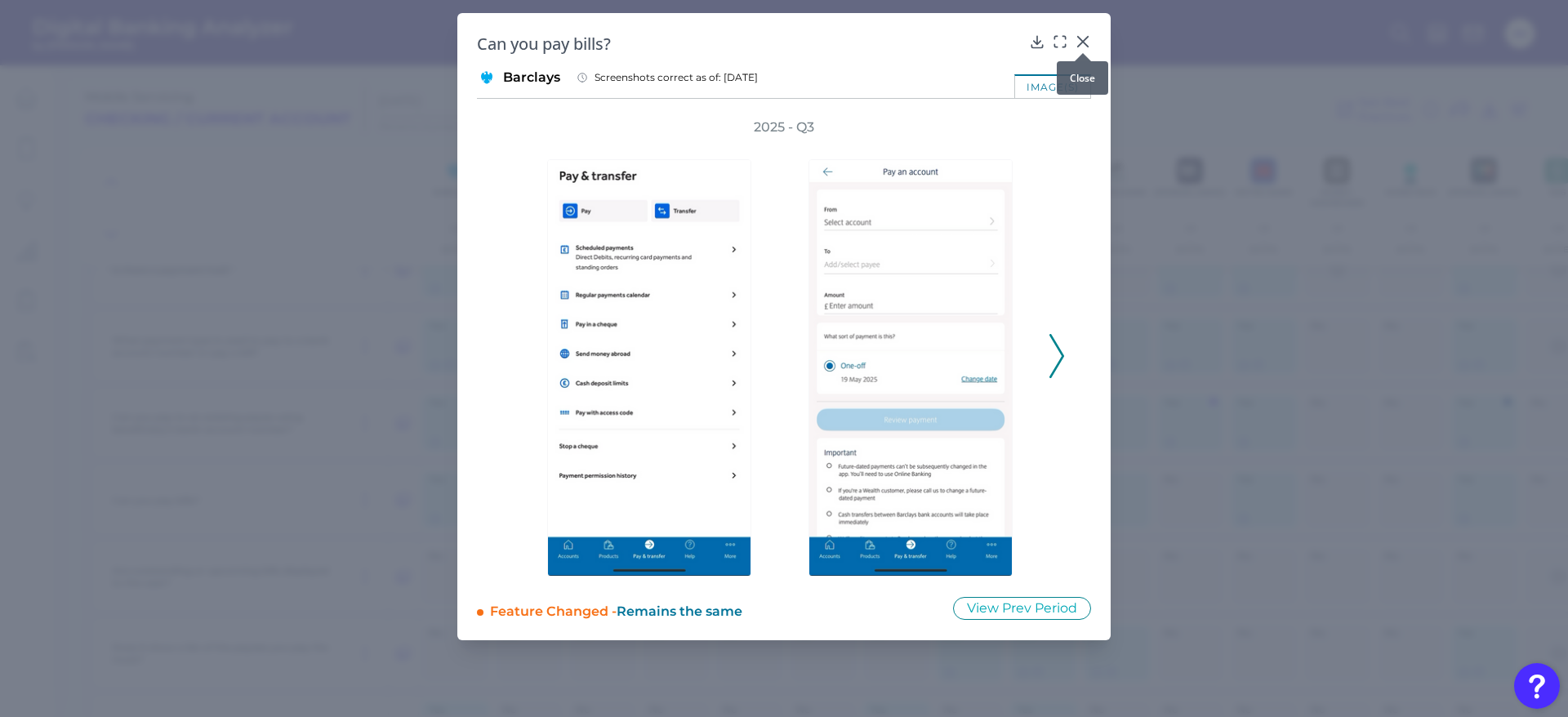
click at [1080, 39] on icon at bounding box center [1082, 41] width 16 height 16
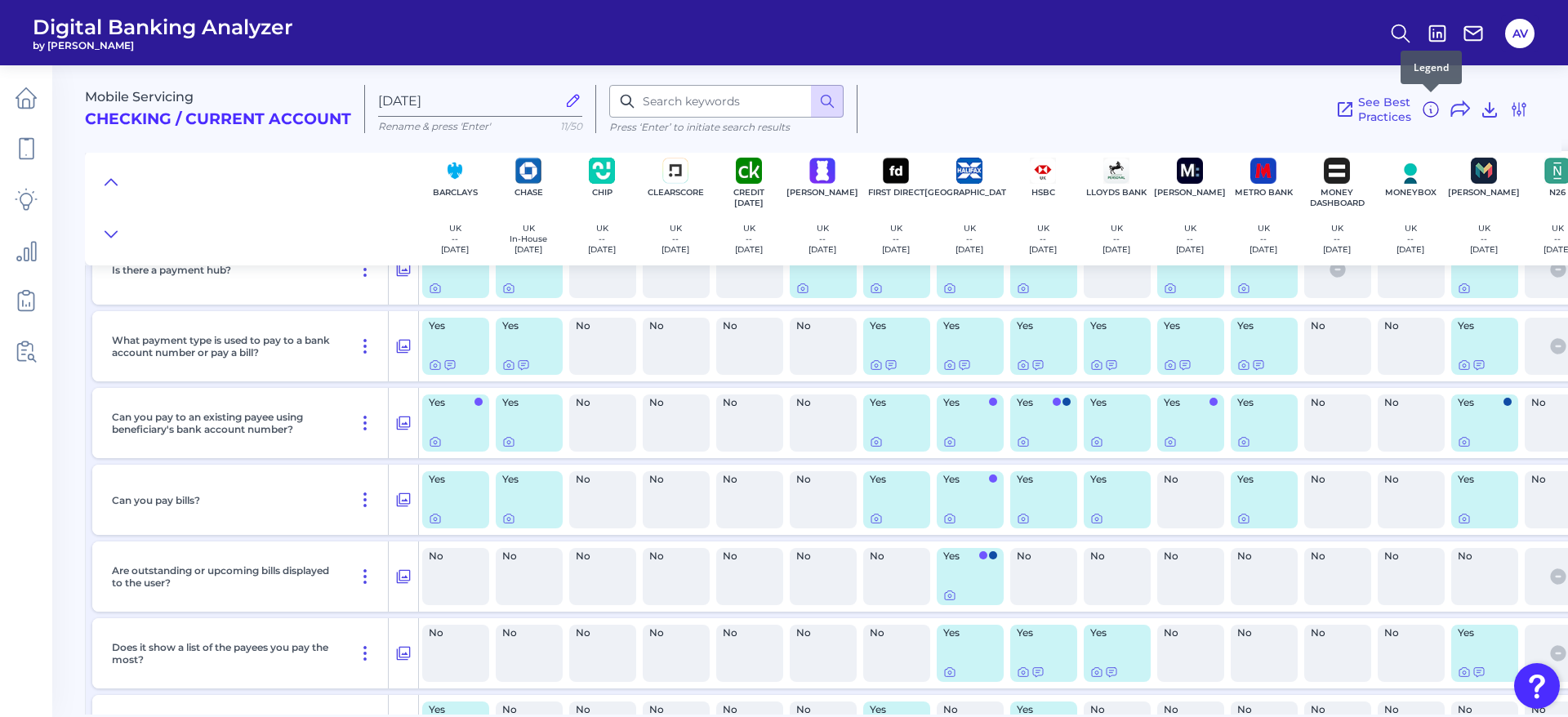
click at [1430, 109] on icon at bounding box center [1431, 110] width 2 height 3
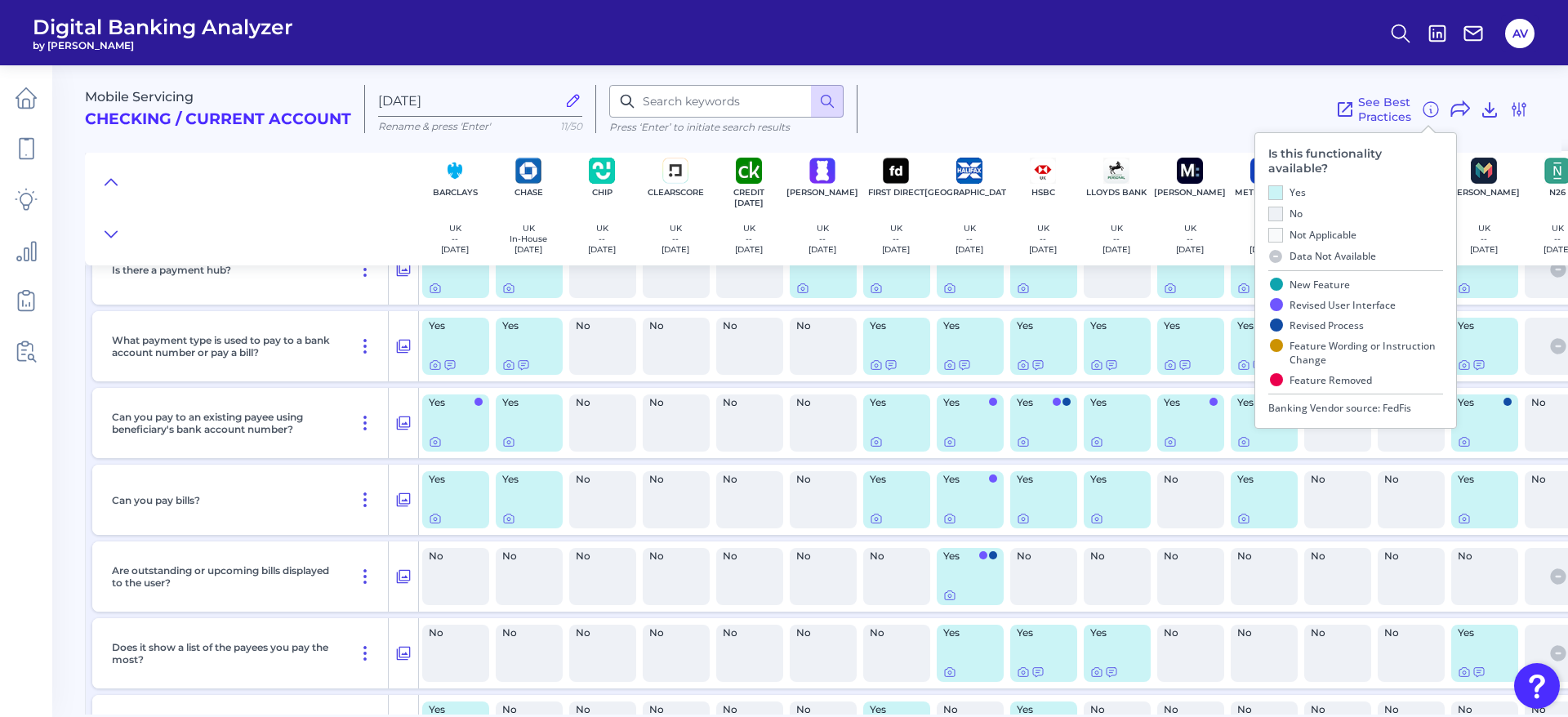
click at [1120, 103] on div "See Best Practices Filters Clear all filters Experience Reset Mobile Servicing …" at bounding box center [1194, 108] width 672 height 48
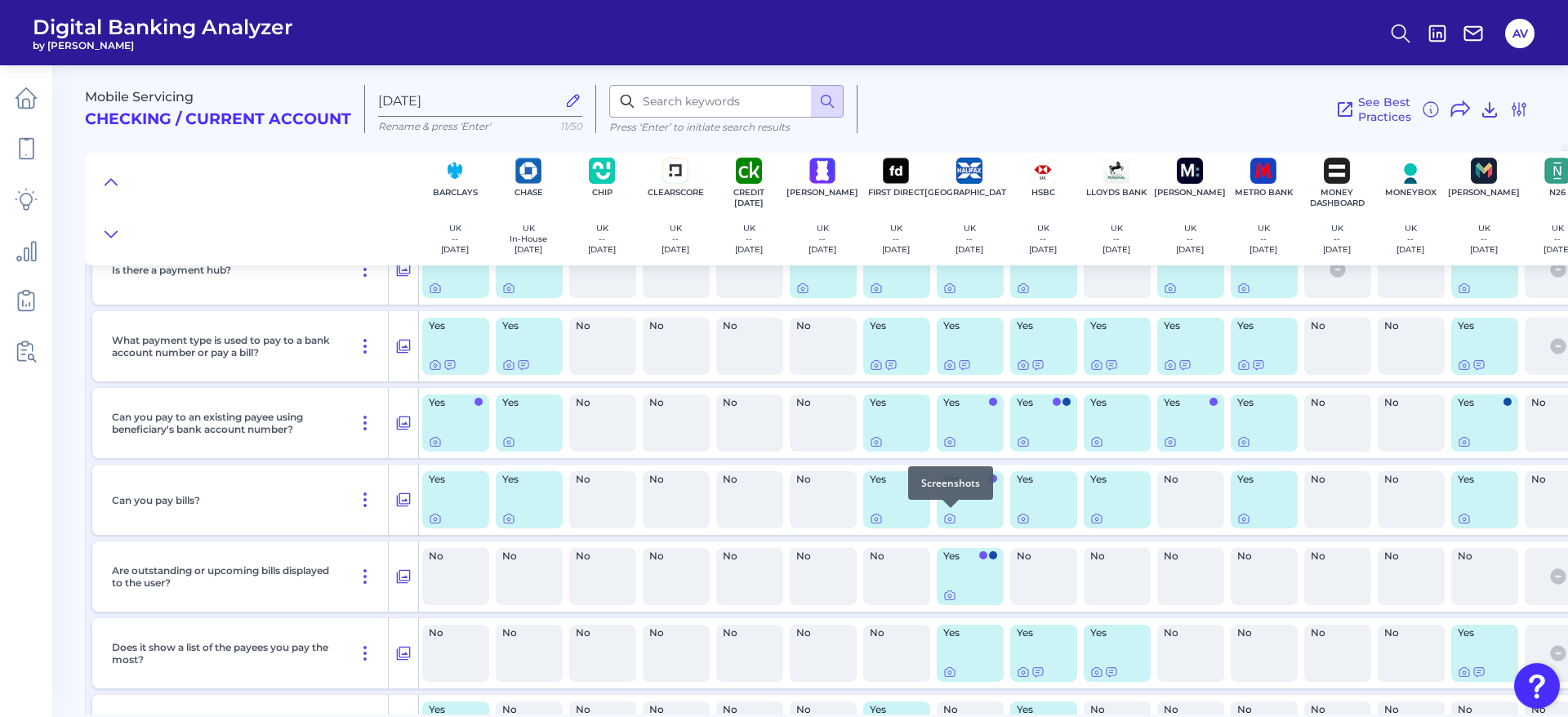
click at [948, 515] on div at bounding box center [950, 507] width 16 height 16
click at [946, 518] on icon at bounding box center [950, 519] width 13 height 13
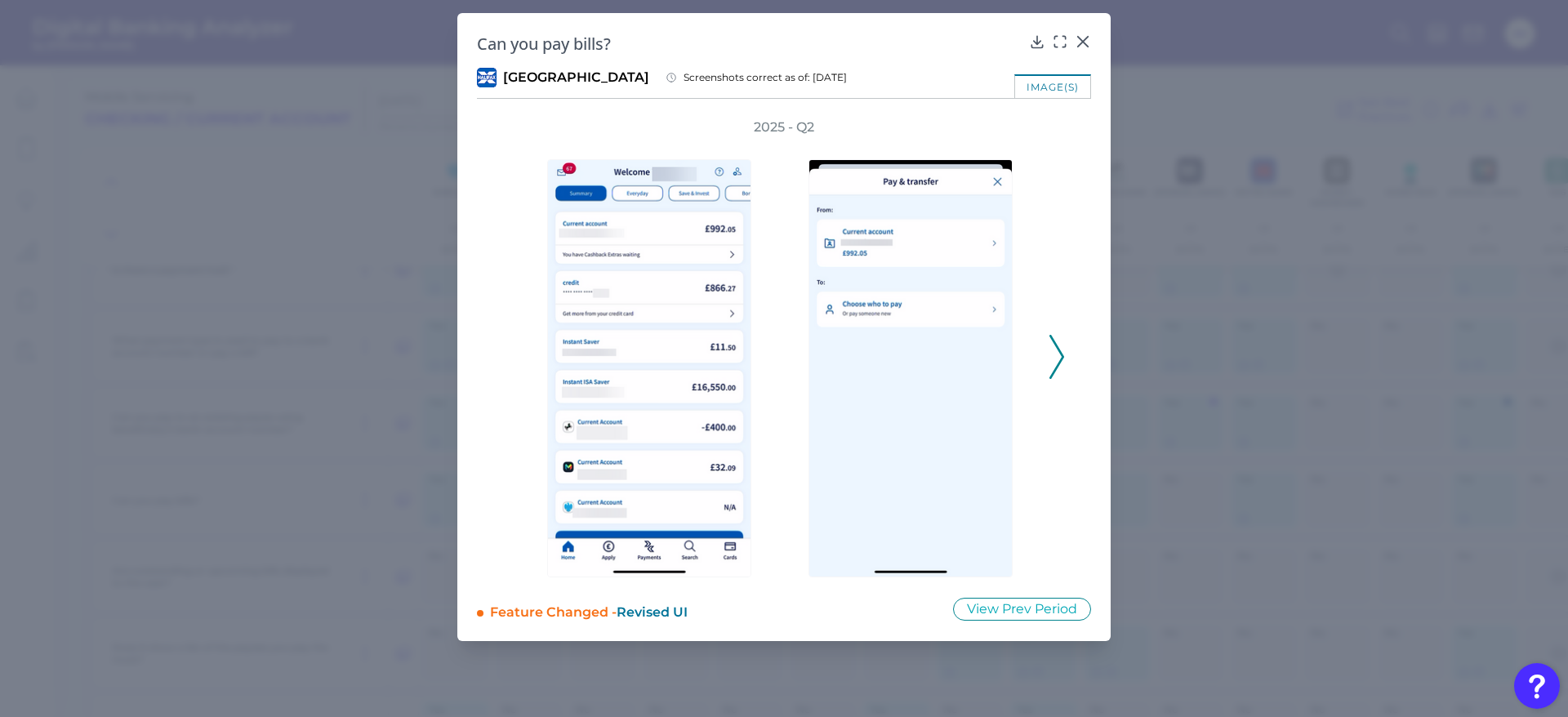
click at [1056, 354] on icon at bounding box center [1057, 356] width 14 height 44
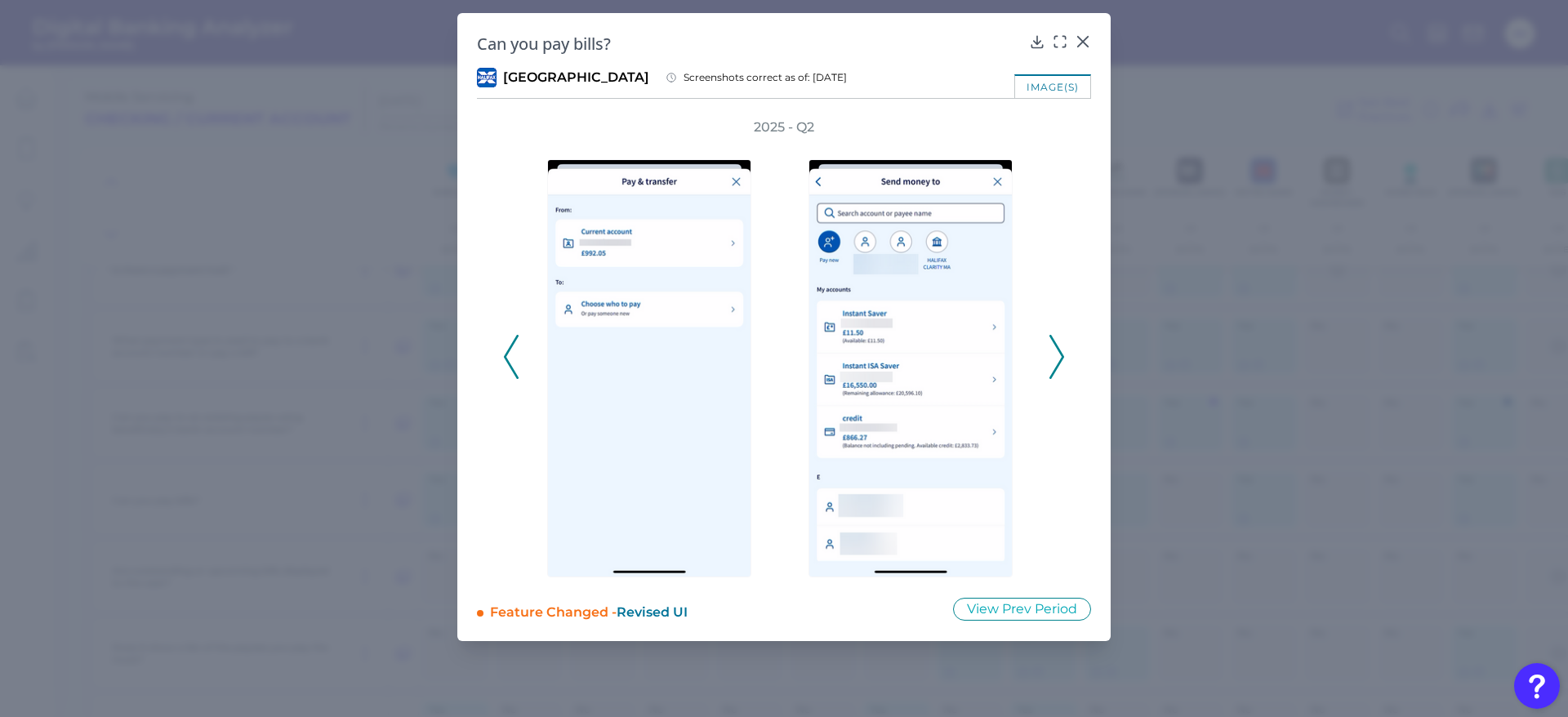
click at [1056, 354] on icon at bounding box center [1057, 356] width 14 height 44
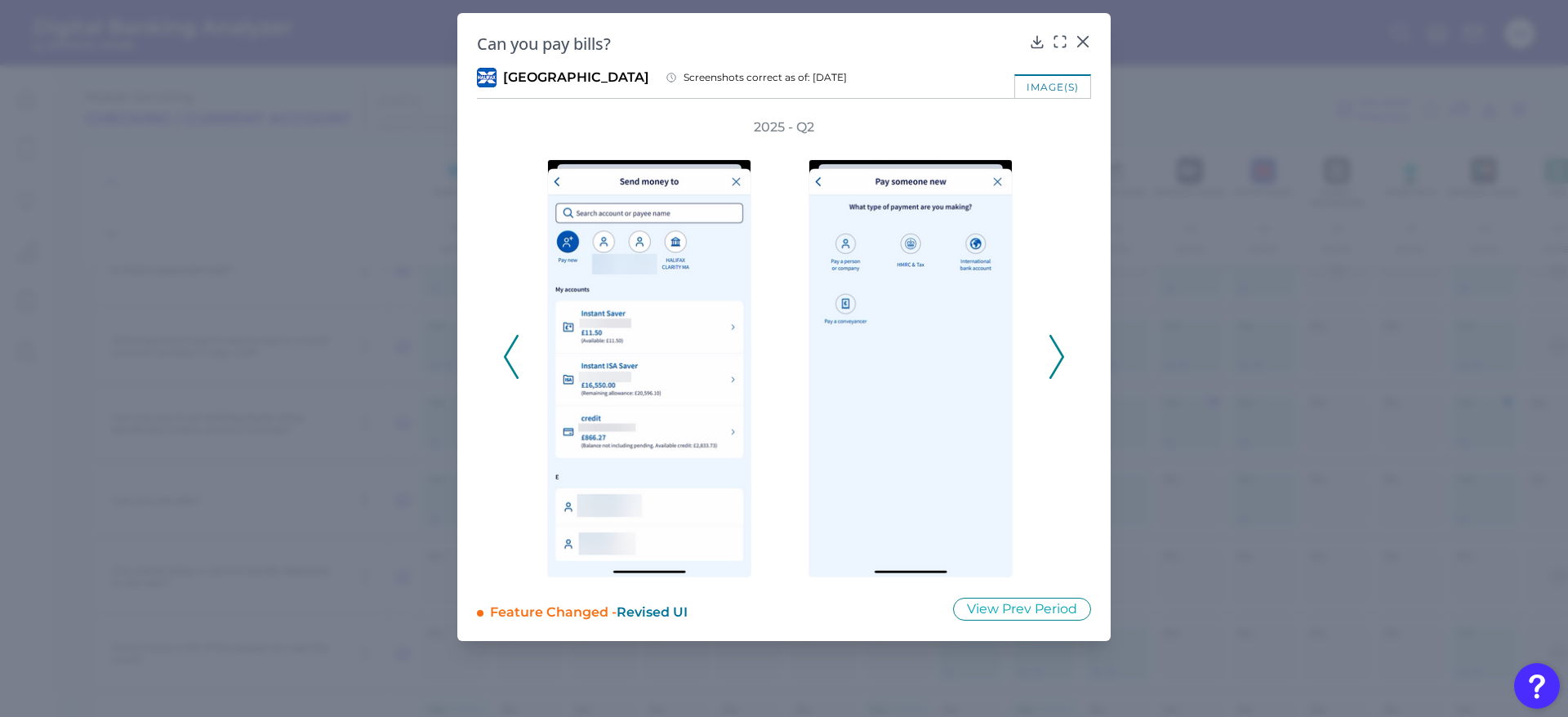
click at [1056, 354] on icon at bounding box center [1057, 356] width 14 height 44
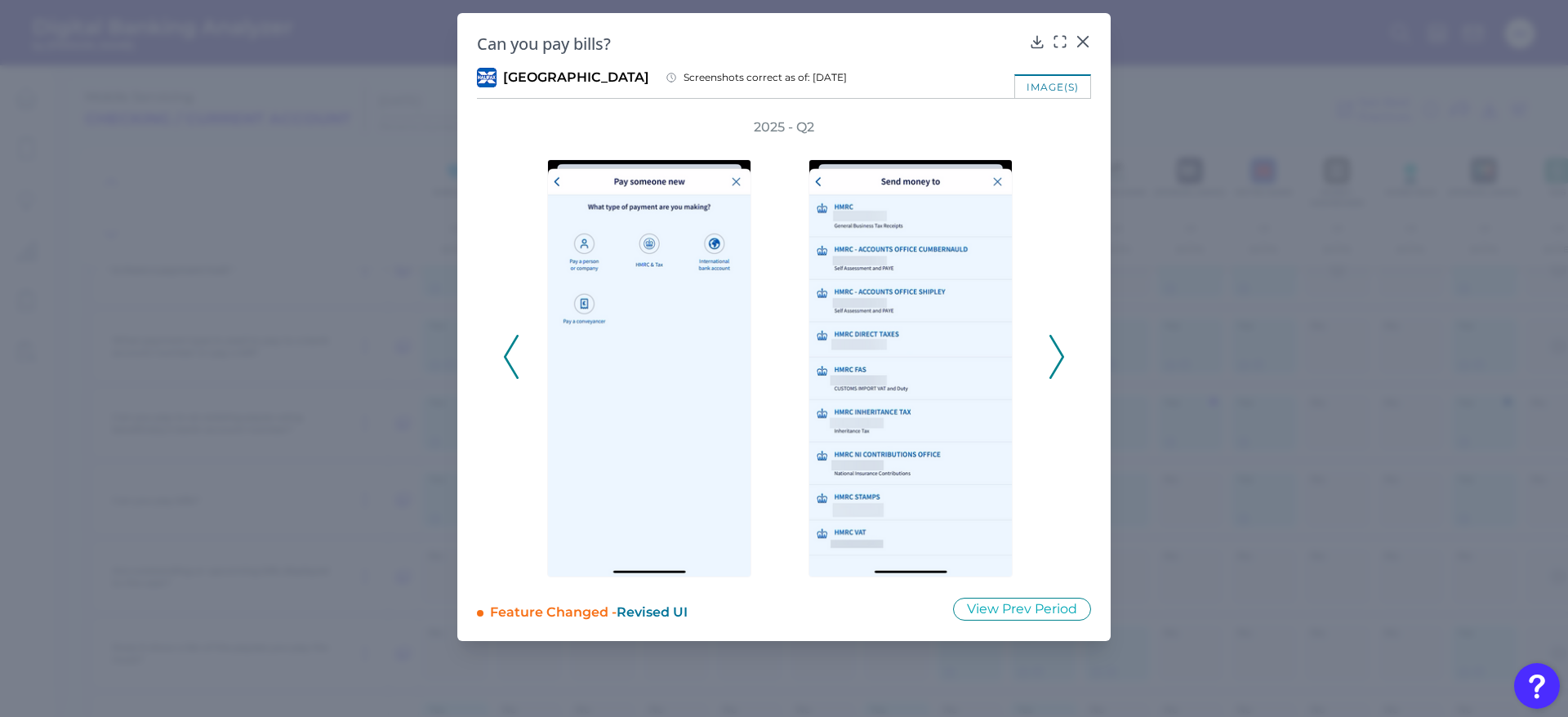
click at [1056, 354] on icon at bounding box center [1057, 356] width 14 height 44
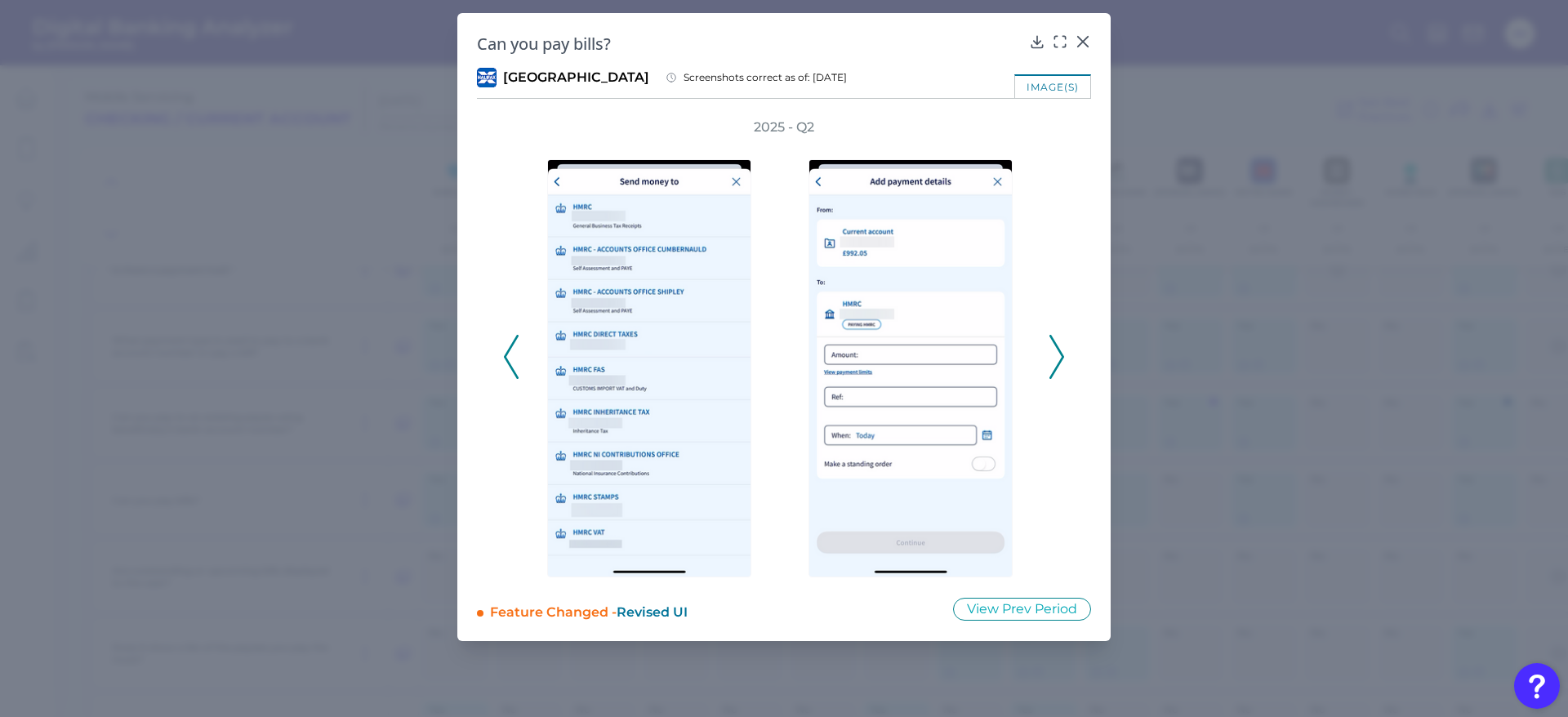
click at [1056, 354] on icon at bounding box center [1057, 356] width 14 height 44
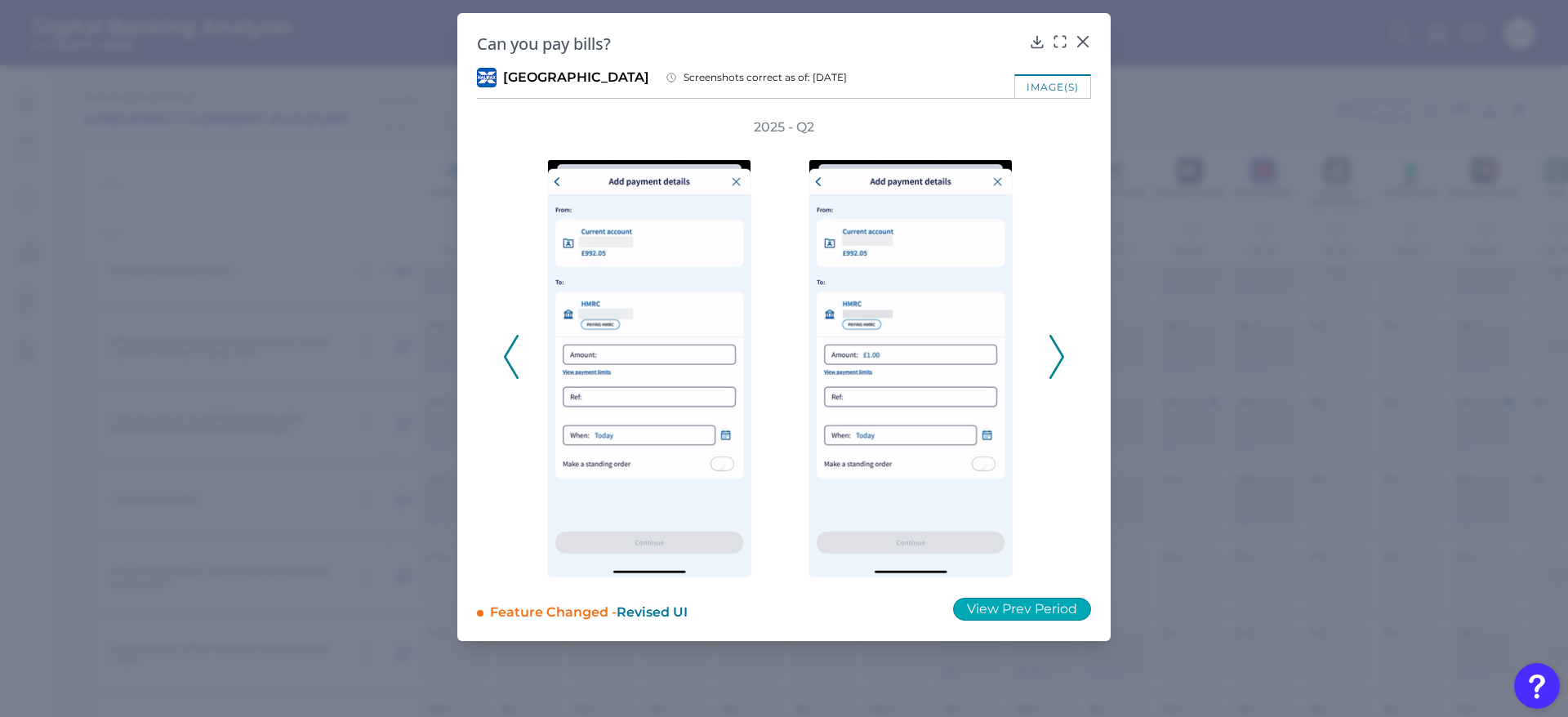
click at [986, 610] on button "View Prev Period" at bounding box center [1022, 609] width 138 height 23
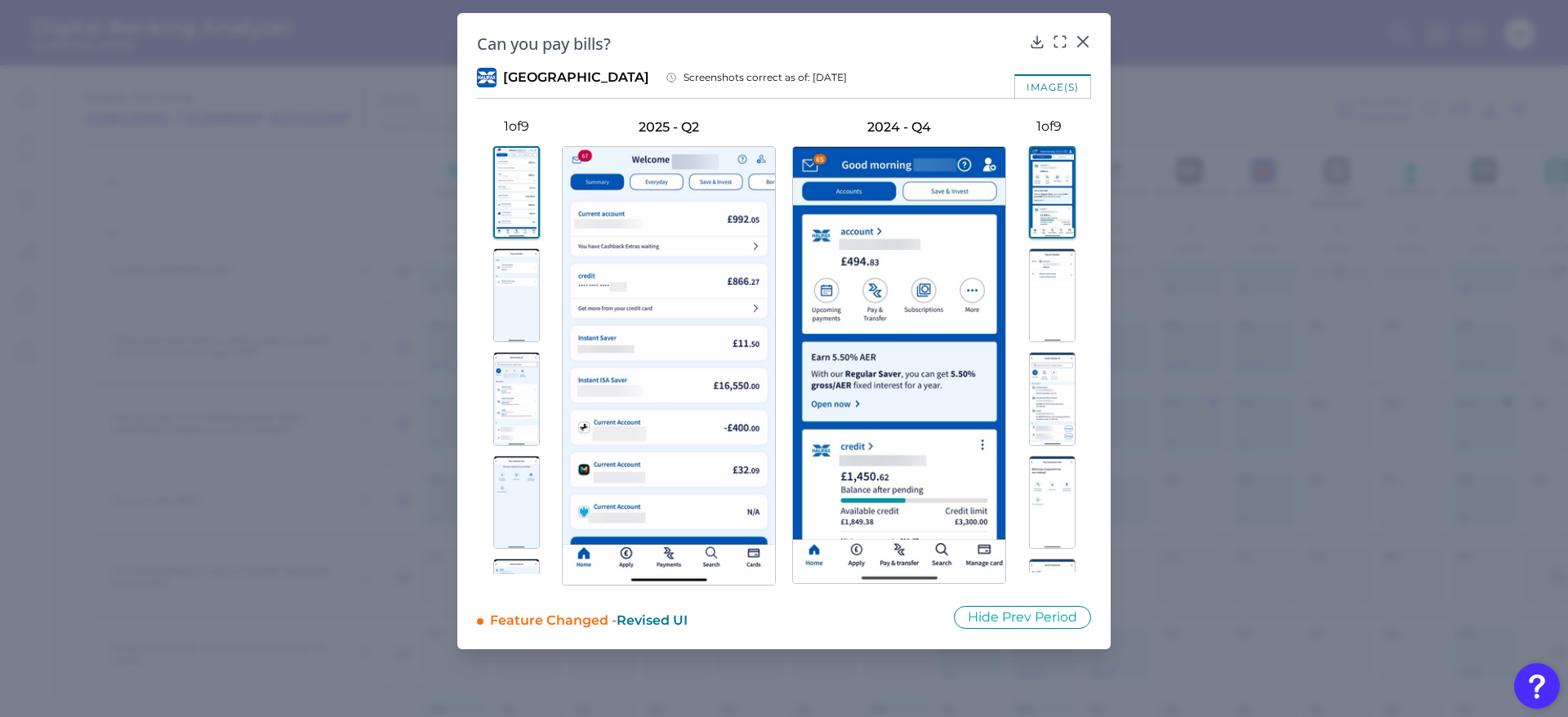
click at [509, 292] on img at bounding box center [516, 294] width 47 height 94
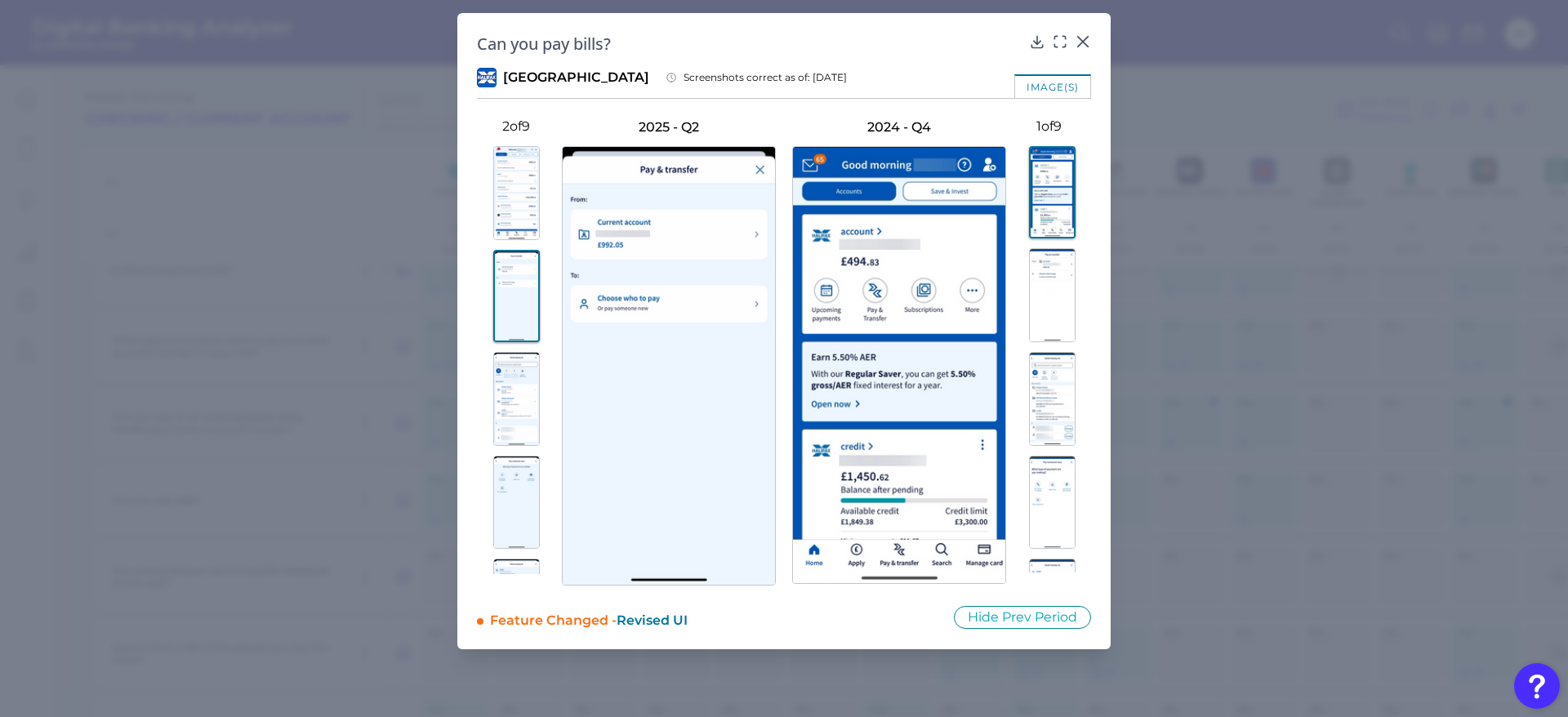
click at [1047, 329] on img at bounding box center [1052, 294] width 47 height 94
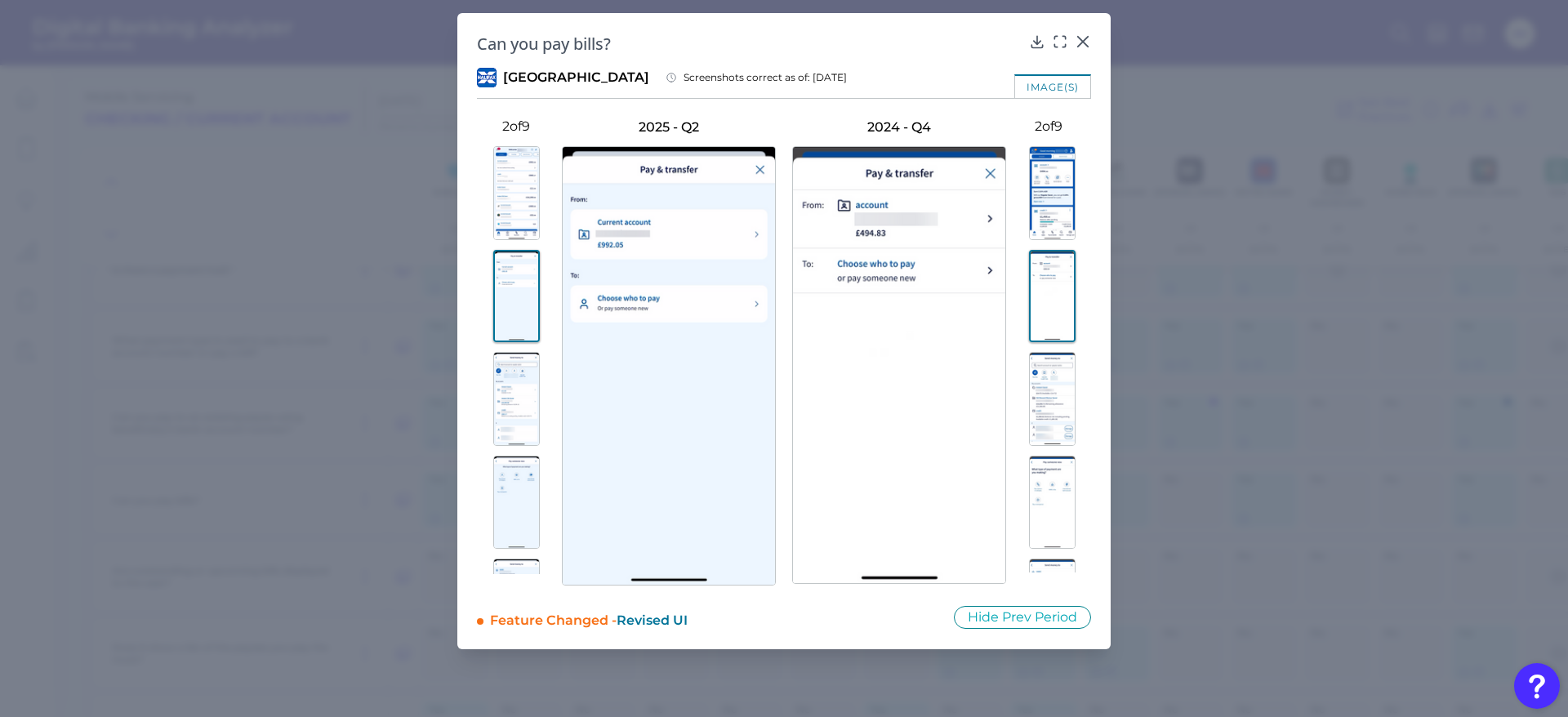
click at [1048, 302] on img at bounding box center [1052, 295] width 47 height 92
click at [1085, 38] on icon at bounding box center [1082, 41] width 16 height 16
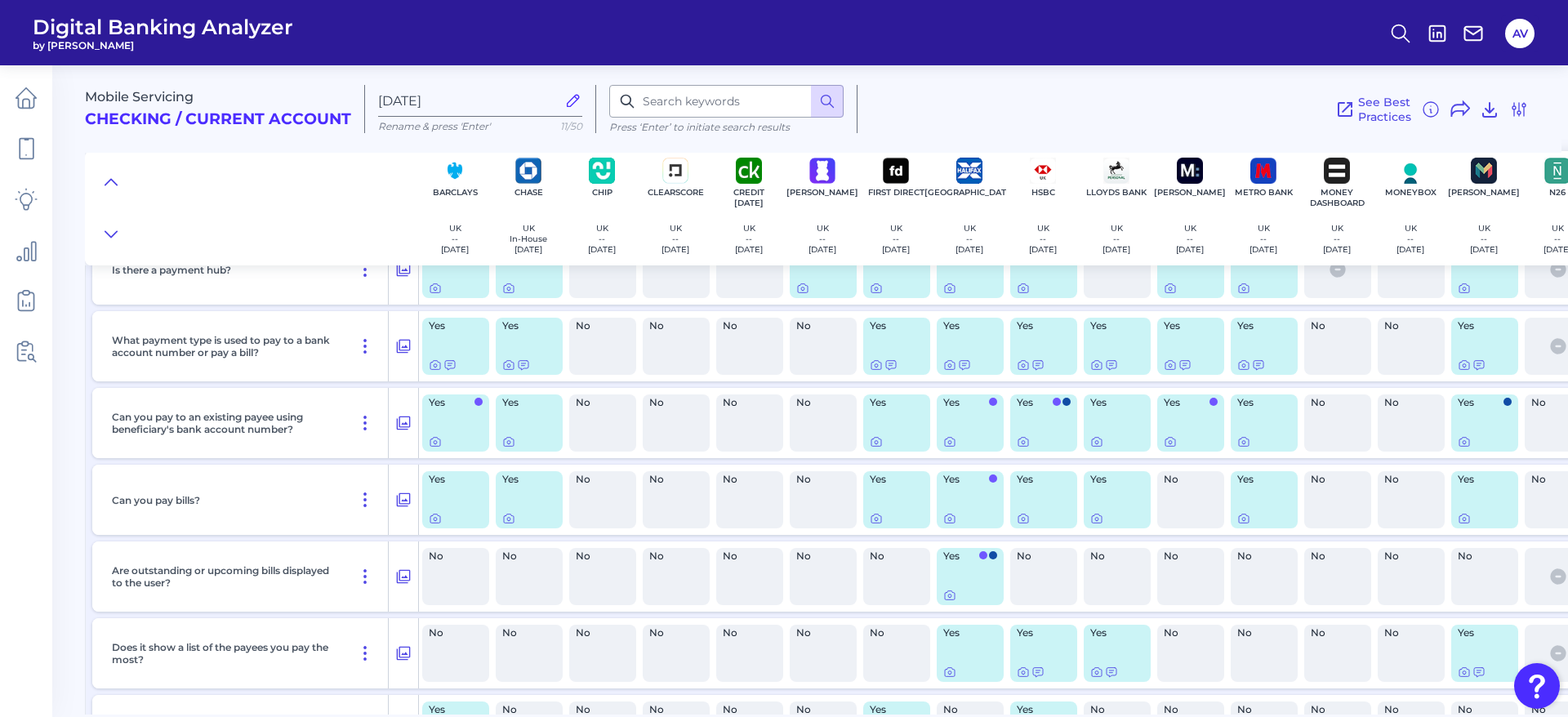
click at [573, 93] on icon at bounding box center [573, 100] width 18 height 18
click at [556, 93] on input "[DATE]" at bounding box center [467, 101] width 178 height 15
click at [574, 96] on icon at bounding box center [573, 100] width 18 height 18
click at [556, 96] on input "[DATE]" at bounding box center [467, 101] width 178 height 15
click at [1260, 73] on div "Mobile Servicing Checking / Current Account [DATE] Rename & press 'Enter' 11/50…" at bounding box center [823, 103] width 1477 height 101
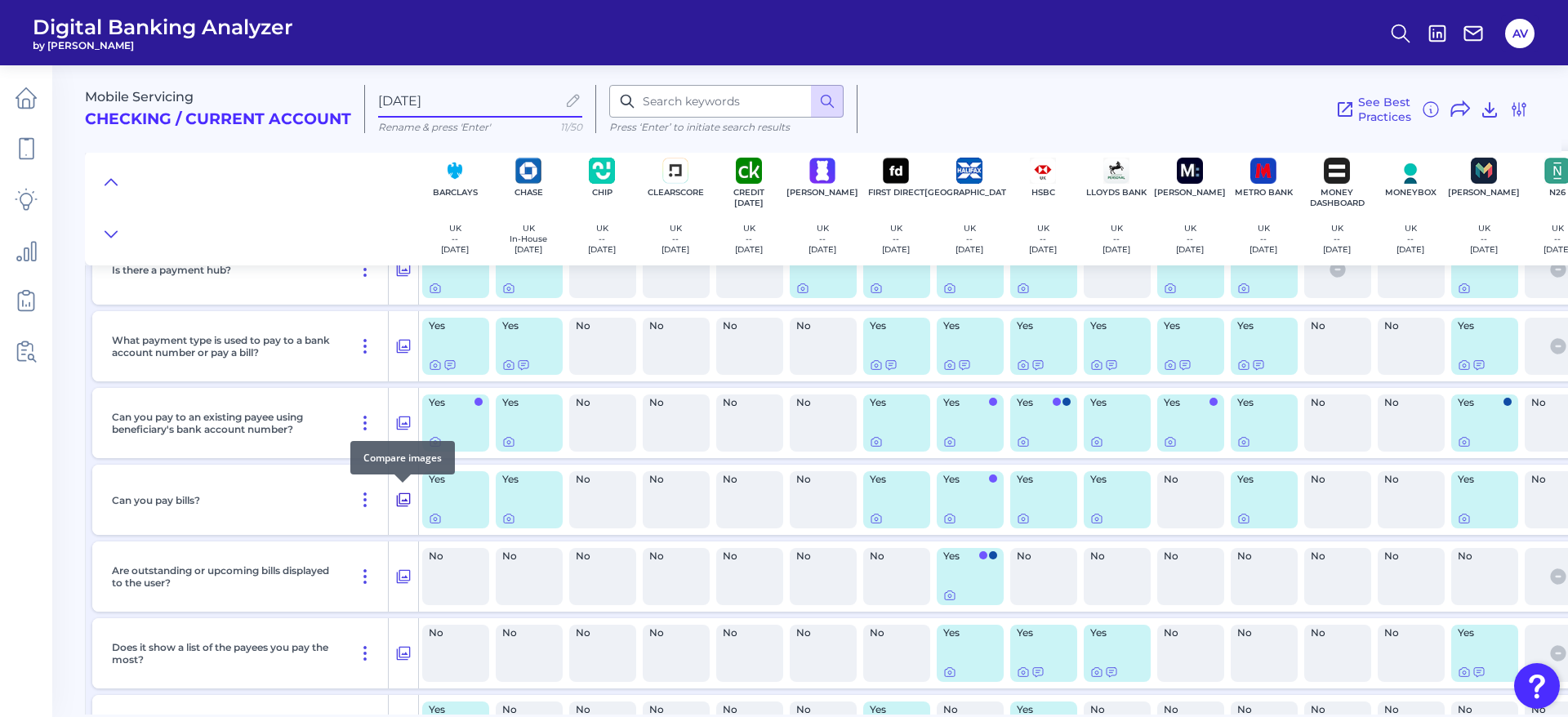
click at [402, 497] on icon at bounding box center [403, 500] width 16 height 20
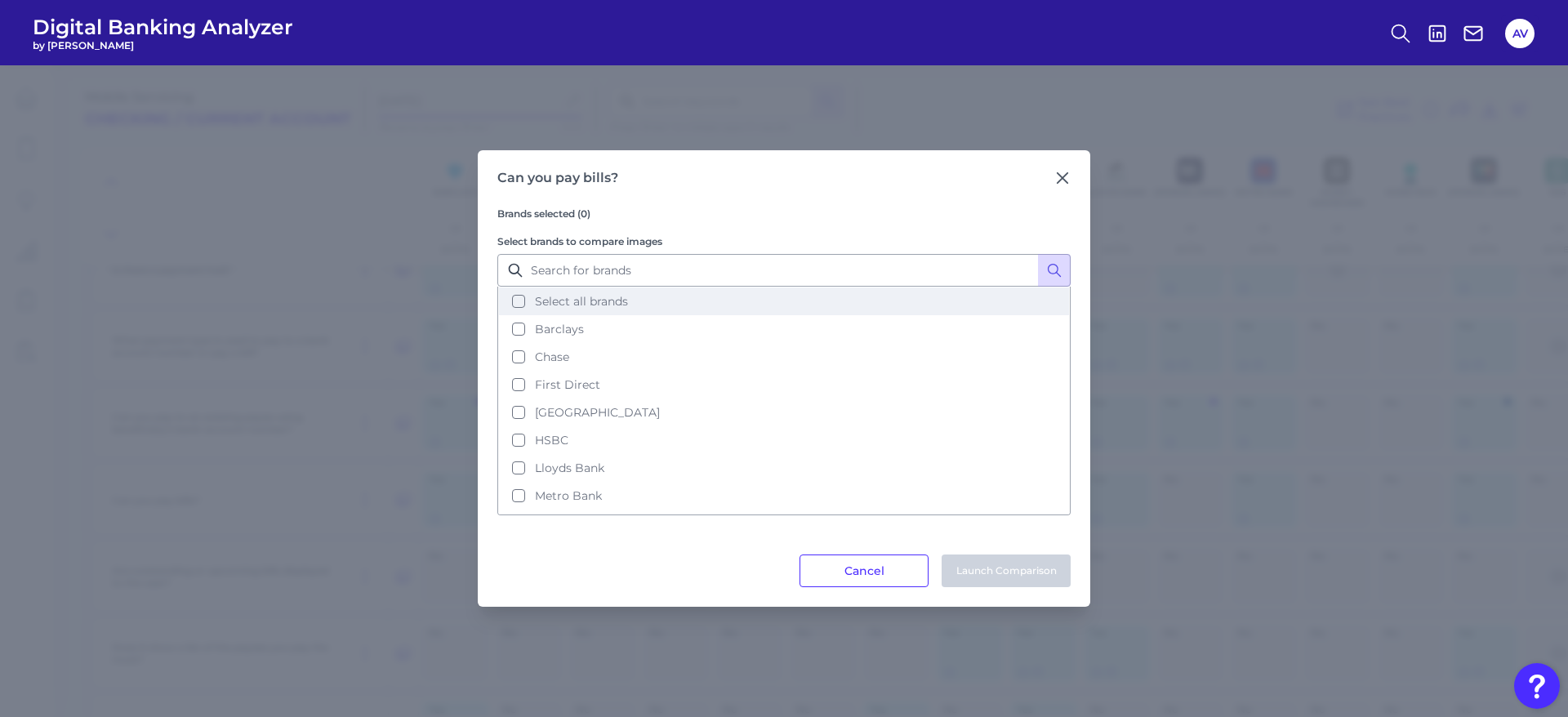
click at [584, 310] on button "Select all brands" at bounding box center [784, 301] width 570 height 28
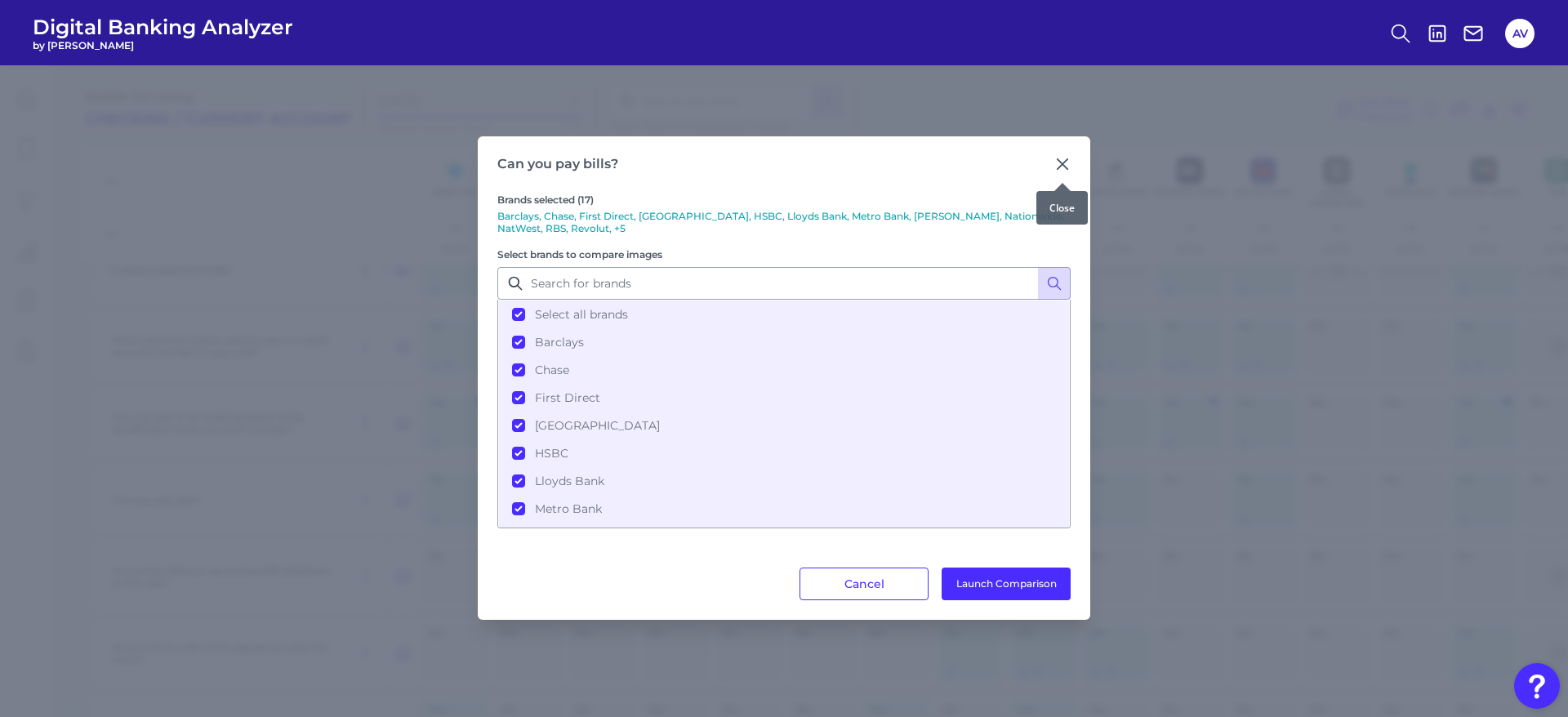
click at [1061, 167] on icon at bounding box center [1062, 164] width 10 height 9
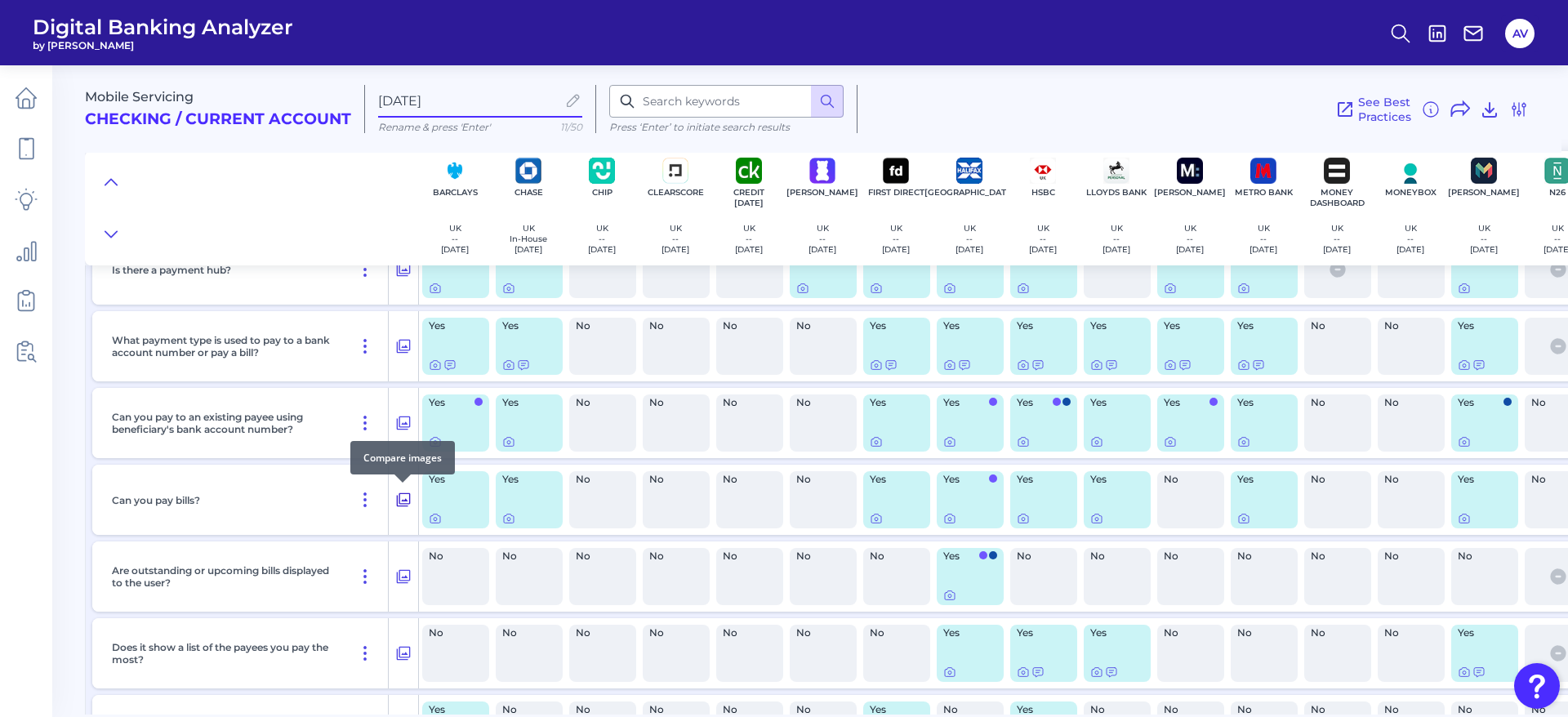
click at [398, 502] on icon at bounding box center [403, 500] width 16 height 20
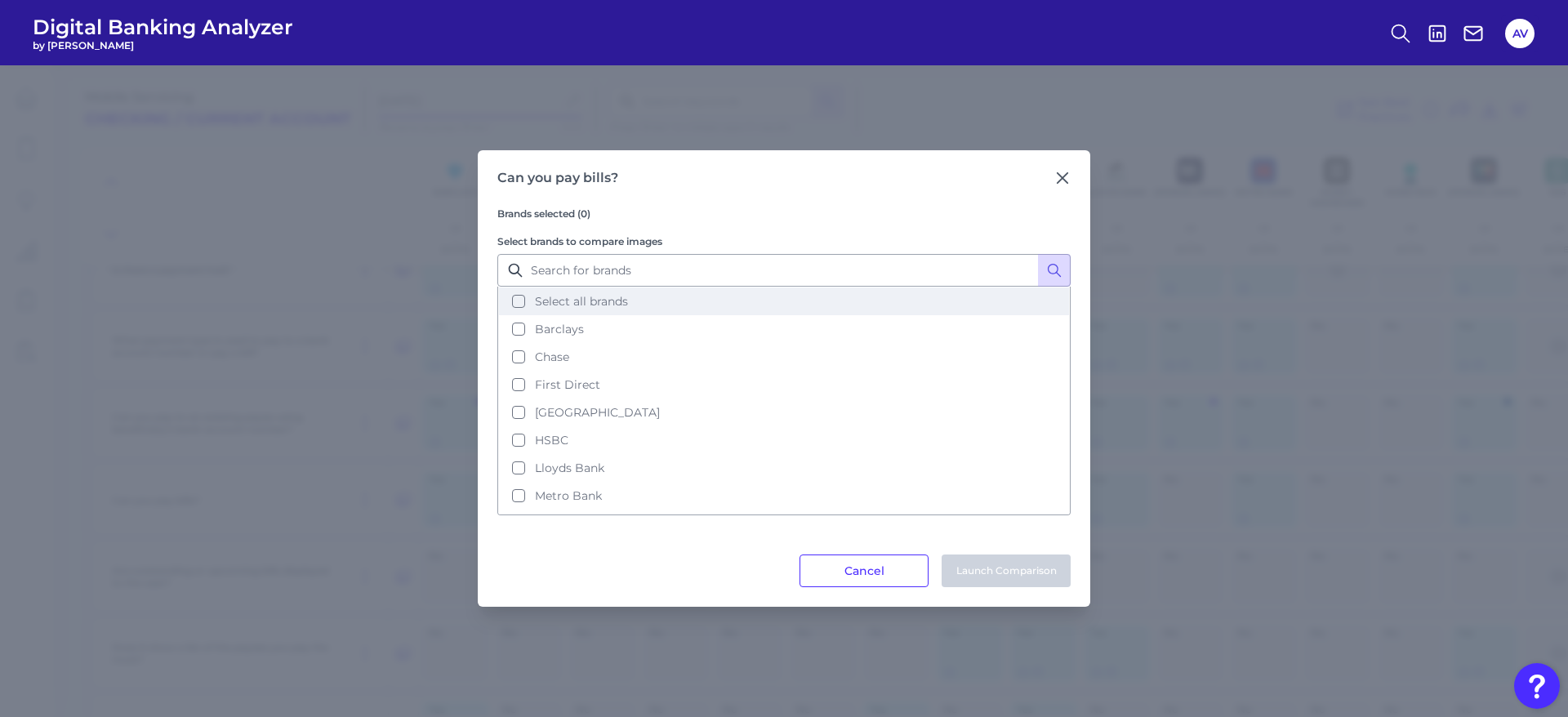
click at [532, 304] on button "Select all brands" at bounding box center [784, 301] width 570 height 28
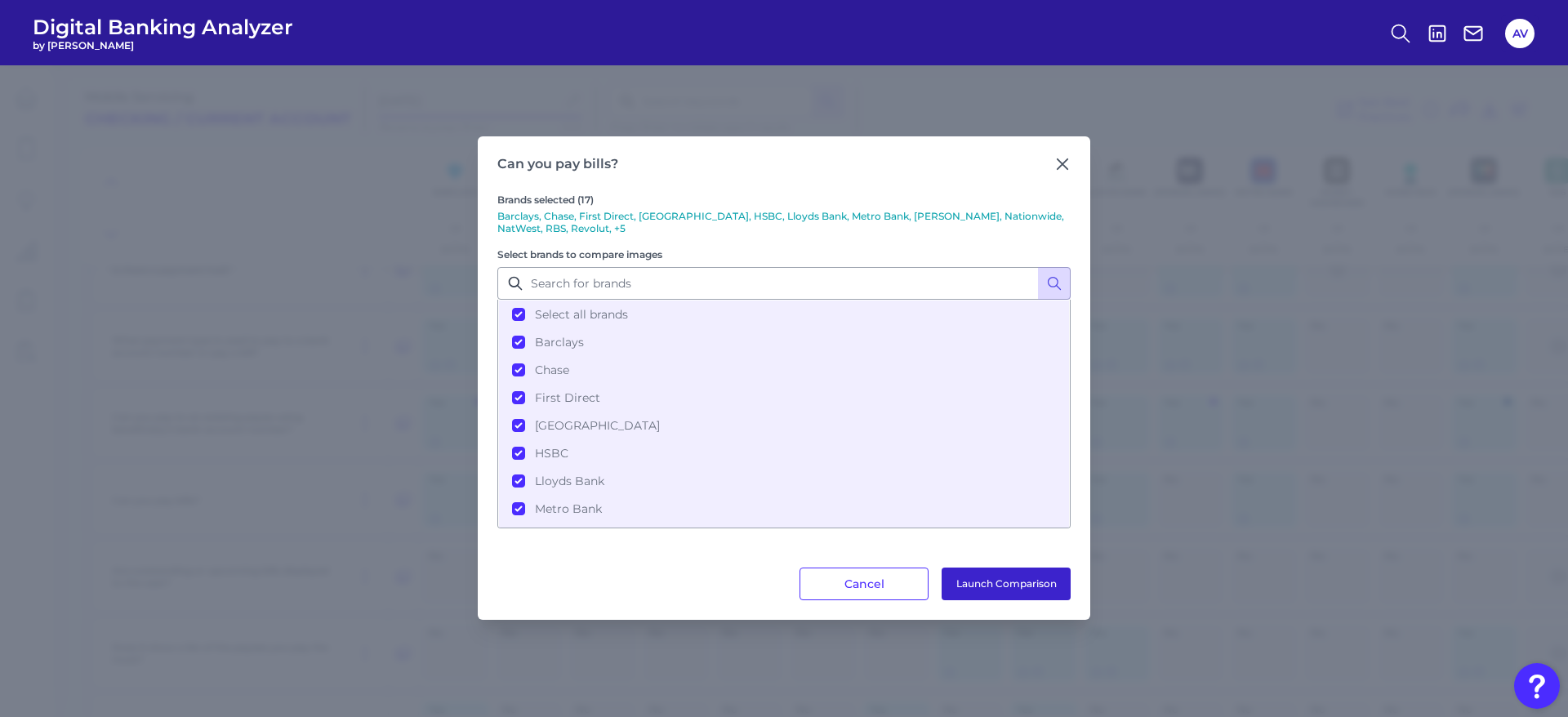
click at [966, 567] on button "Launch Comparison" at bounding box center [1006, 583] width 129 height 32
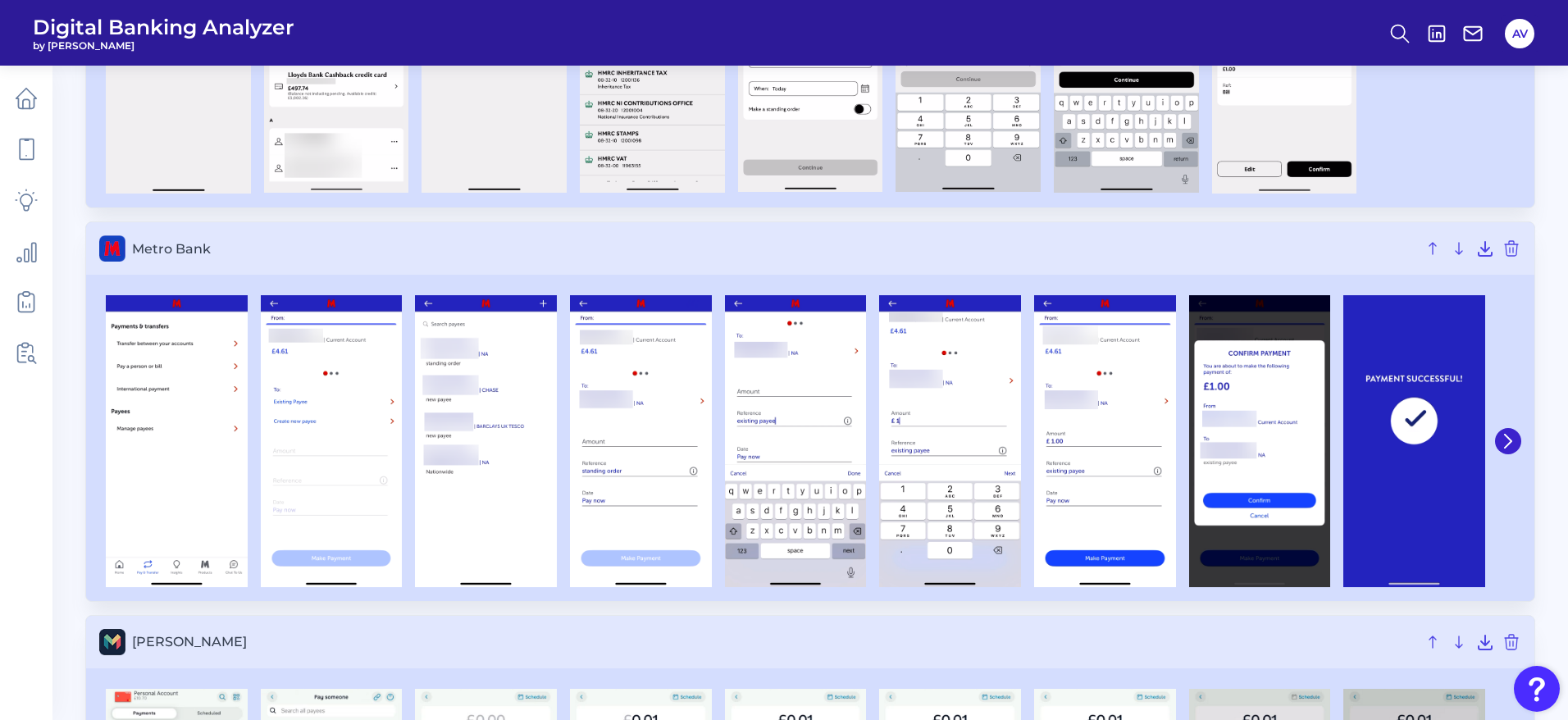
scroll to position [2361, 0]
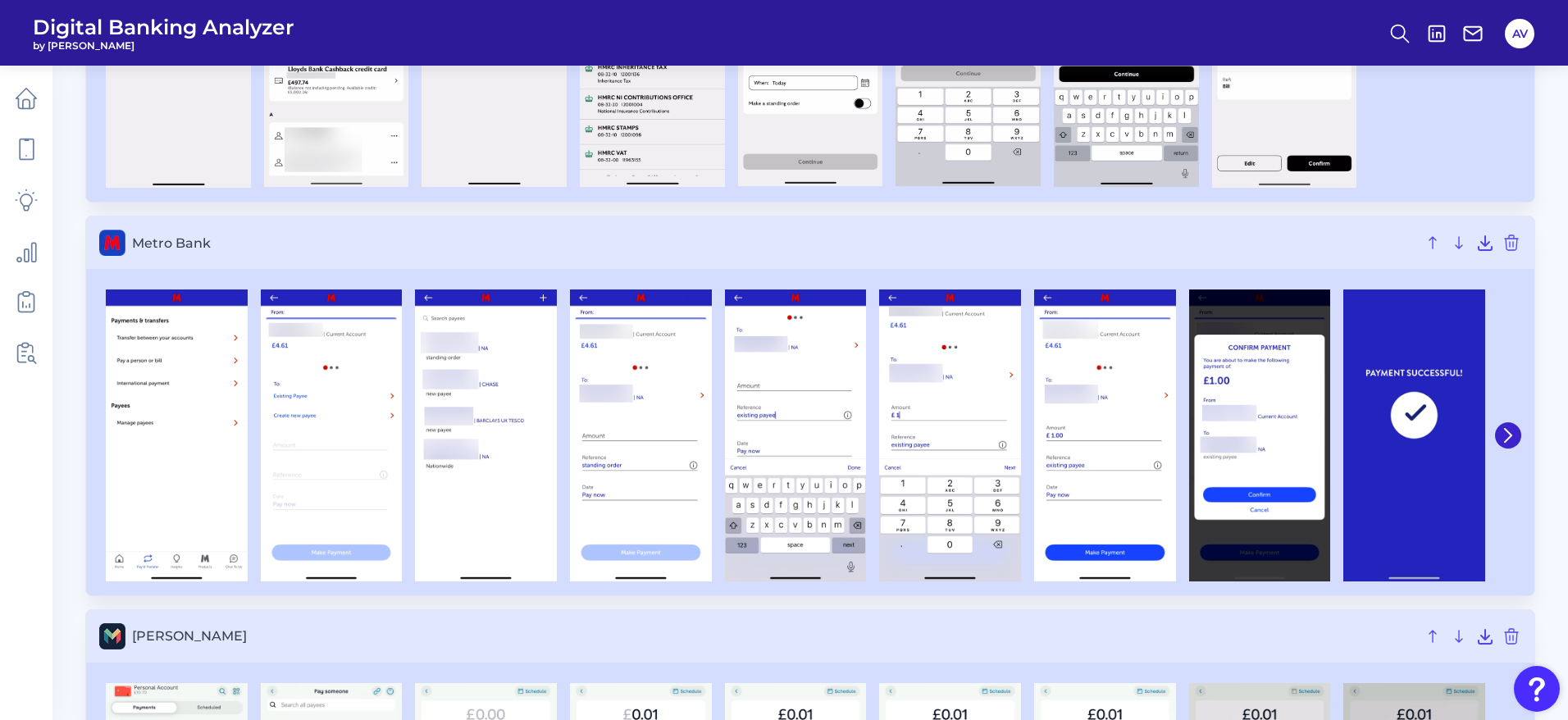
click at [1521, 433] on div at bounding box center [810, 435] width 1448 height 319
click at [1515, 433] on icon at bounding box center [1507, 435] width 14 height 14
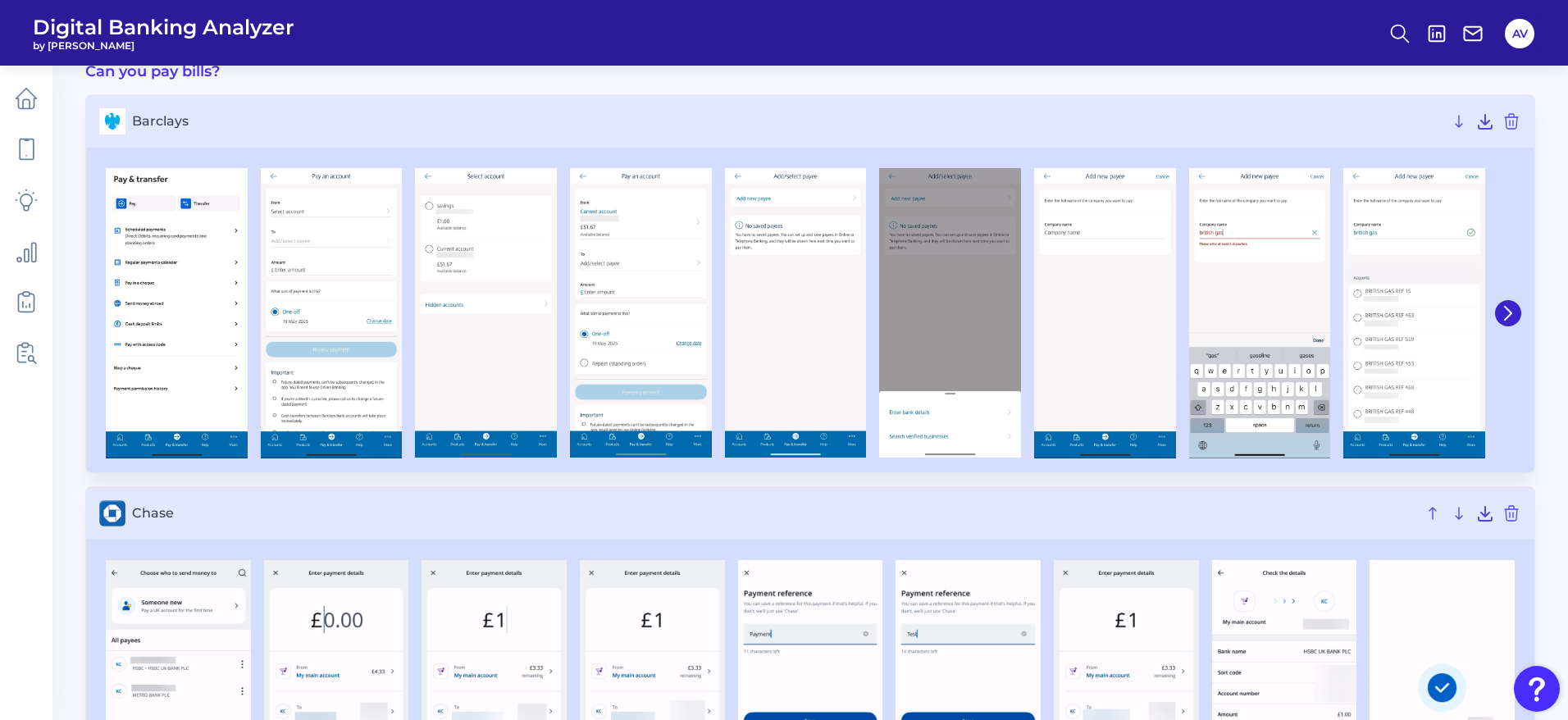
scroll to position [0, 0]
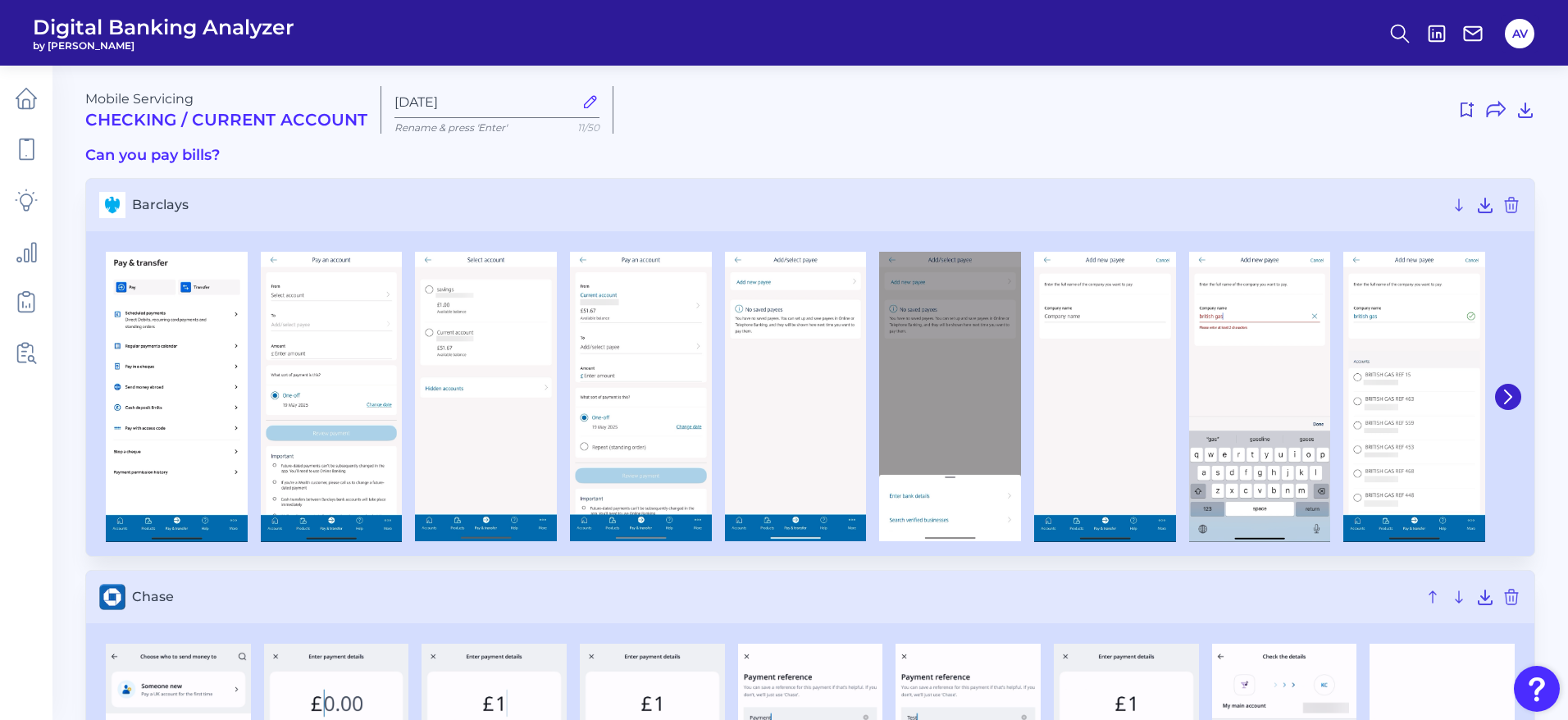
drag, startPoint x: 1513, startPoint y: 515, endPoint x: 1545, endPoint y: 215, distance: 301.7
click at [1470, 107] on icon at bounding box center [1466, 110] width 20 height 20
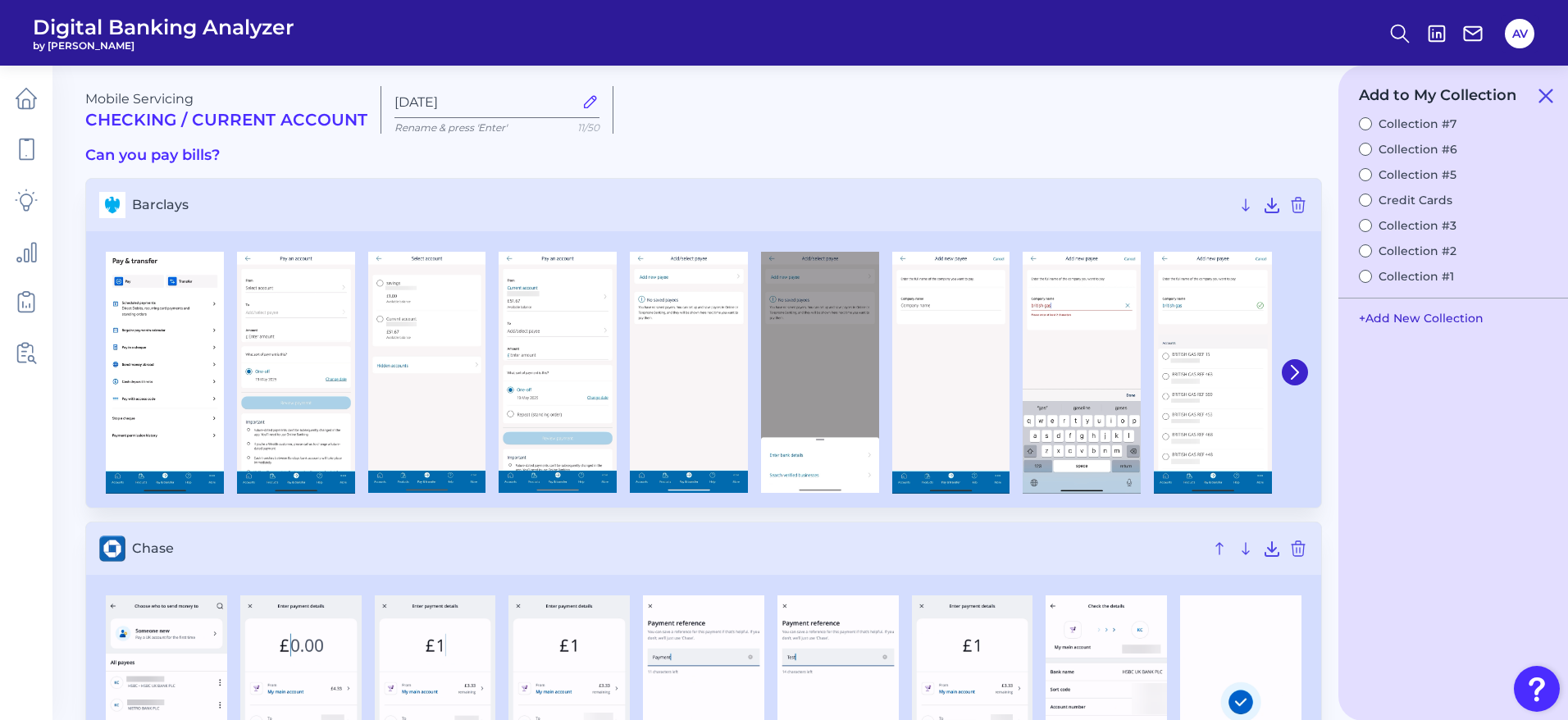
click at [1425, 318] on button "+ Add New Collection" at bounding box center [1421, 318] width 141 height 31
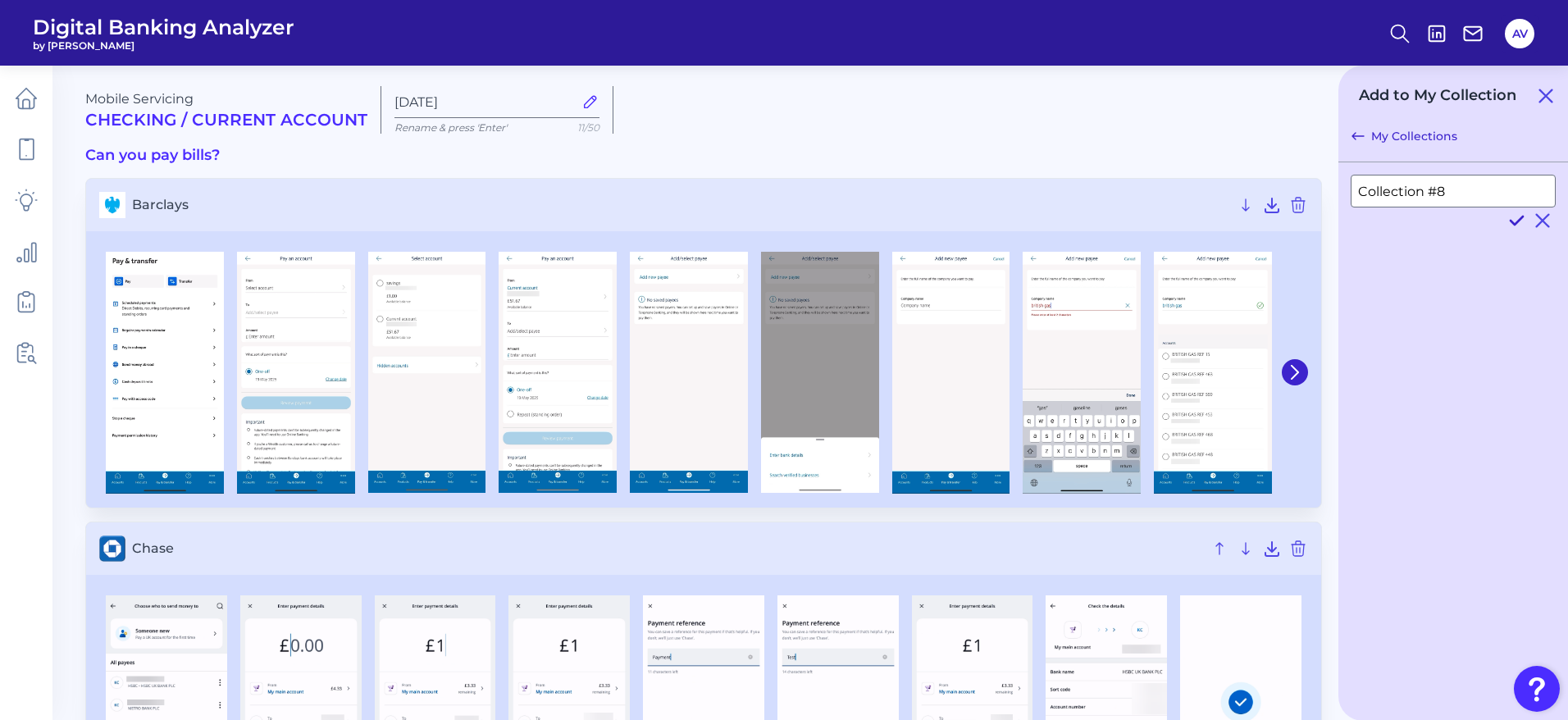
click at [1516, 222] on icon at bounding box center [1516, 220] width 12 height 9
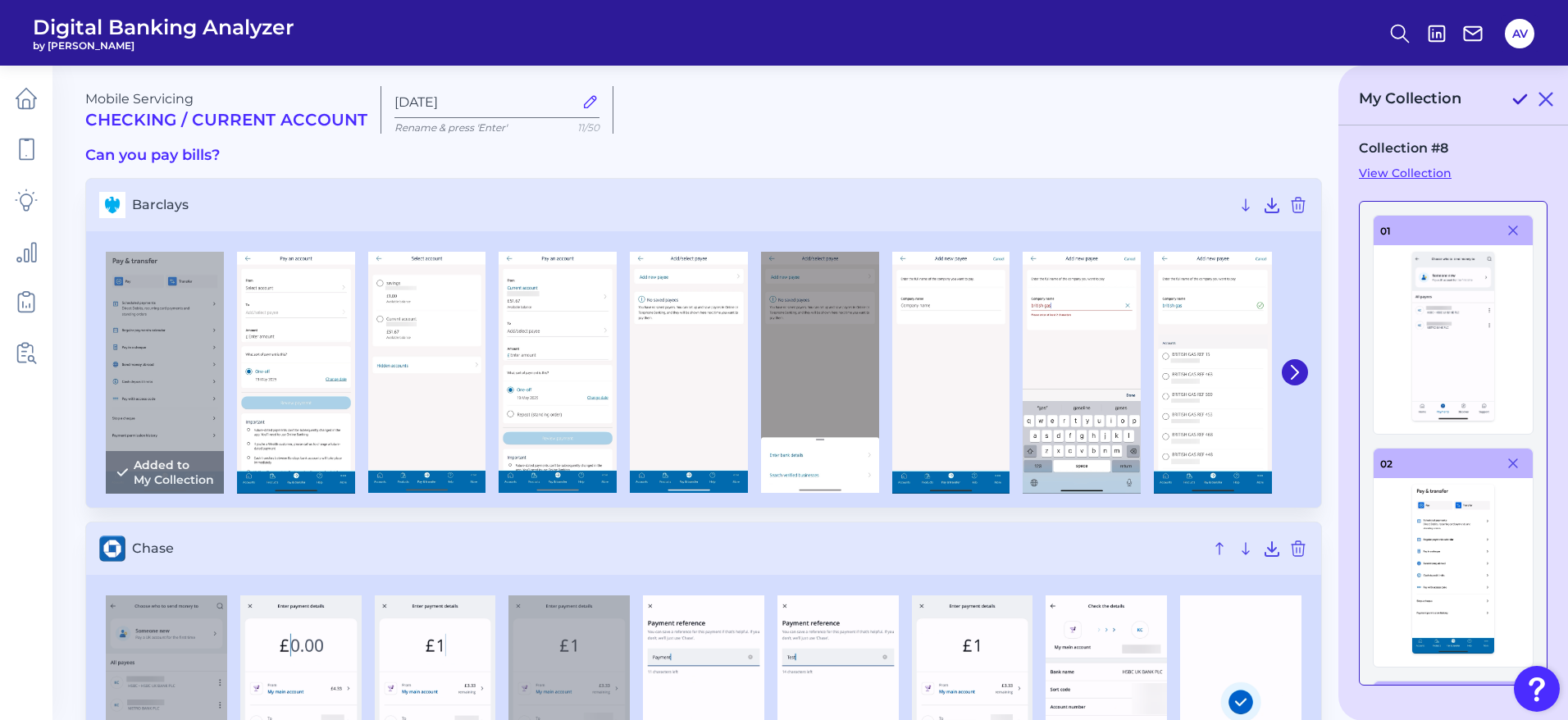
click at [1511, 93] on icon at bounding box center [1519, 99] width 20 height 20
click at [1553, 101] on icon at bounding box center [1545, 99] width 20 height 20
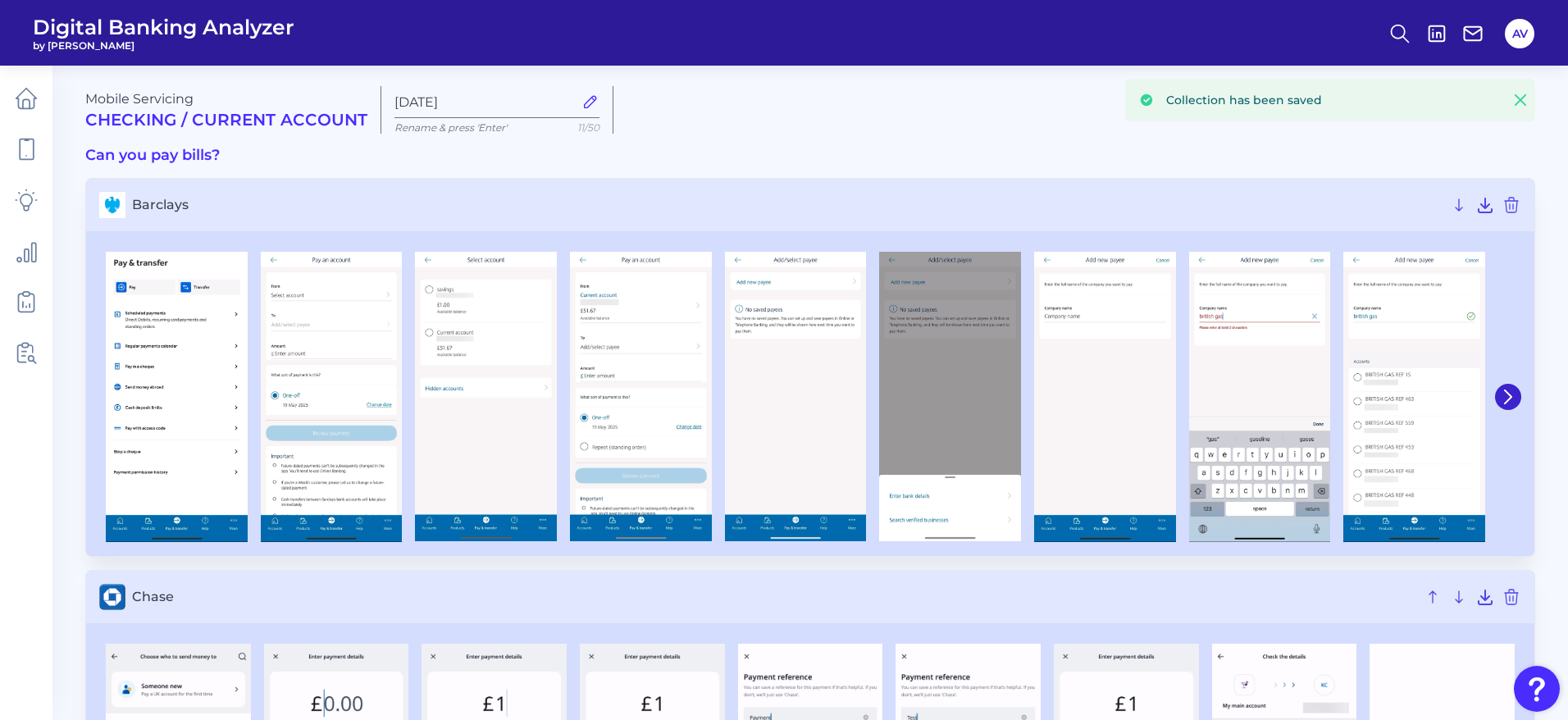
click at [1520, 98] on icon at bounding box center [1519, 99] width 16 height 16
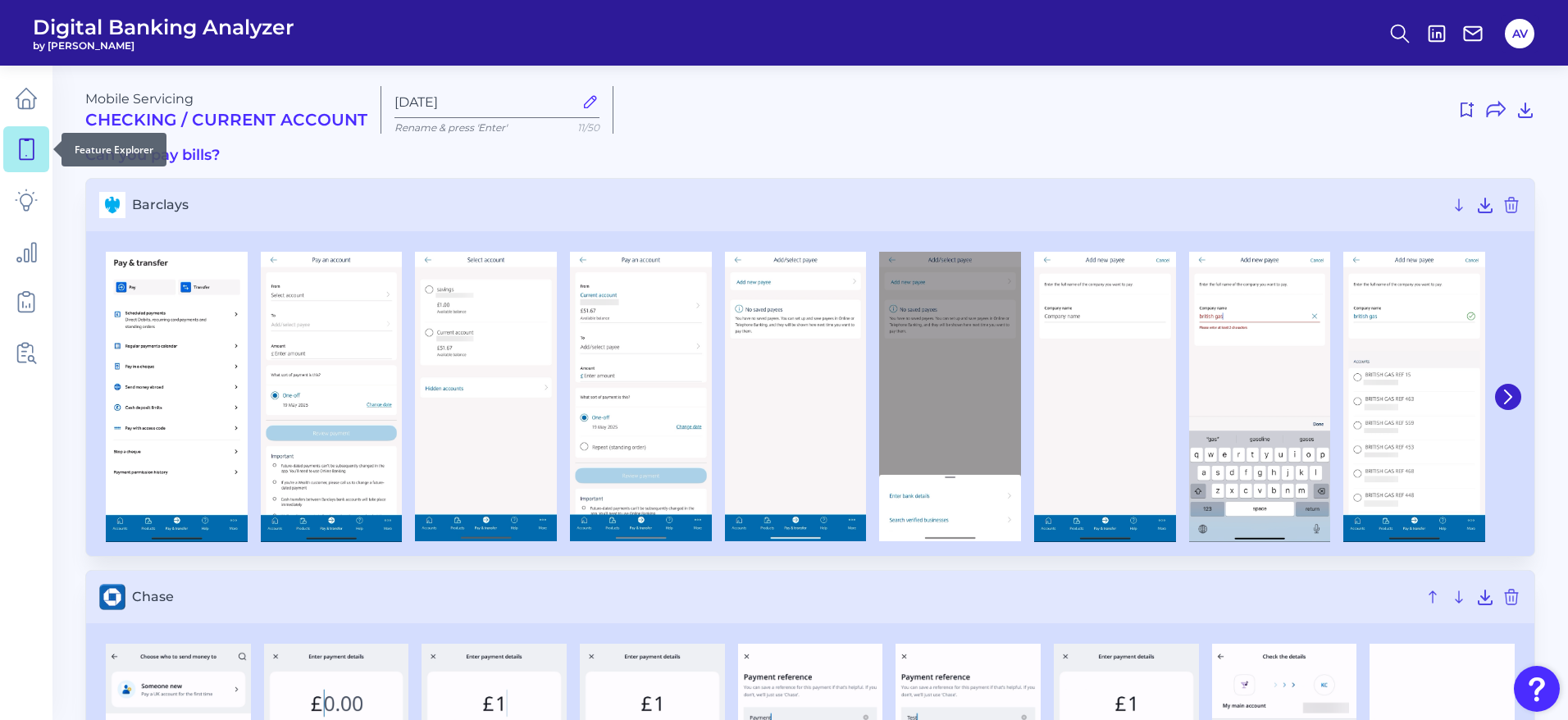
click at [16, 161] on link at bounding box center [26, 149] width 46 height 46
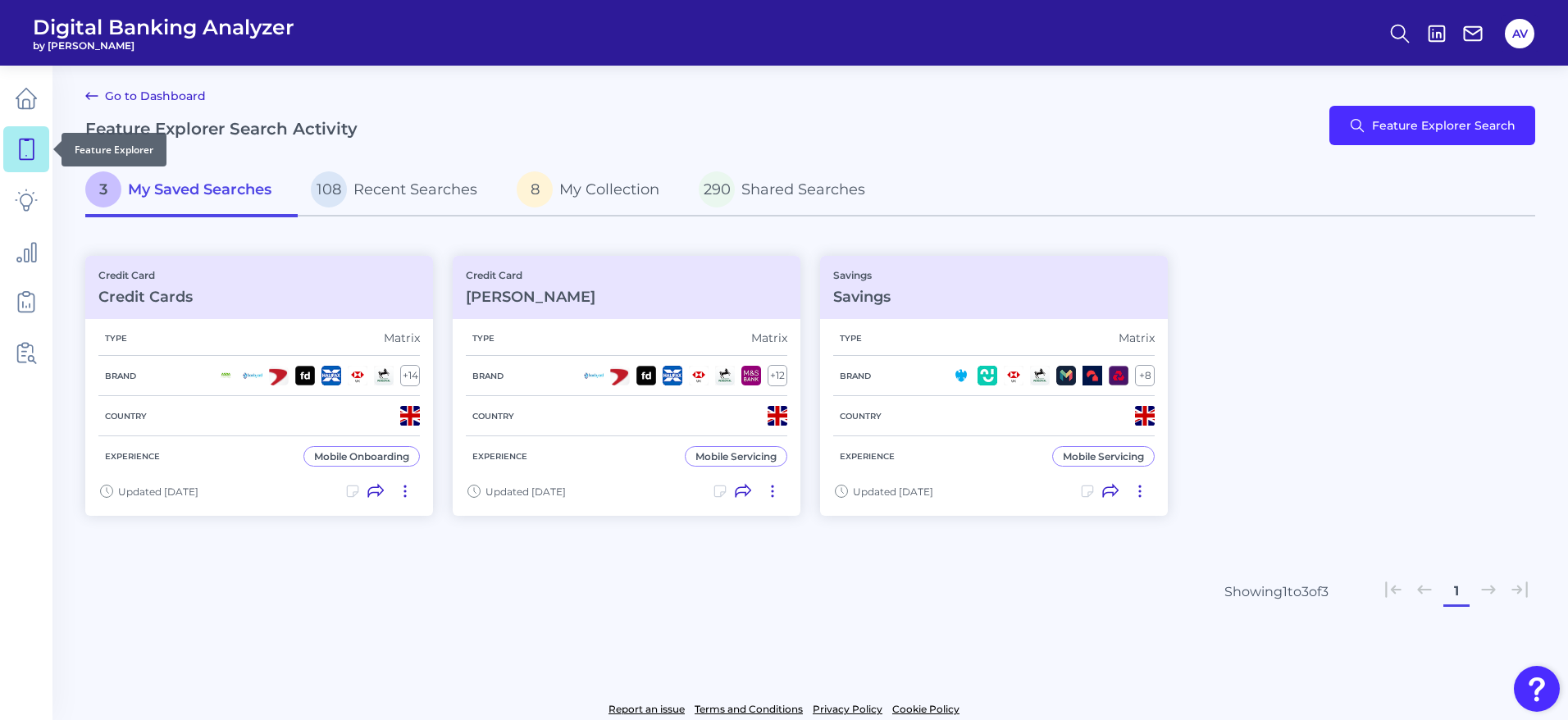
click at [14, 154] on icon at bounding box center [26, 149] width 23 height 23
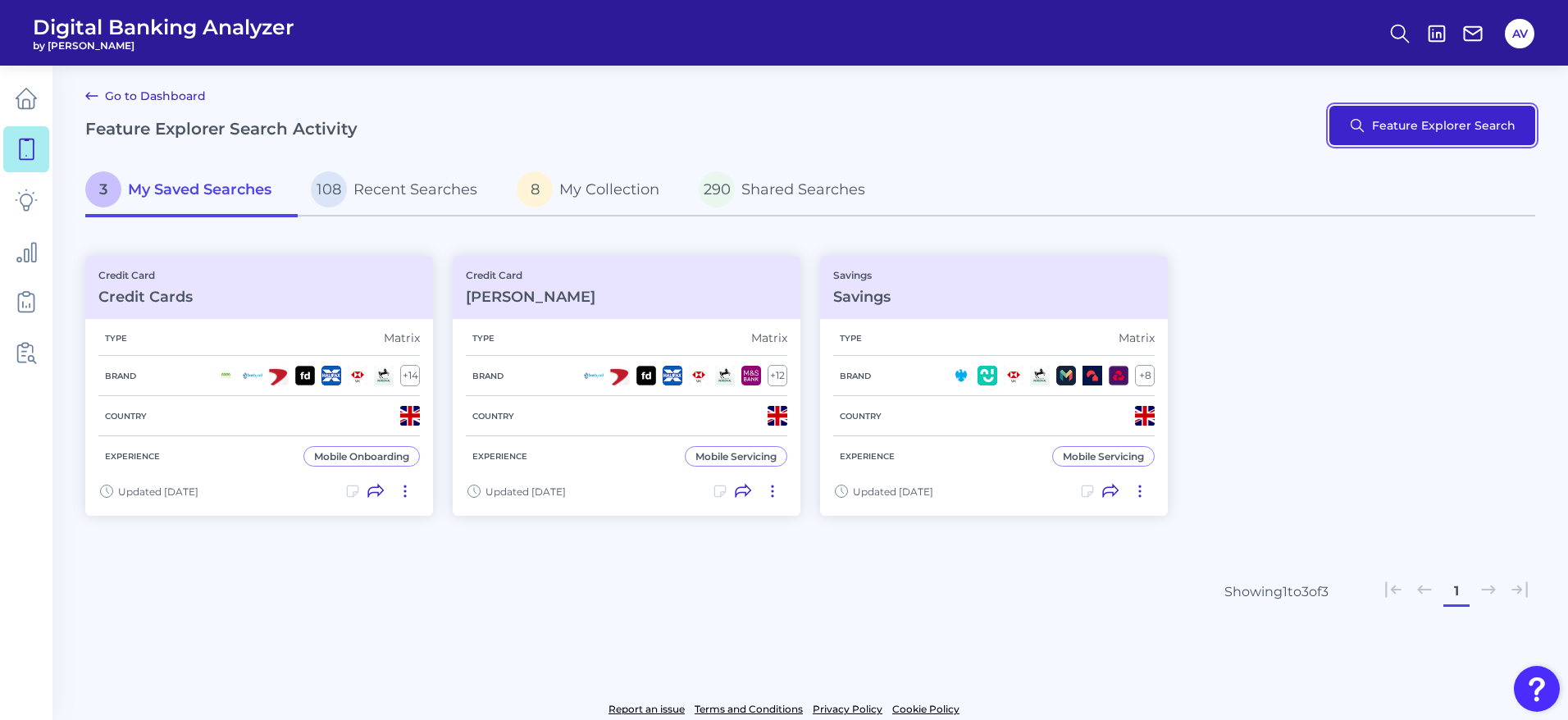
click at [1410, 134] on button "Feature Explorer Search" at bounding box center [1432, 125] width 206 height 39
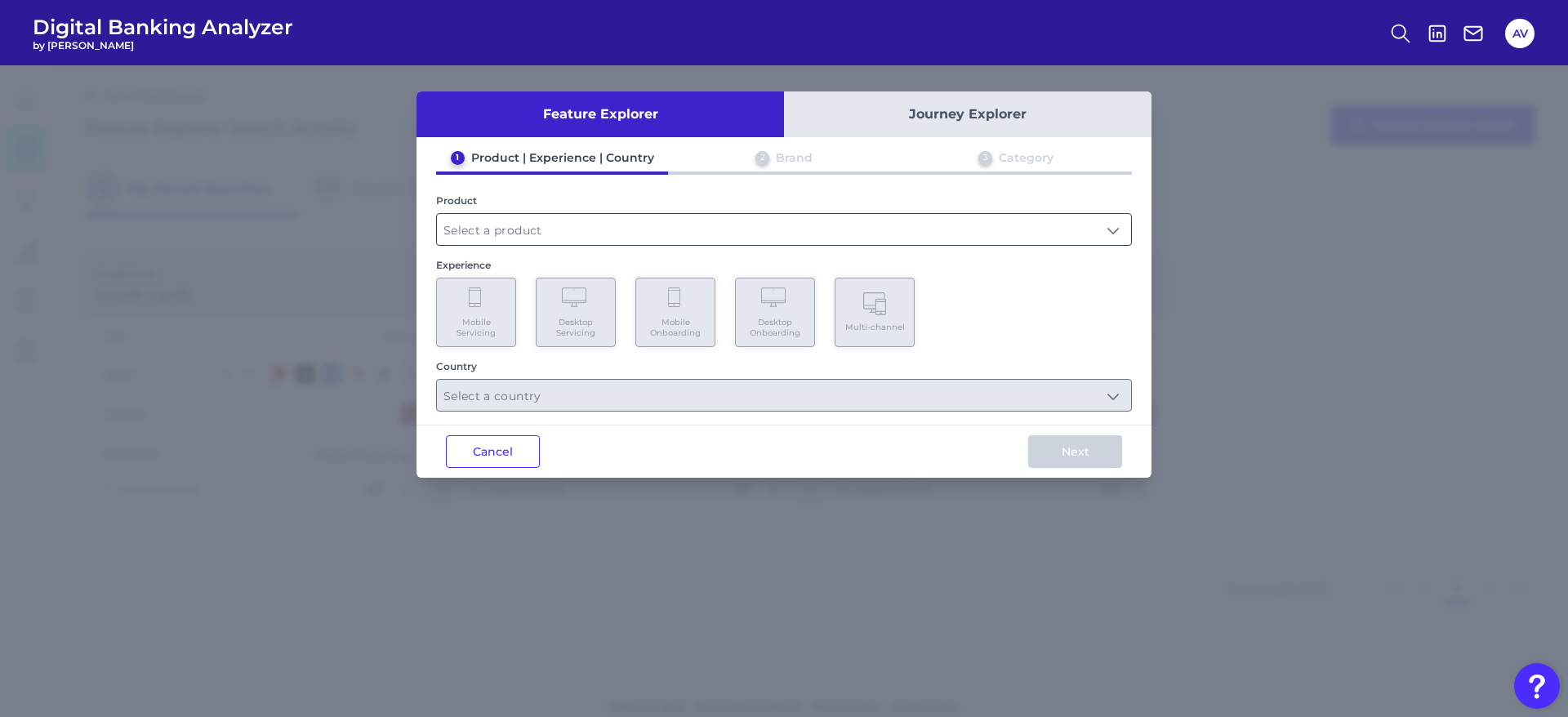
click at [583, 224] on input "text" at bounding box center [784, 229] width 695 height 31
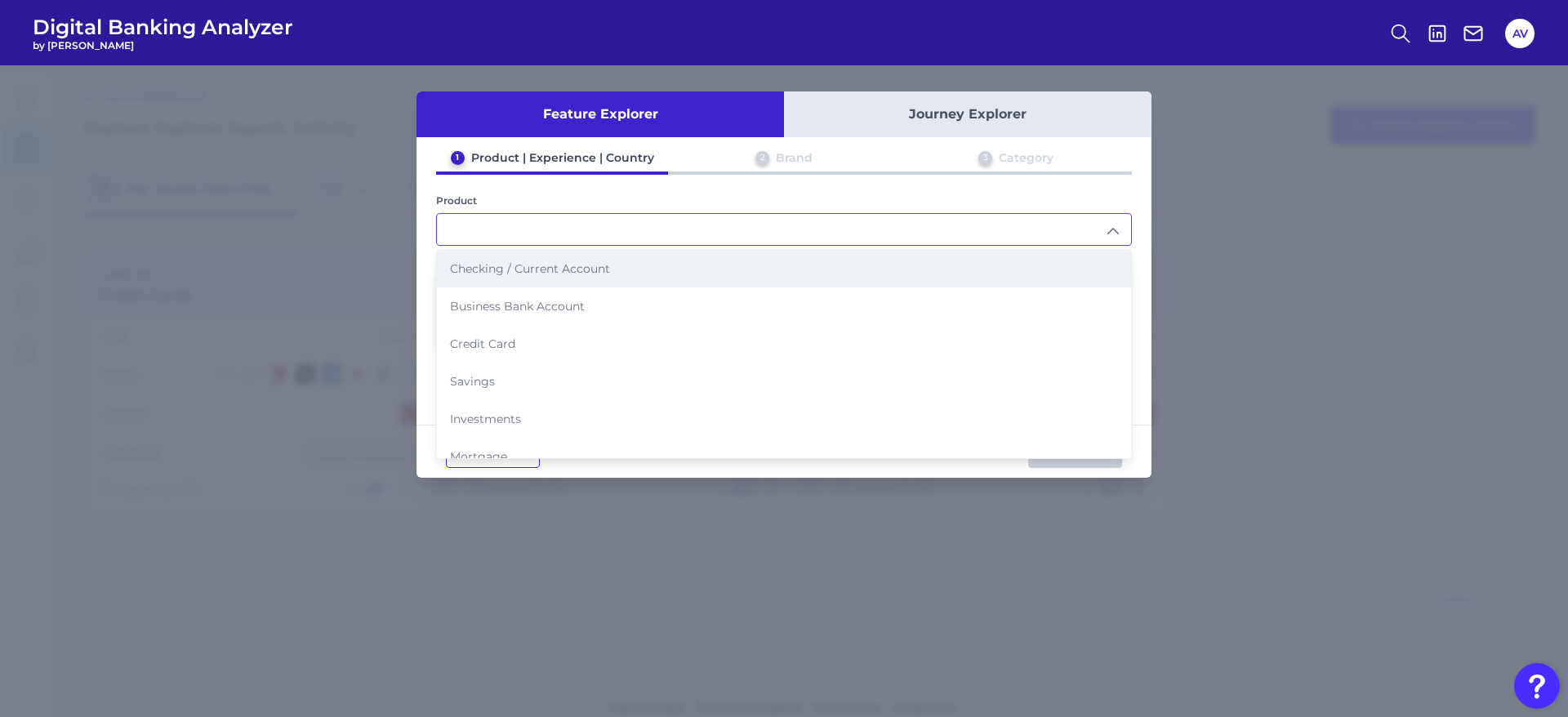
click at [577, 270] on span "Checking / Current Account" at bounding box center [530, 268] width 160 height 14
type input "Checking / Current Account"
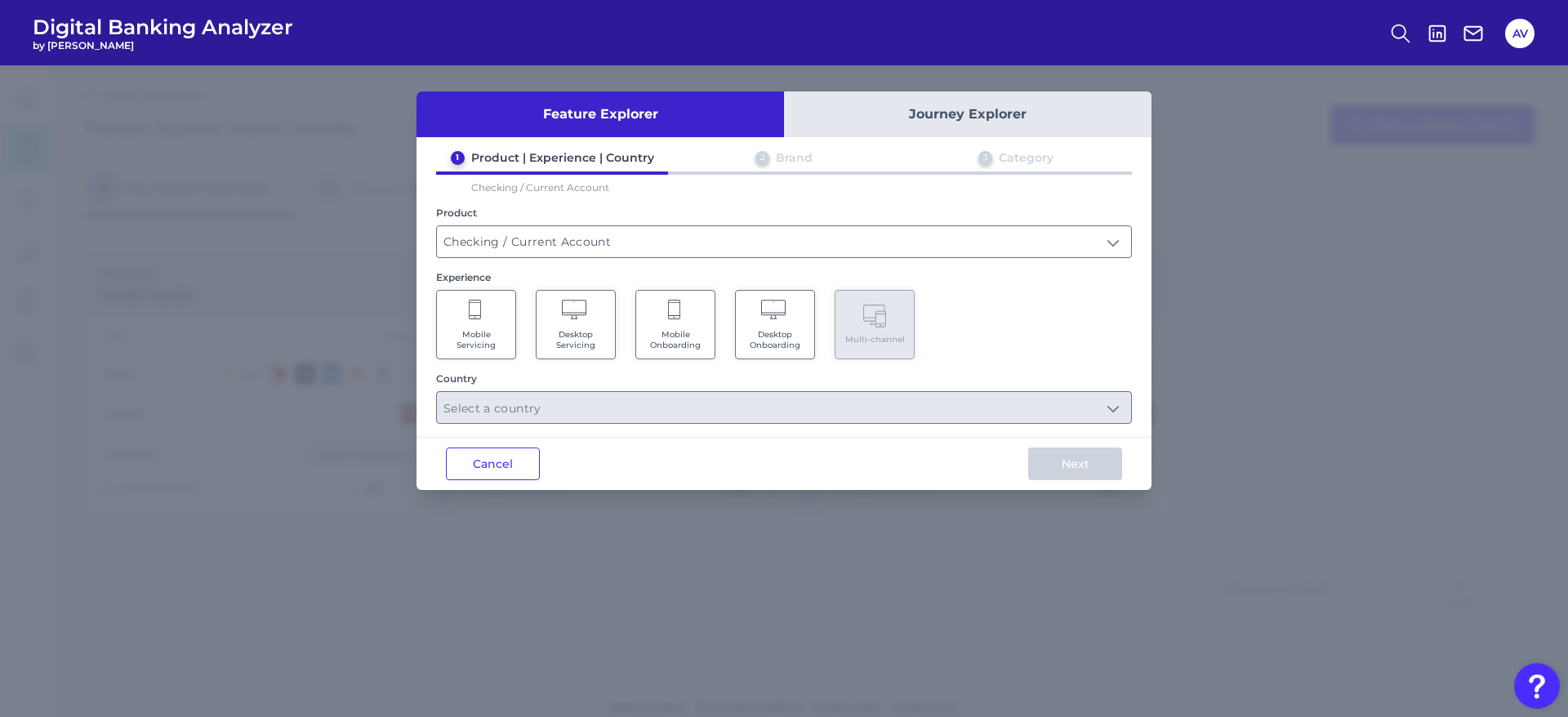
click at [668, 342] on span "Mobile Onboarding" at bounding box center [675, 339] width 62 height 21
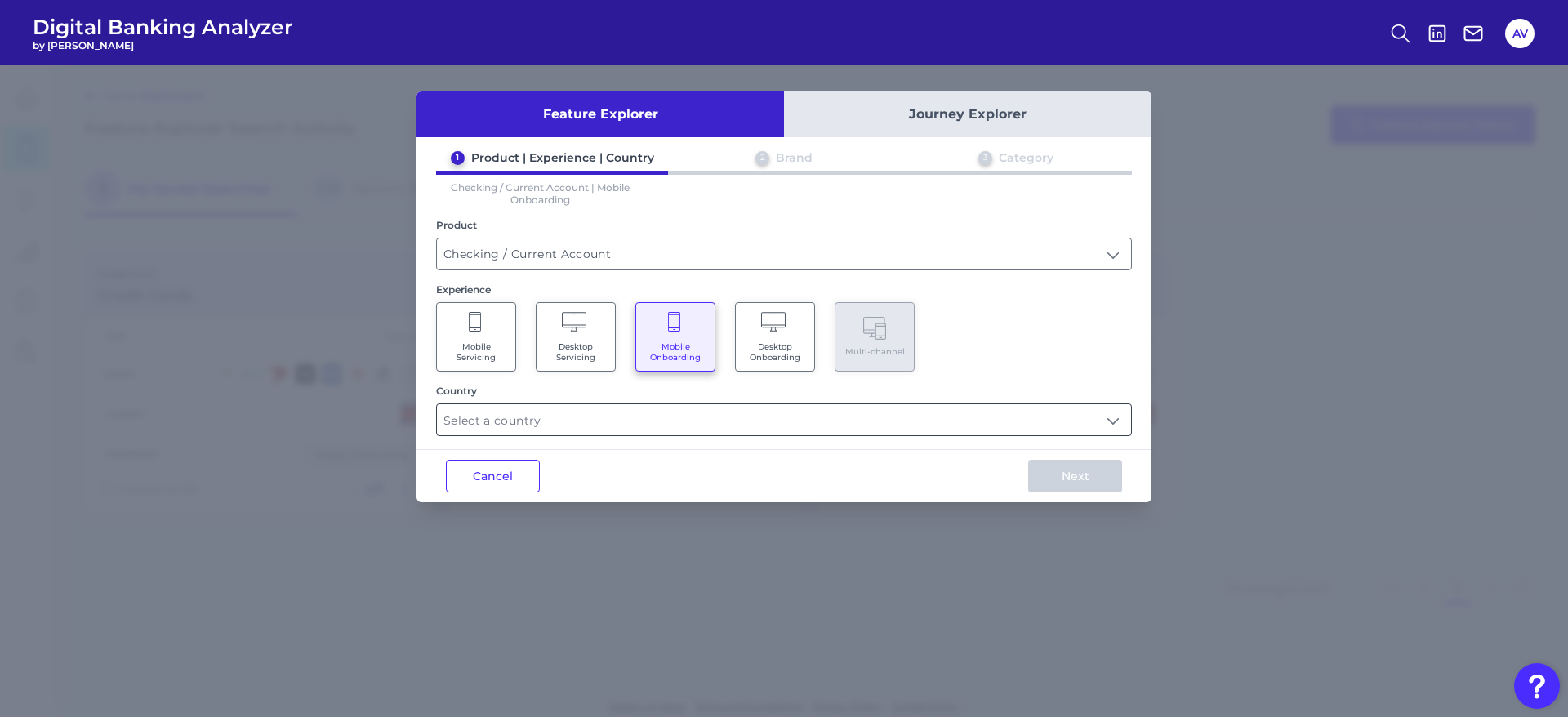
click at [612, 424] on input "text" at bounding box center [784, 420] width 695 height 31
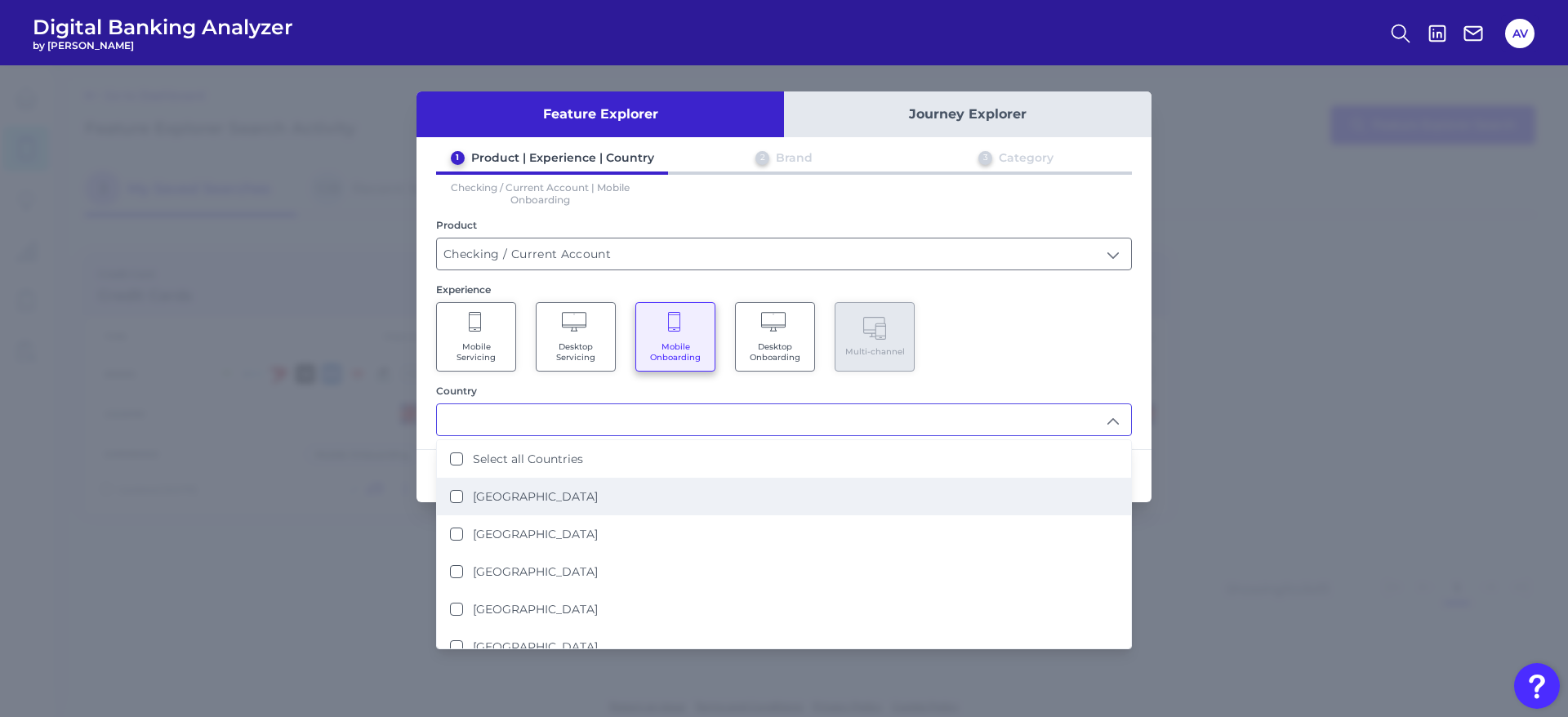
click at [599, 505] on li "[GEOGRAPHIC_DATA]" at bounding box center [784, 497] width 695 height 38
type input "[GEOGRAPHIC_DATA]"
click at [1074, 324] on div "Mobile Servicing Desktop Servicing Mobile Onboarding Desktop Onboarding Multi-c…" at bounding box center [784, 336] width 696 height 69
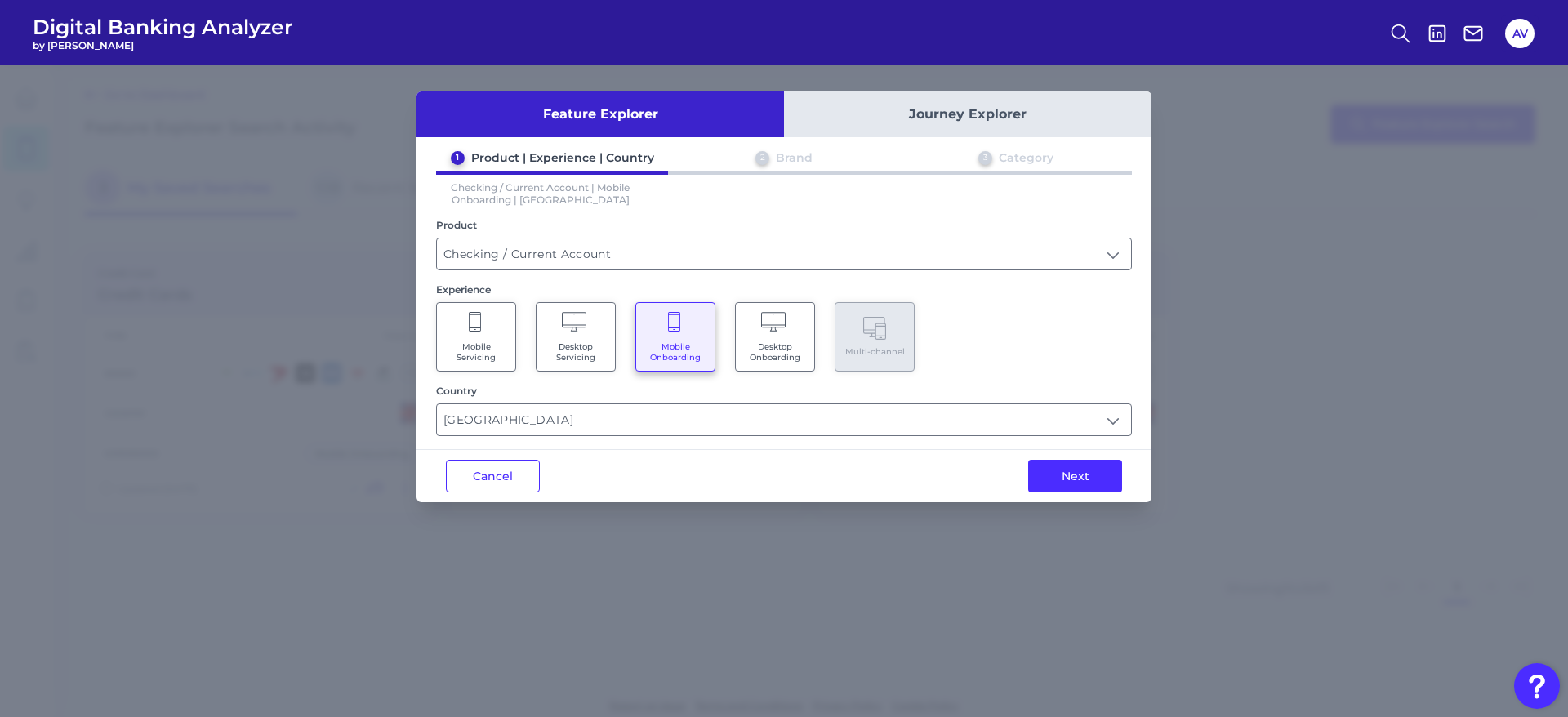
click at [1080, 471] on button "Next" at bounding box center [1075, 476] width 94 height 32
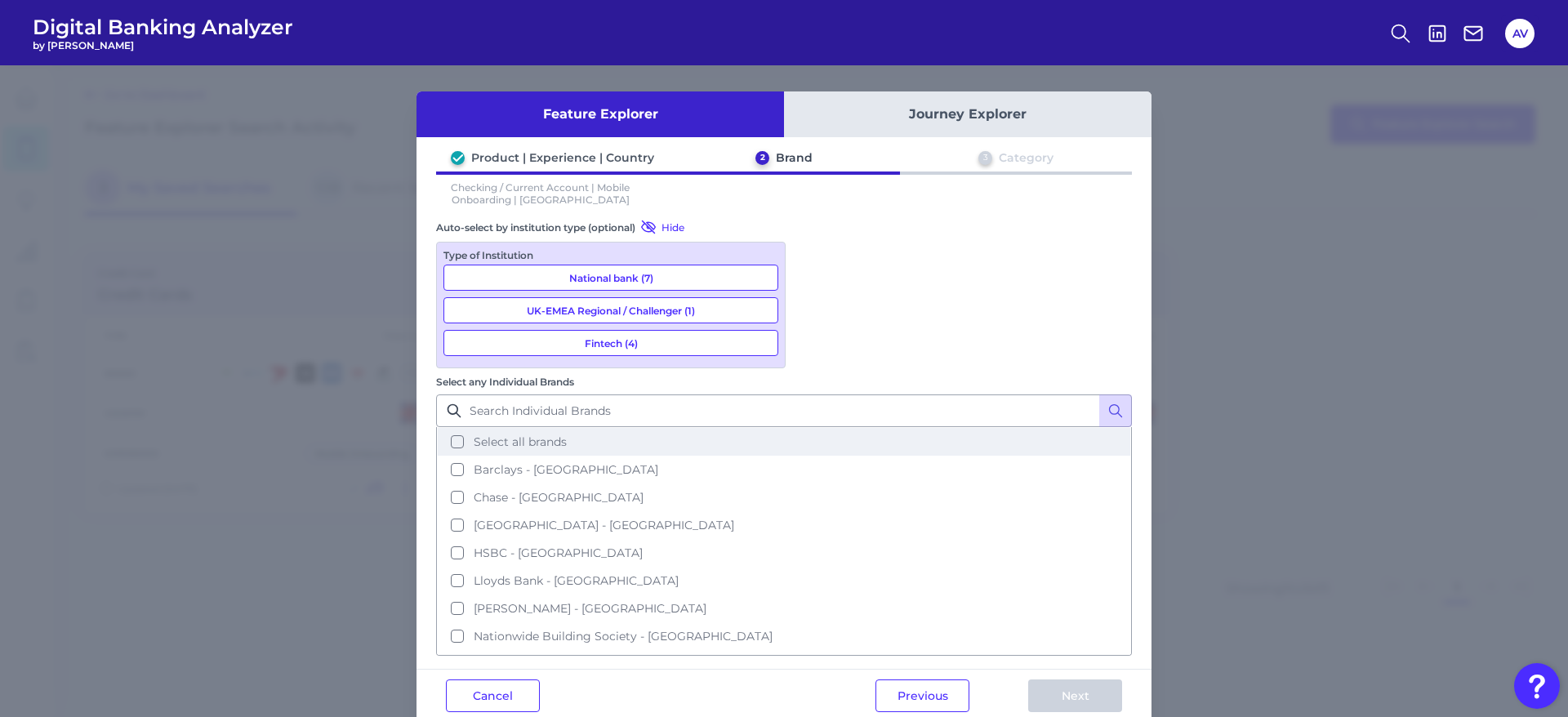
click at [820, 427] on button "Select all brands" at bounding box center [784, 441] width 693 height 28
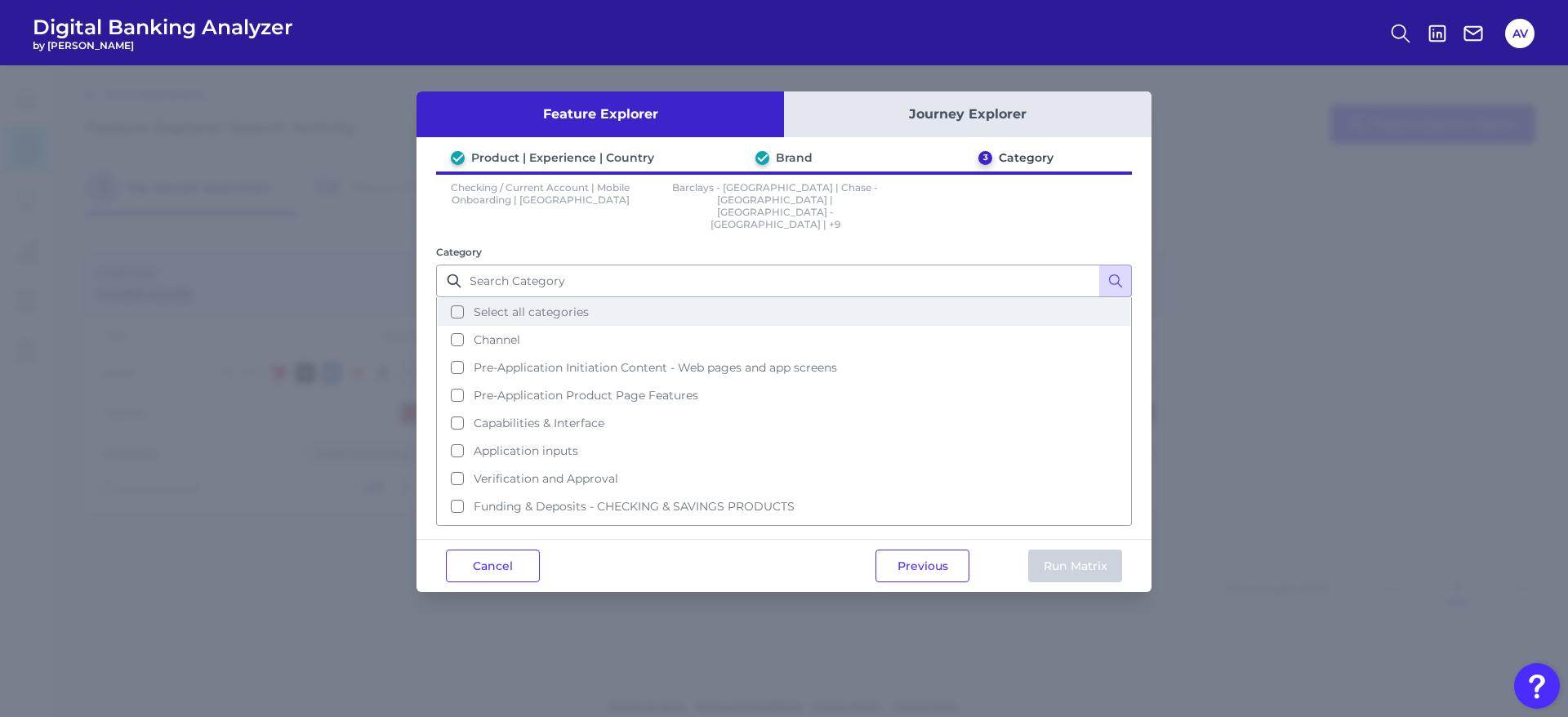
click at [718, 298] on button "Select all categories" at bounding box center [784, 311] width 693 height 28
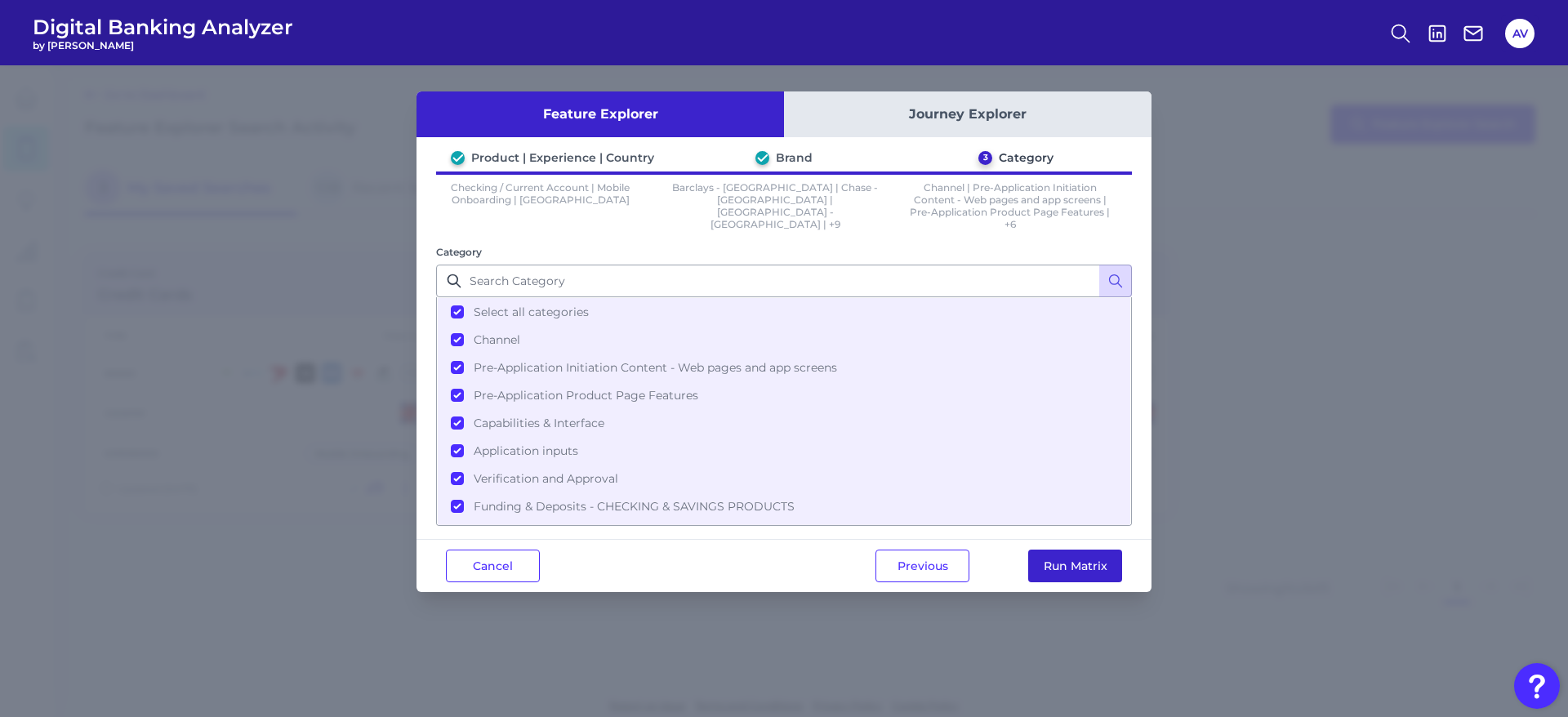
click at [1066, 564] on button "Run Matrix" at bounding box center [1075, 566] width 94 height 32
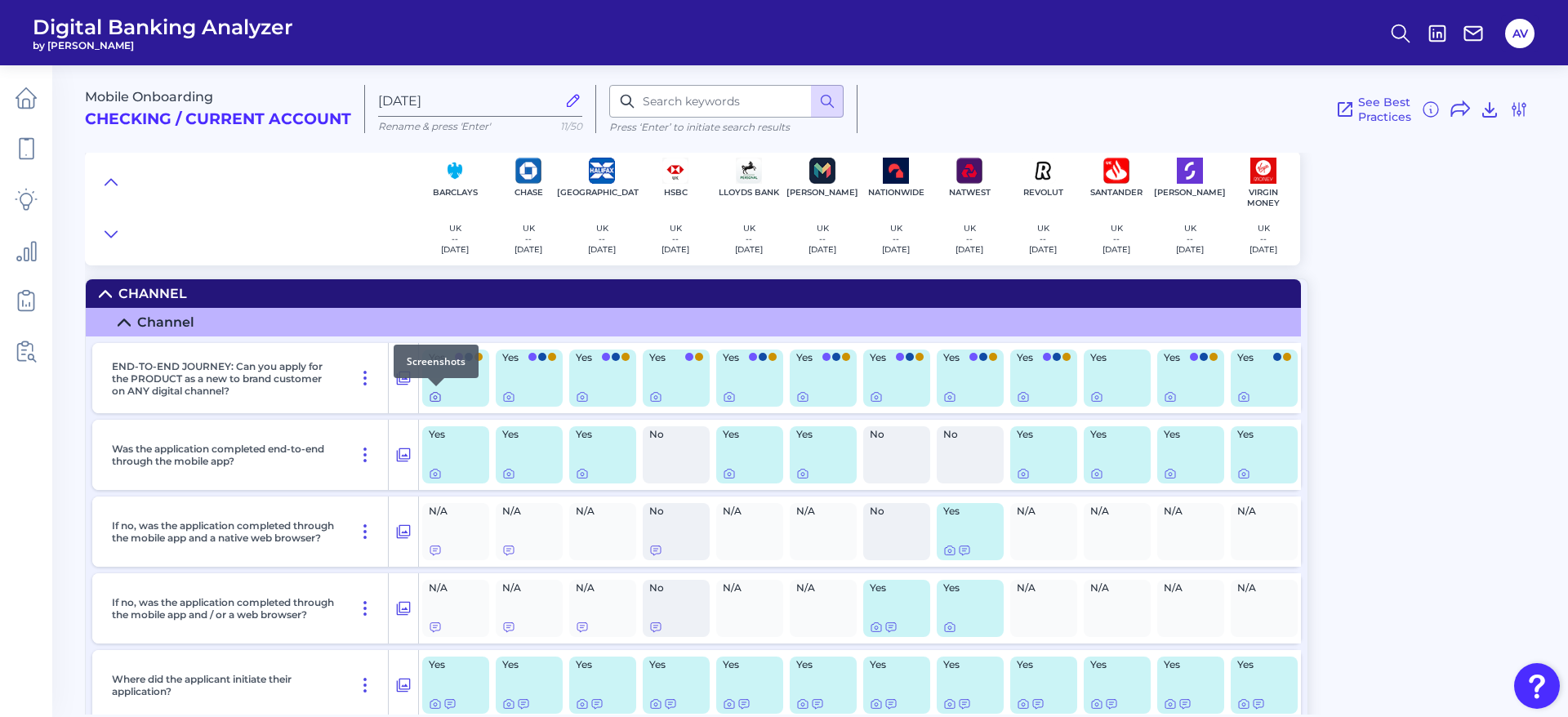
click at [433, 395] on icon at bounding box center [435, 397] width 13 height 13
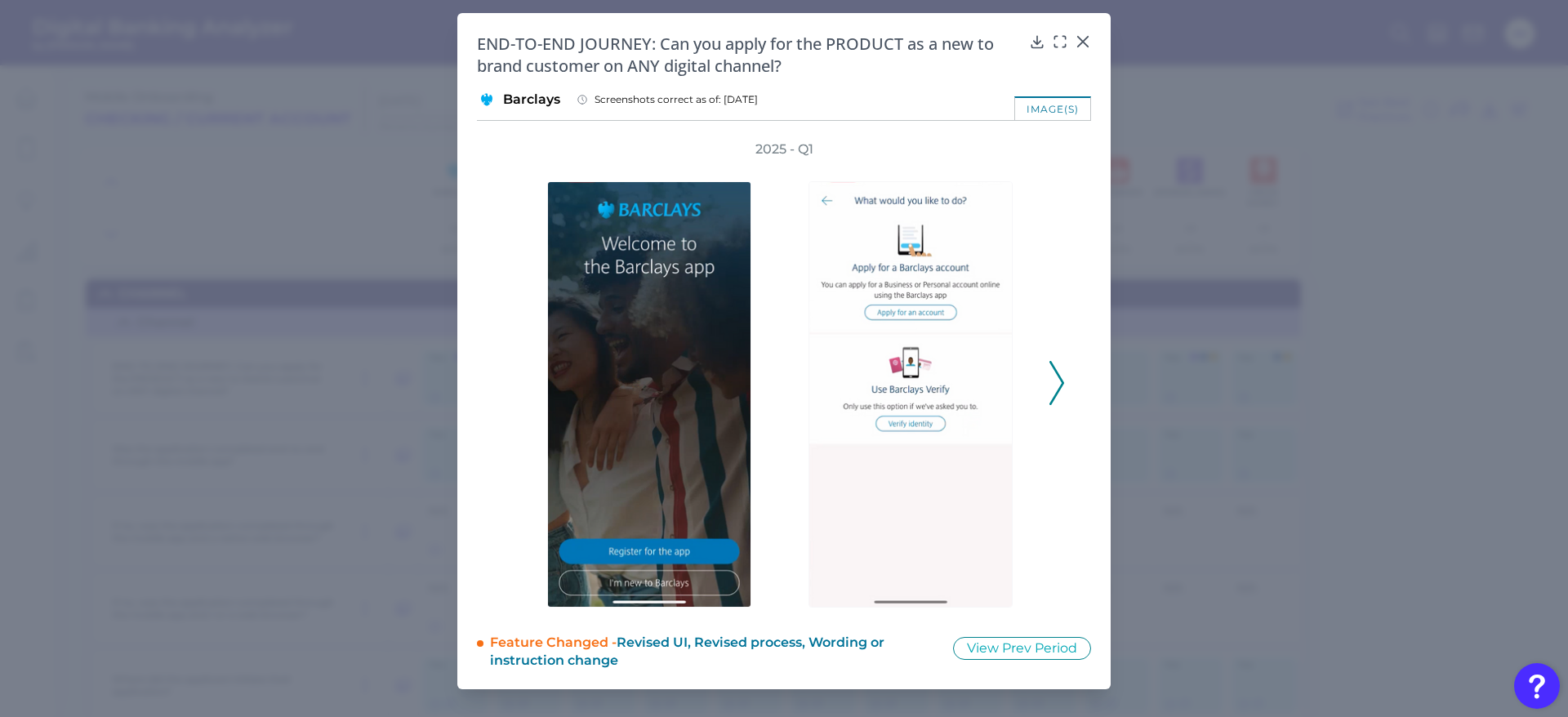
click at [1050, 378] on icon at bounding box center [1057, 383] width 14 height 44
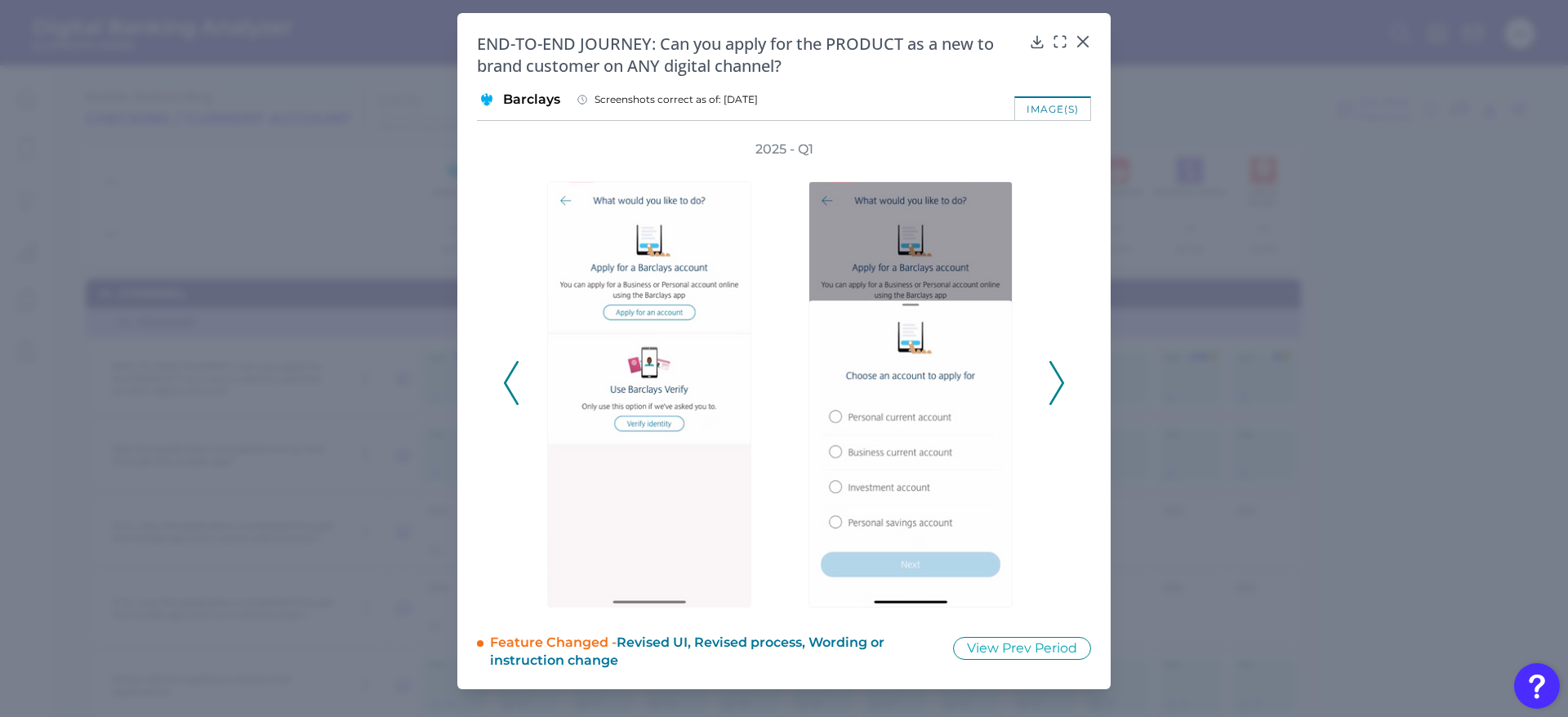
click at [1050, 378] on icon at bounding box center [1057, 383] width 14 height 44
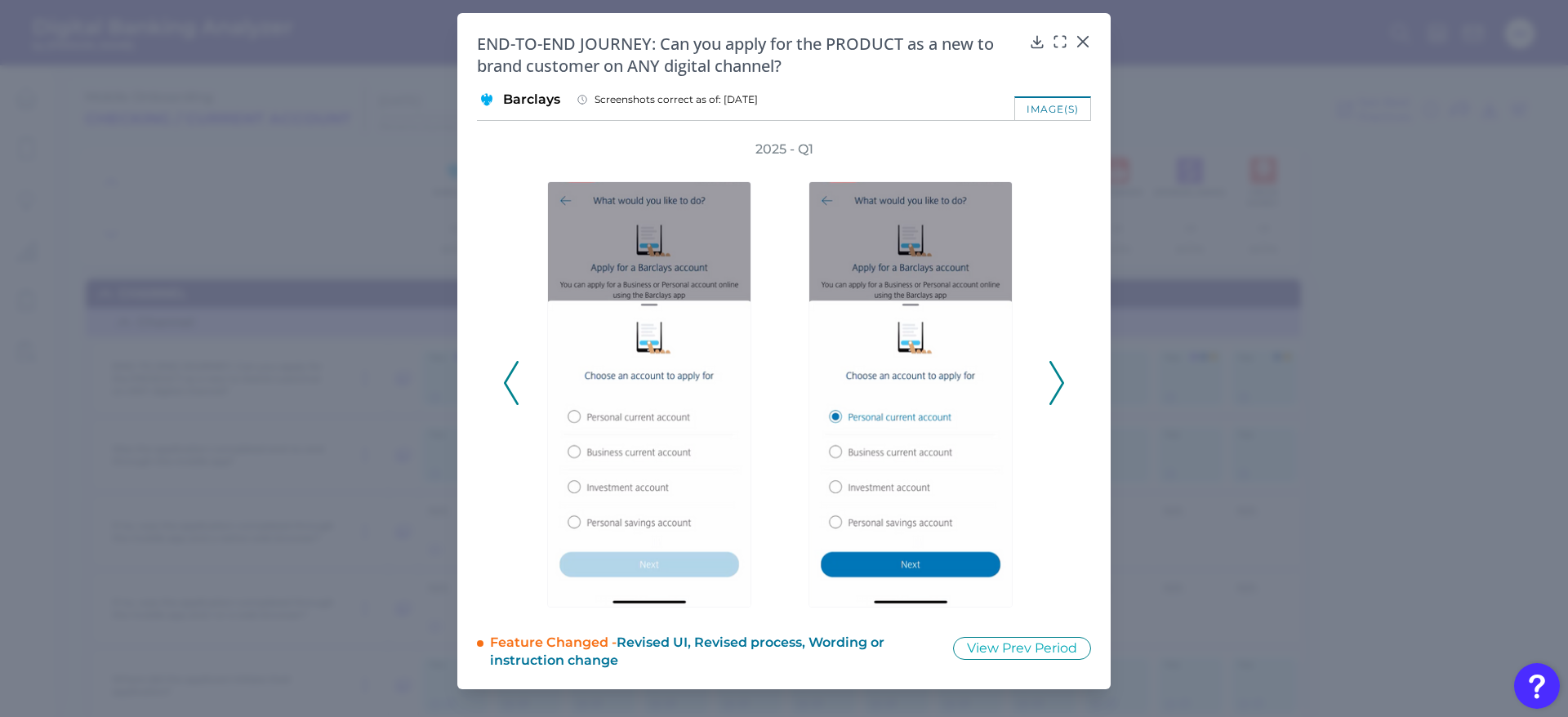
click at [1062, 368] on icon at bounding box center [1057, 383] width 14 height 44
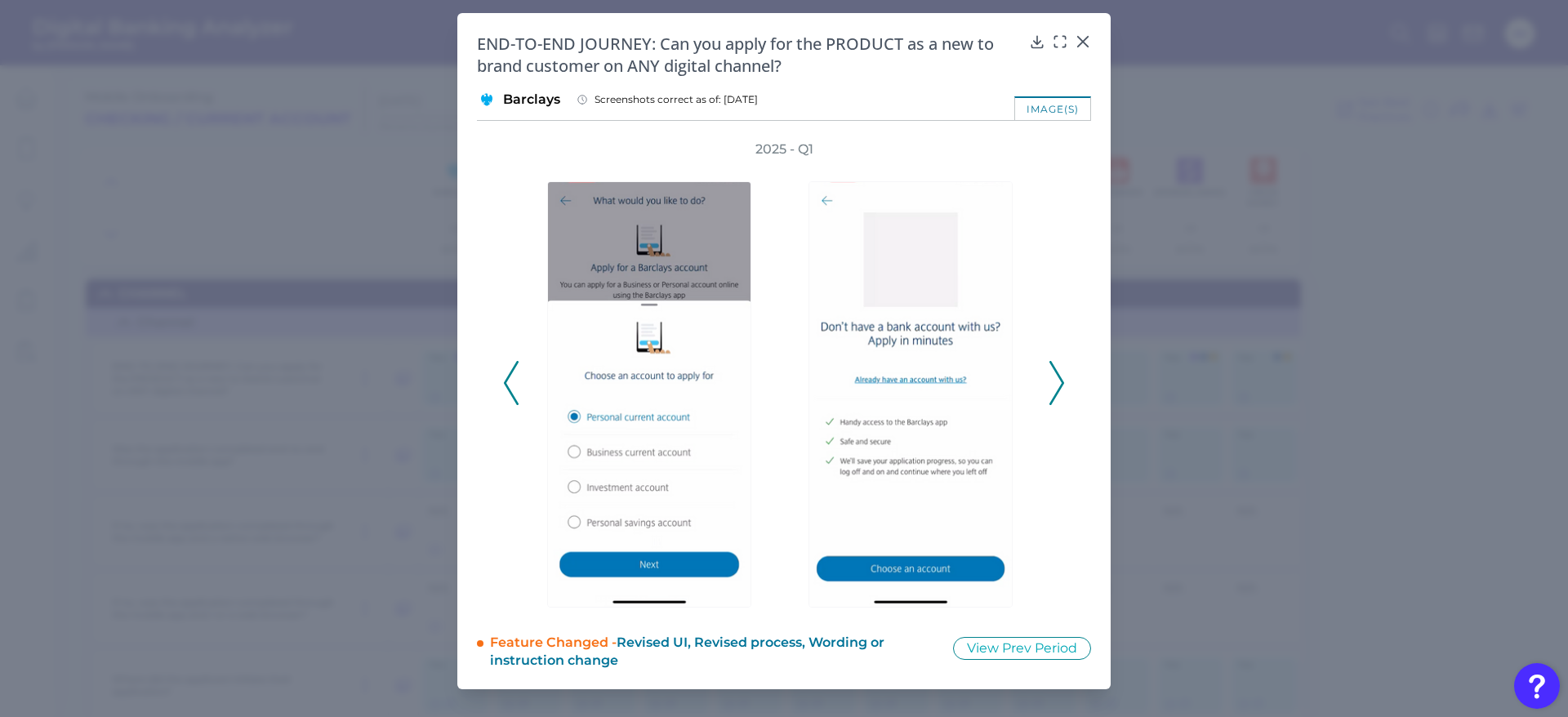
click at [1062, 368] on icon at bounding box center [1057, 383] width 14 height 44
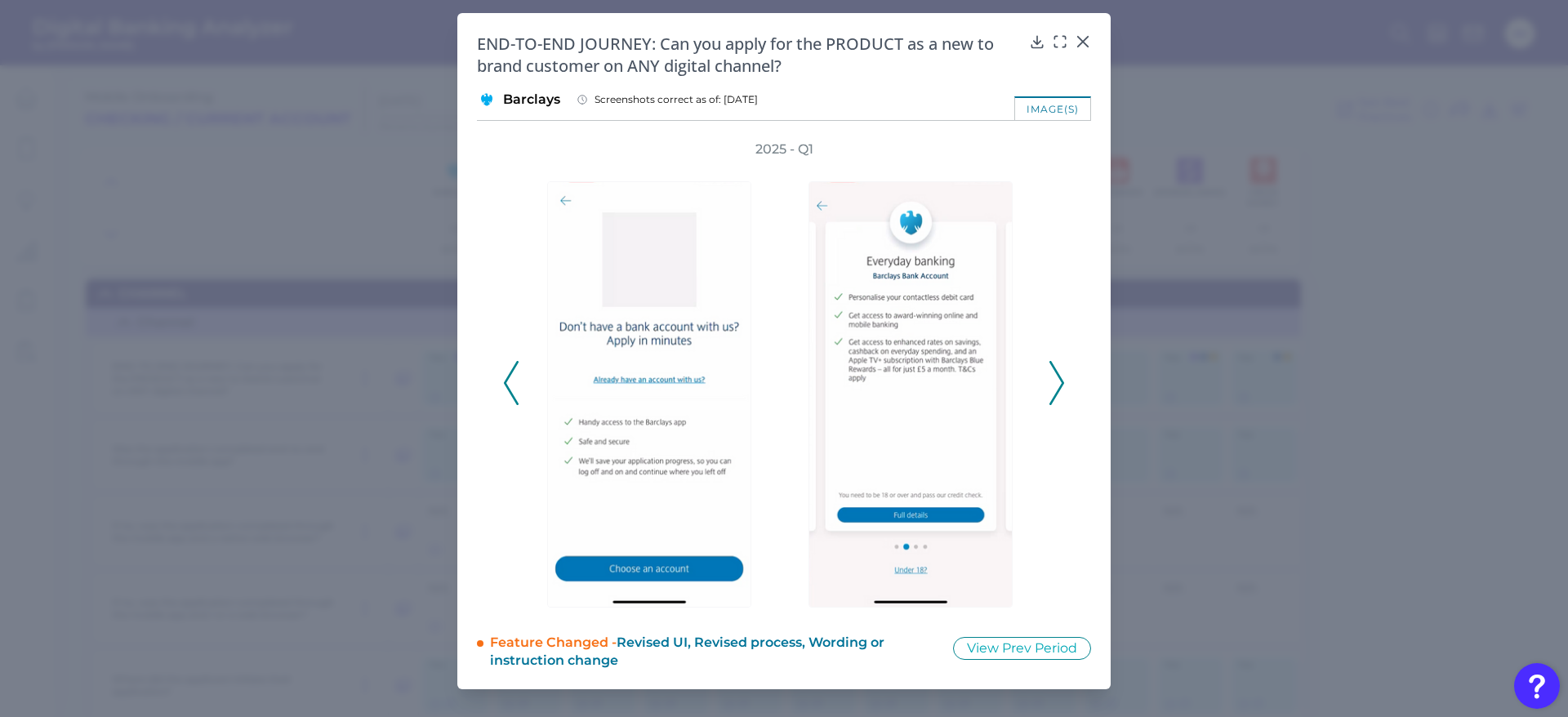
click at [1062, 368] on icon at bounding box center [1057, 383] width 14 height 44
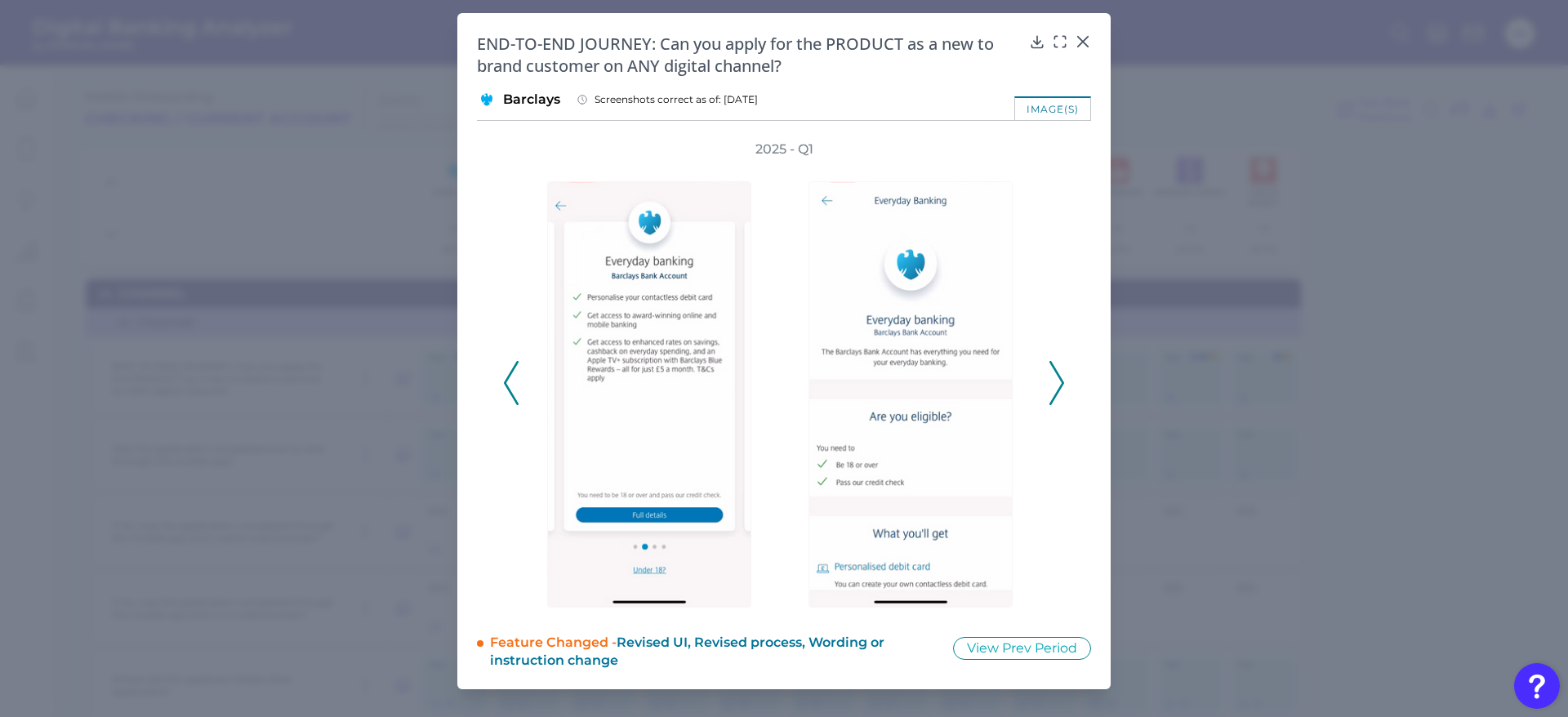
click at [1062, 368] on icon at bounding box center [1057, 383] width 14 height 44
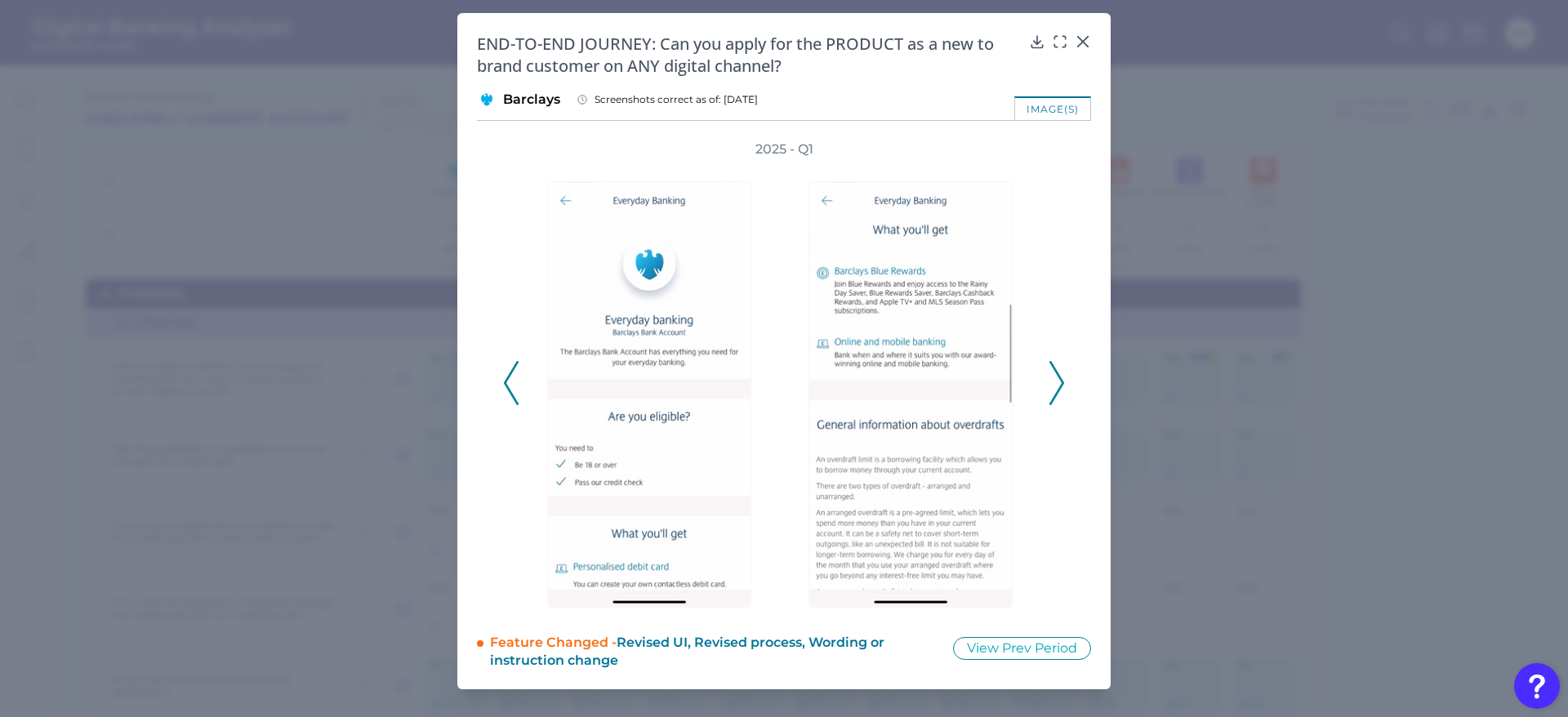
click at [1054, 368] on polyline at bounding box center [1056, 383] width 12 height 42
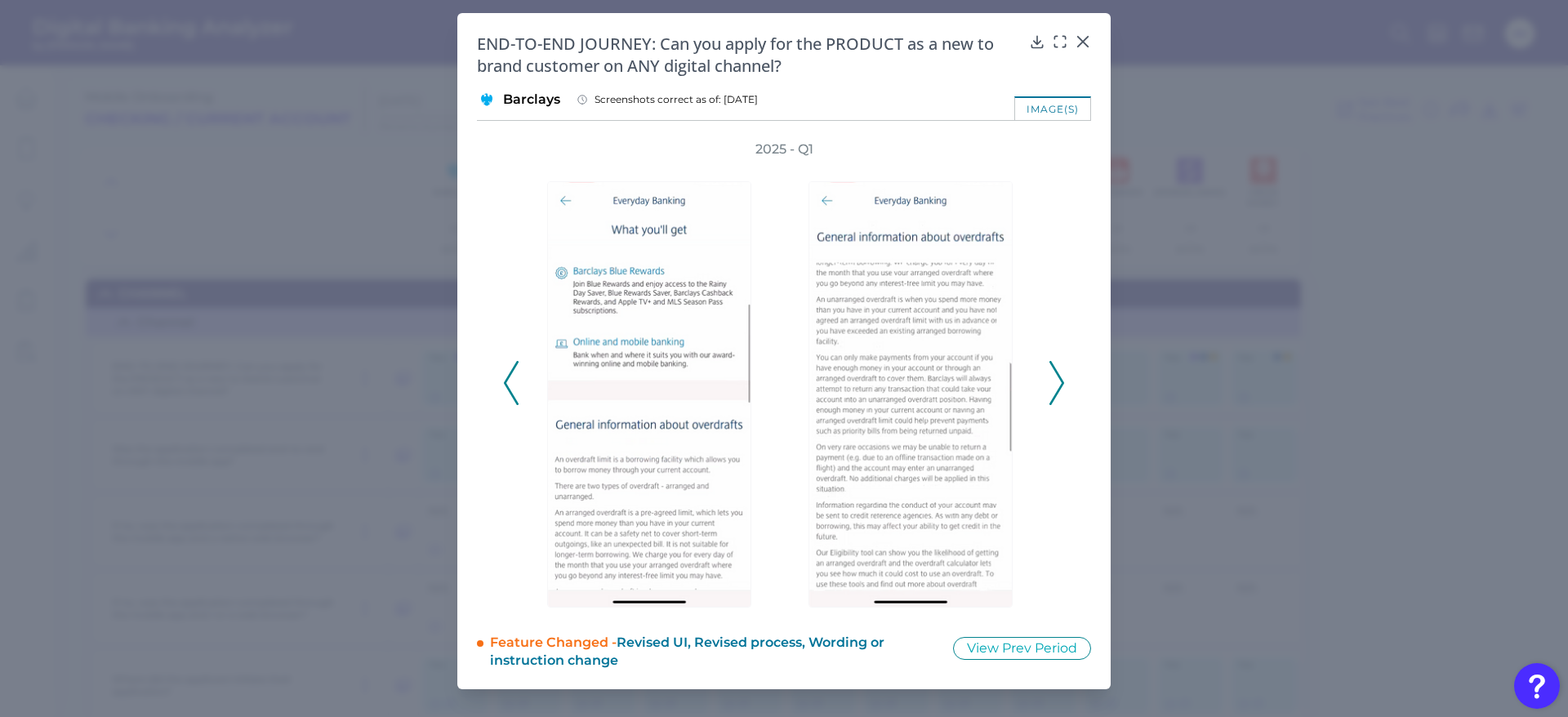
click at [1054, 368] on polyline at bounding box center [1056, 383] width 12 height 42
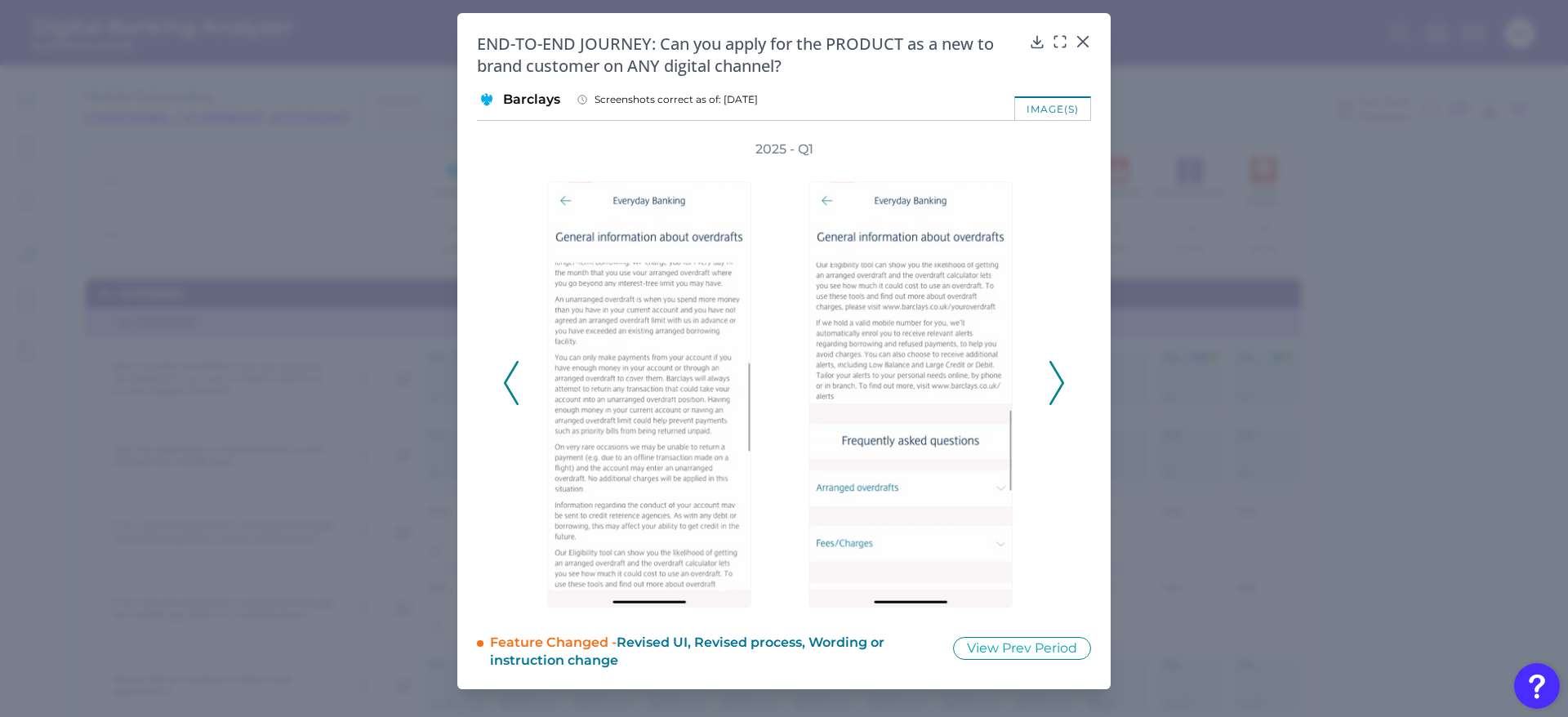
click at [1054, 368] on polyline at bounding box center [1056, 383] width 12 height 42
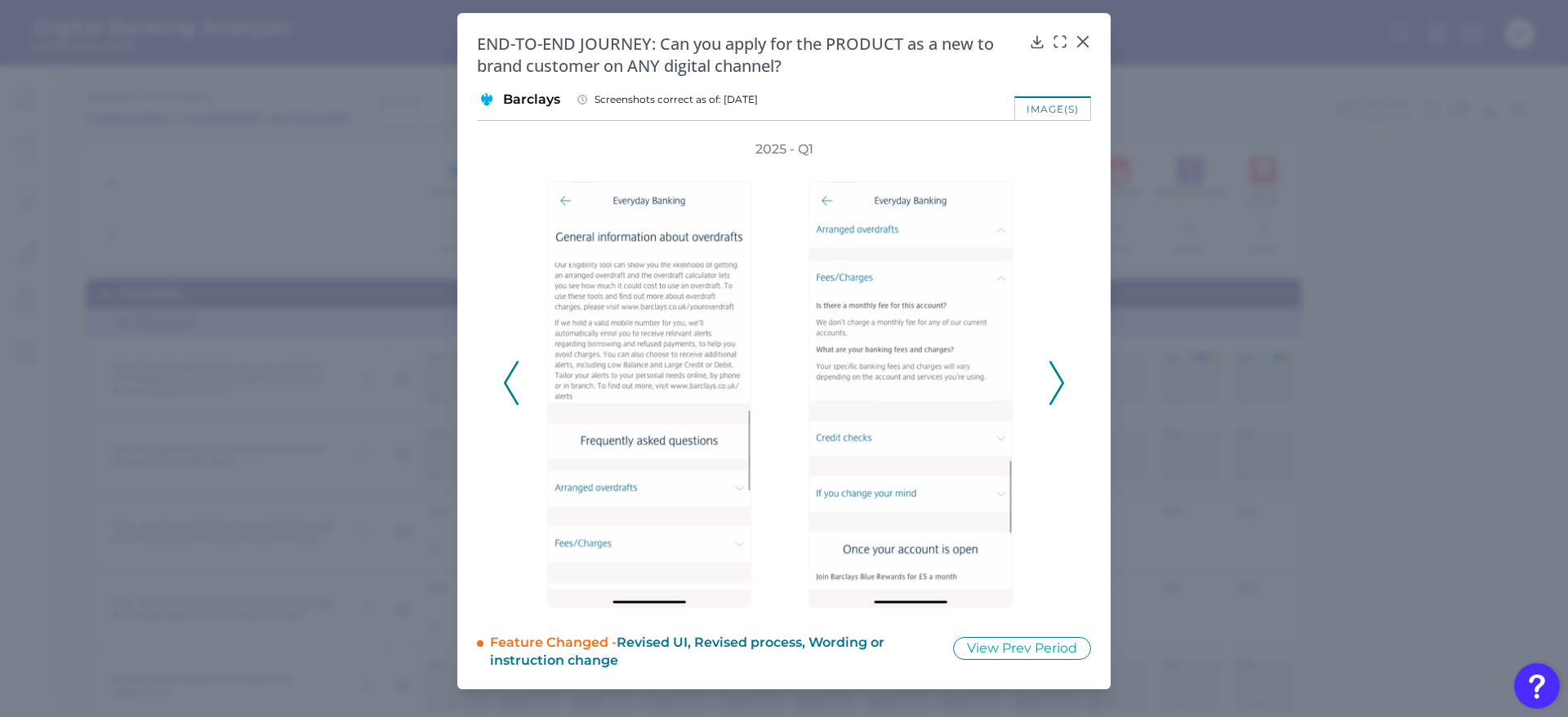
click at [1054, 368] on polyline at bounding box center [1056, 383] width 12 height 42
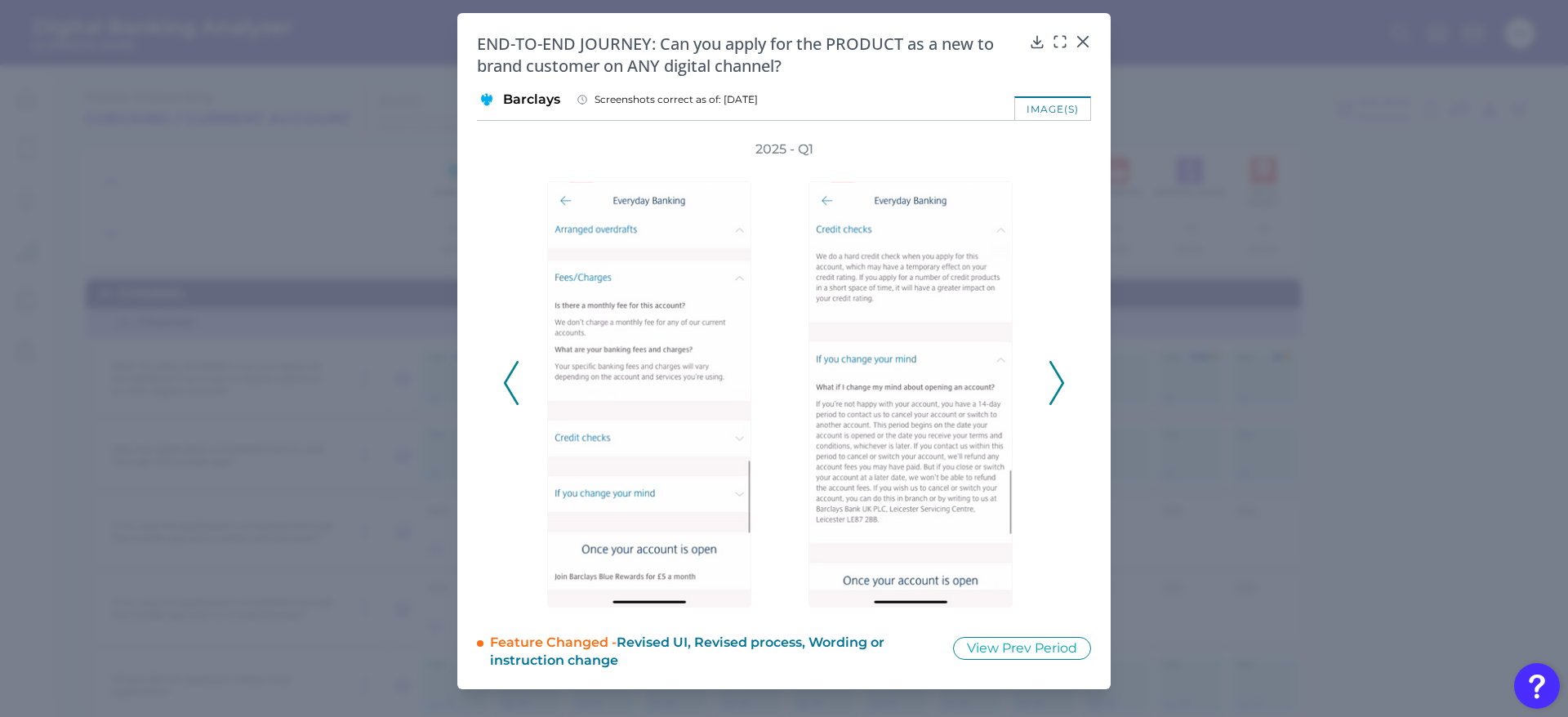
click at [1054, 368] on polyline at bounding box center [1056, 383] width 12 height 42
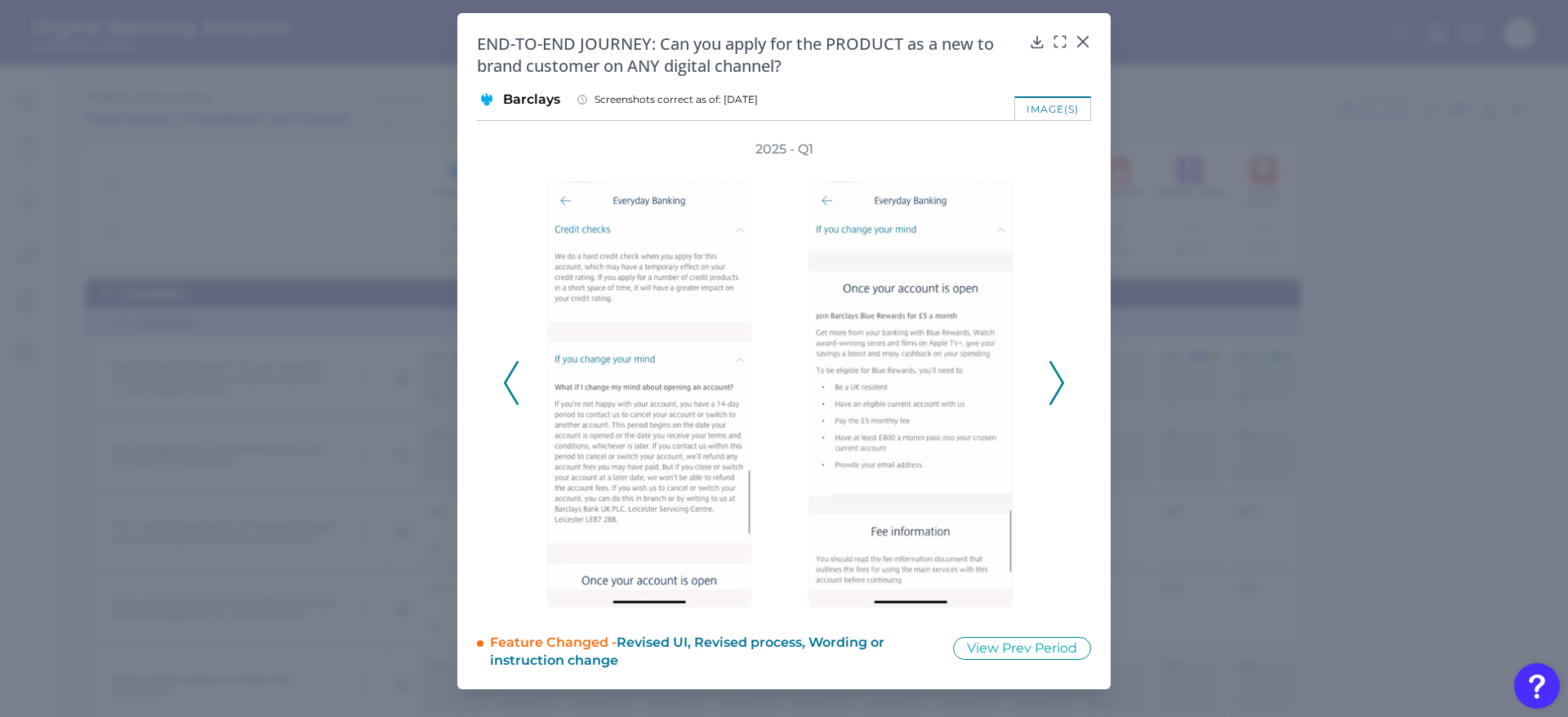
click at [1054, 368] on polyline at bounding box center [1056, 383] width 12 height 42
click at [1078, 45] on div at bounding box center [1082, 52] width 16 height 16
click at [1086, 45] on div at bounding box center [1082, 52] width 16 height 16
click at [1079, 31] on div "END-TO-END JOURNEY: Can you apply for the PRODUCT as a new to brand customer on…" at bounding box center [784, 351] width 654 height 676
click at [1085, 34] on icon at bounding box center [1082, 41] width 16 height 16
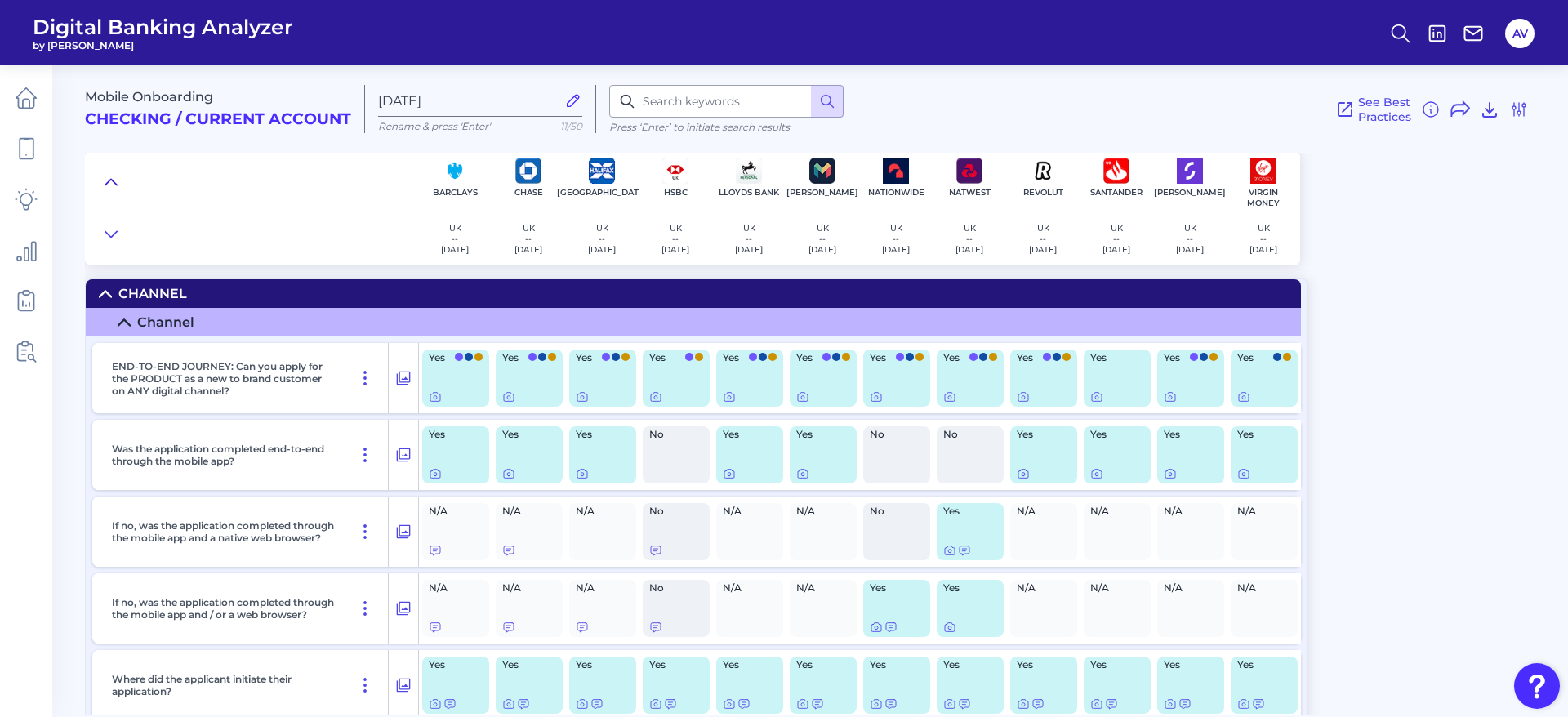
click at [123, 174] on button at bounding box center [111, 182] width 27 height 23
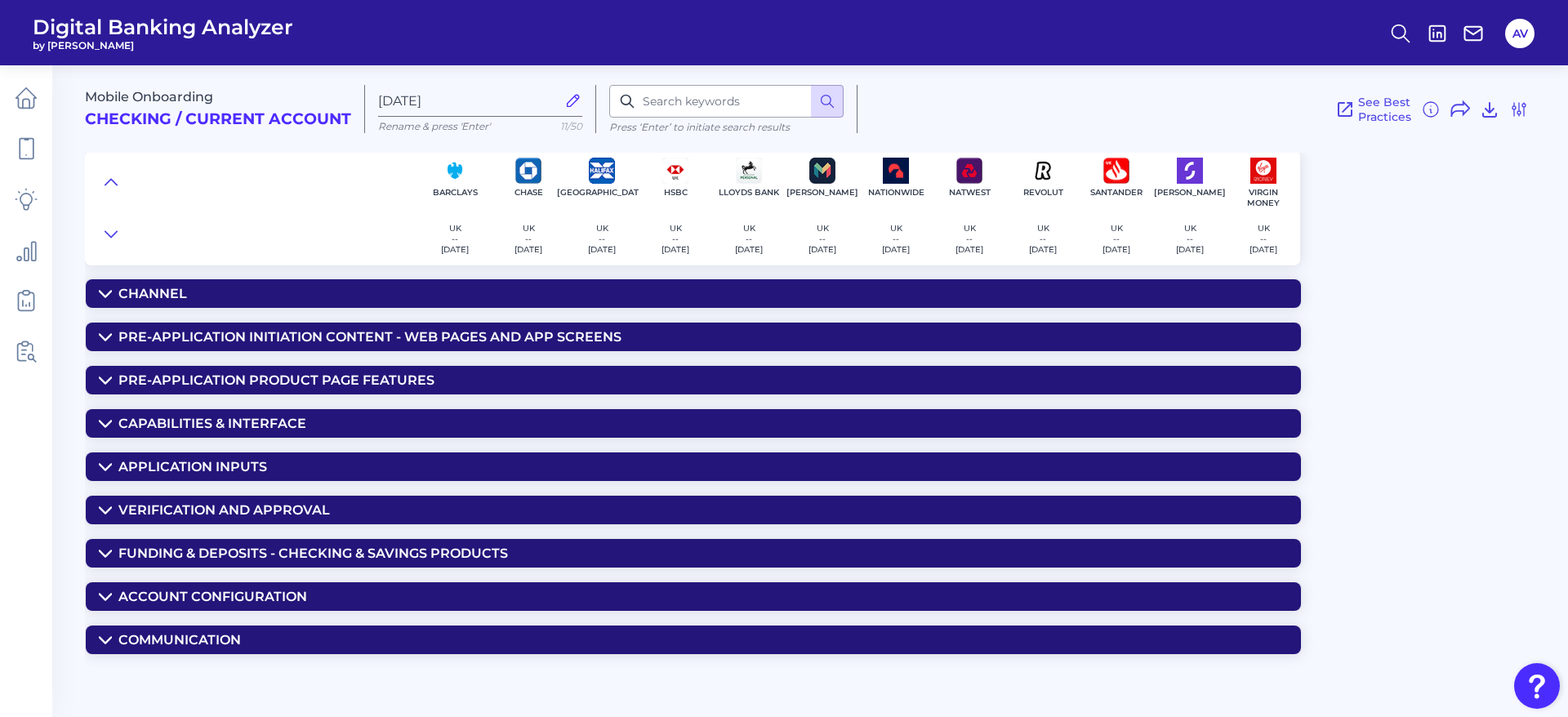
click at [149, 640] on div "Communication" at bounding box center [180, 639] width 123 height 15
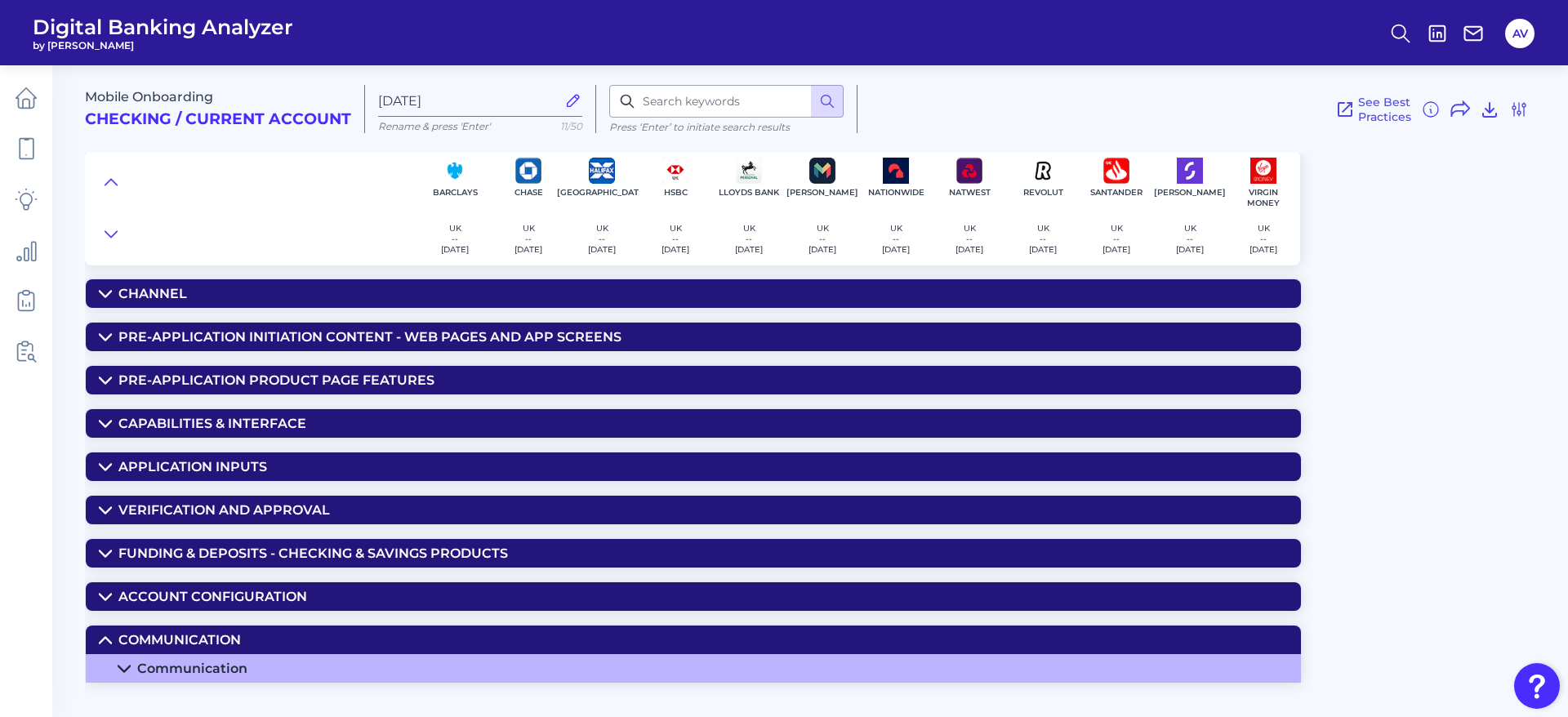
click at [219, 672] on div "Communication" at bounding box center [192, 668] width 110 height 15
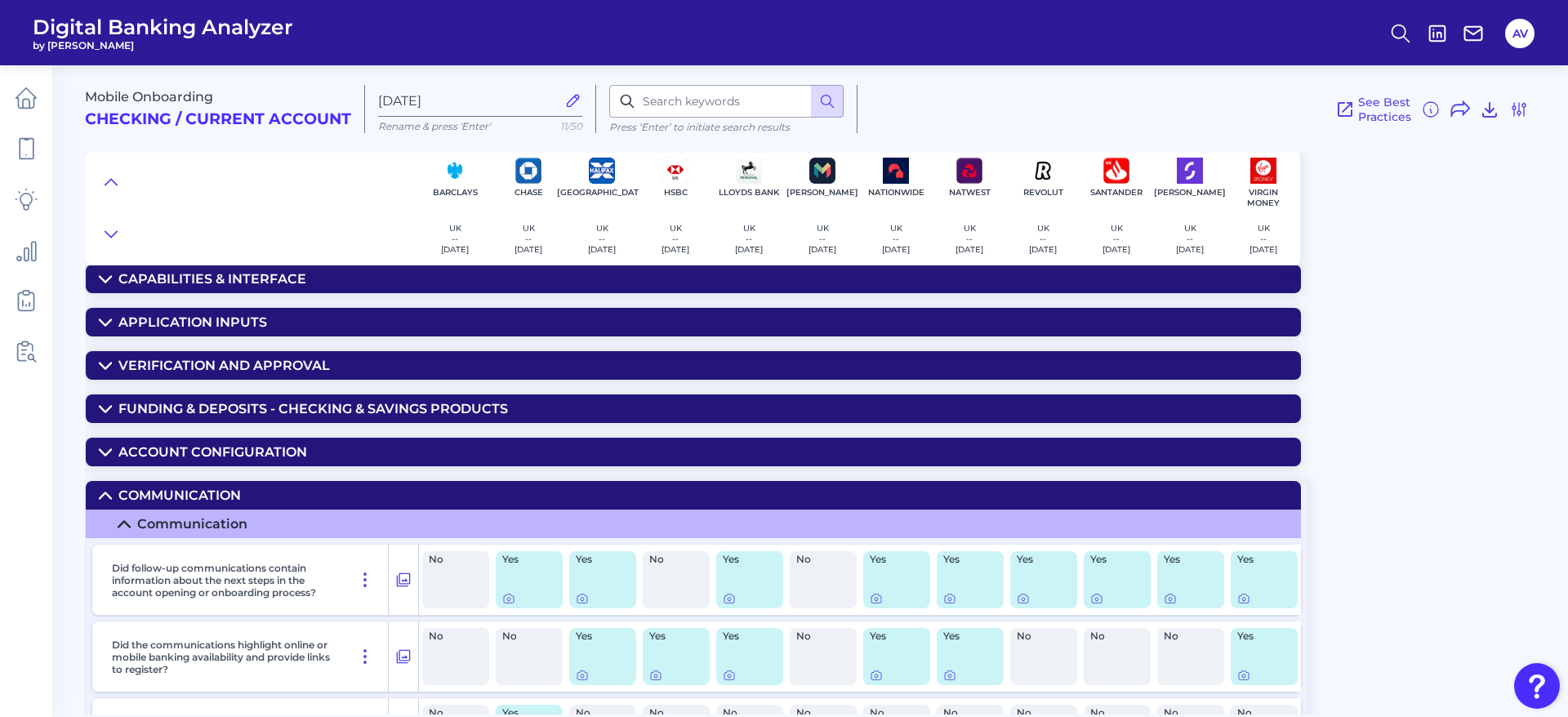
scroll to position [368, 0]
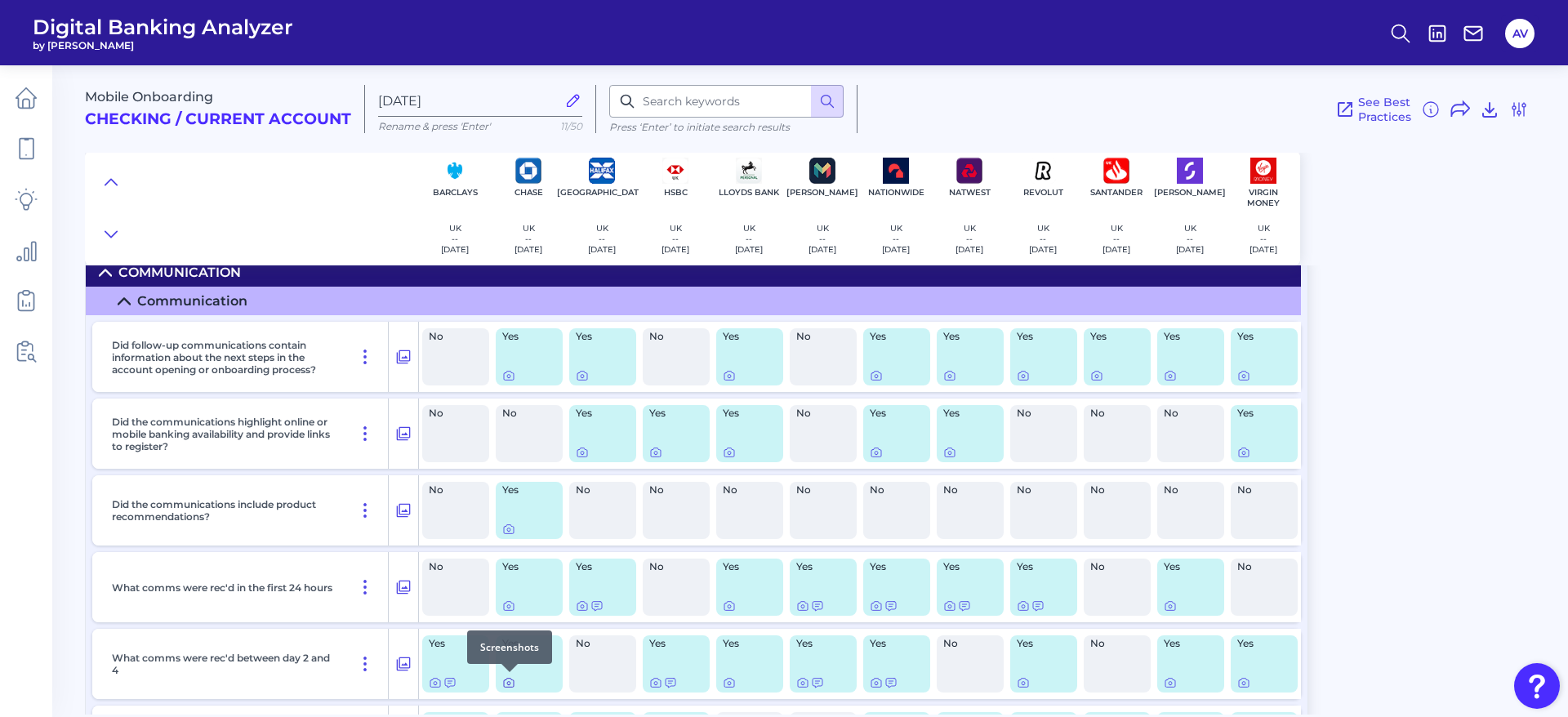
click at [513, 687] on icon at bounding box center [508, 682] width 10 height 9
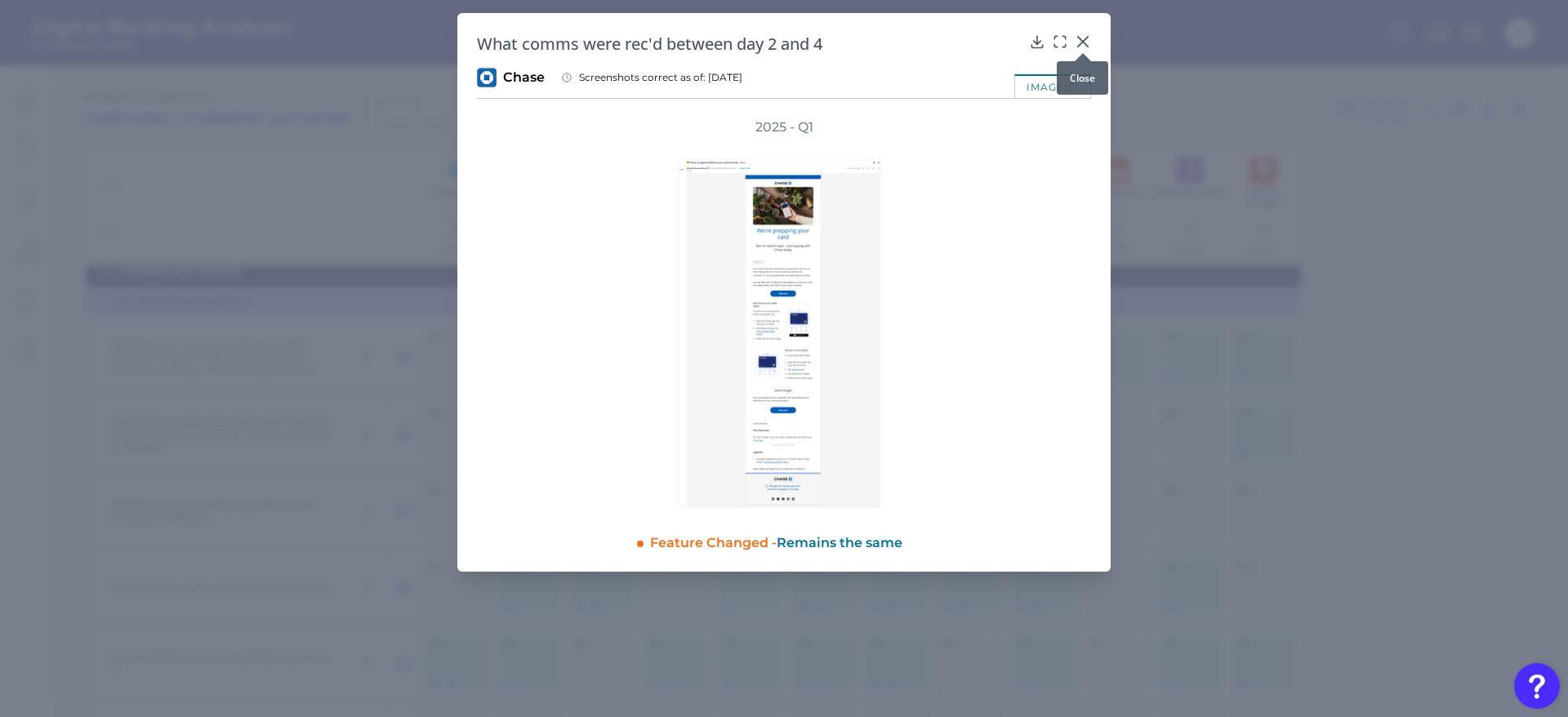
click at [1085, 38] on icon at bounding box center [1082, 41] width 16 height 16
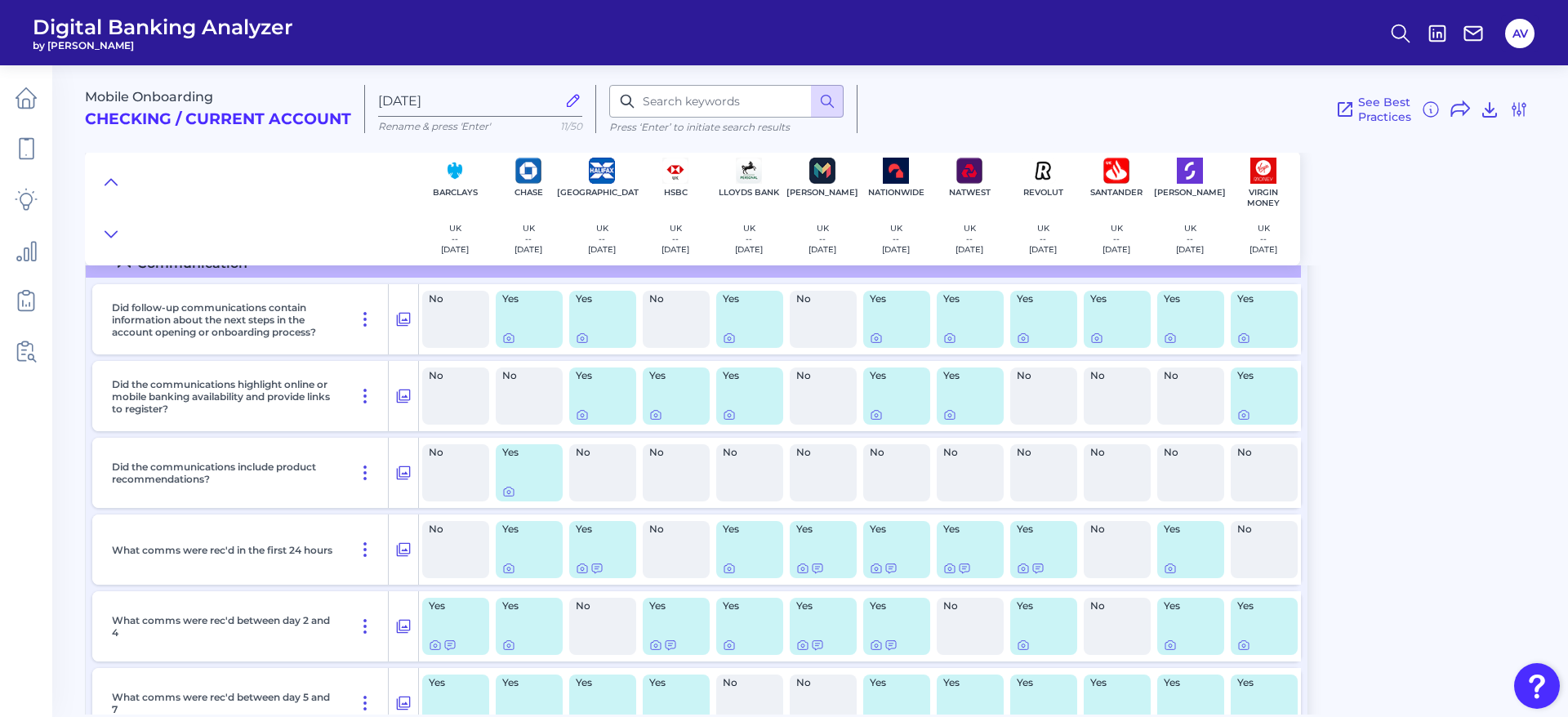
scroll to position [439, 0]
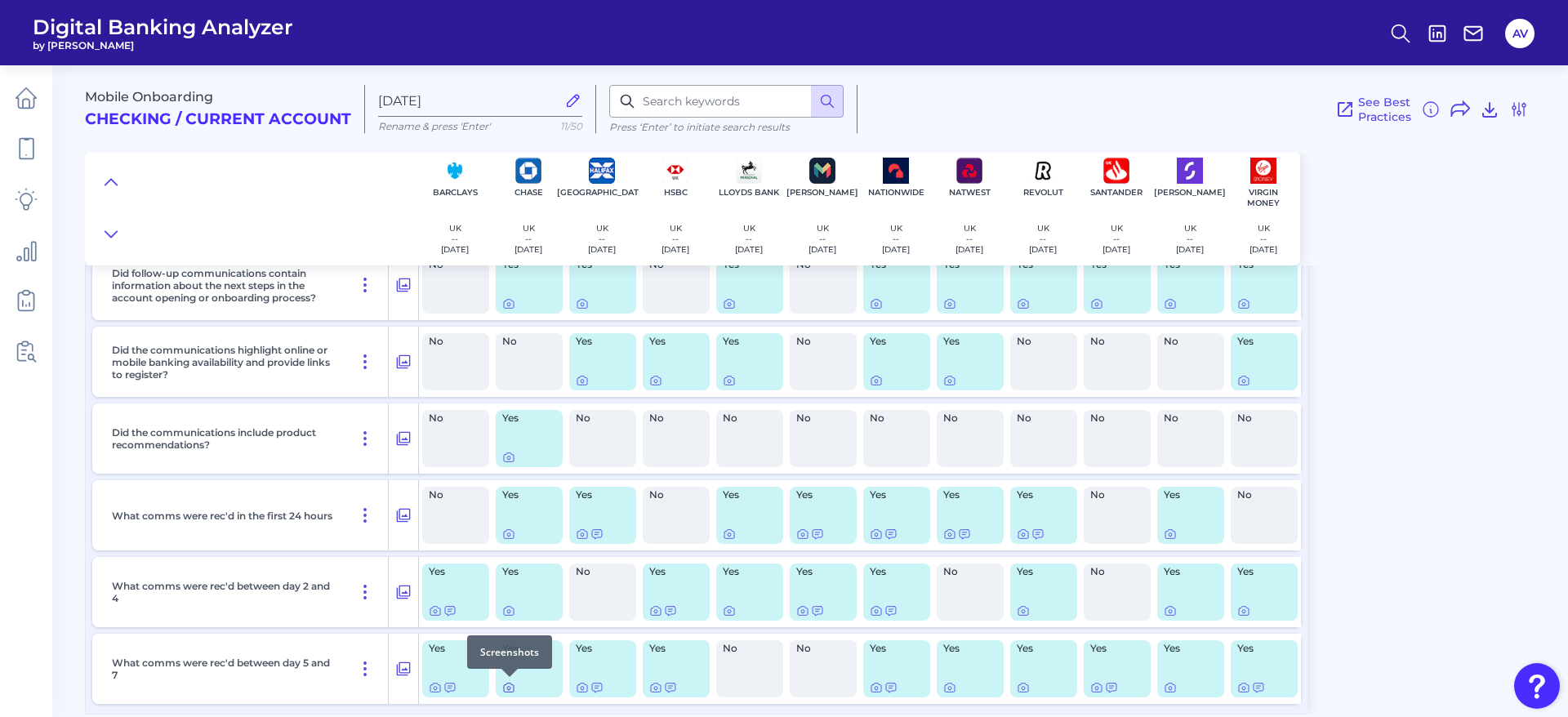
click at [507, 681] on div at bounding box center [509, 676] width 16 height 16
click at [497, 686] on div "Yes" at bounding box center [529, 669] width 67 height 57
click at [508, 689] on icon at bounding box center [508, 688] width 3 height 3
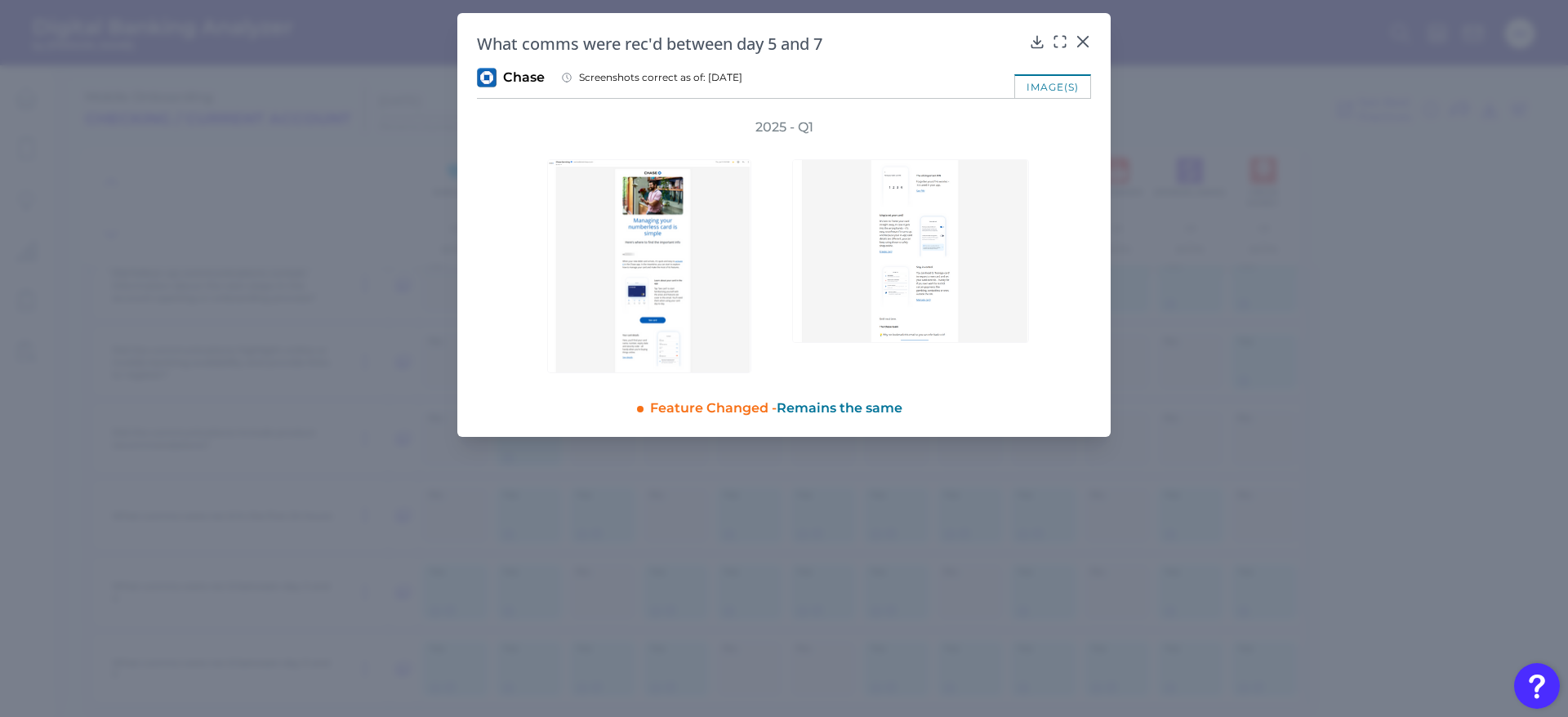
click at [1080, 43] on icon at bounding box center [1082, 41] width 16 height 16
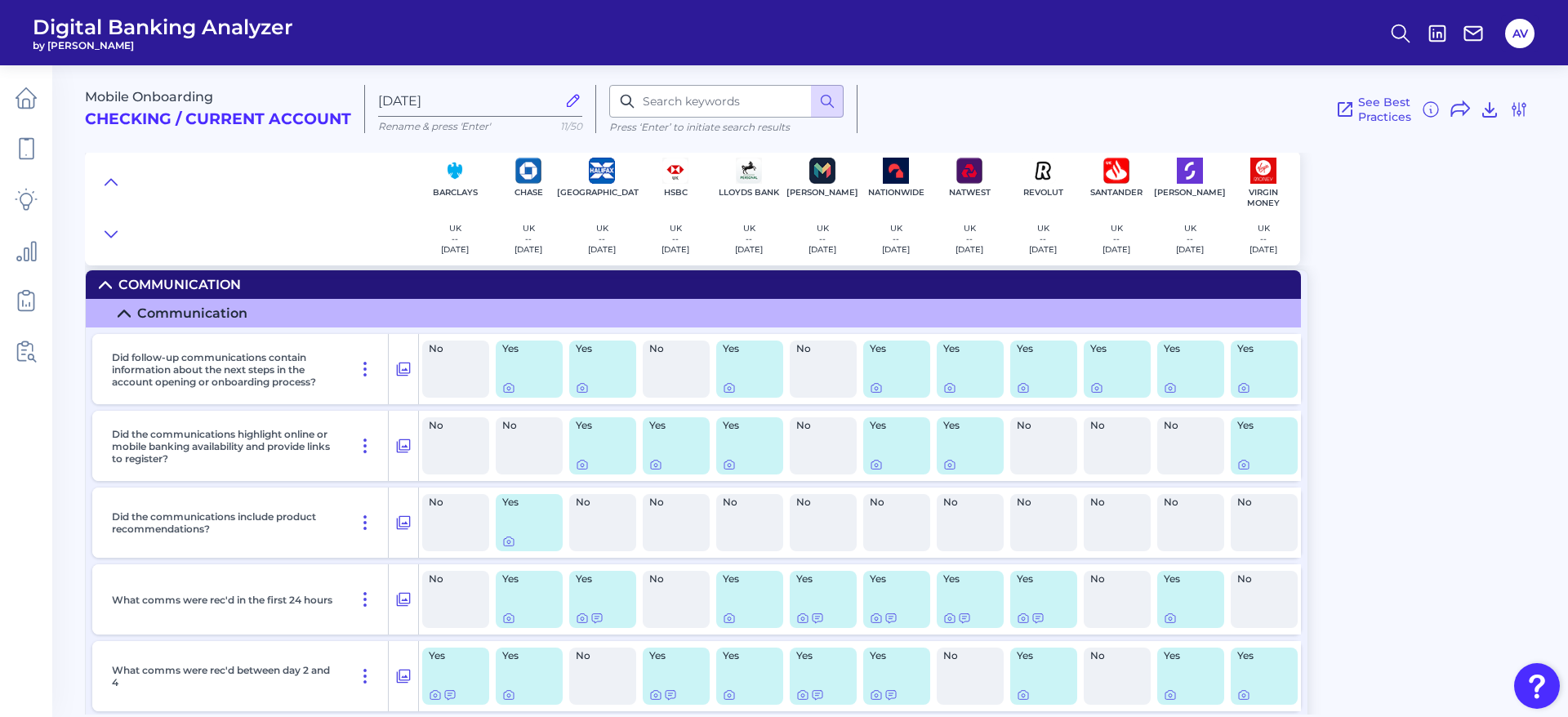
scroll to position [317, 0]
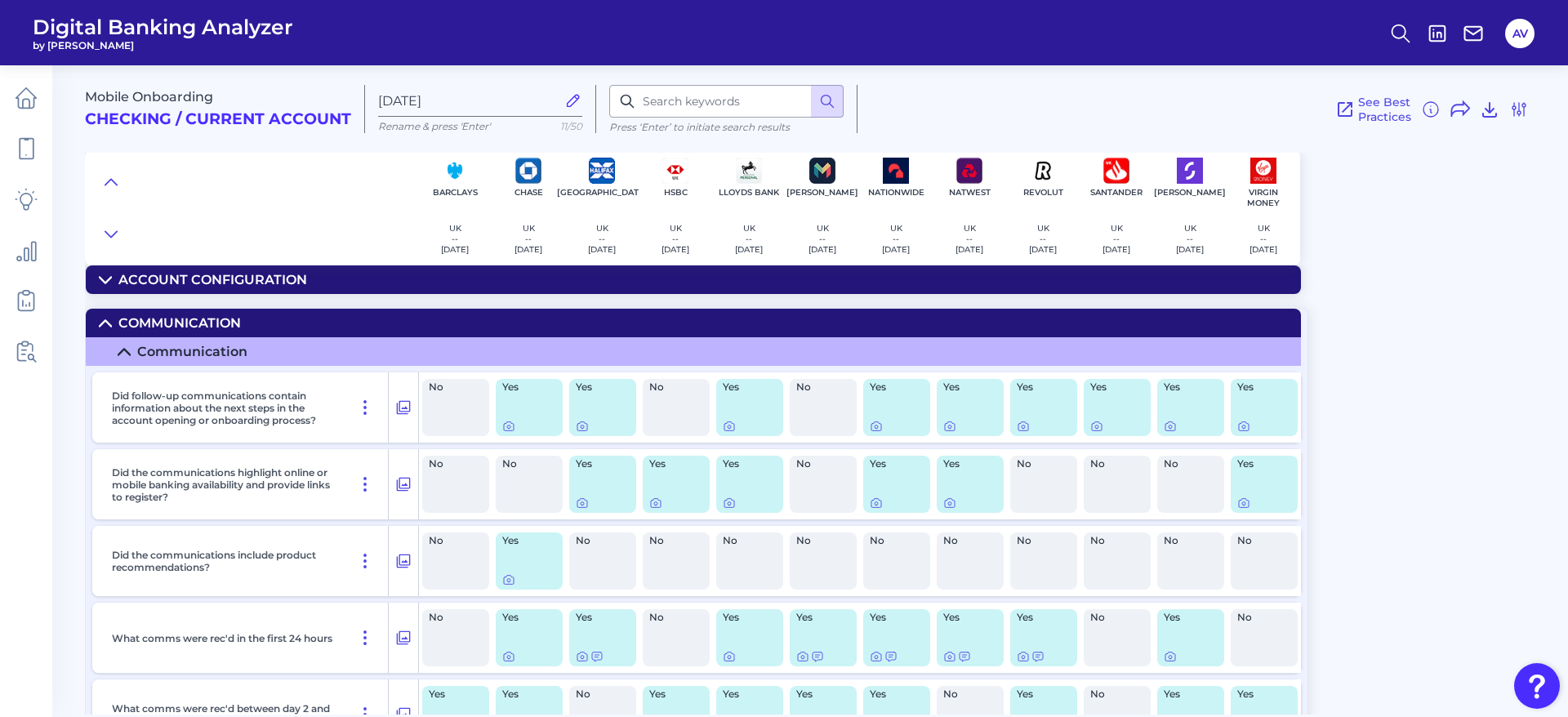
click at [508, 418] on div "Yes" at bounding box center [529, 407] width 67 height 57
click at [511, 421] on div at bounding box center [509, 415] width 16 height 16
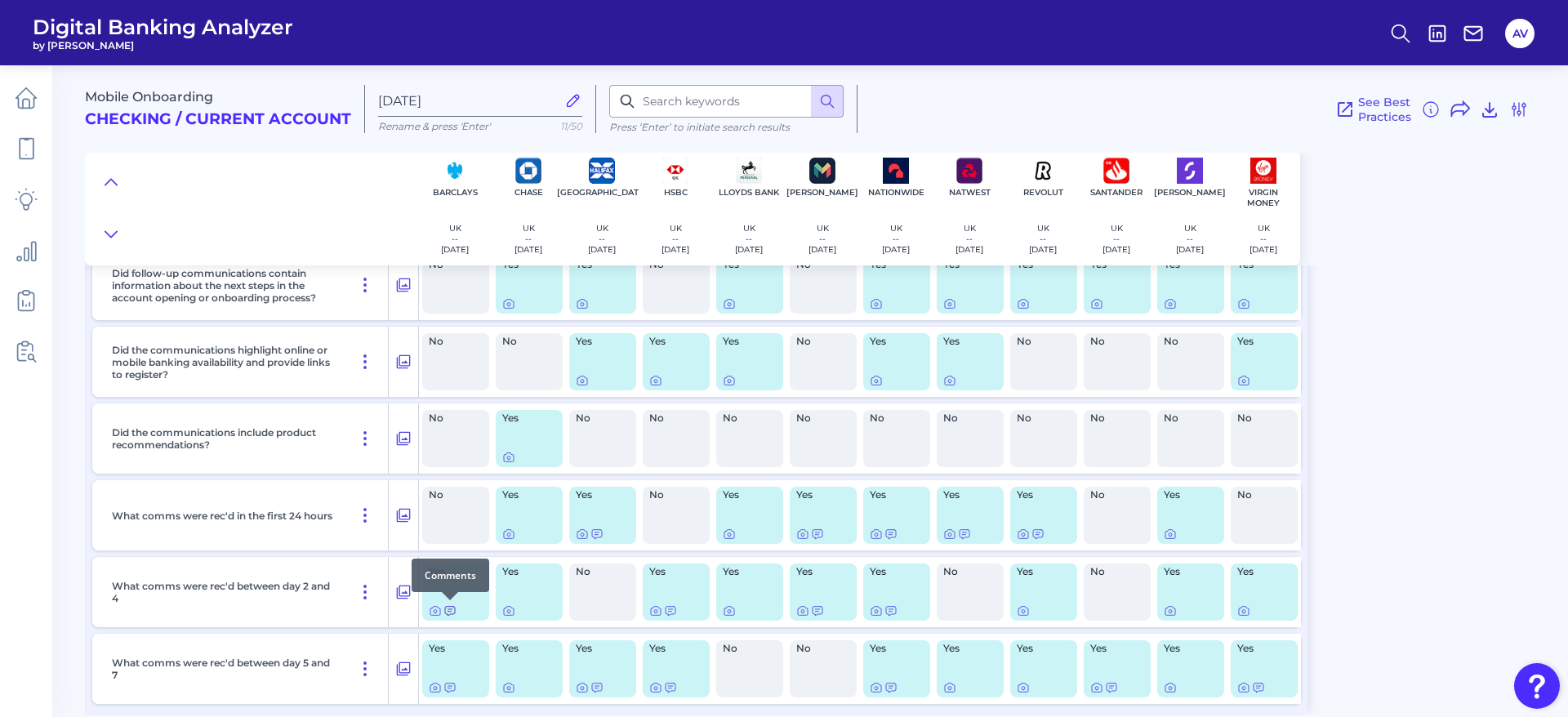
click at [452, 612] on icon at bounding box center [450, 611] width 13 height 13
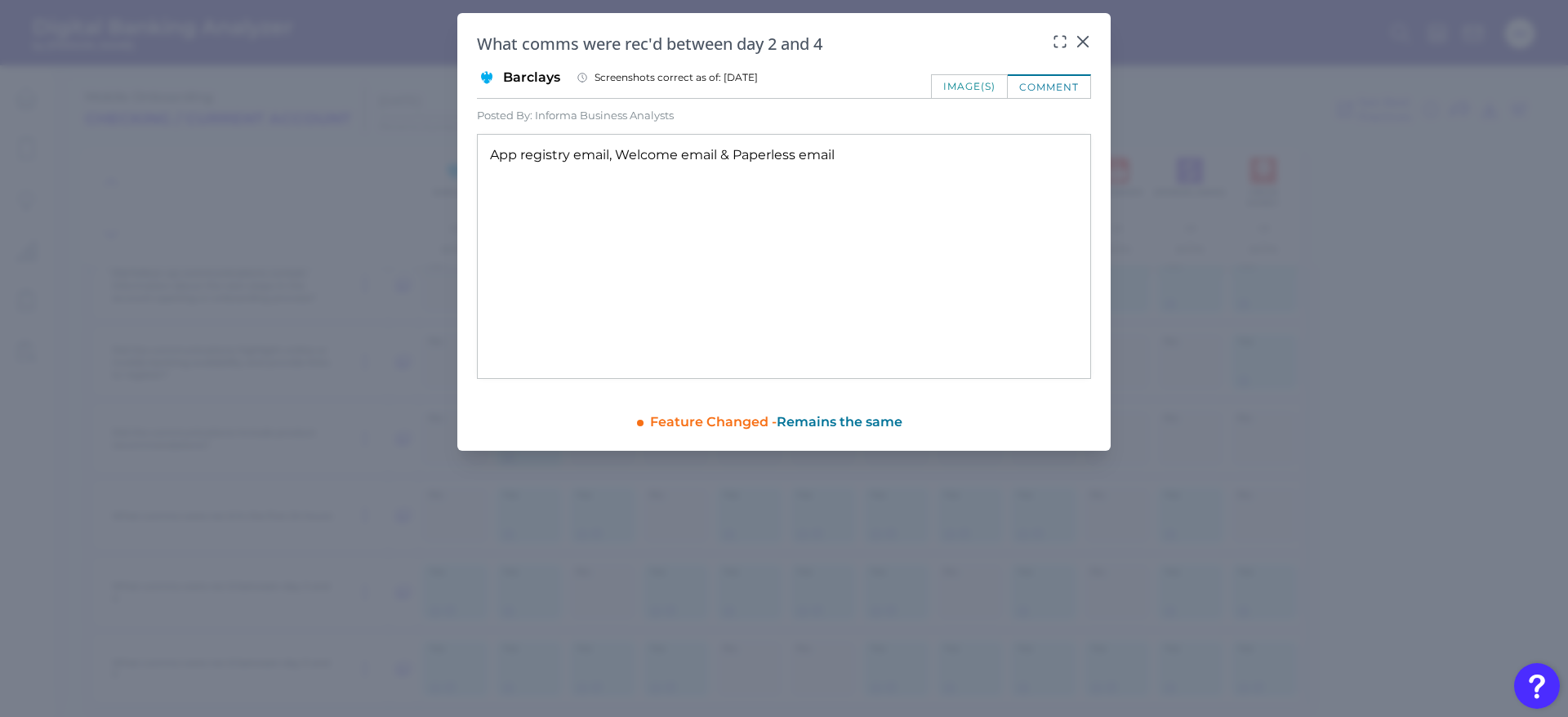
click at [957, 70] on div "Barclays Screenshots correct as of: 2025-01-10" at bounding box center [784, 77] width 614 height 20
click at [967, 77] on div "image(s)" at bounding box center [969, 85] width 77 height 24
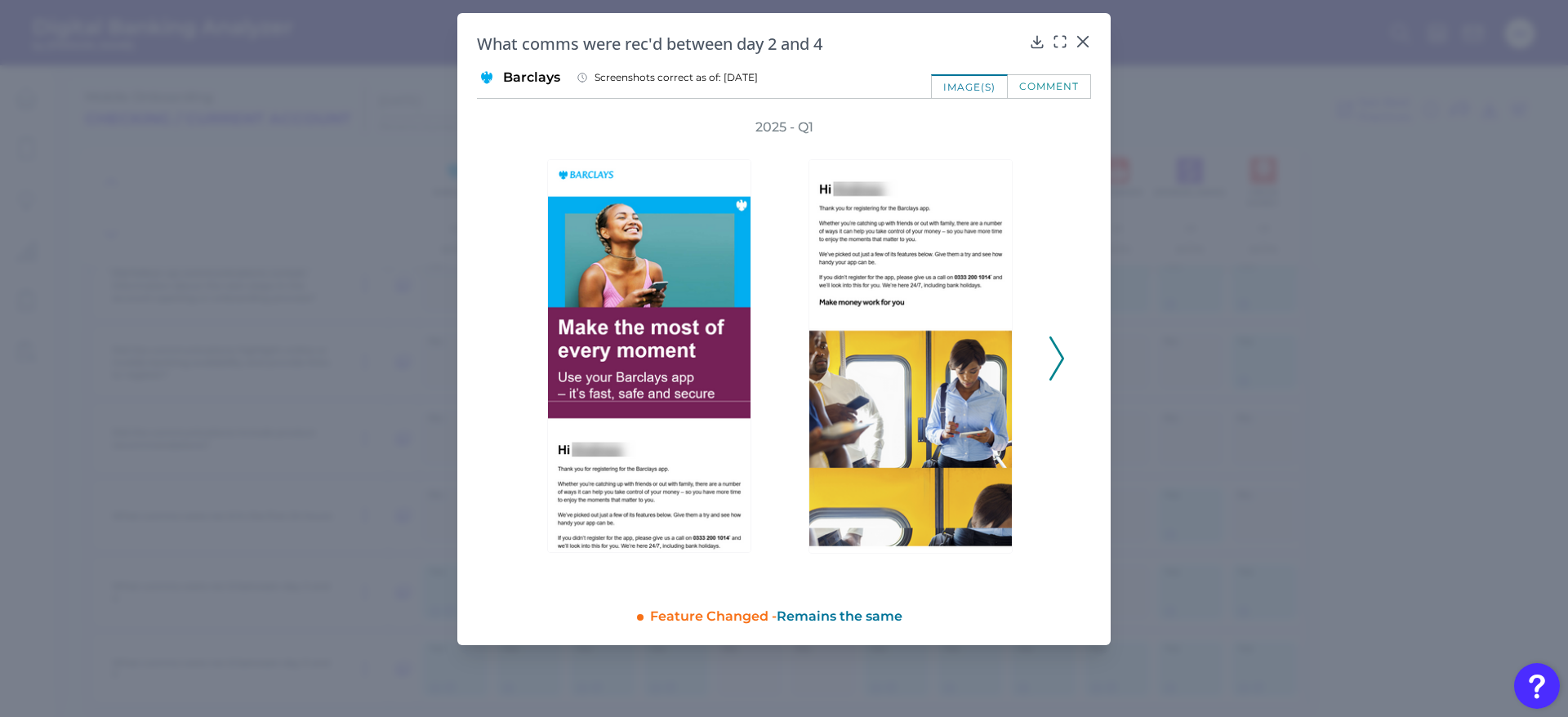
click at [1032, 87] on div "comment" at bounding box center [1050, 85] width 84 height 24
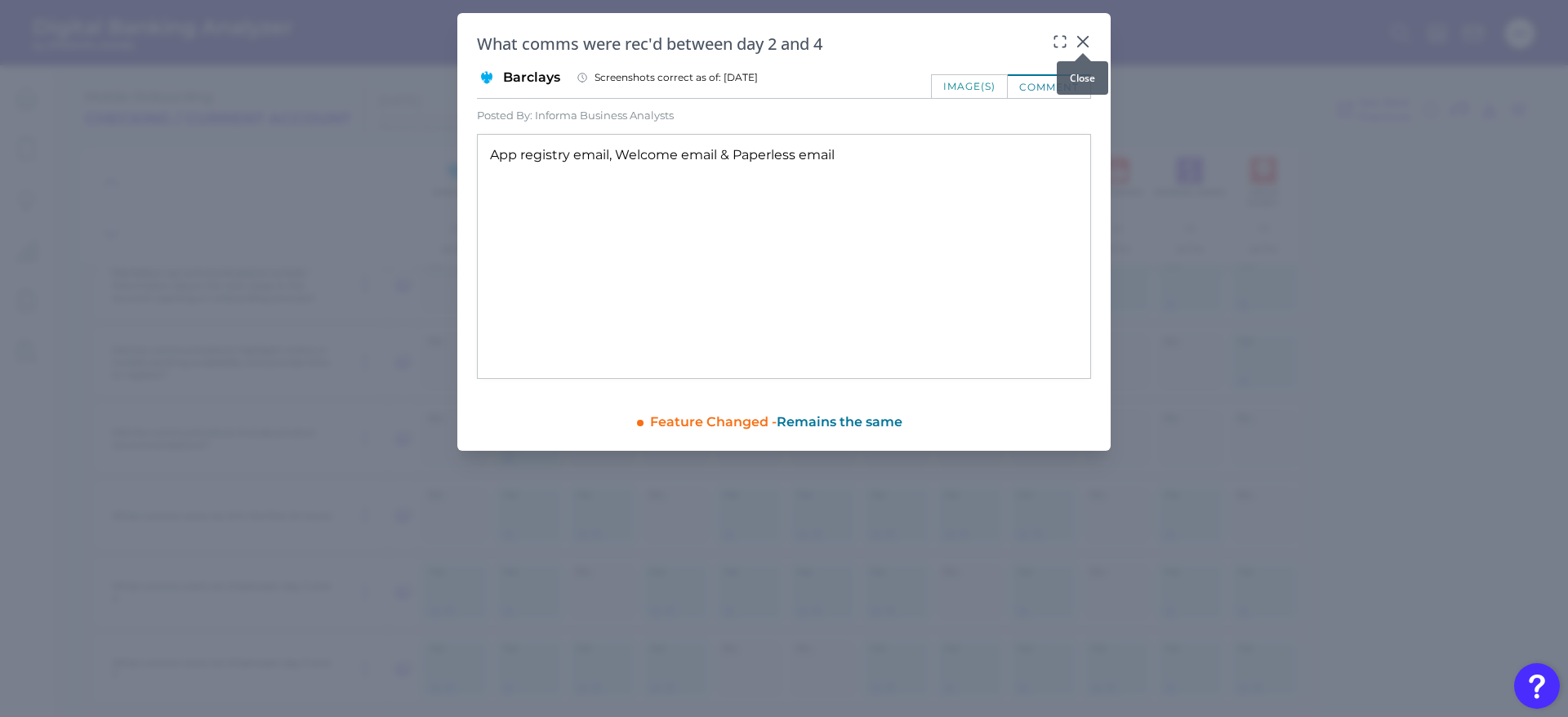
click at [1084, 35] on icon at bounding box center [1082, 41] width 16 height 16
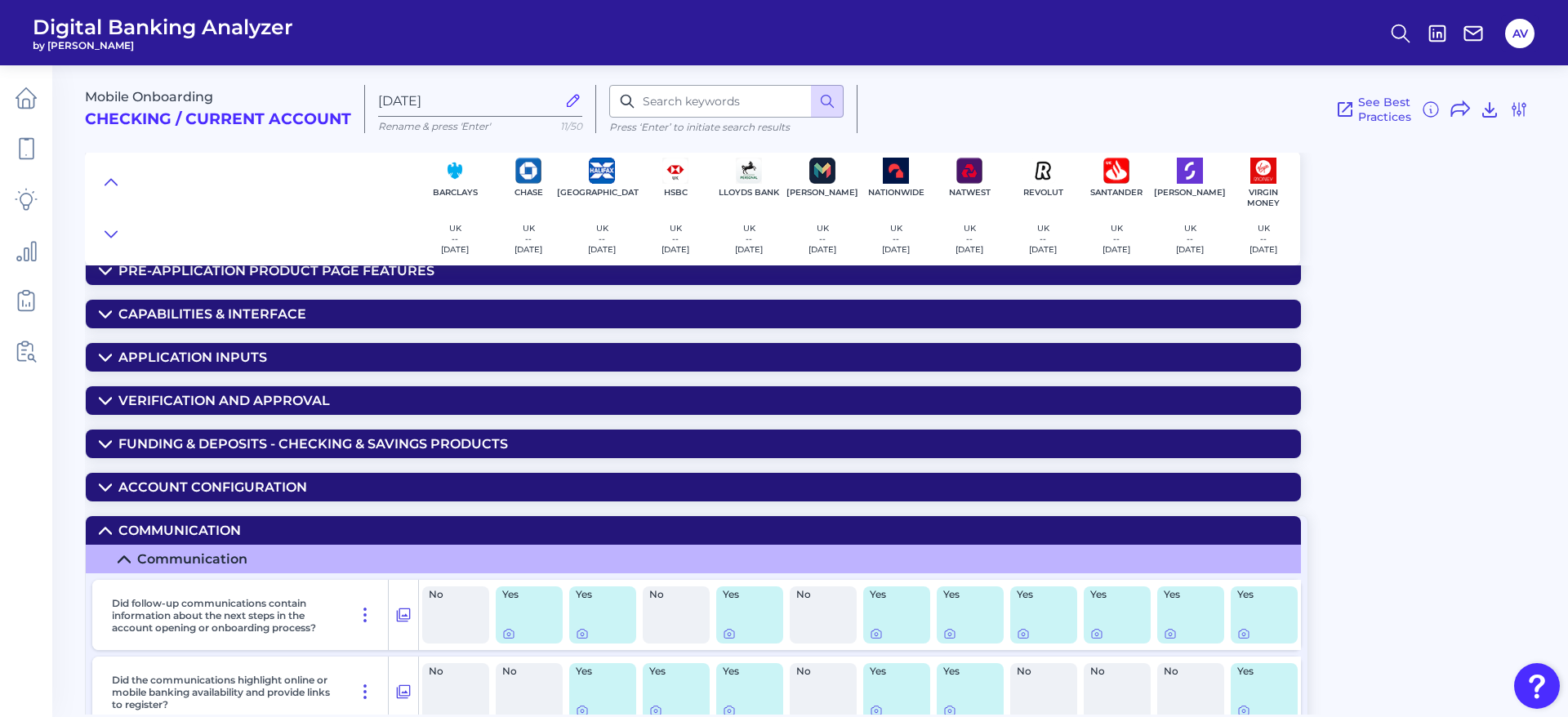
scroll to position [72, 0]
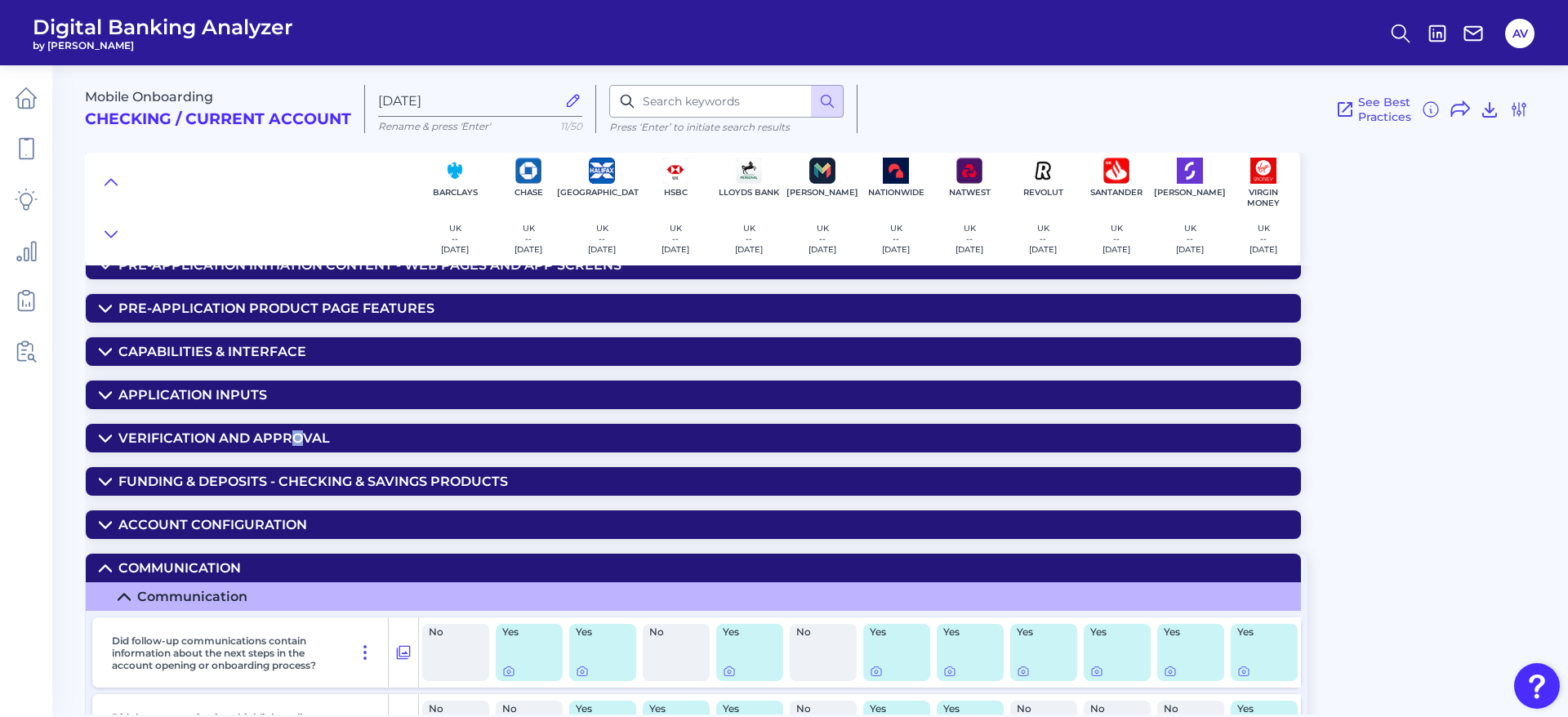
click at [297, 430] on div "Verification and Approval" at bounding box center [224, 438] width 212 height 15
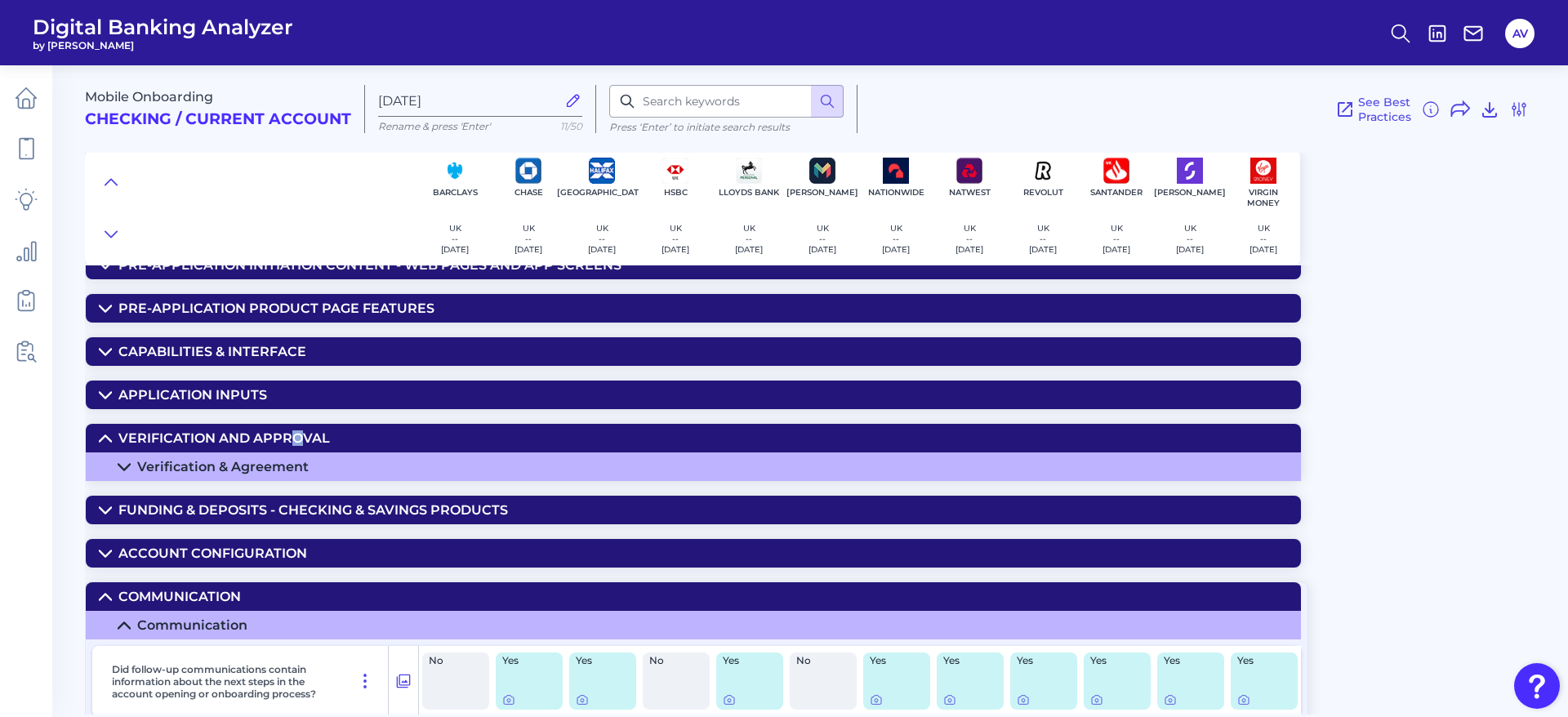
scroll to position [195, 0]
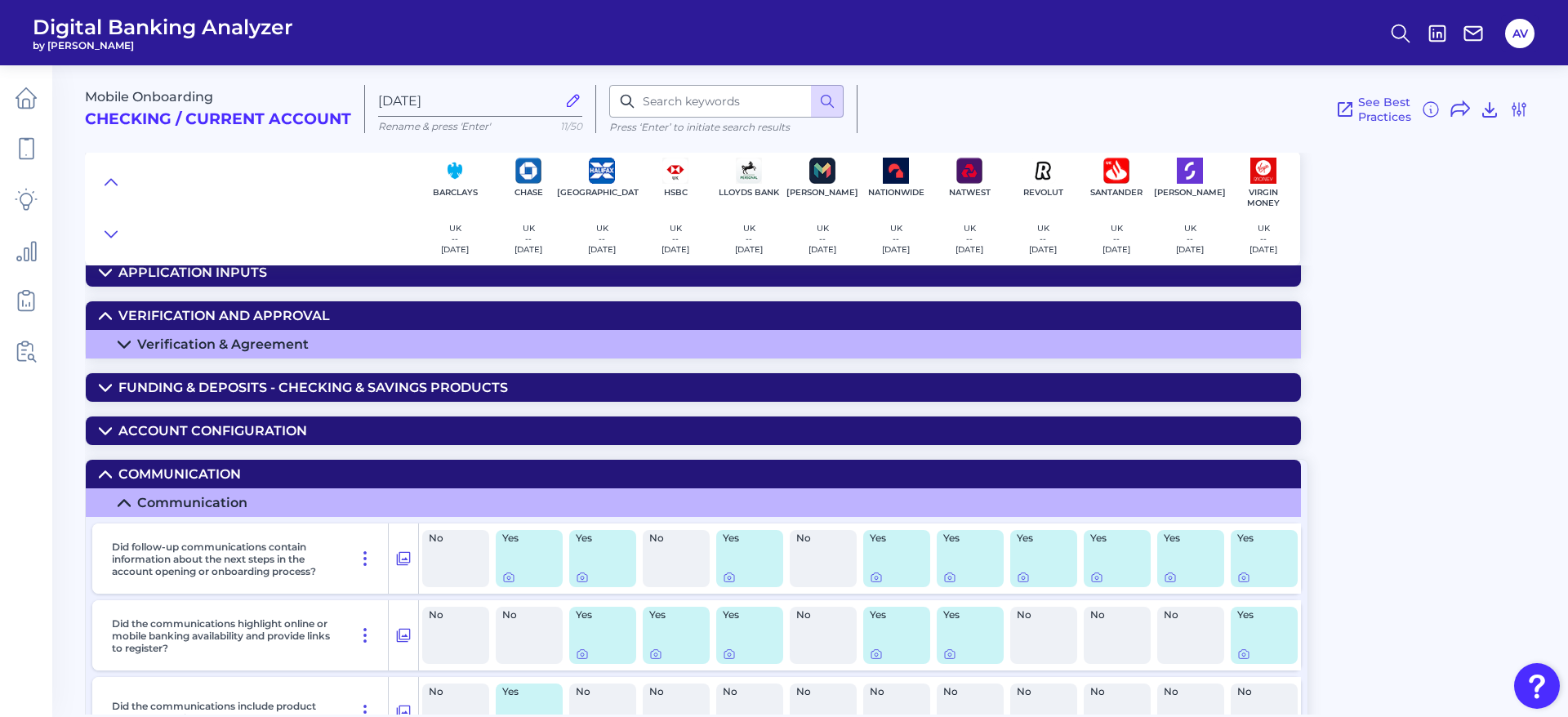
click at [330, 340] on summary "Verification & Agreement" at bounding box center [693, 344] width 1215 height 28
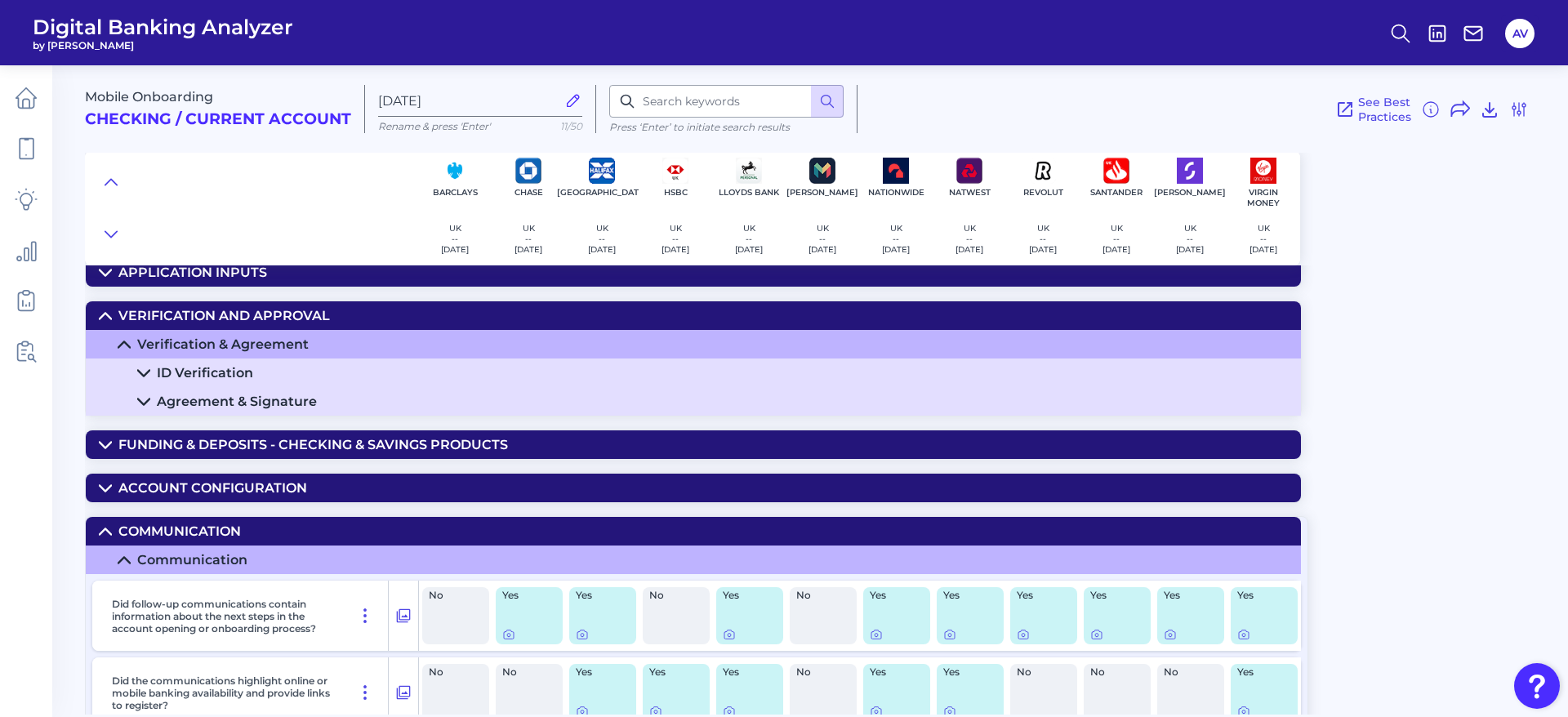
click at [299, 424] on div "Mobile Onboarding Checking / Current Account Sep 17 2025 Rename & press 'Enter'…" at bounding box center [826, 384] width 1483 height 661
click at [316, 442] on div "Funding & Deposits - CHECKING & SAVINGS PRODUCTS" at bounding box center [314, 444] width 390 height 15
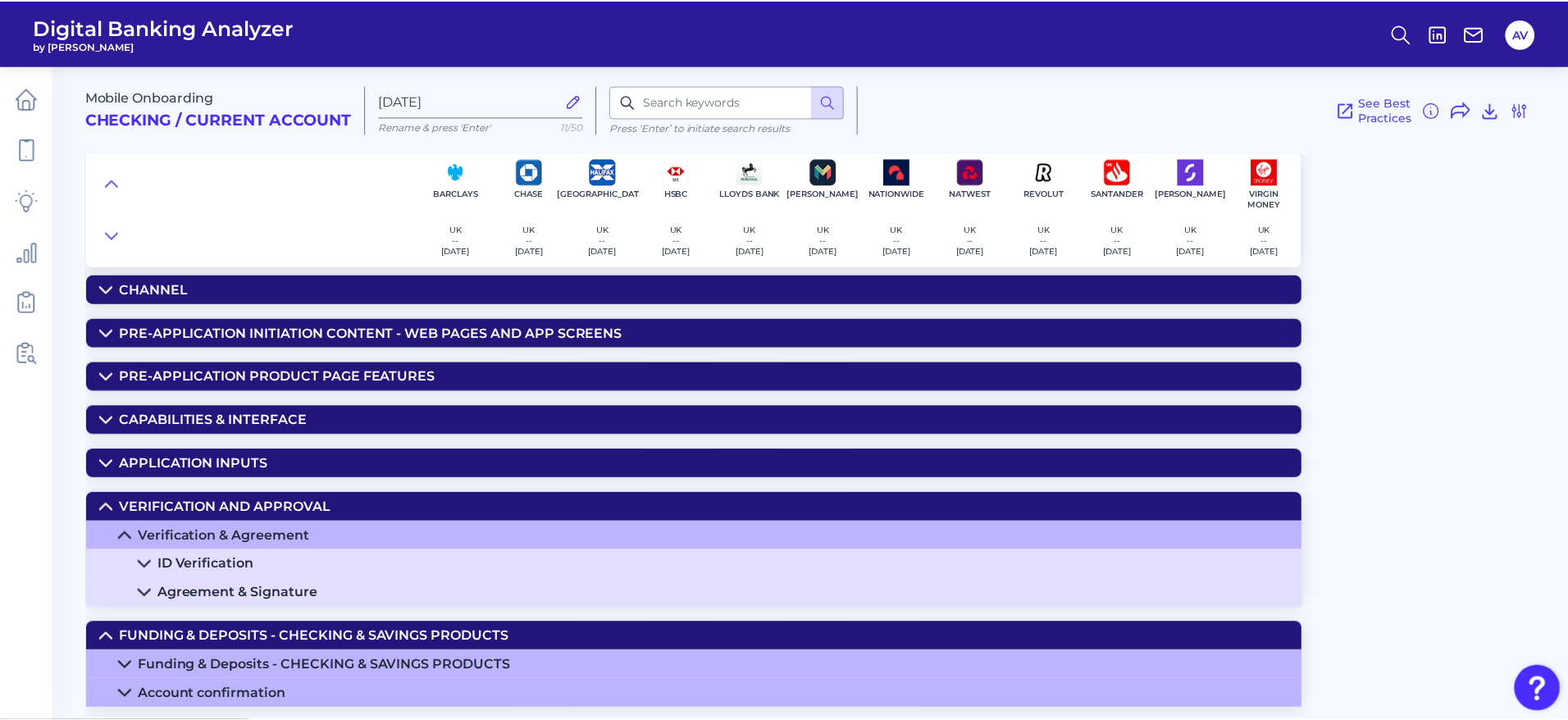
scroll to position [0, 0]
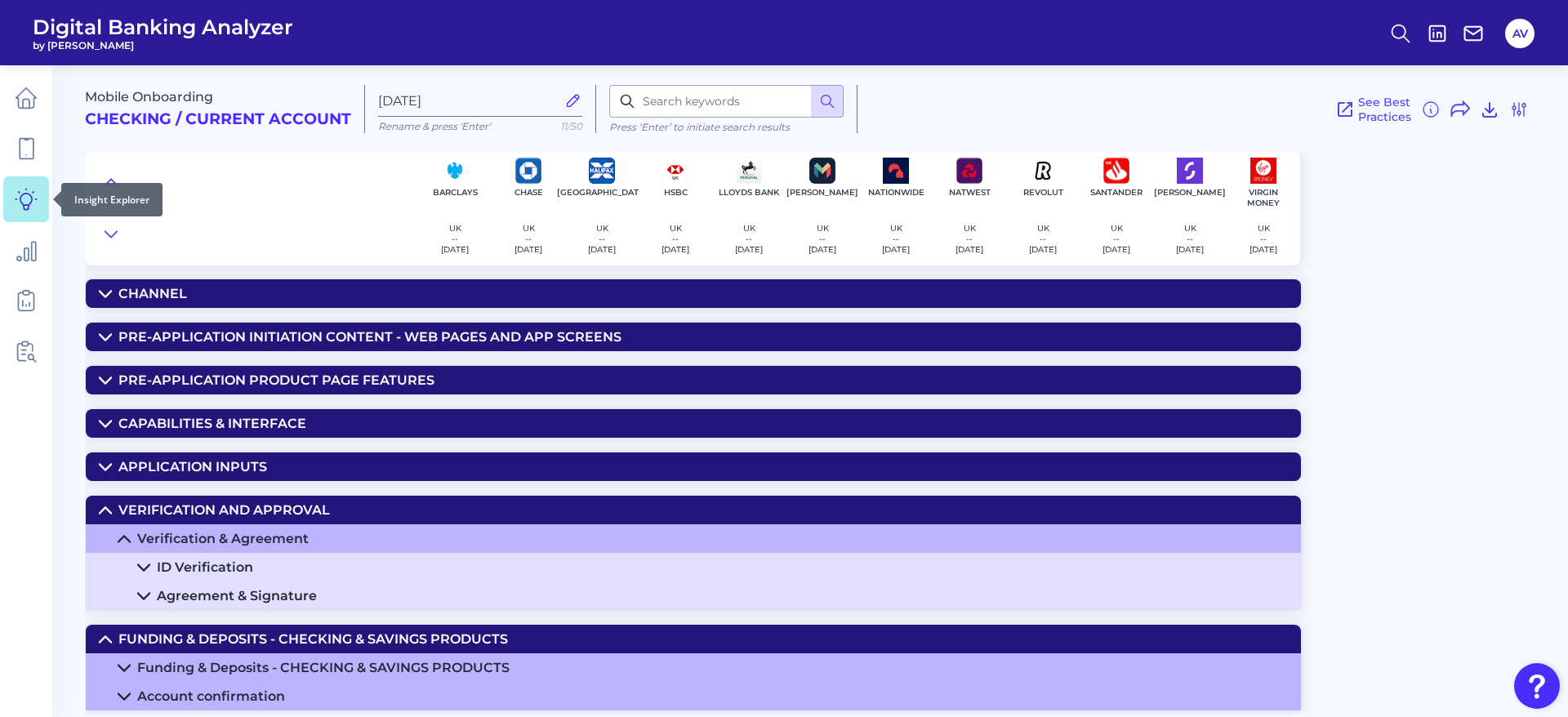
click at [38, 205] on link at bounding box center [26, 199] width 46 height 46
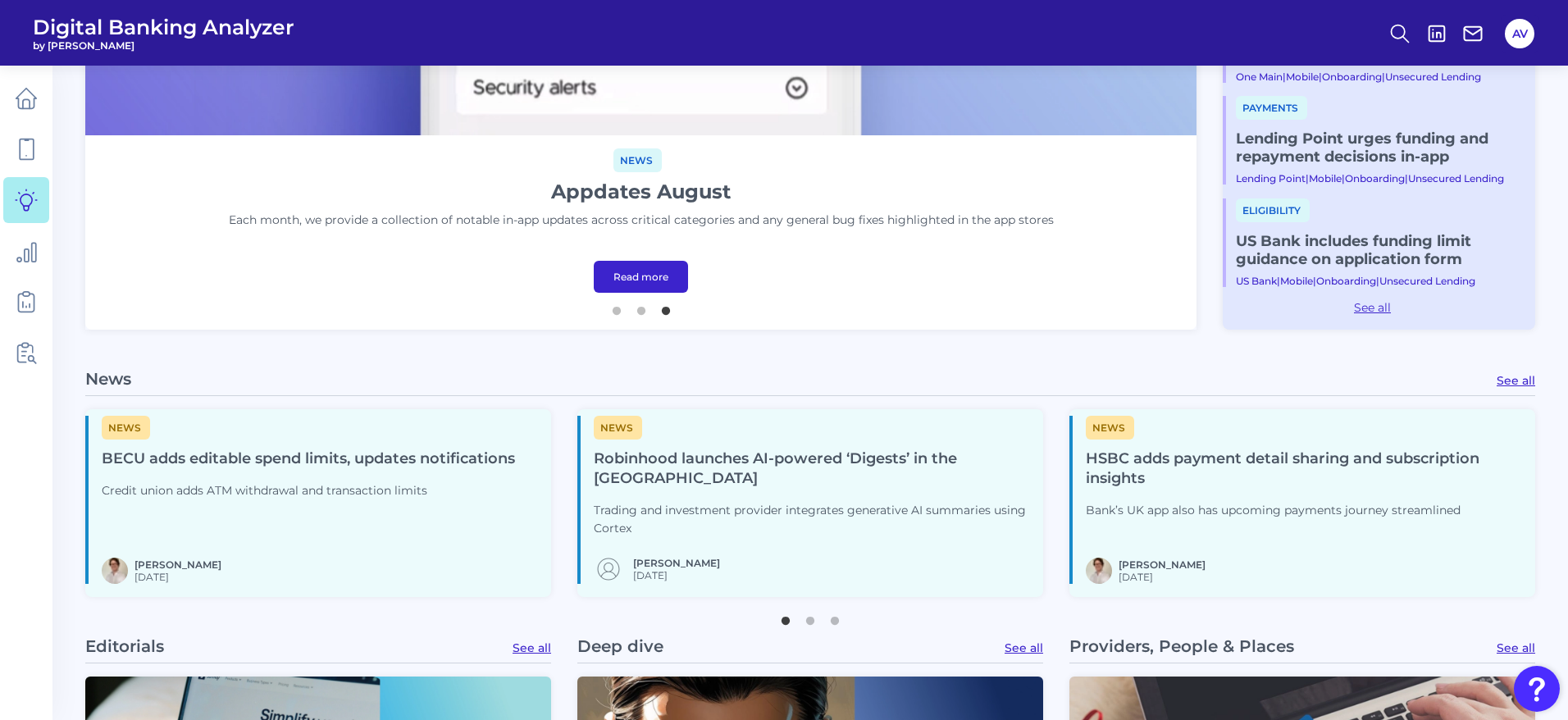
scroll to position [738, 0]
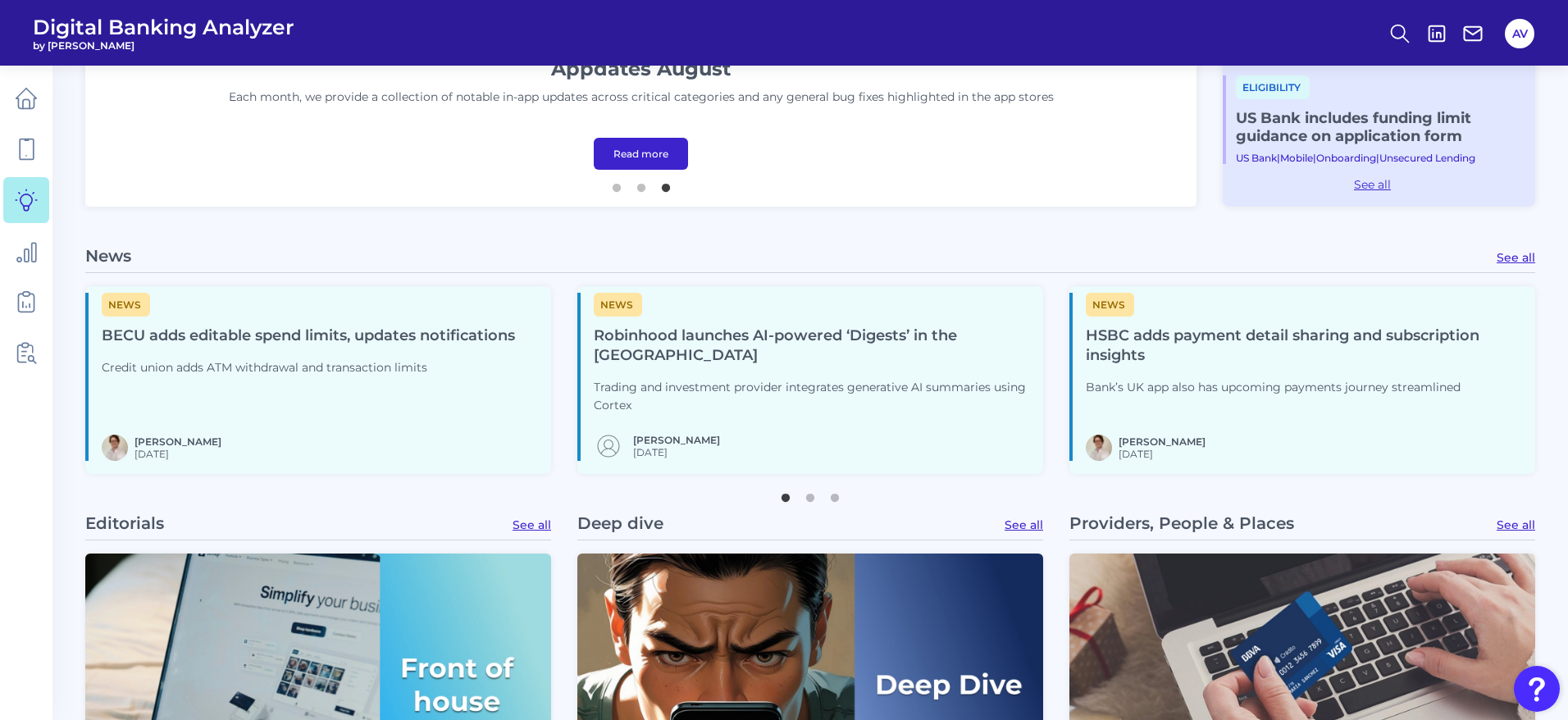
click at [1351, 347] on h4 "HSBC adds payment detail sharing and subscription insights" at bounding box center [1303, 345] width 436 height 39
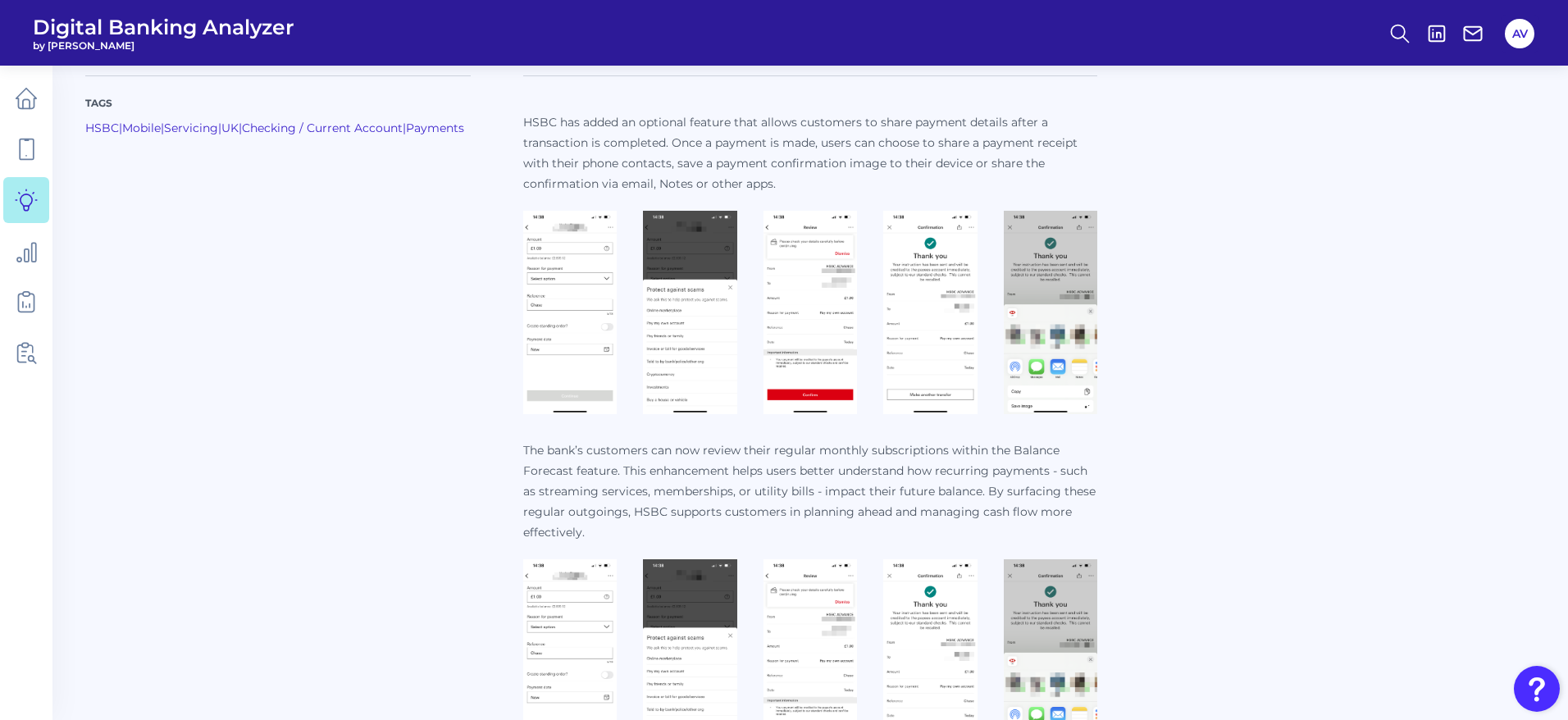
scroll to position [812, 0]
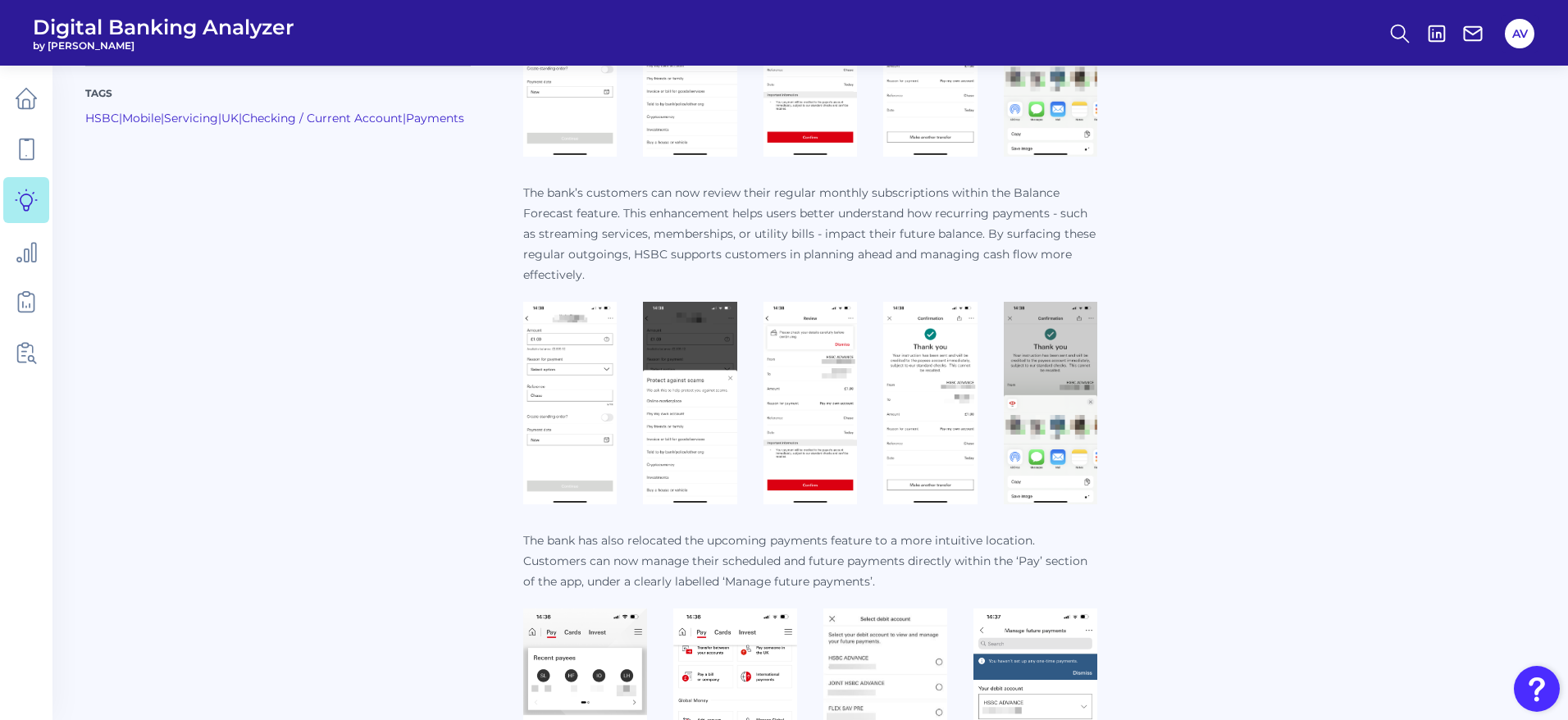
click at [588, 387] on img at bounding box center [569, 402] width 93 height 203
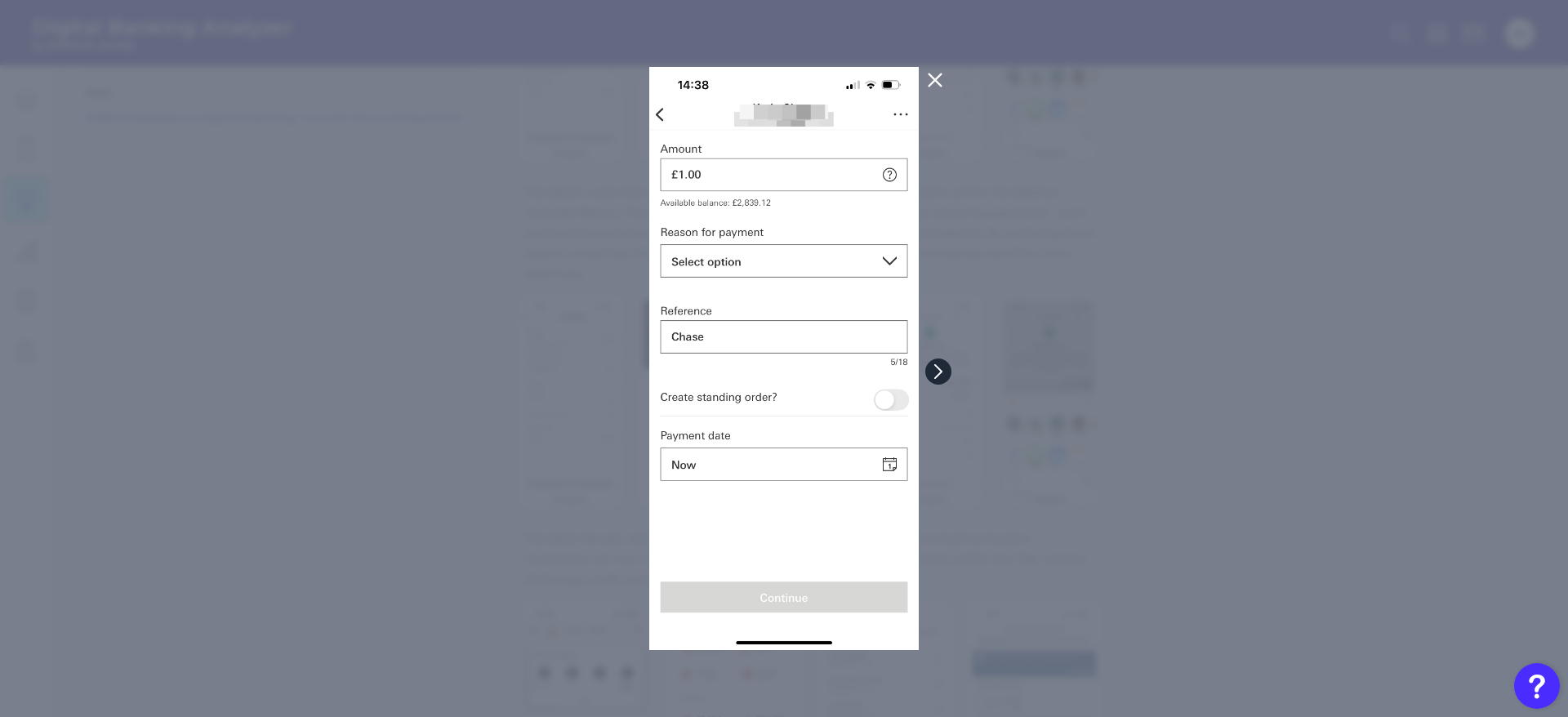
click at [934, 366] on icon at bounding box center [938, 370] width 14 height 14
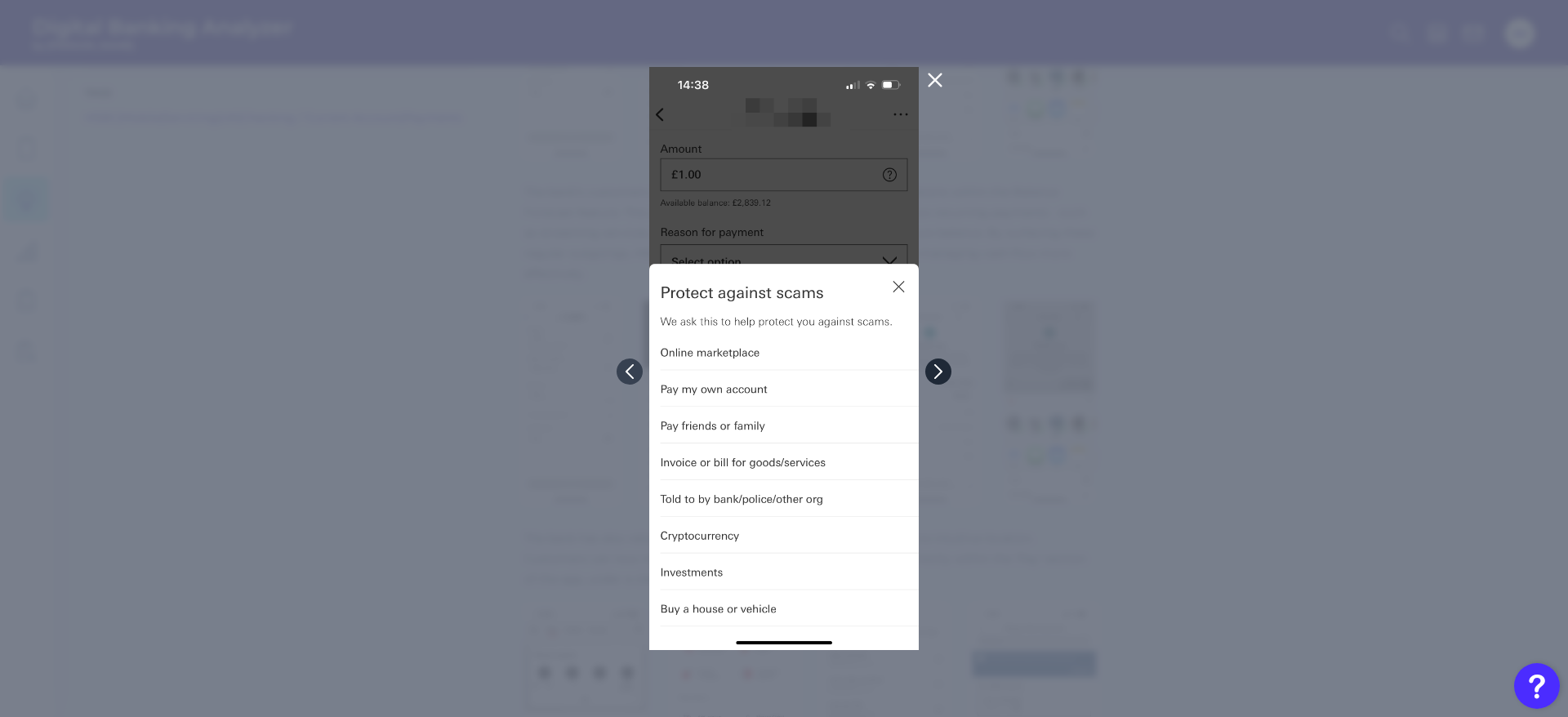
click at [934, 366] on icon at bounding box center [938, 370] width 14 height 14
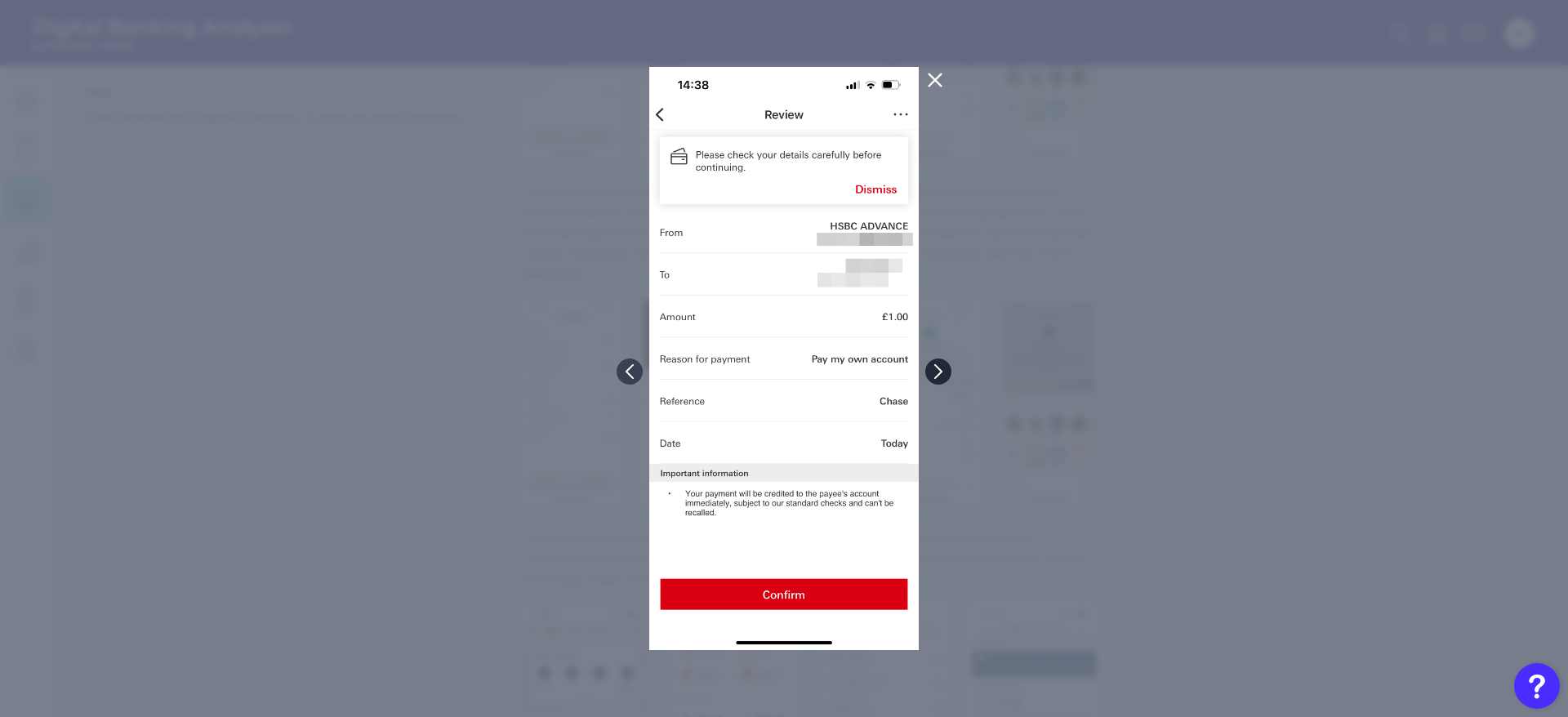
click at [934, 366] on icon at bounding box center [938, 370] width 14 height 14
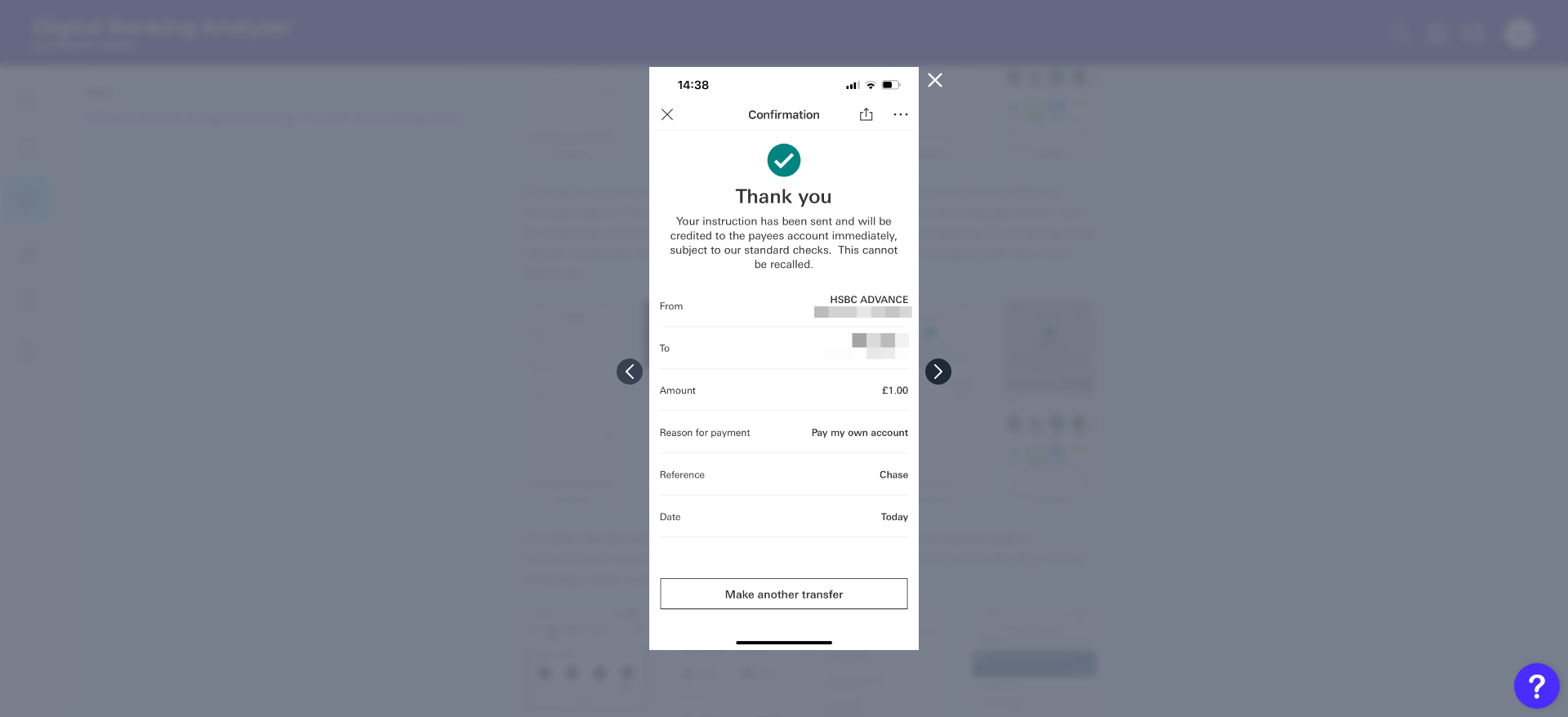
click at [934, 366] on icon at bounding box center [938, 370] width 14 height 14
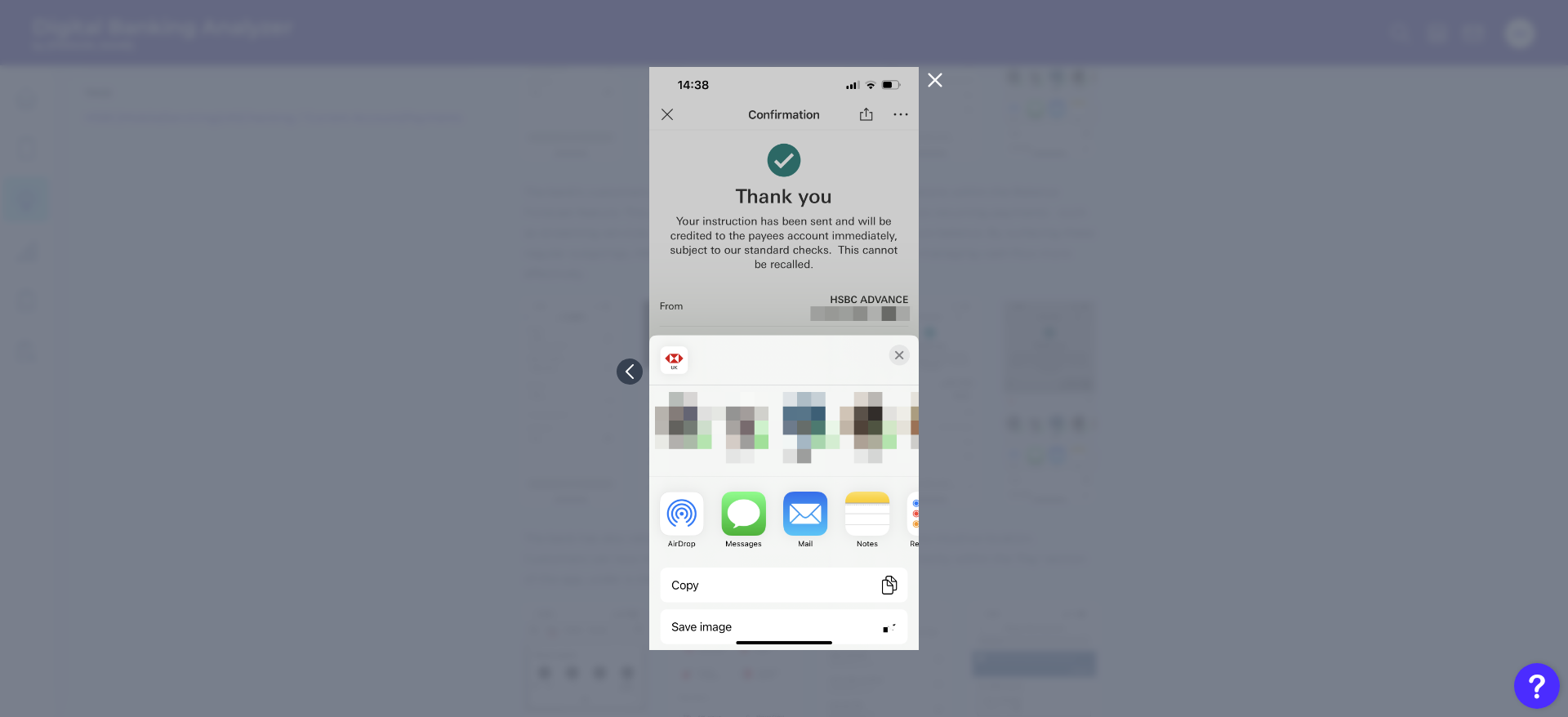
click at [934, 366] on div at bounding box center [784, 358] width 1568 height 717
click at [933, 79] on icon at bounding box center [935, 80] width 12 height 12
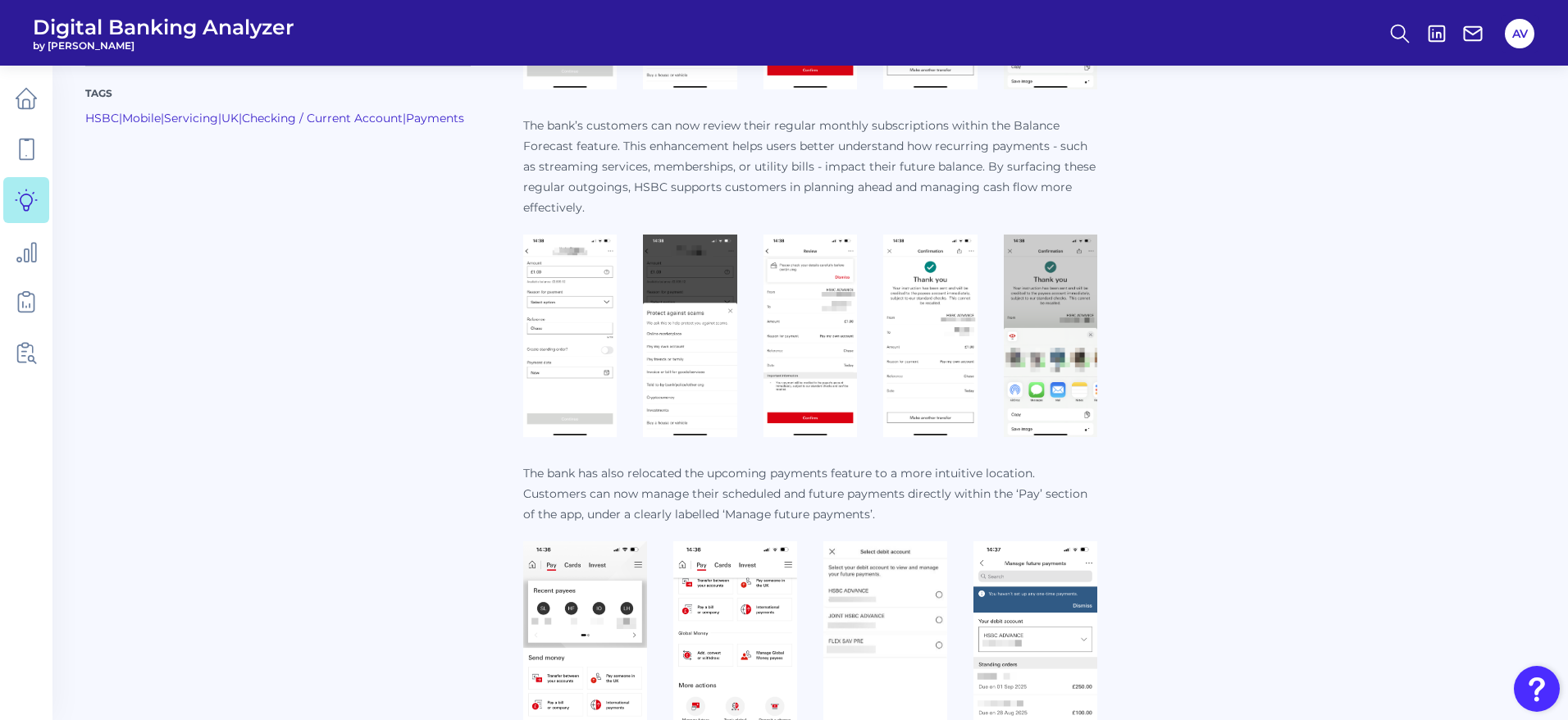
scroll to position [935, 0]
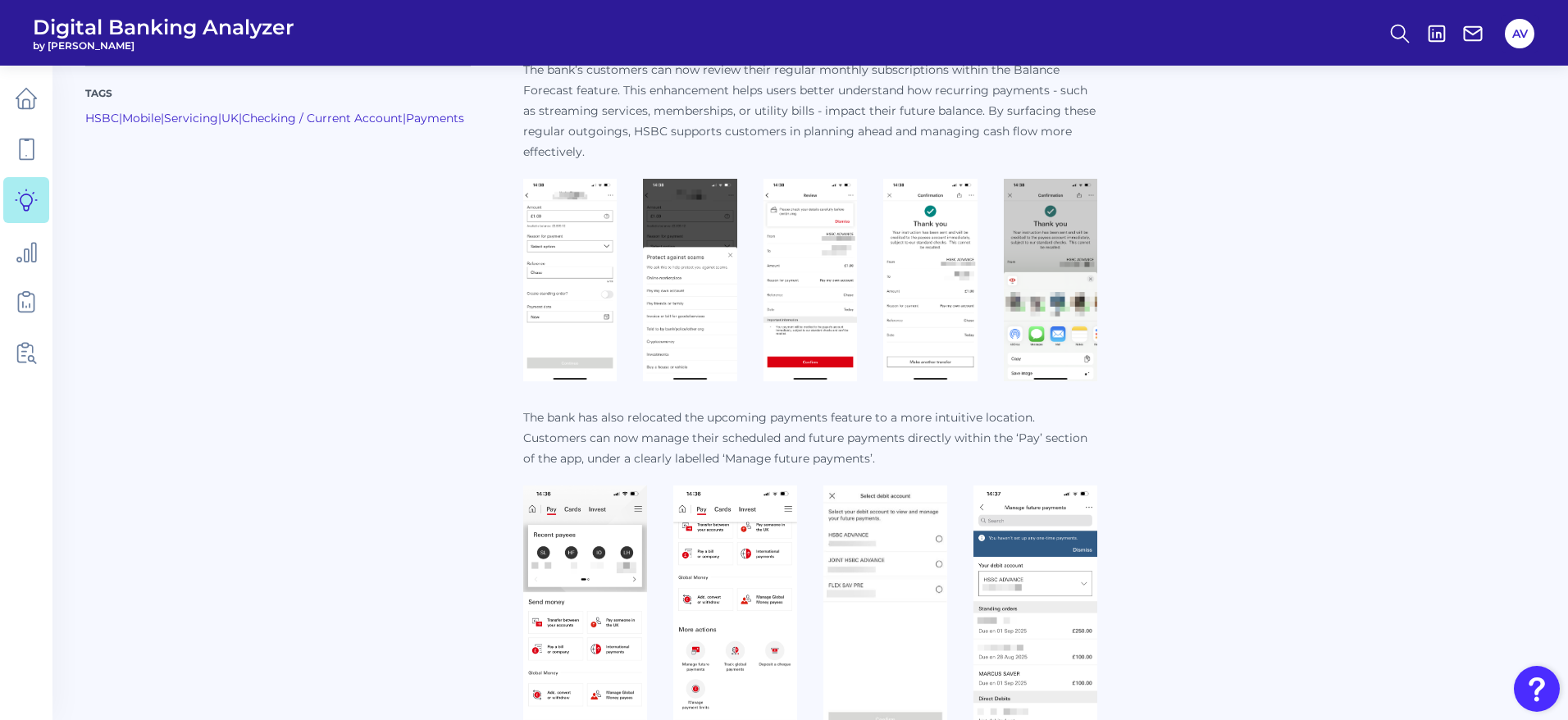
click at [592, 594] on img at bounding box center [585, 619] width 124 height 268
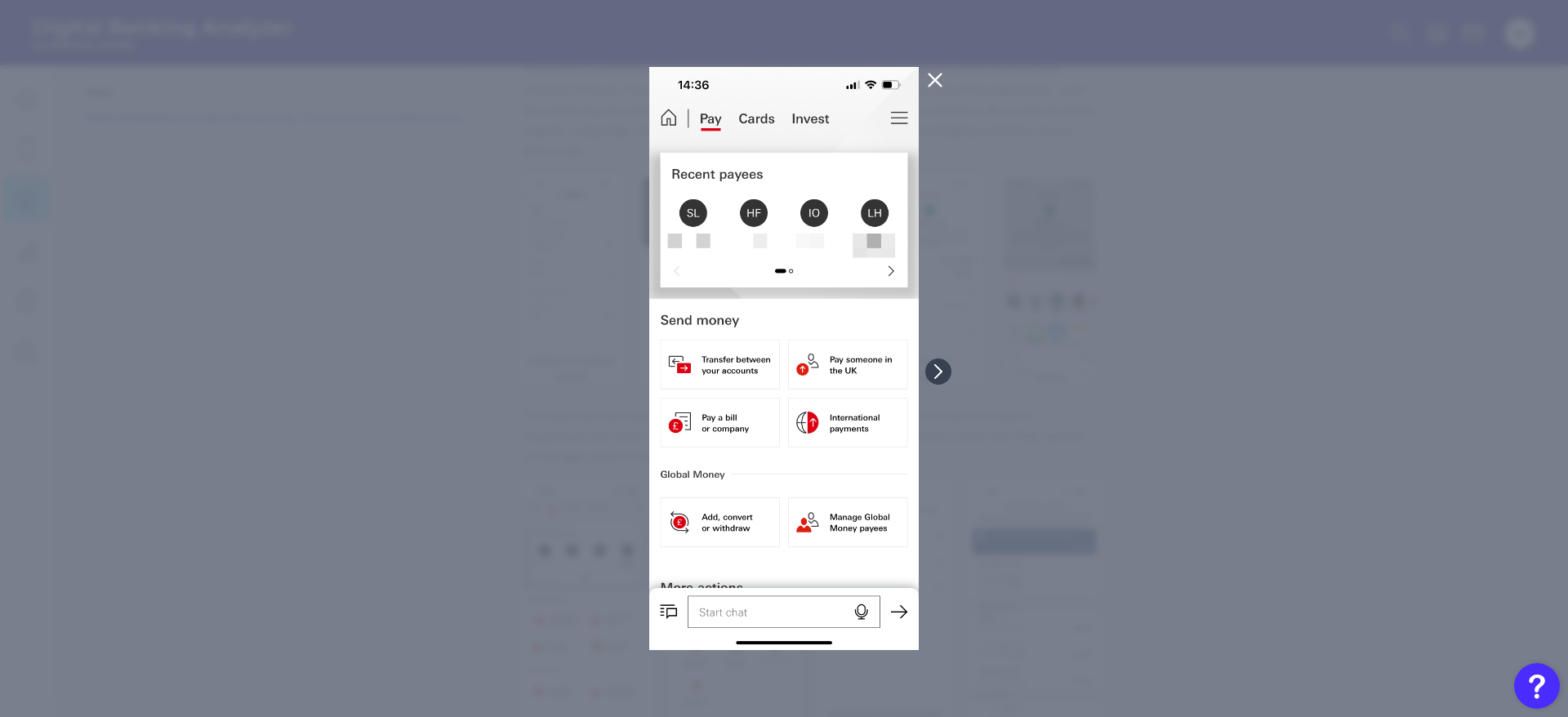
click at [955, 356] on div at bounding box center [784, 358] width 1568 height 717
click at [928, 369] on button at bounding box center [939, 371] width 27 height 27
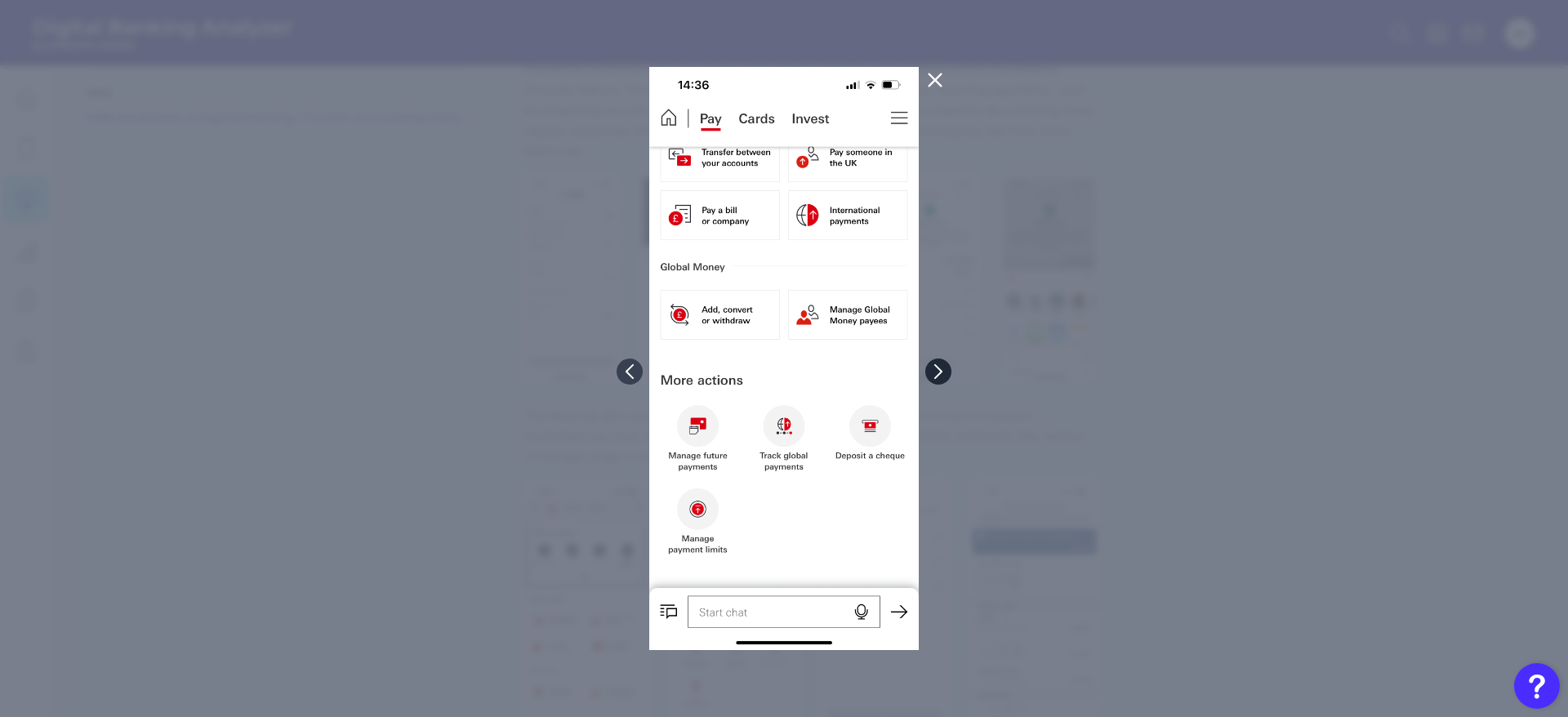
click at [928, 369] on button at bounding box center [939, 371] width 27 height 27
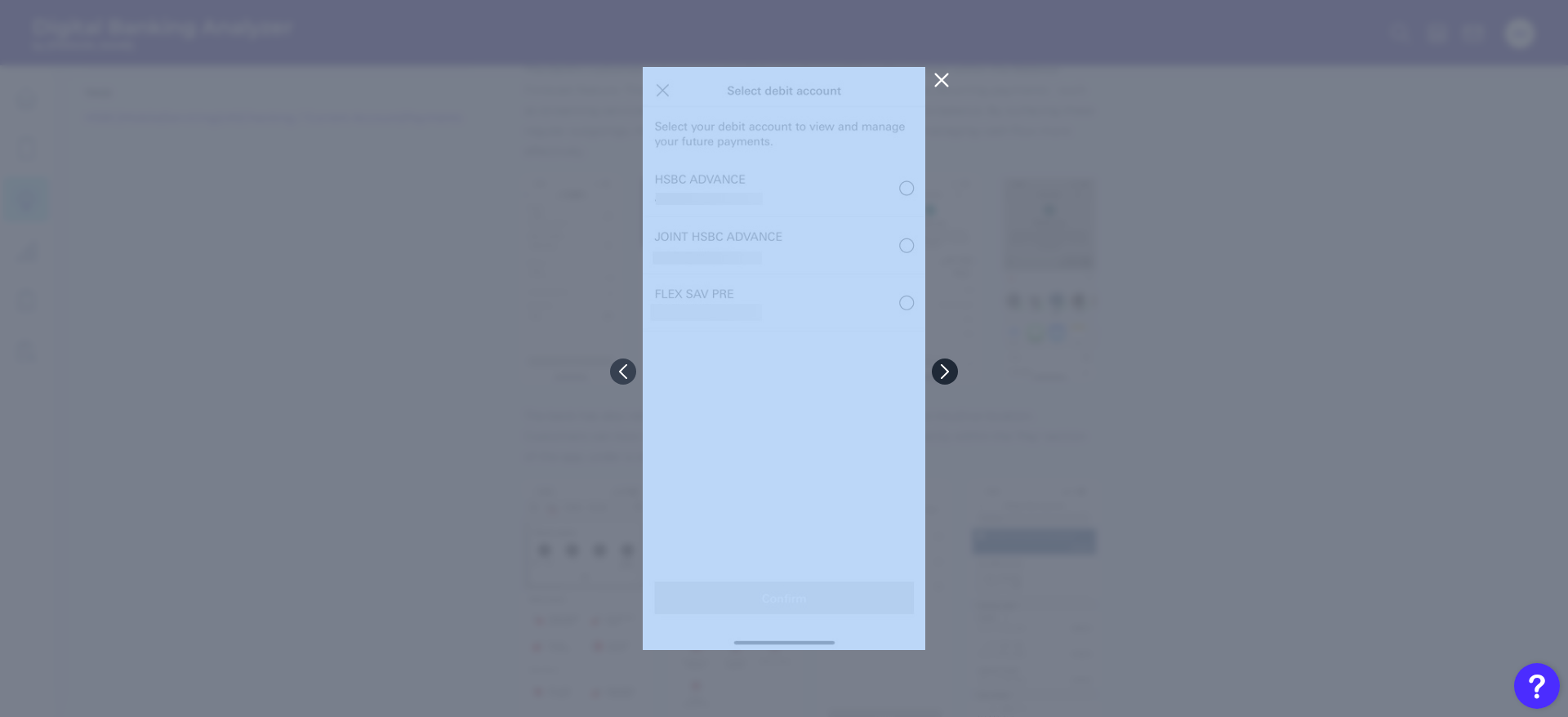
click at [928, 369] on div at bounding box center [784, 358] width 1568 height 717
click at [1395, 302] on div at bounding box center [784, 358] width 1568 height 717
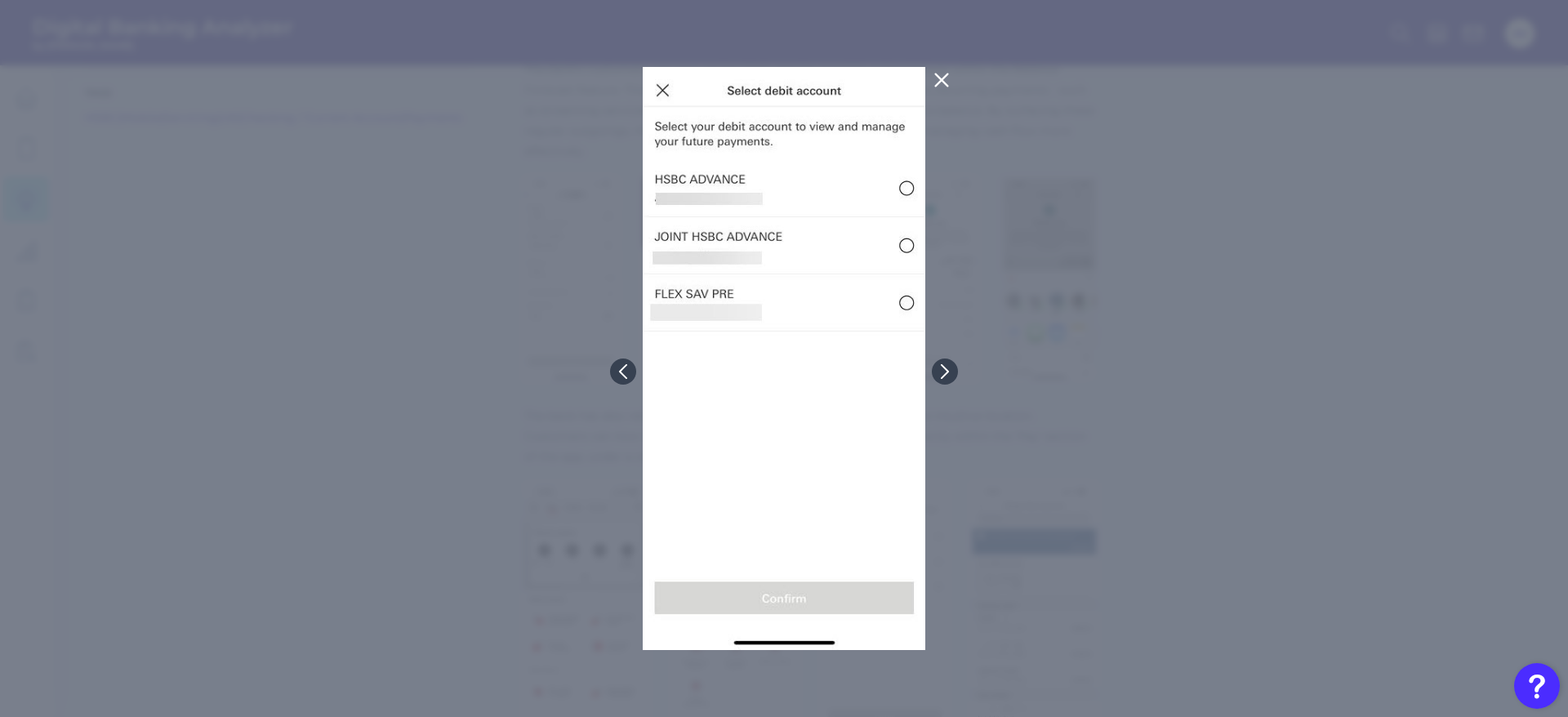
click at [960, 88] on div at bounding box center [784, 358] width 1568 height 717
click at [942, 79] on icon at bounding box center [941, 80] width 12 height 12
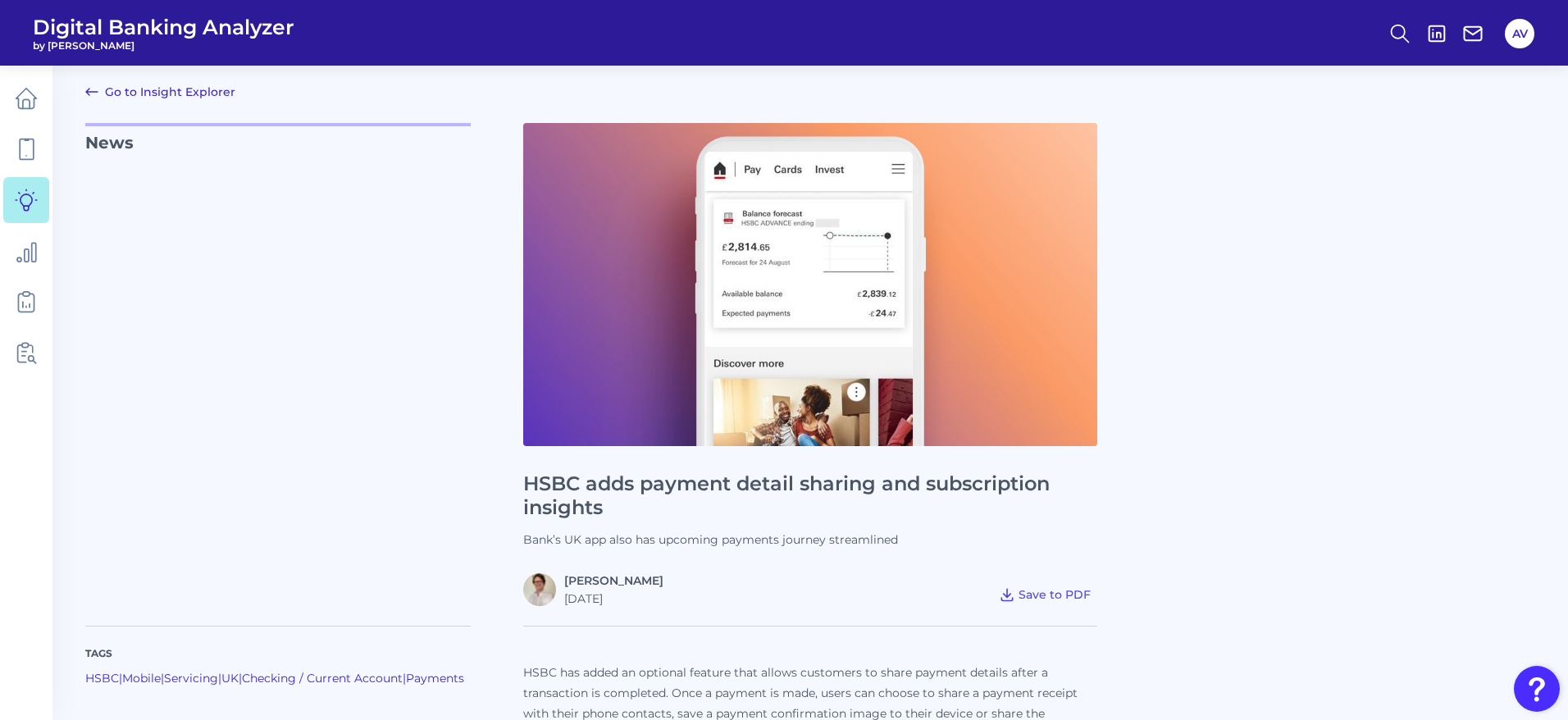
scroll to position [127, 0]
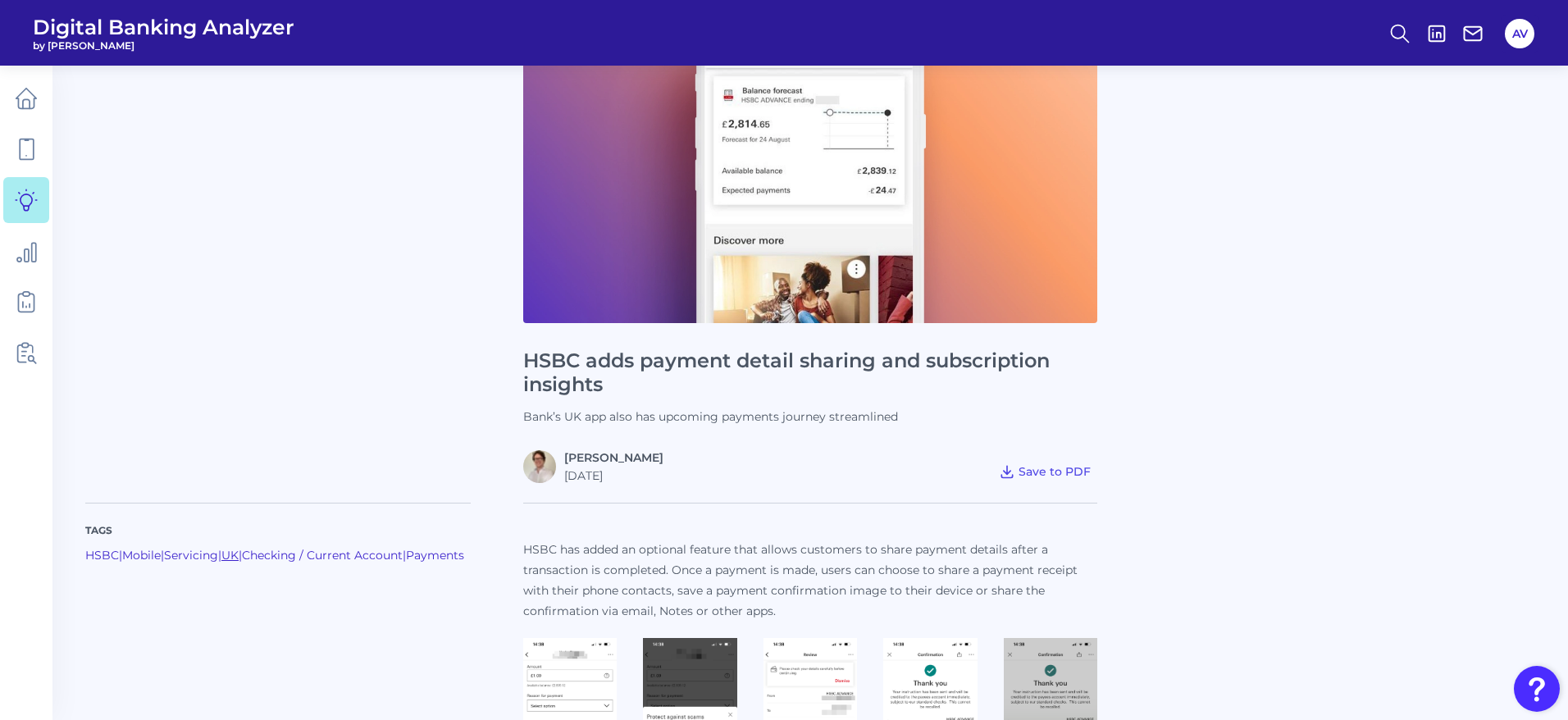
click at [238, 558] on link "UK" at bounding box center [230, 554] width 17 height 14
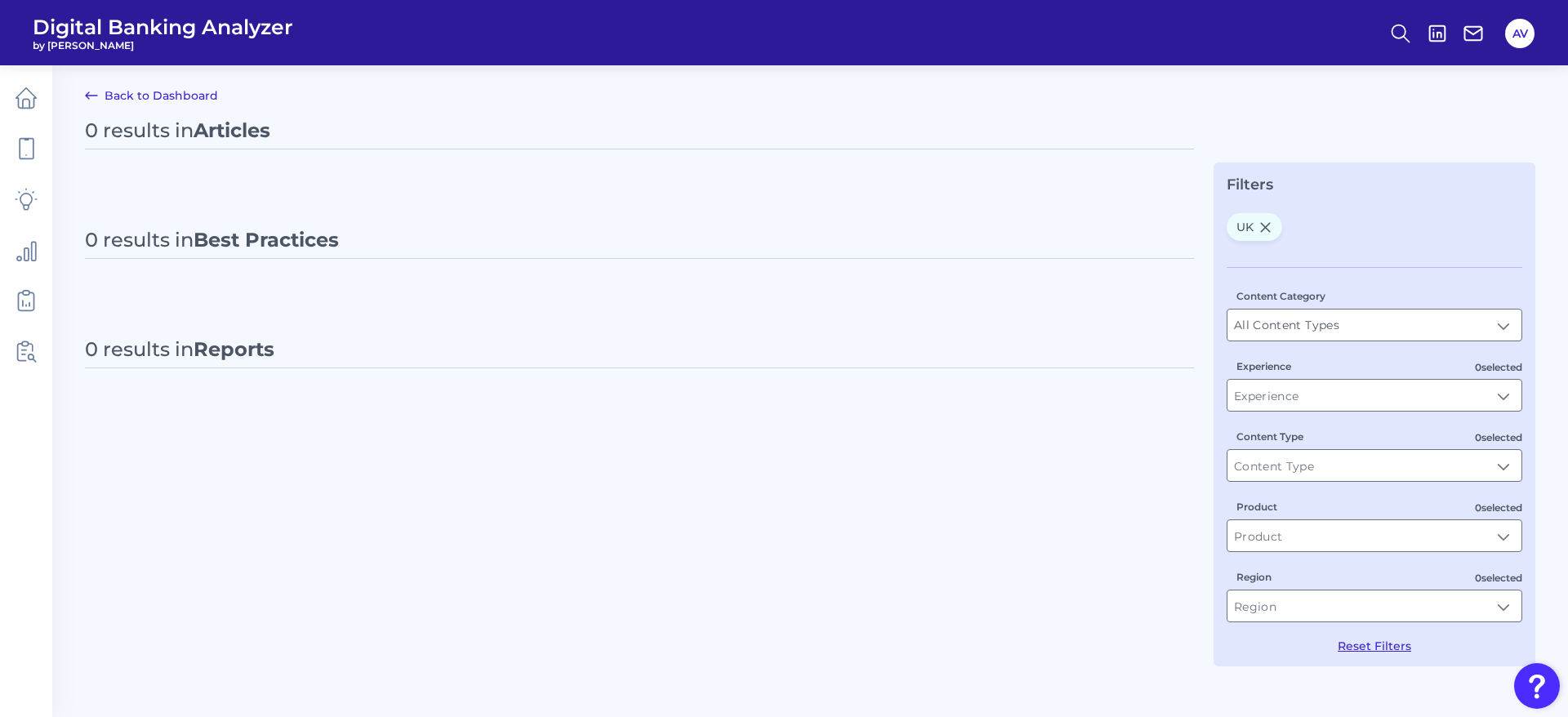
type input "UK"
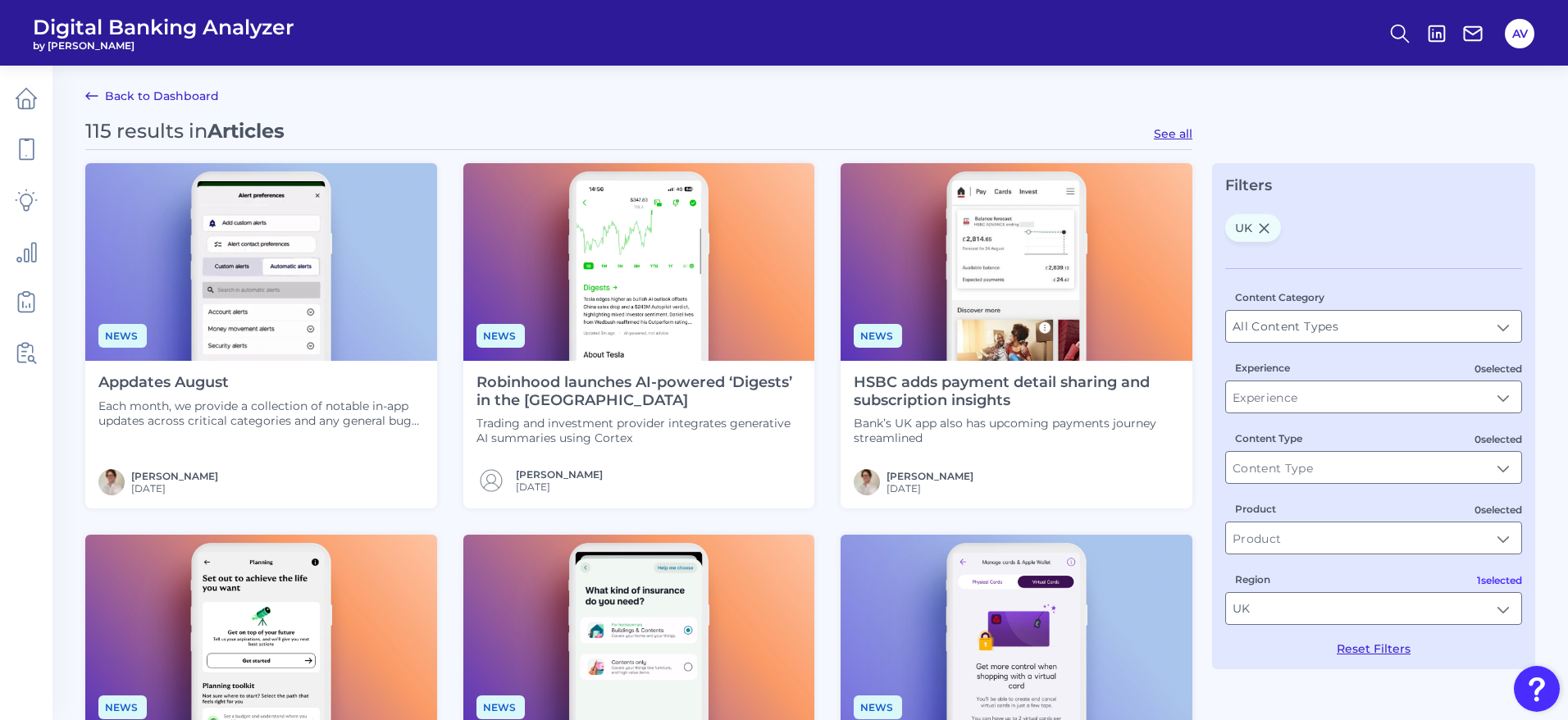
click at [675, 269] on img at bounding box center [639, 261] width 352 height 197
